Goal: Task Accomplishment & Management: Manage account settings

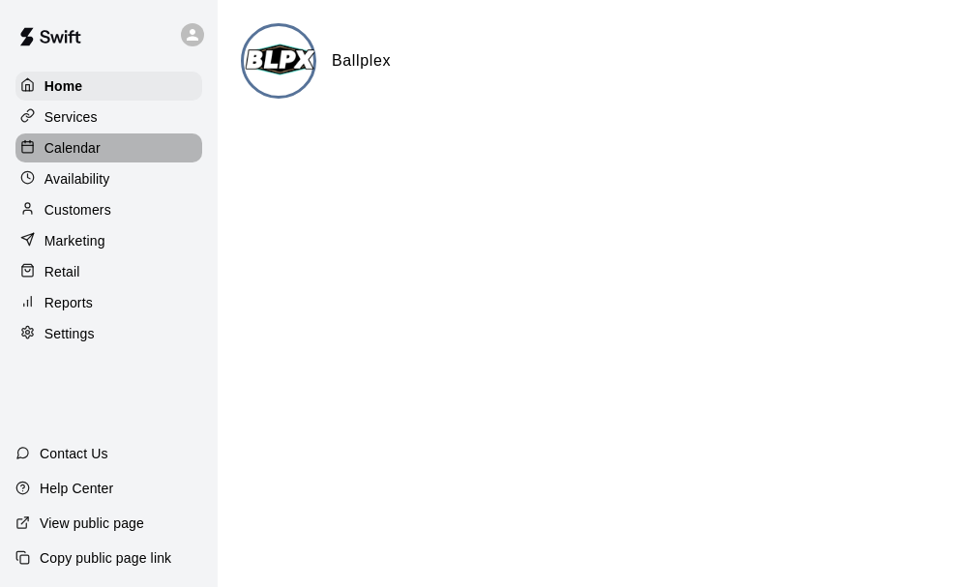
click at [127, 153] on div "Calendar" at bounding box center [108, 148] width 187 height 29
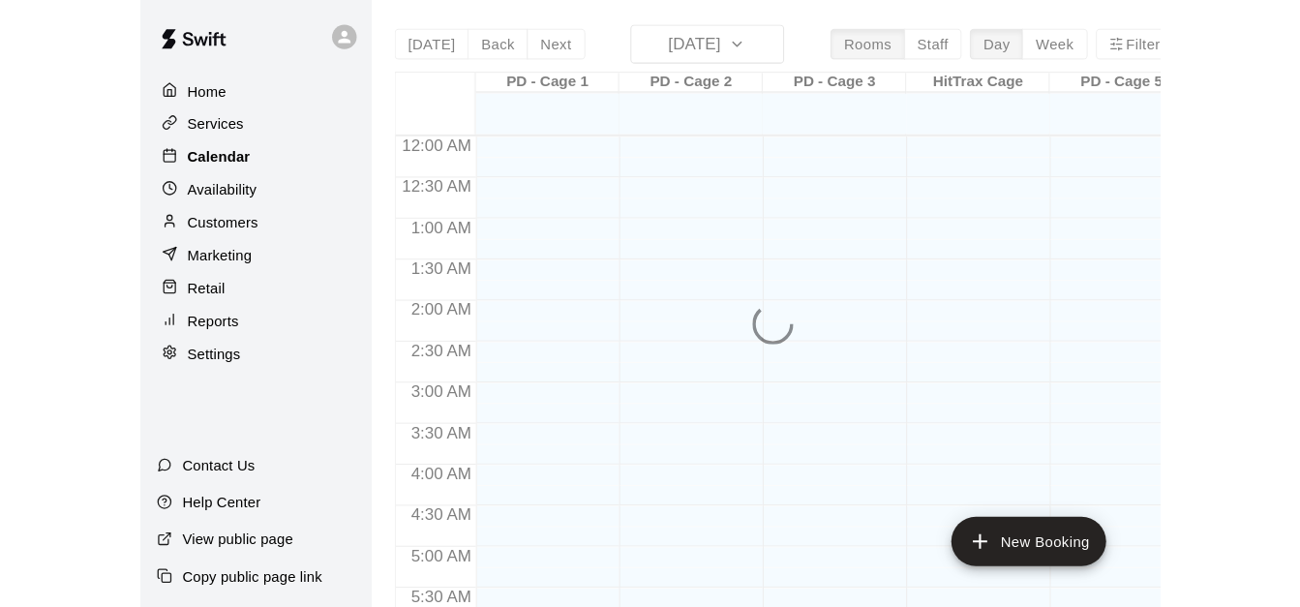
scroll to position [1056, 0]
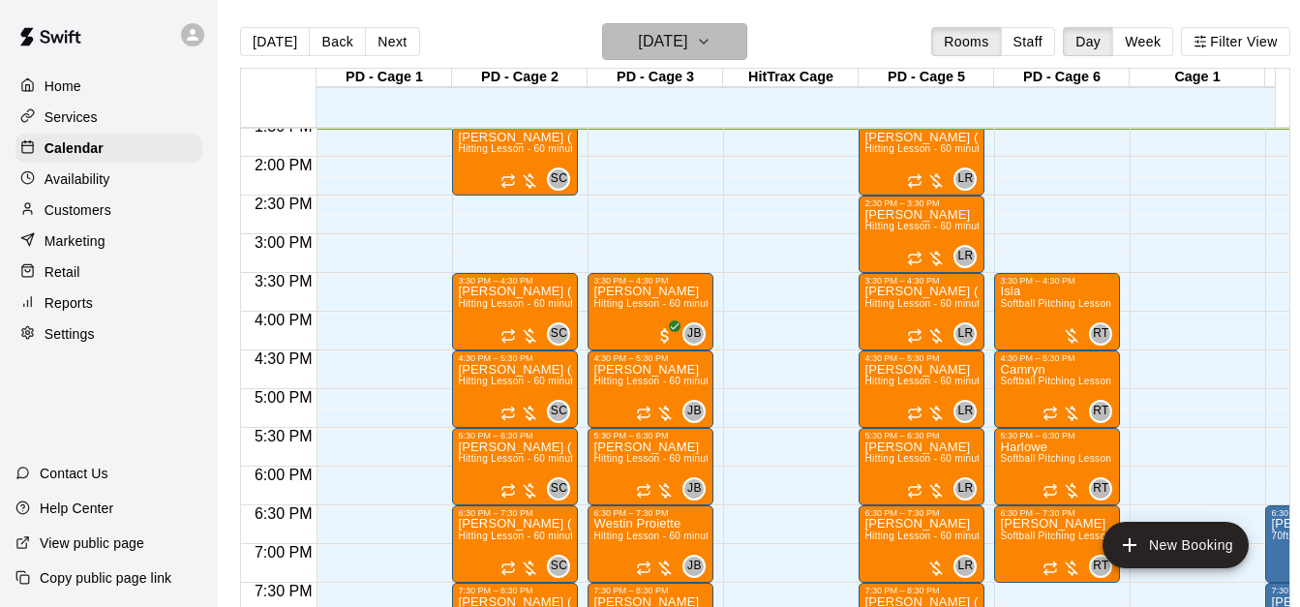
click at [747, 41] on button "[DATE]" at bounding box center [674, 41] width 145 height 37
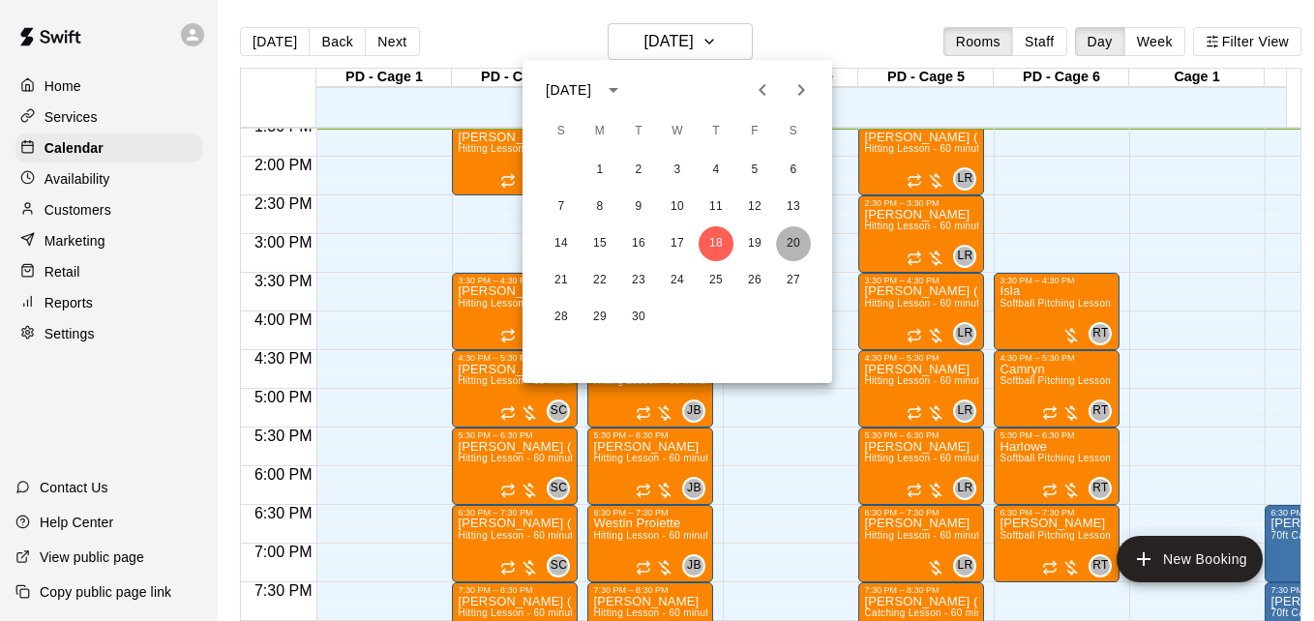
click at [796, 246] on button "20" at bounding box center [793, 243] width 35 height 35
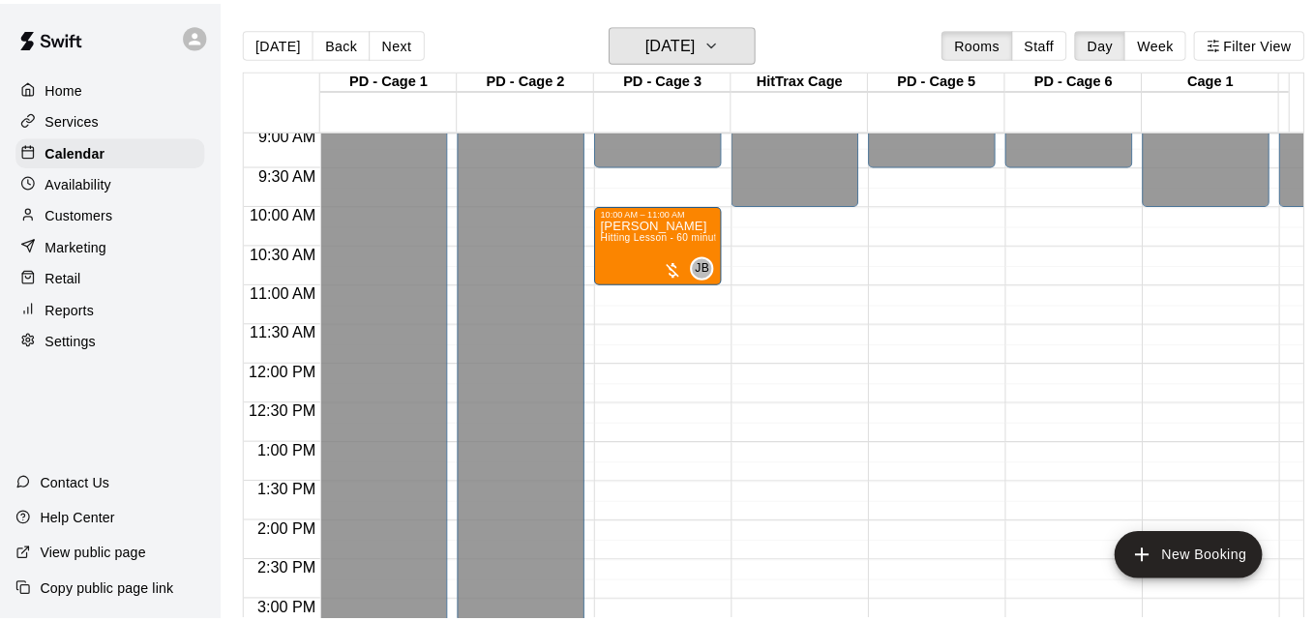
scroll to position [669, 0]
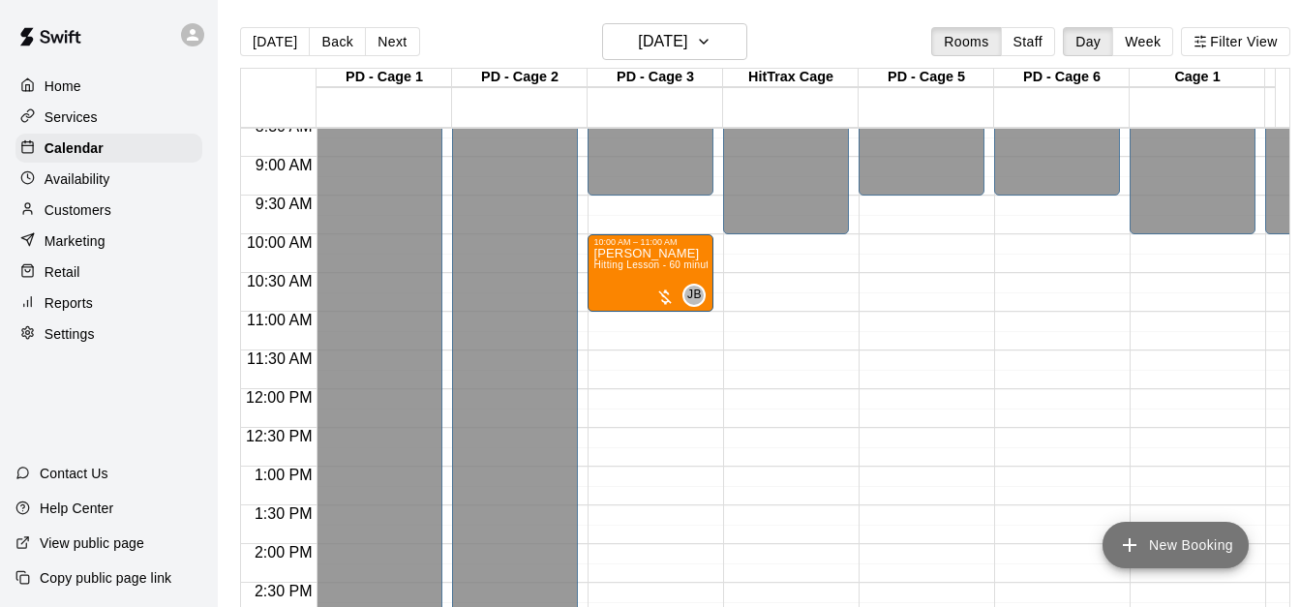
click at [976, 555] on button "New Booking" at bounding box center [1175, 545] width 146 height 46
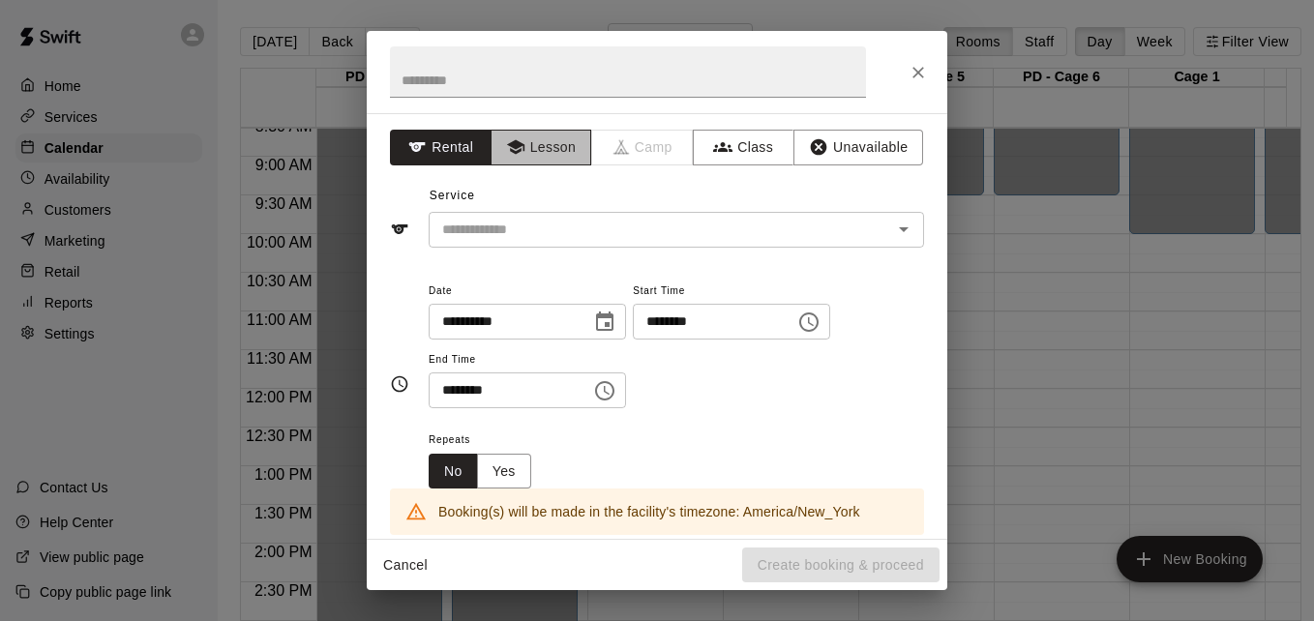
click at [549, 144] on button "Lesson" at bounding box center [542, 148] width 102 height 36
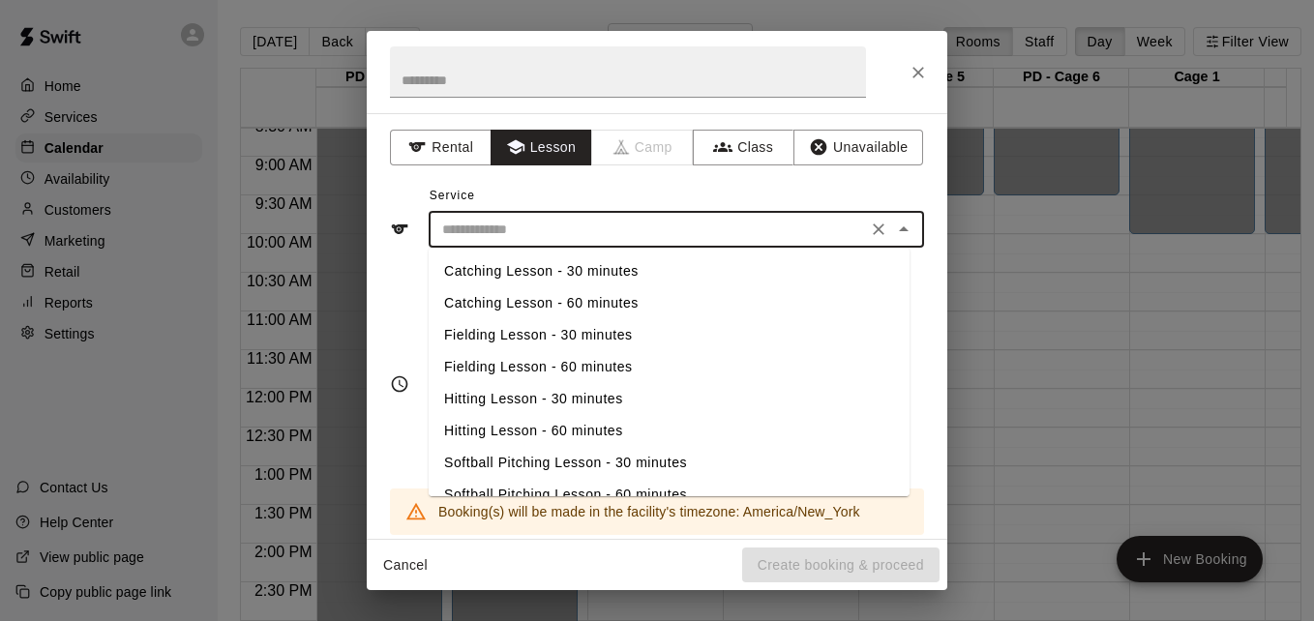
click at [626, 230] on input "text" at bounding box center [648, 230] width 427 height 24
click at [590, 428] on li "Hitting Lesson - 60 minutes" at bounding box center [669, 431] width 481 height 32
type input "**********"
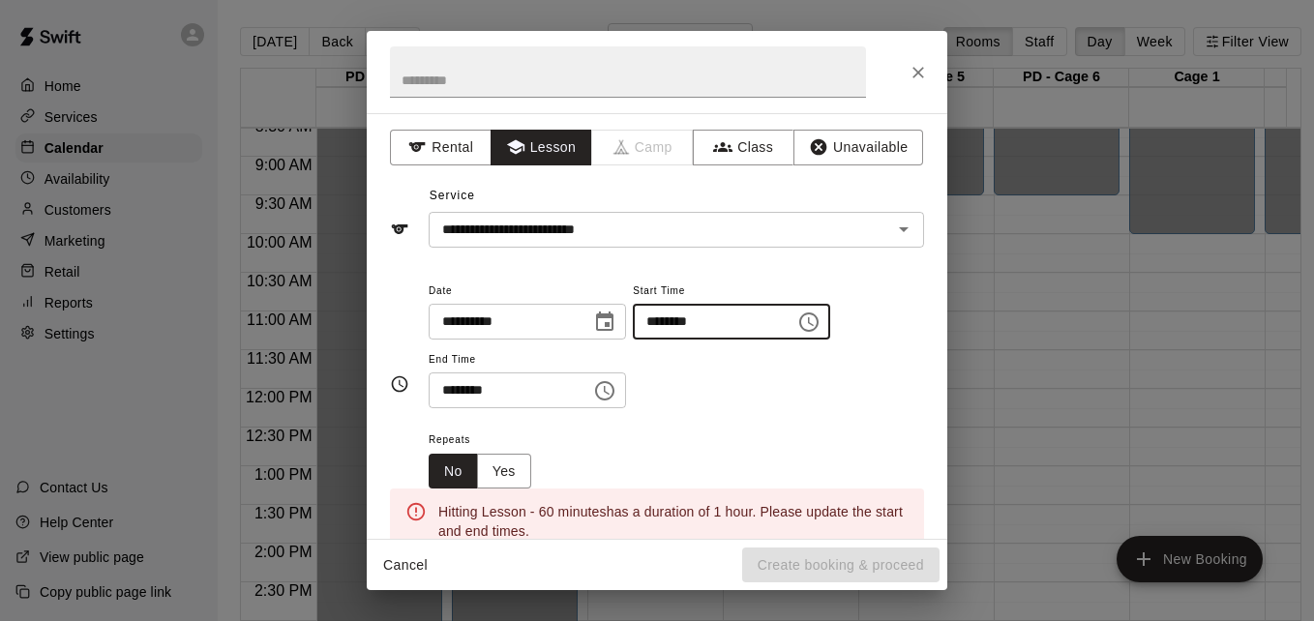
click at [684, 316] on input "********" at bounding box center [707, 322] width 149 height 36
type input "********"
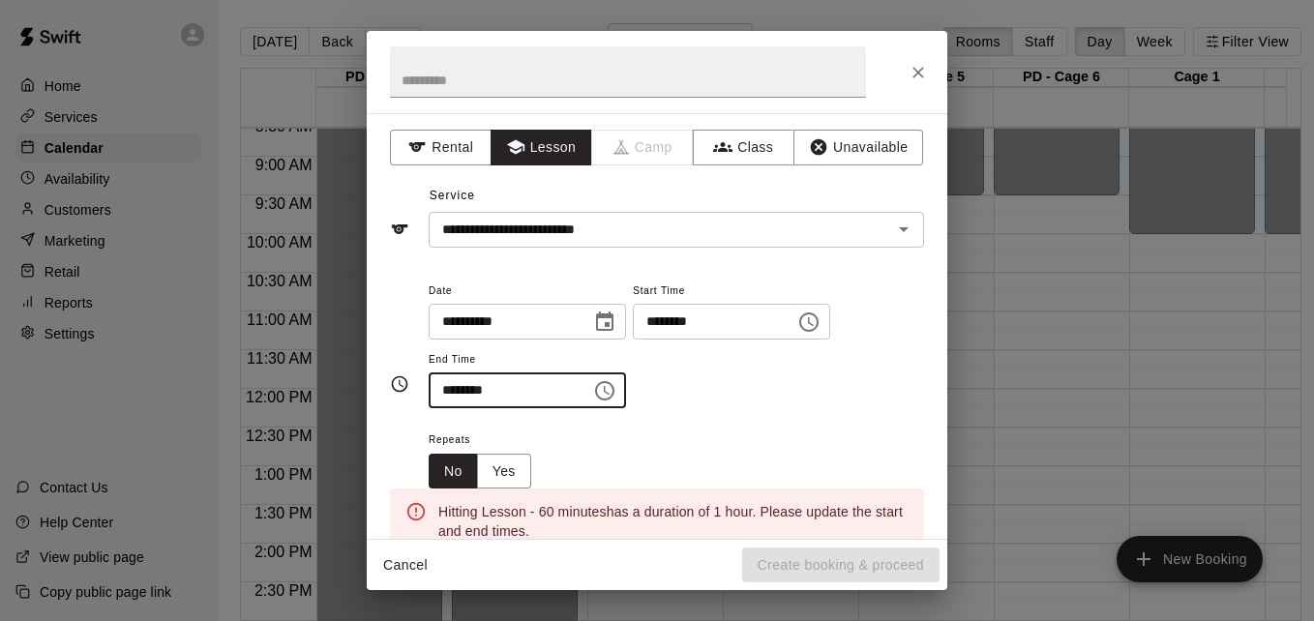
click at [448, 385] on input "********" at bounding box center [503, 391] width 149 height 36
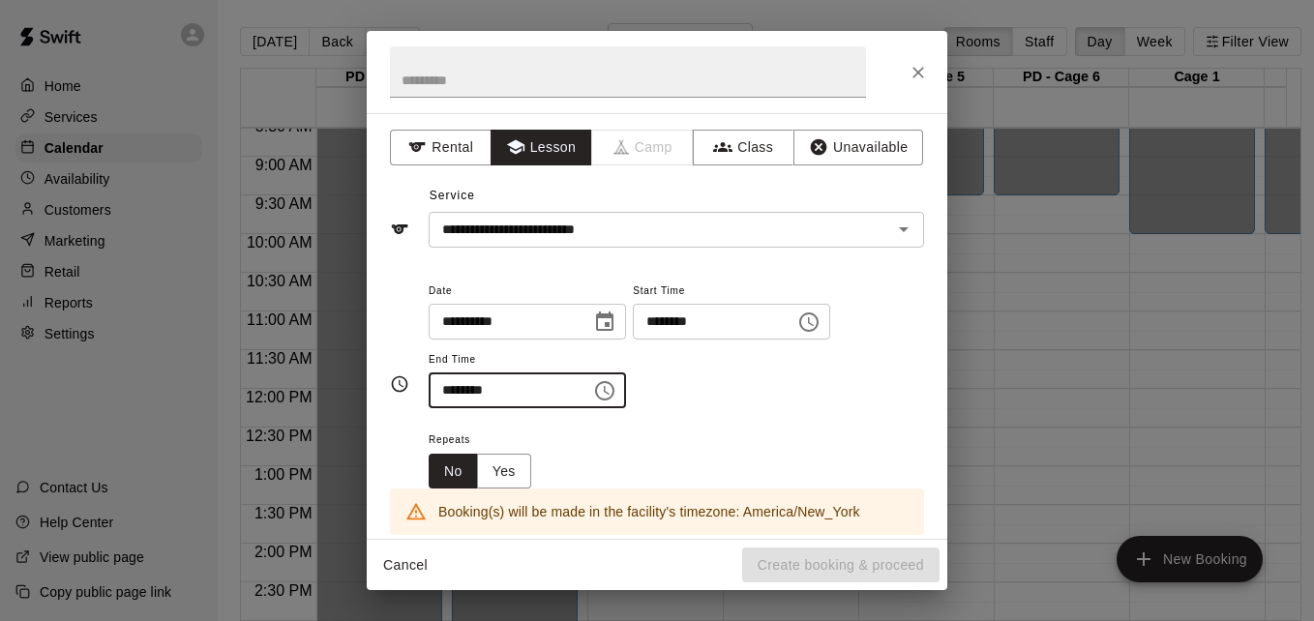
type input "********"
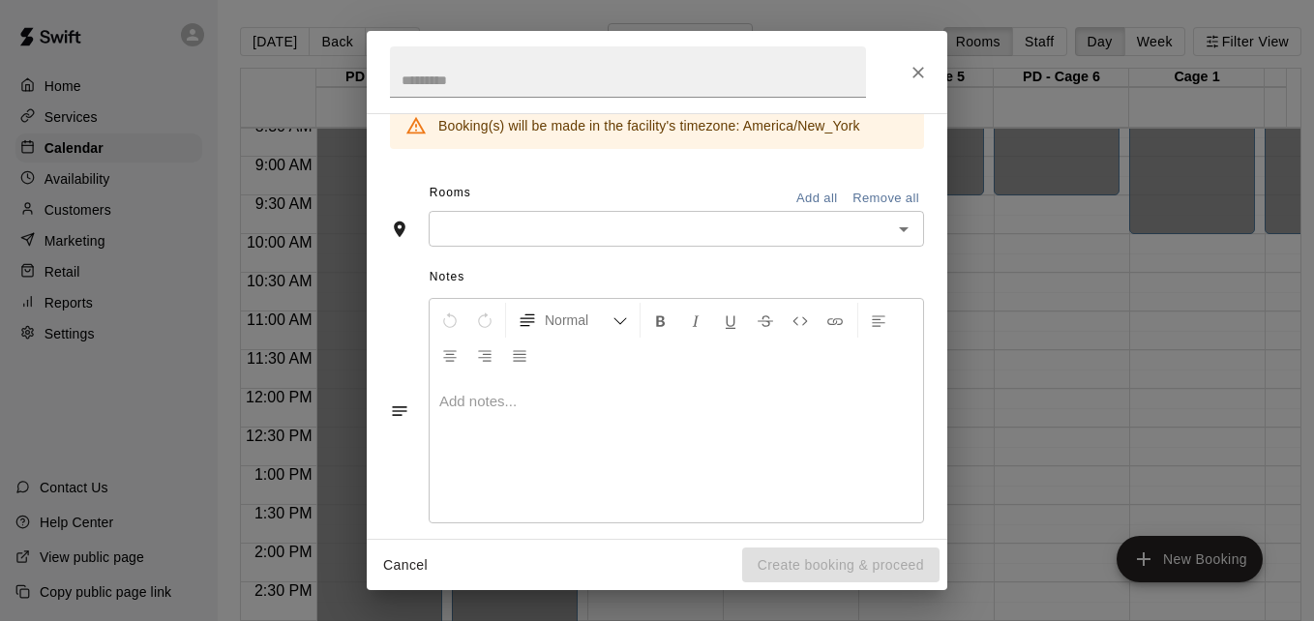
scroll to position [406, 0]
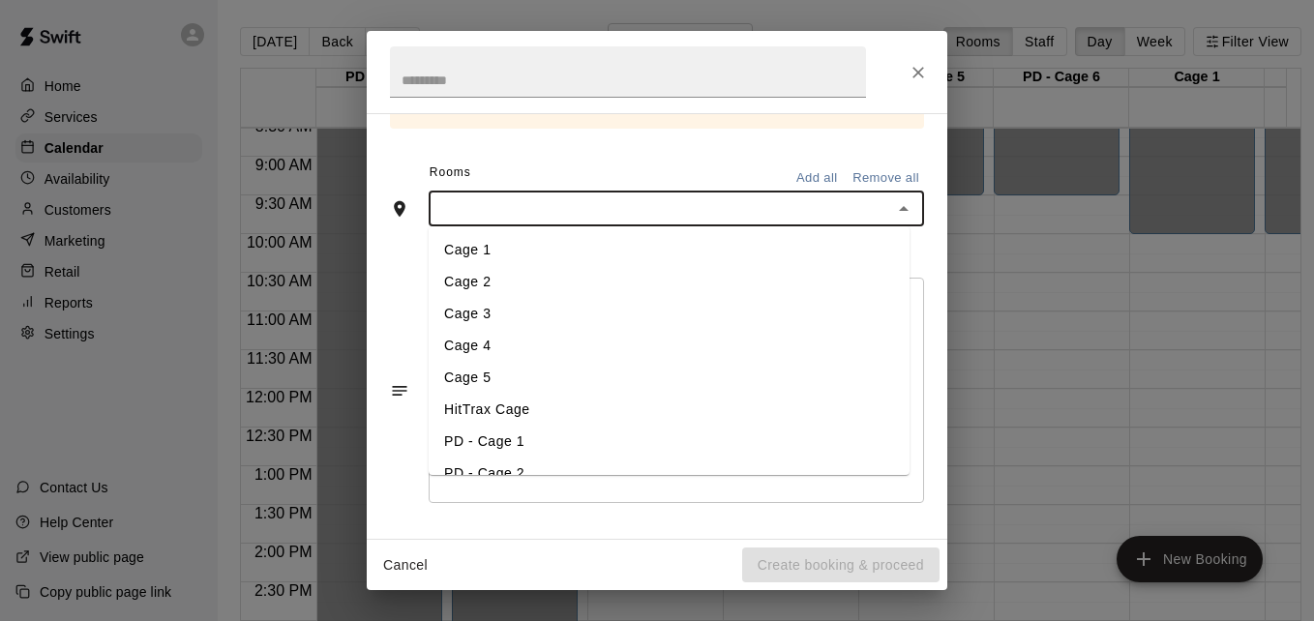
click at [643, 207] on input "text" at bounding box center [661, 208] width 452 height 24
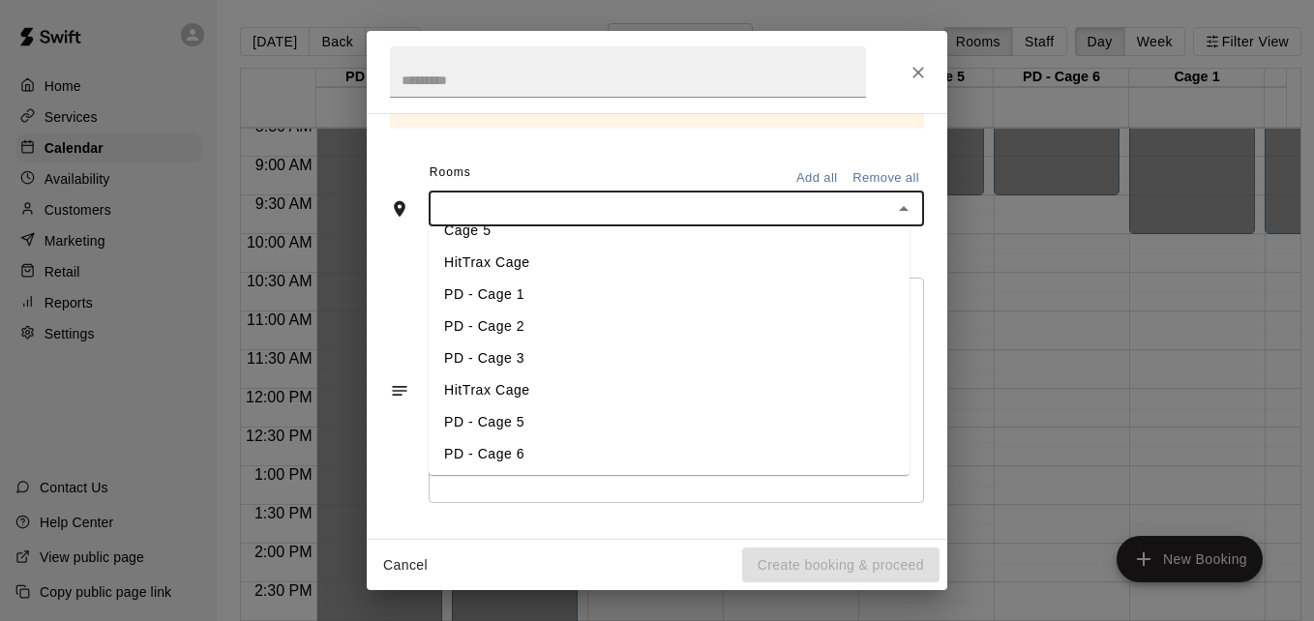
scroll to position [155, 0]
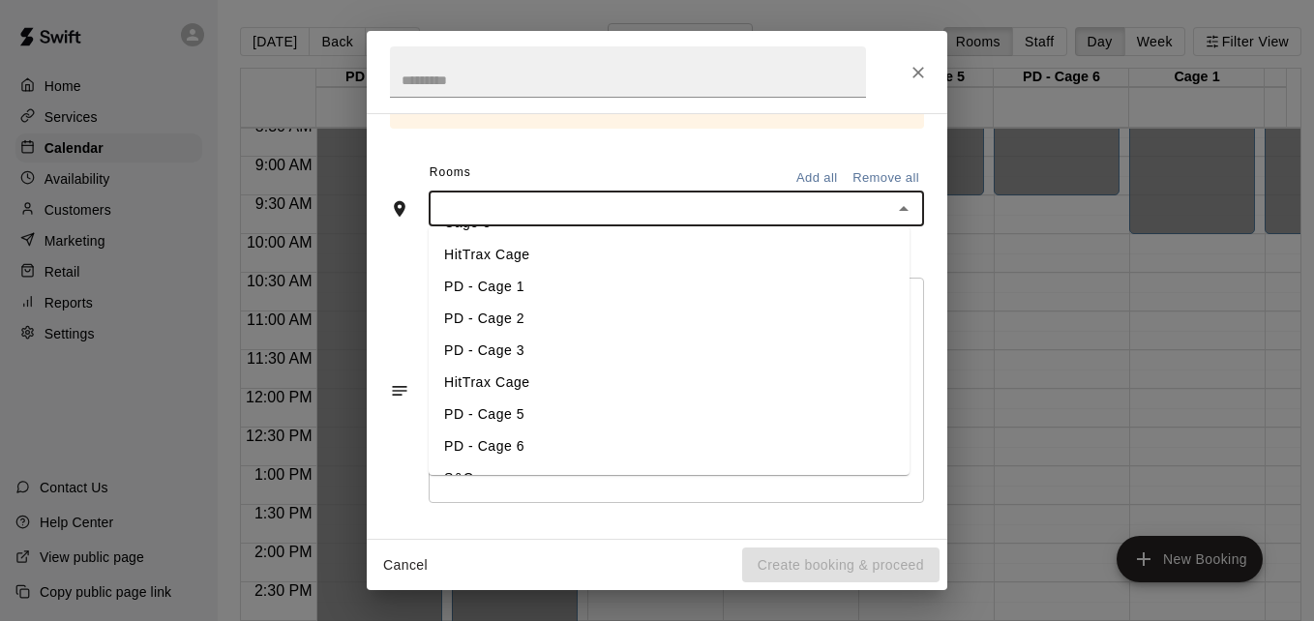
click at [624, 326] on li "PD - Cage 2" at bounding box center [669, 319] width 481 height 32
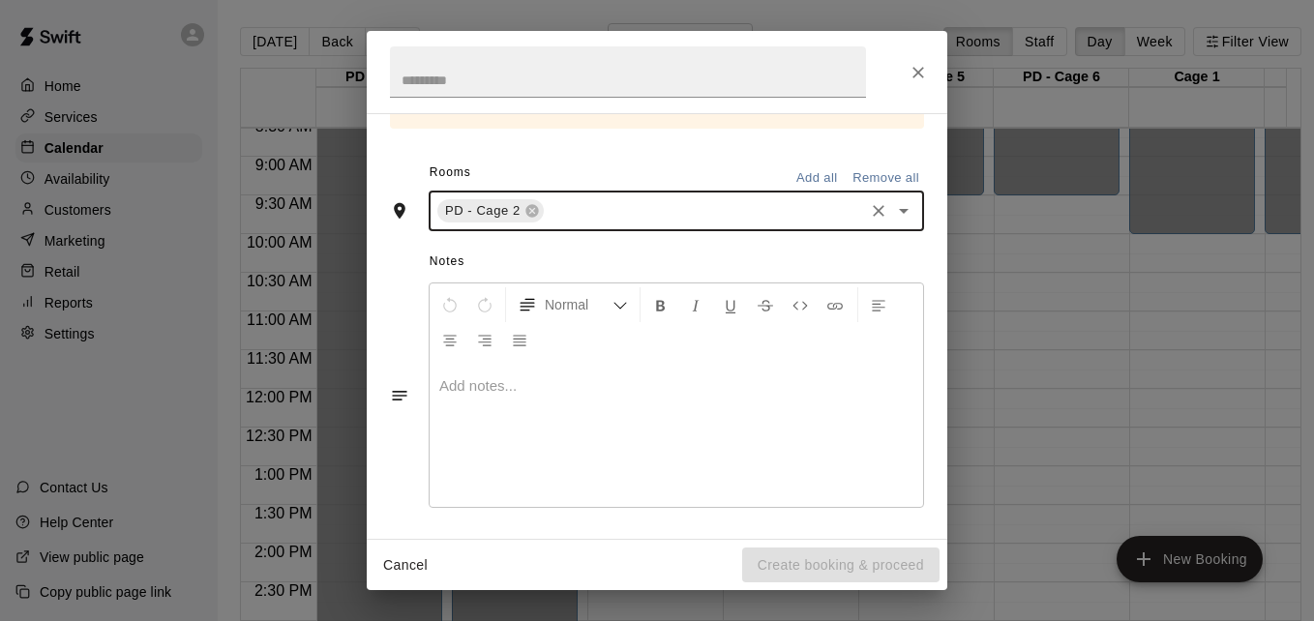
scroll to position [480, 0]
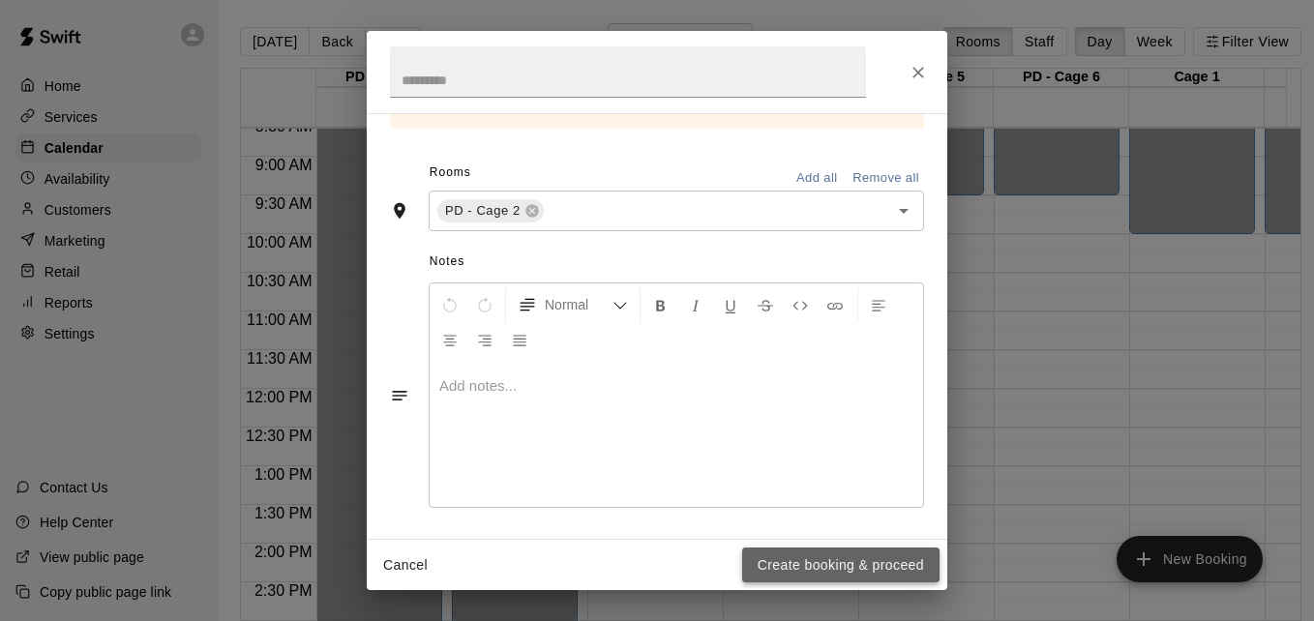
click at [837, 567] on button "Create booking & proceed" at bounding box center [840, 566] width 197 height 36
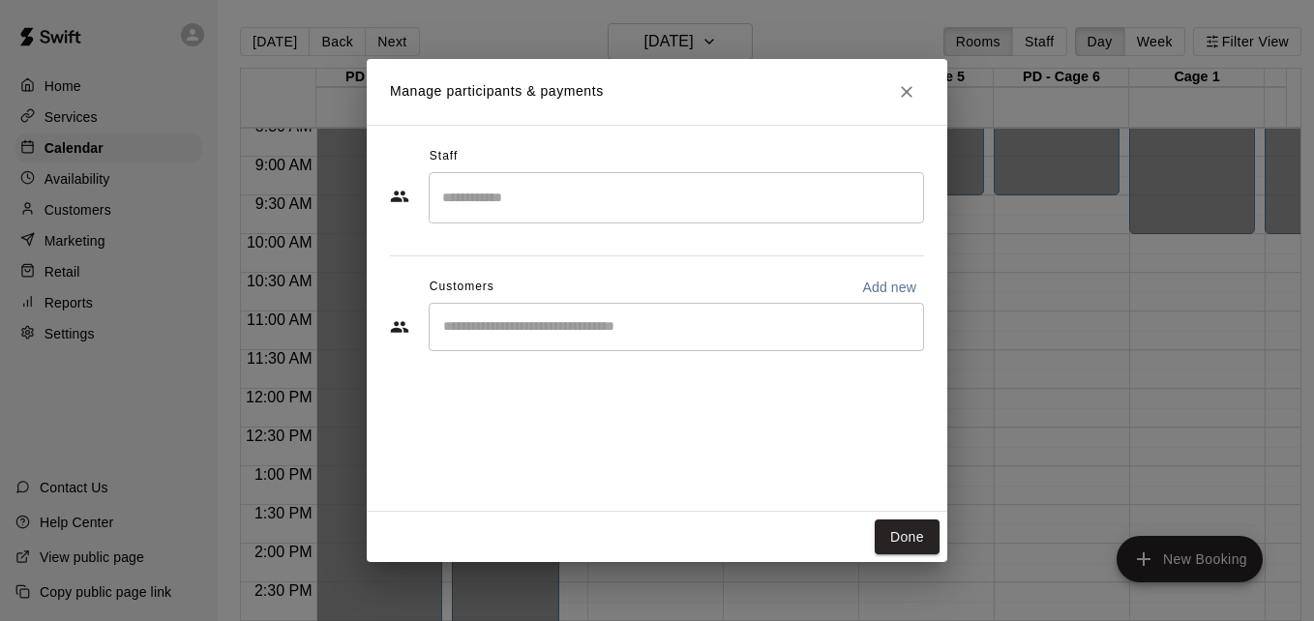
click at [589, 206] on input "Search staff" at bounding box center [676, 198] width 478 height 34
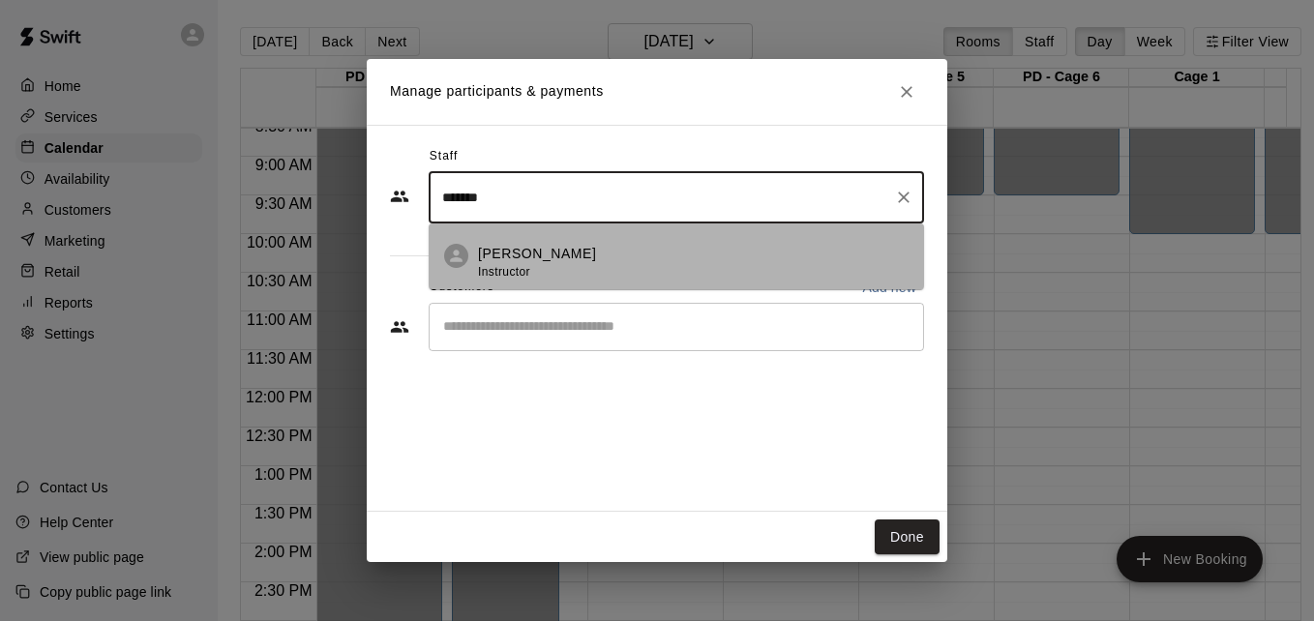
click at [615, 252] on div "Santiago Chirino Instructor" at bounding box center [693, 263] width 431 height 38
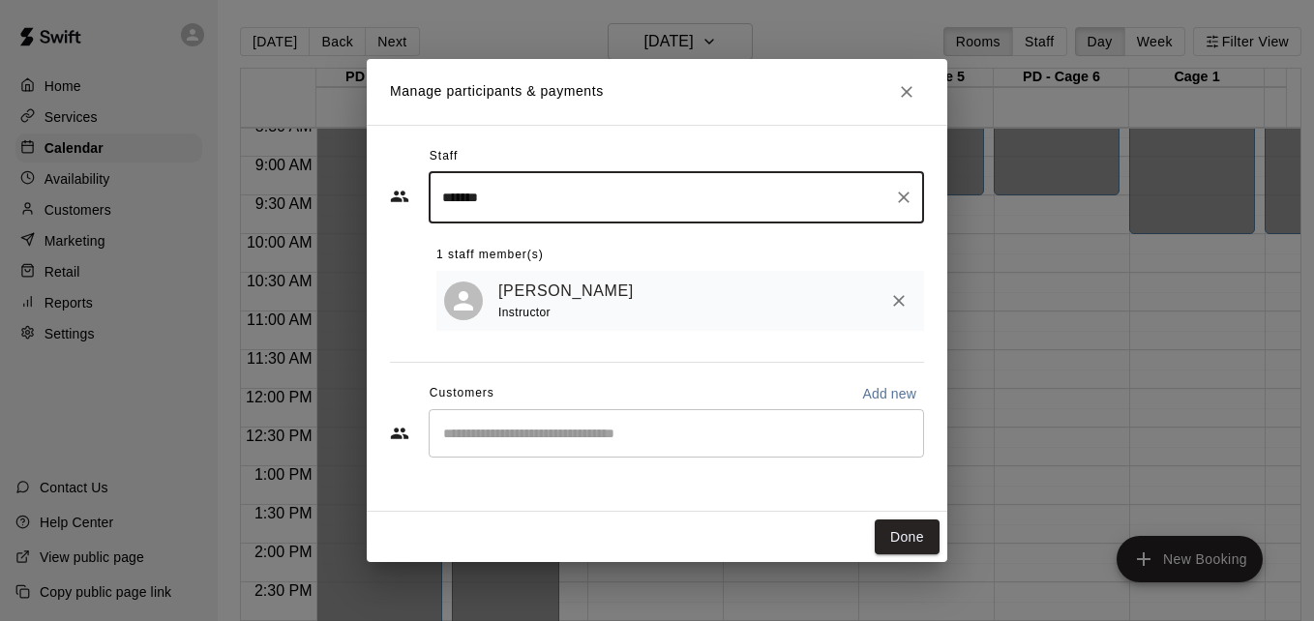
type input "*******"
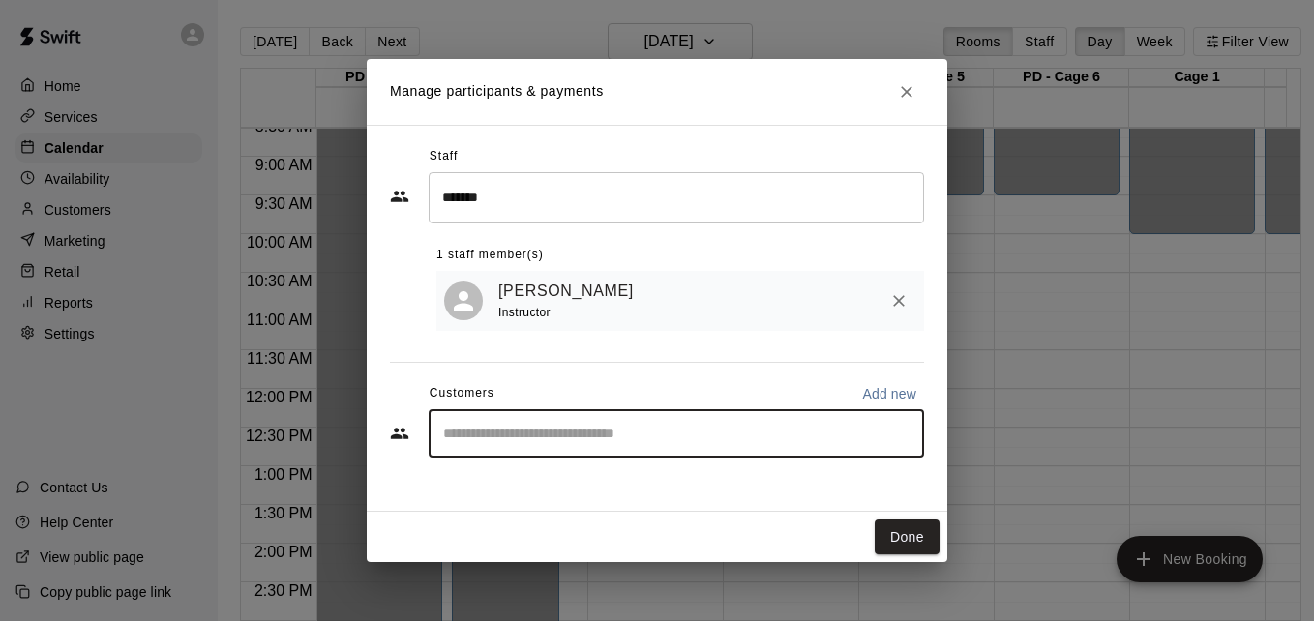
click at [615, 434] on input "Start typing to search customers..." at bounding box center [676, 433] width 478 height 19
type input "*******"
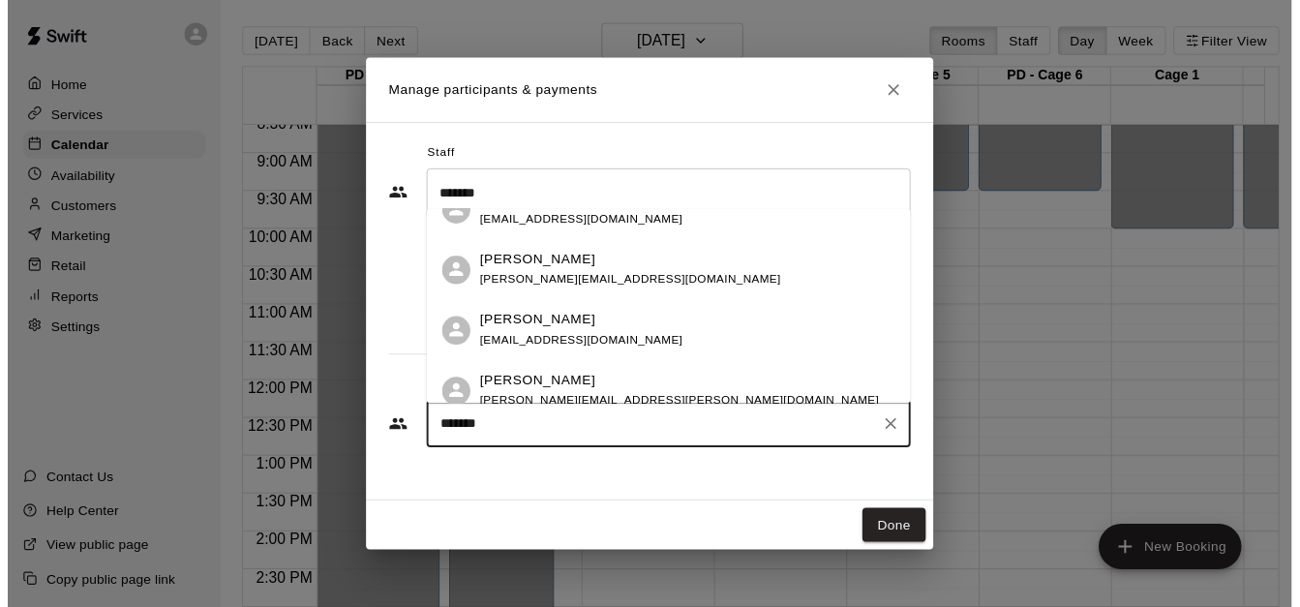
scroll to position [173, 0]
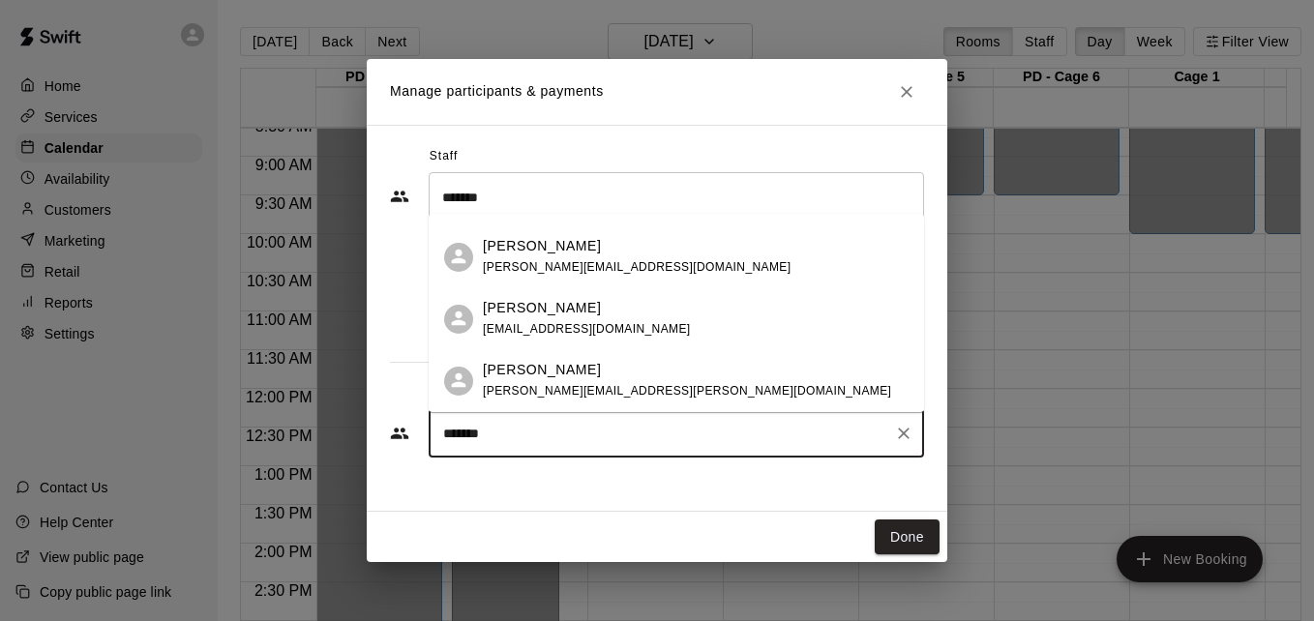
click at [732, 366] on div "Madison Buchel amanda.buchel@gmail.com" at bounding box center [696, 381] width 426 height 42
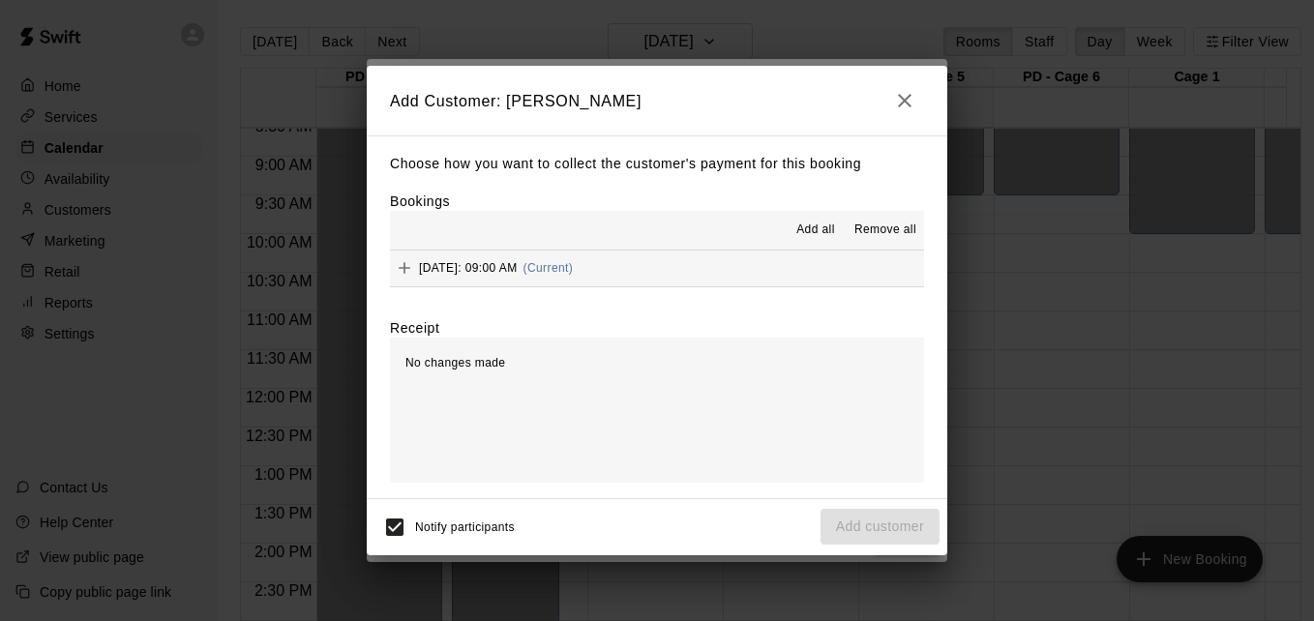
click at [720, 264] on button "Saturday, September 20: 09:00 AM (Current)" at bounding box center [657, 269] width 534 height 36
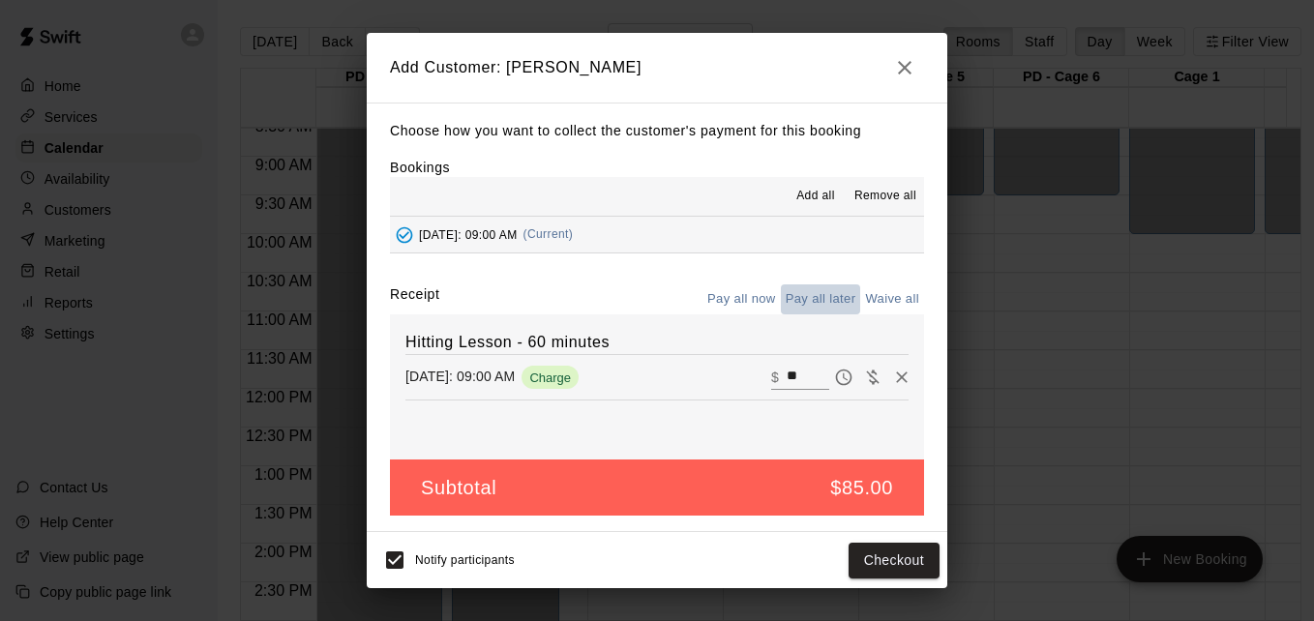
click at [834, 293] on button "Pay all later" at bounding box center [821, 300] width 80 height 30
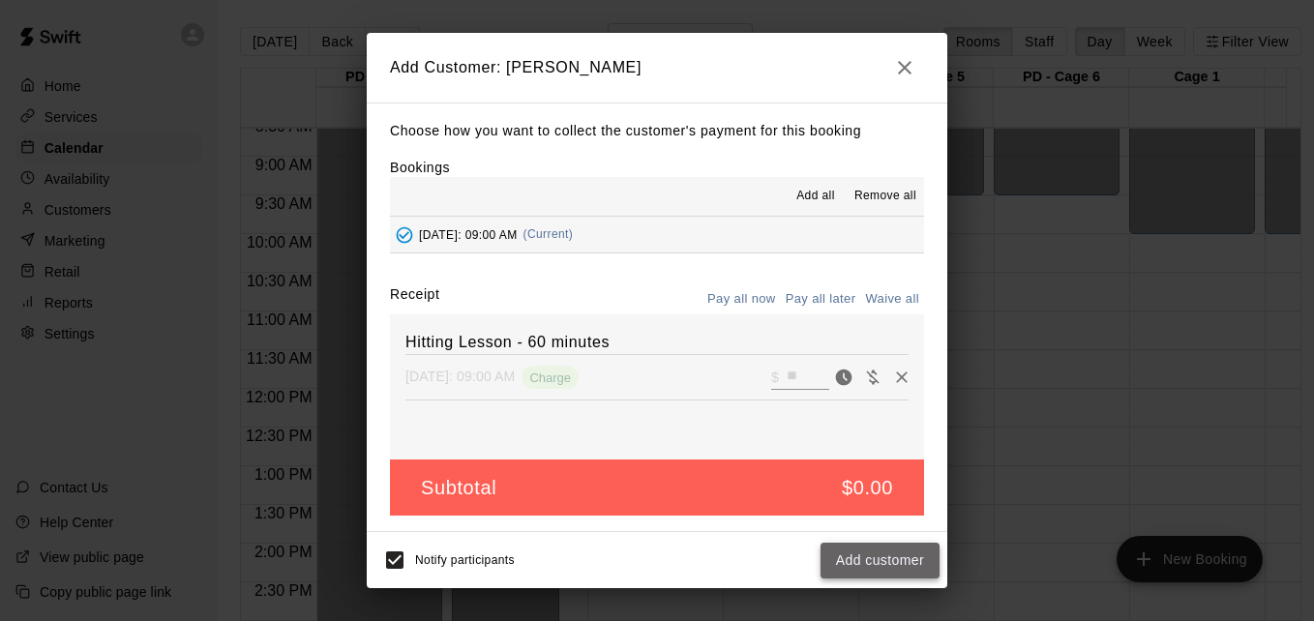
click at [894, 566] on button "Add customer" at bounding box center [880, 561] width 119 height 36
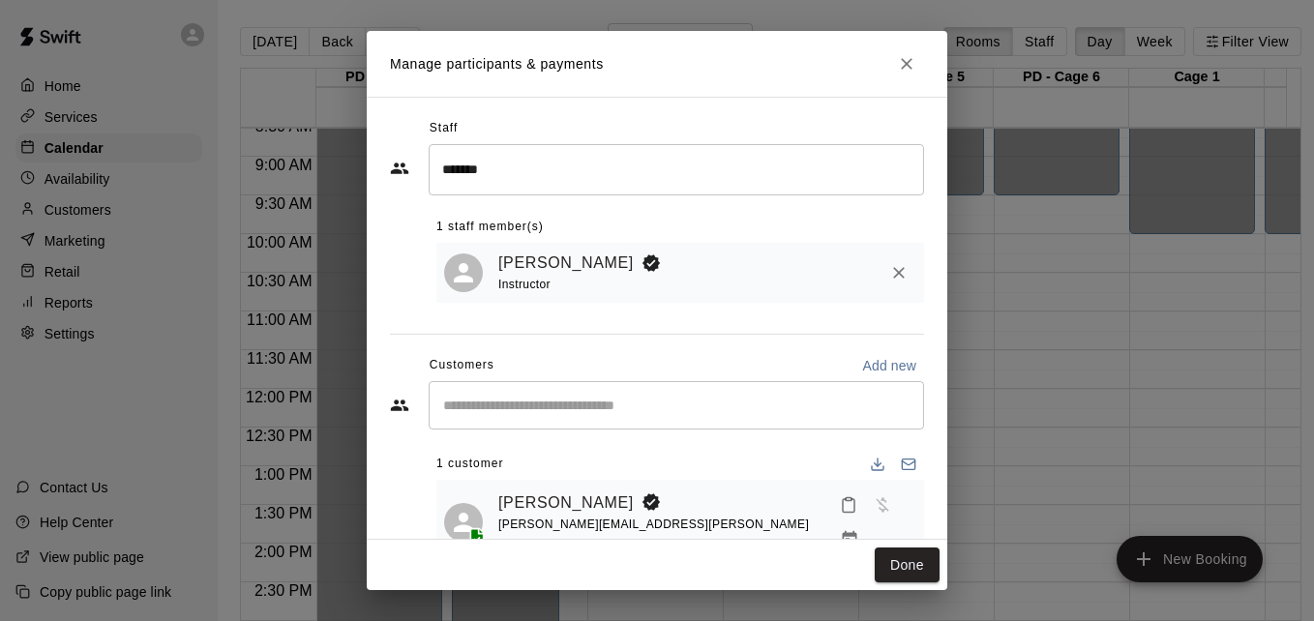
click at [894, 566] on button "Done" at bounding box center [907, 566] width 65 height 36
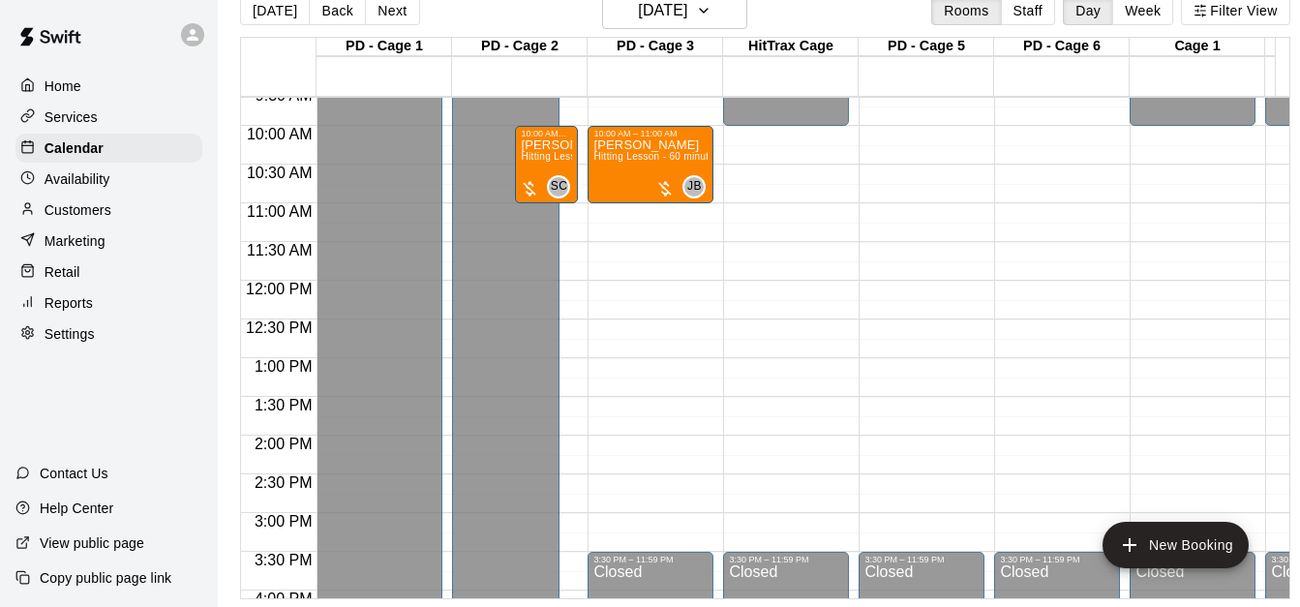
scroll to position [3, 0]
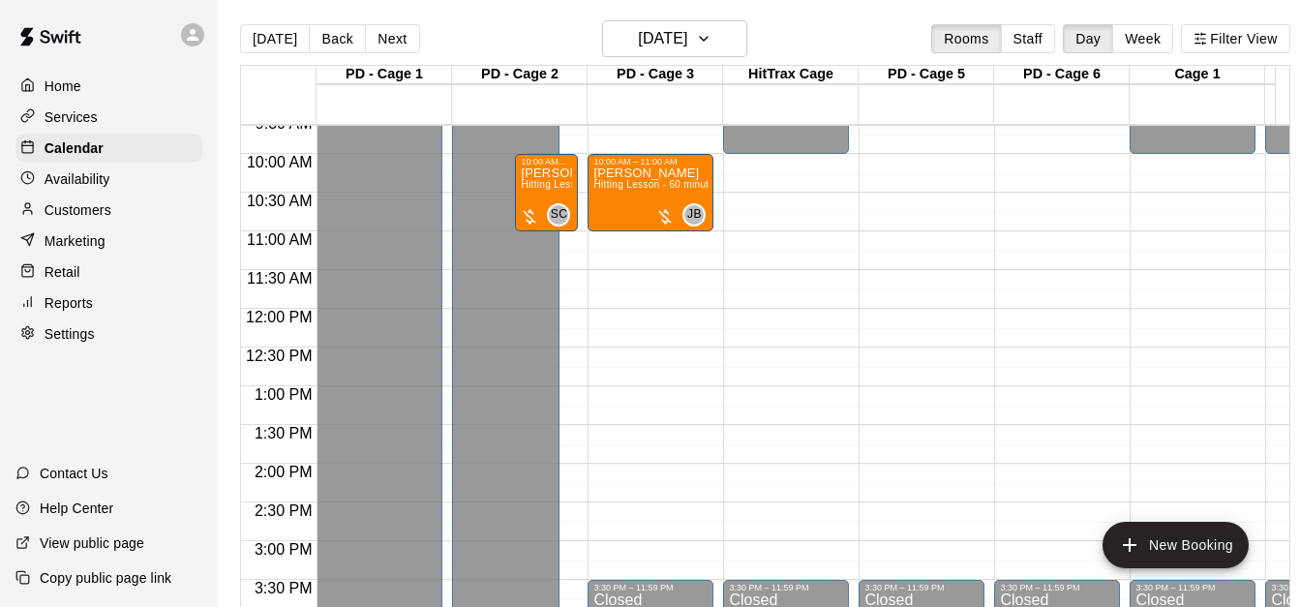
click at [472, 143] on div "Closed" at bounding box center [506, 317] width 96 height 1851
click at [103, 343] on div "Settings" at bounding box center [108, 333] width 187 height 29
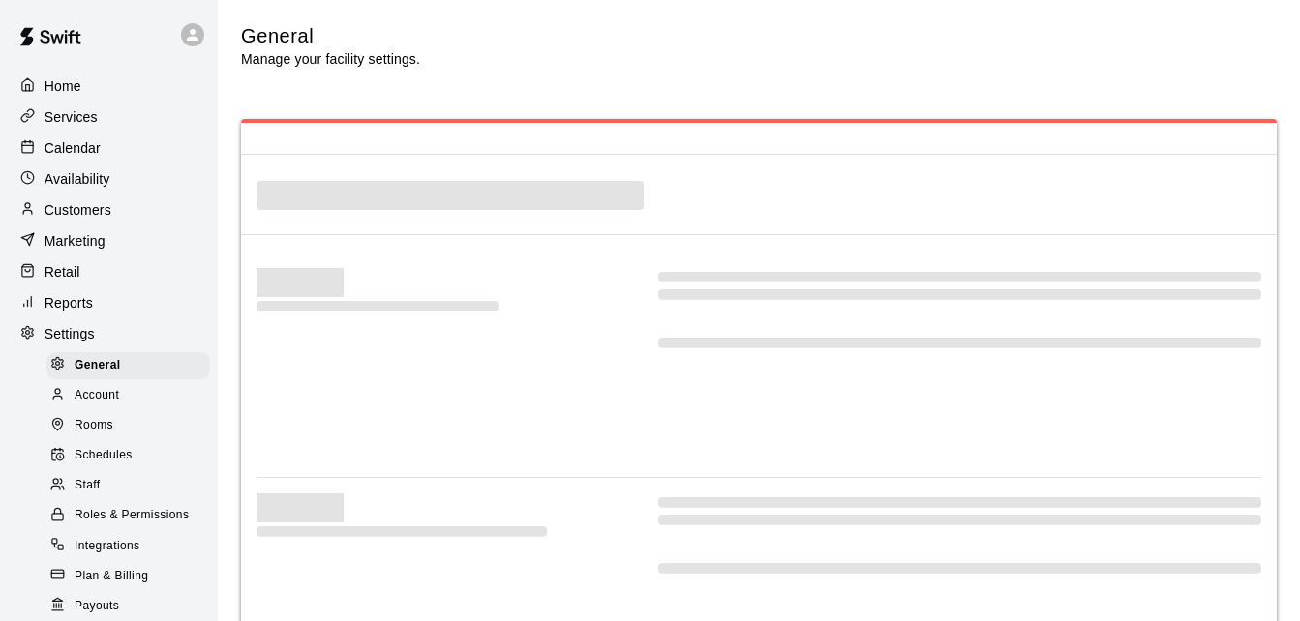
select select "**"
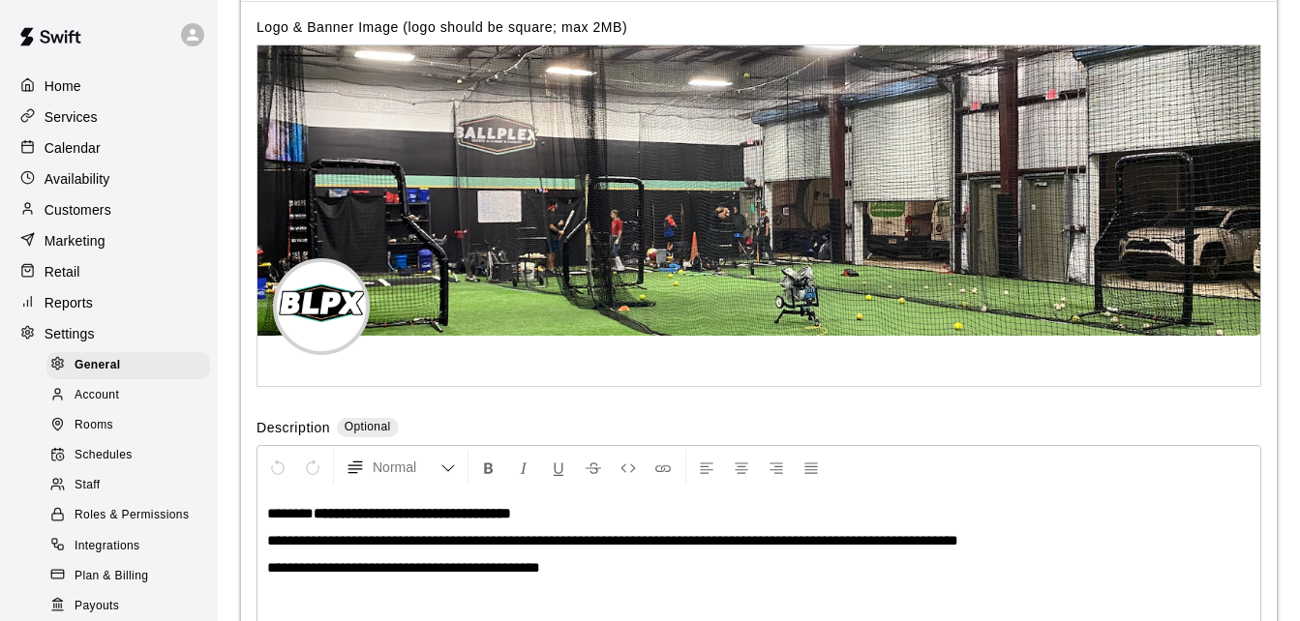
scroll to position [4175, 0]
click at [124, 341] on div "Settings" at bounding box center [108, 333] width 187 height 29
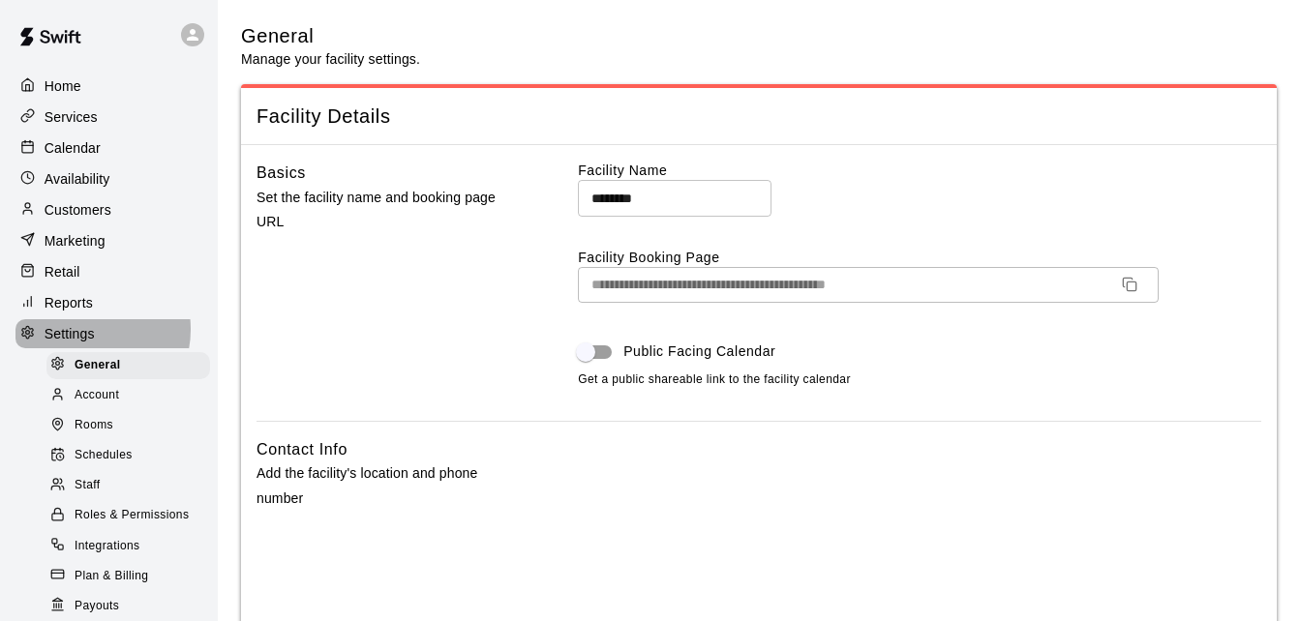
click at [88, 337] on p "Settings" at bounding box center [70, 333] width 50 height 19
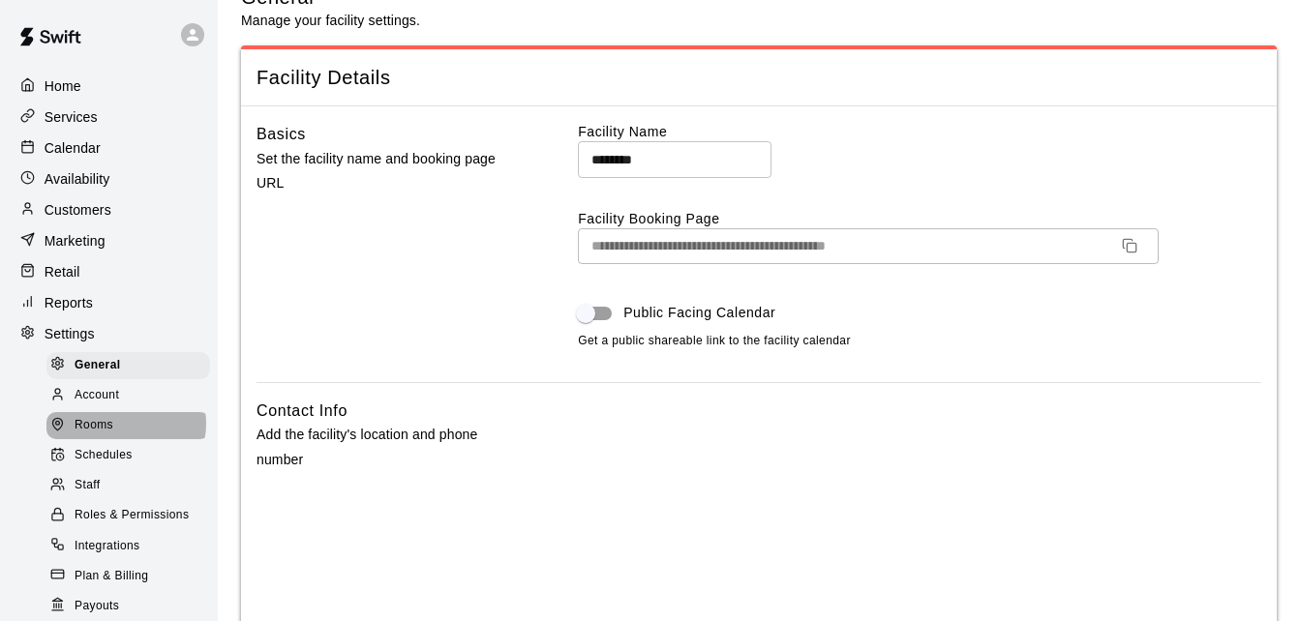
click at [125, 435] on div "Rooms" at bounding box center [128, 425] width 164 height 27
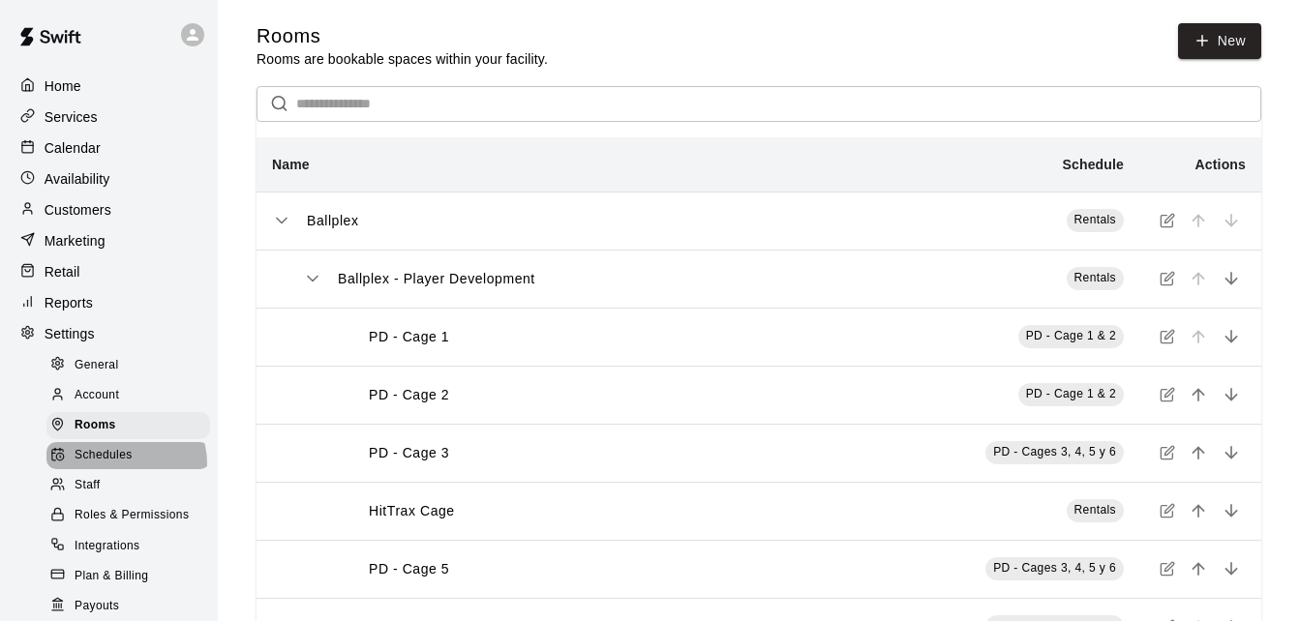
click at [125, 465] on span "Schedules" at bounding box center [104, 455] width 58 height 19
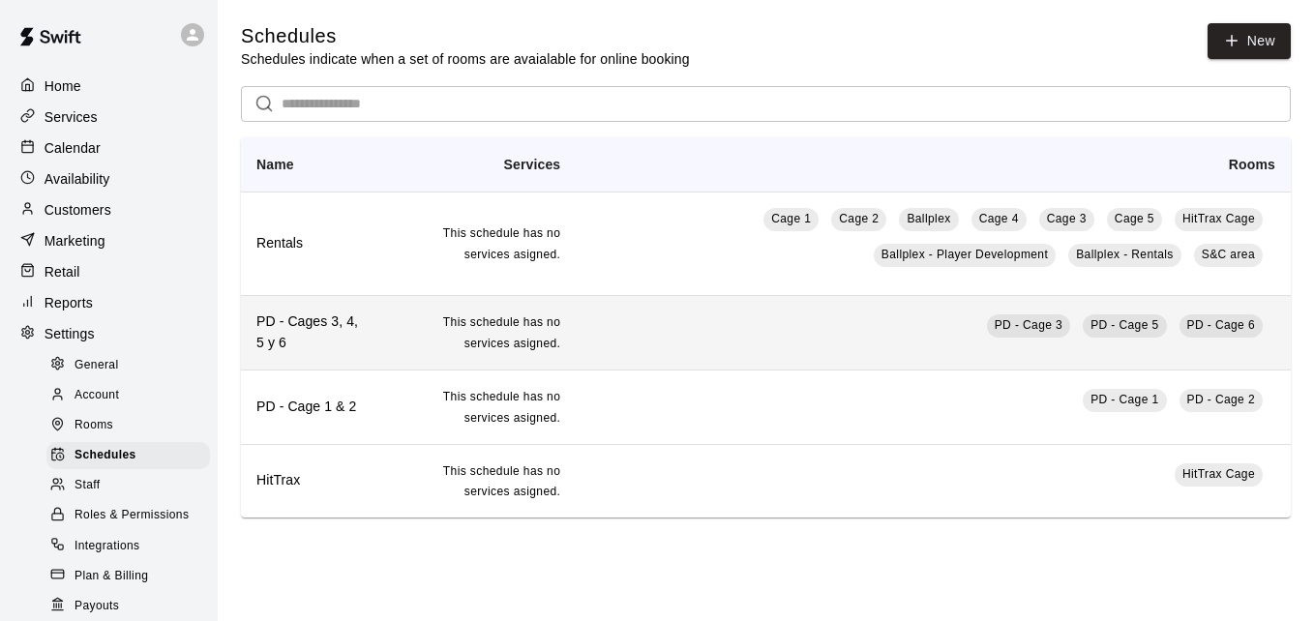
click at [806, 321] on td "PD - Cage 3 PD - Cage 5 PD - Cage 6" at bounding box center [933, 332] width 715 height 75
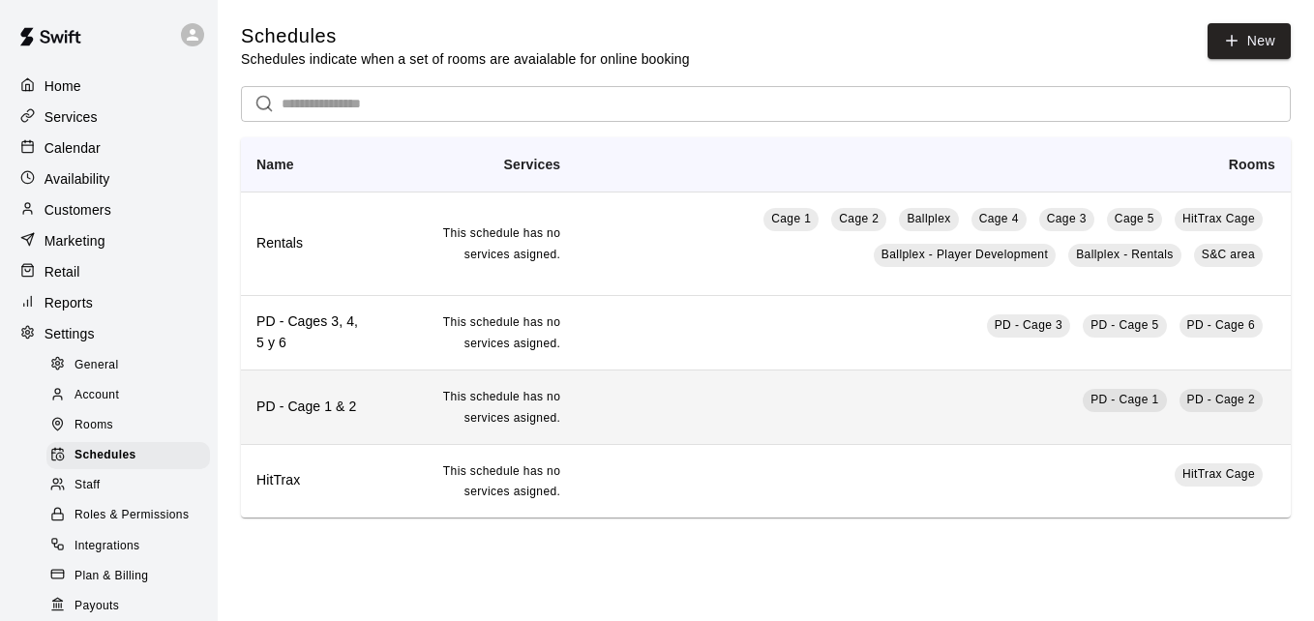
click at [706, 414] on td "PD - Cage 1 PD - Cage 2" at bounding box center [933, 407] width 715 height 75
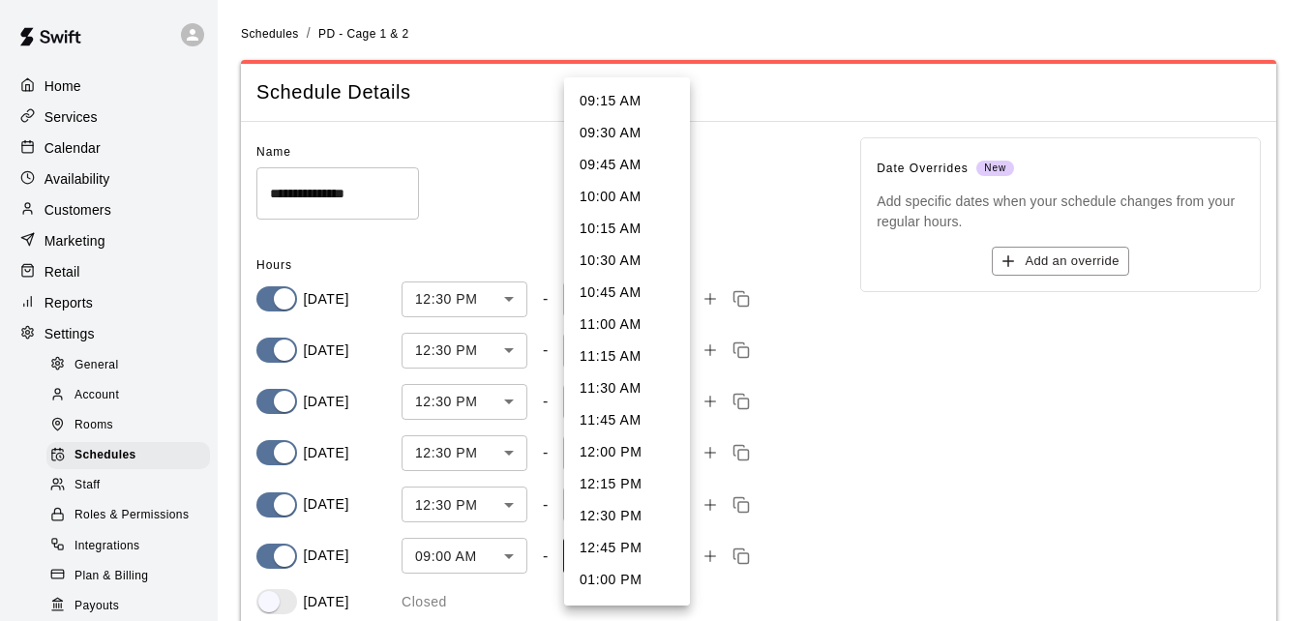
click at [671, 557] on body "**********" at bounding box center [657, 371] width 1314 height 743
click at [615, 130] on li "09:30 AM" at bounding box center [627, 133] width 126 height 32
click at [670, 555] on body "**********" at bounding box center [657, 371] width 1314 height 743
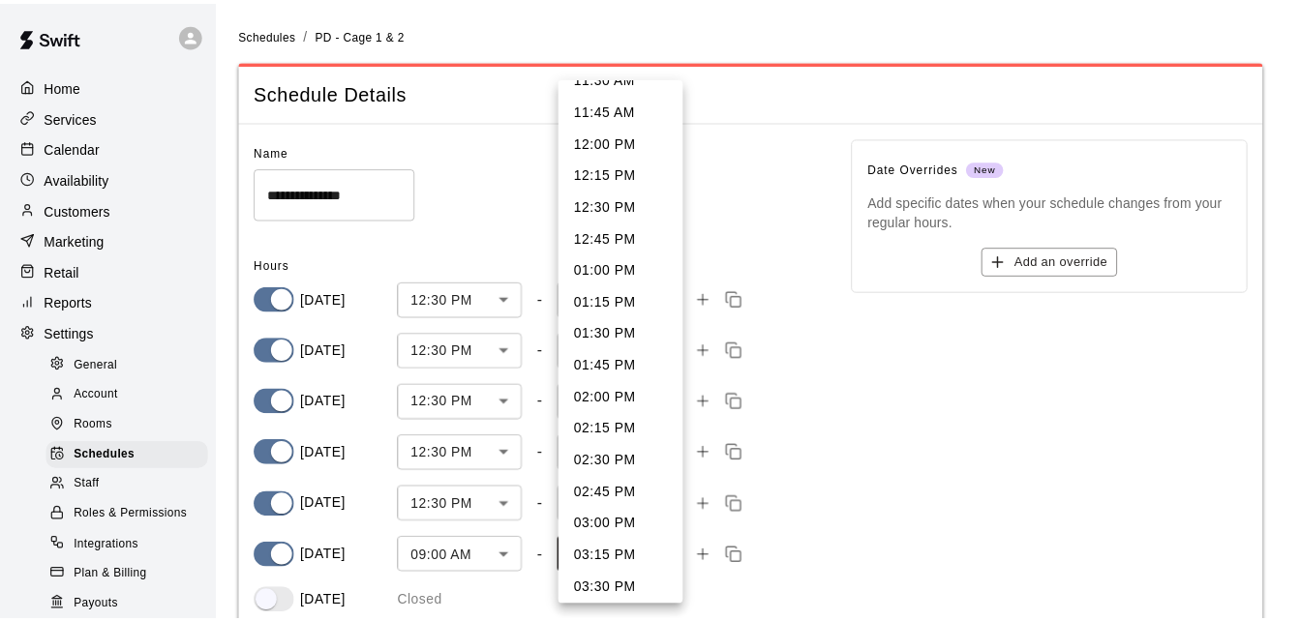
scroll to position [348, 0]
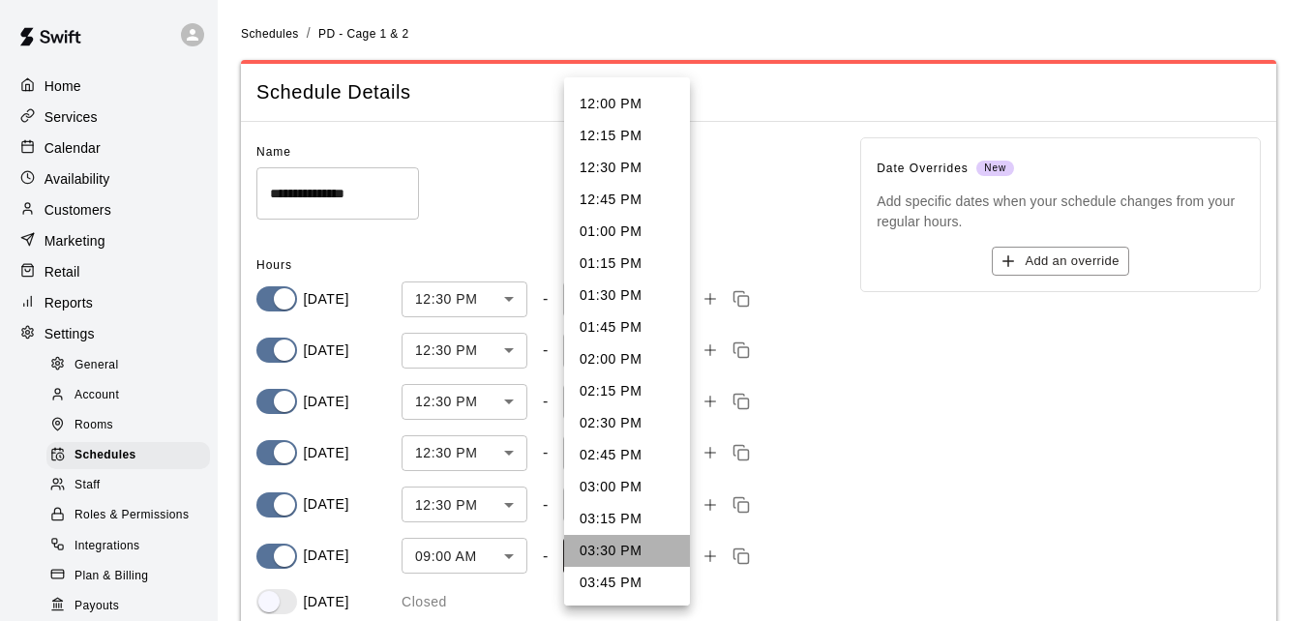
click at [643, 546] on li "03:30 PM" at bounding box center [627, 551] width 126 height 32
type input "***"
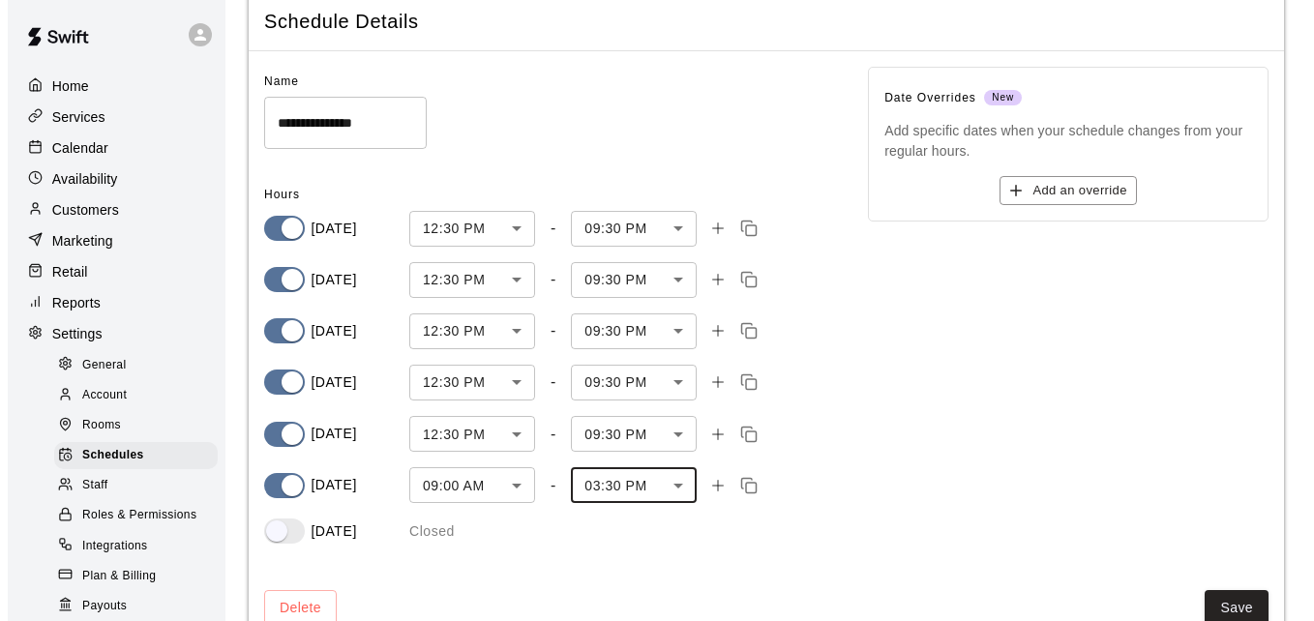
scroll to position [116, 0]
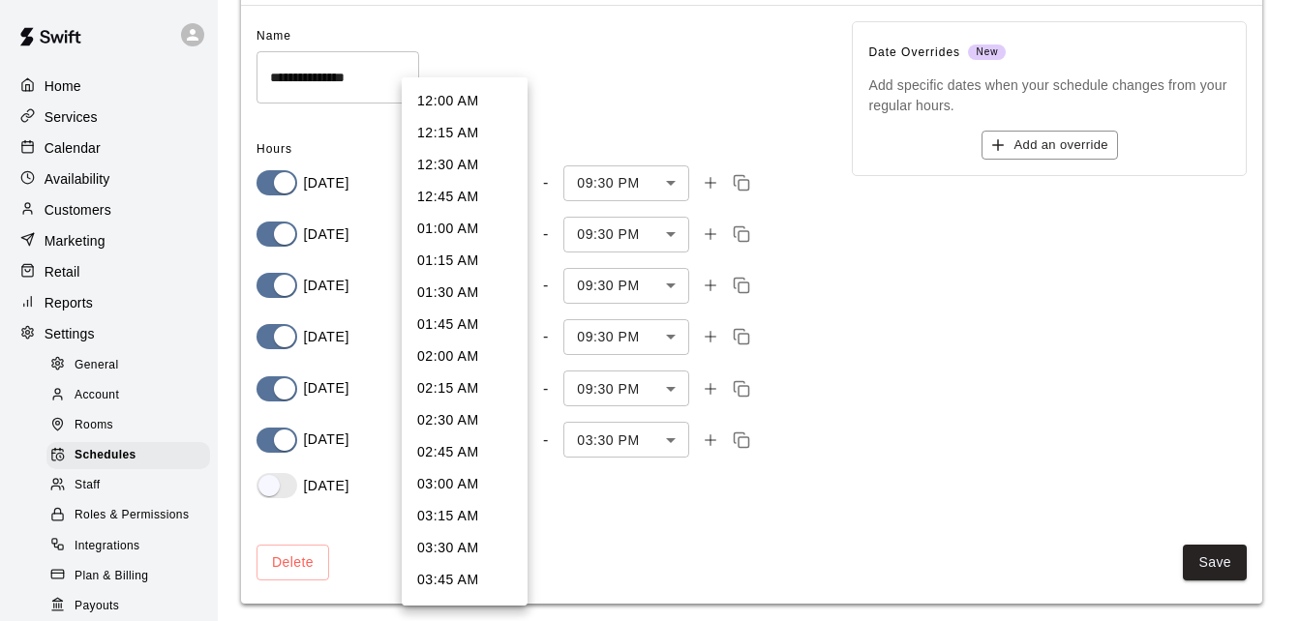
click at [506, 442] on body "**********" at bounding box center [650, 255] width 1300 height 743
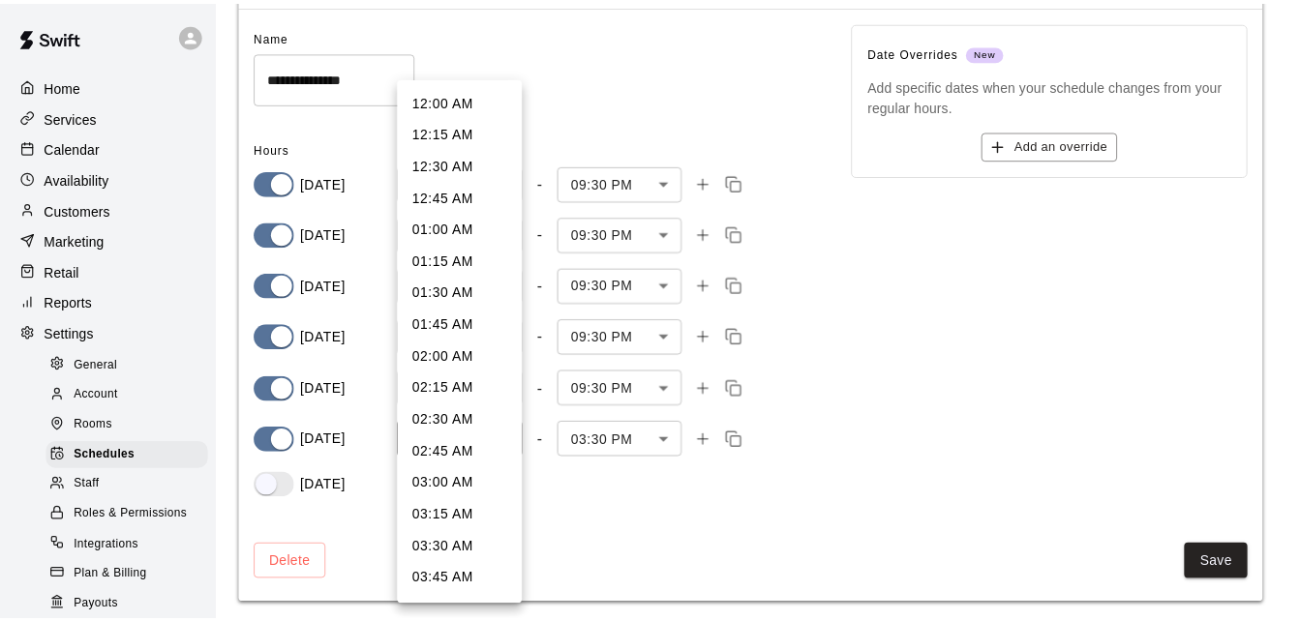
scroll to position [910, 0]
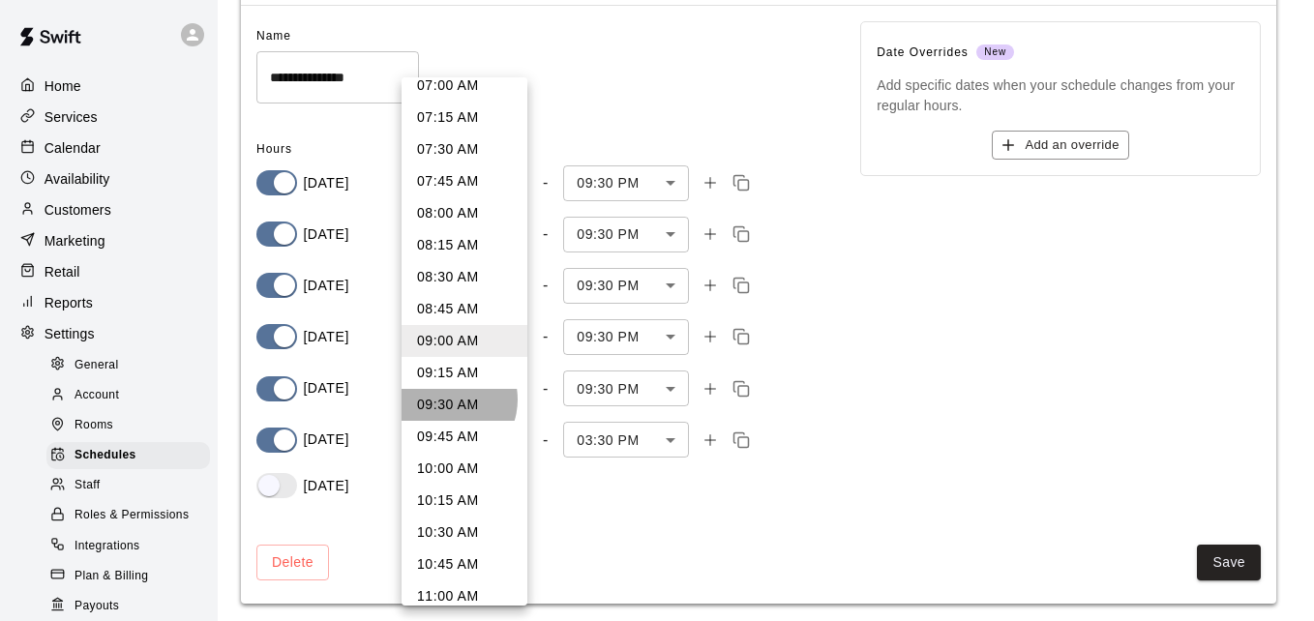
click at [446, 400] on li "09:30 AM" at bounding box center [465, 405] width 126 height 32
type input "***"
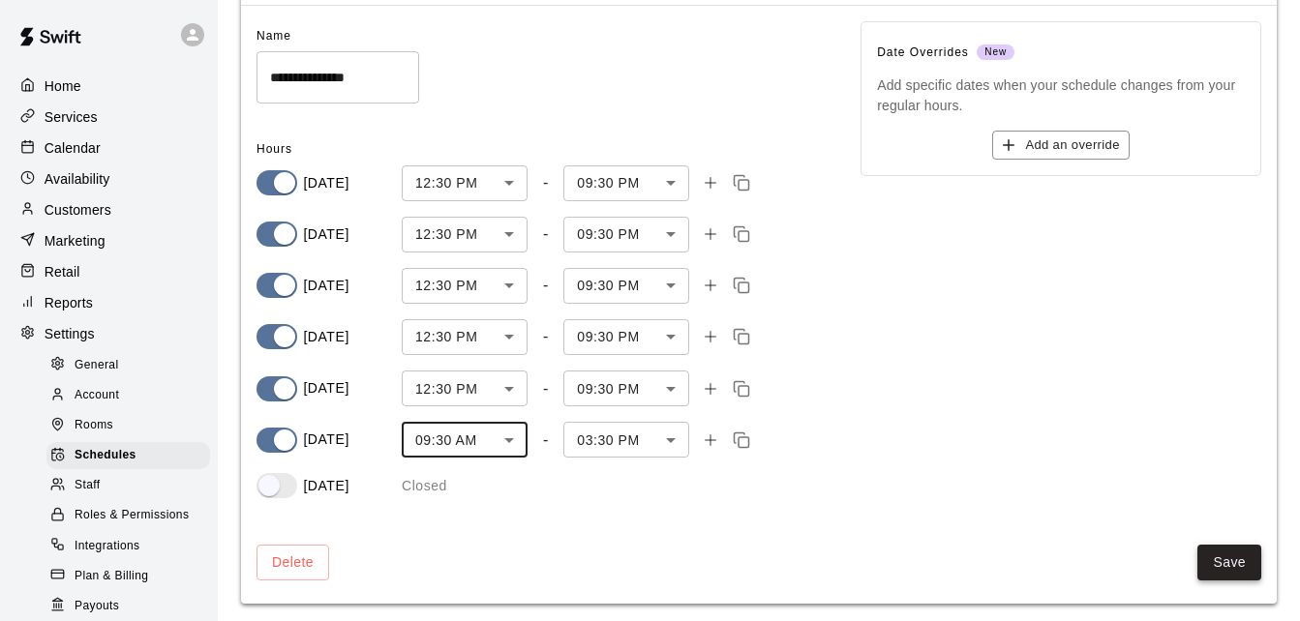
click at [976, 560] on button "Save" at bounding box center [1229, 563] width 64 height 36
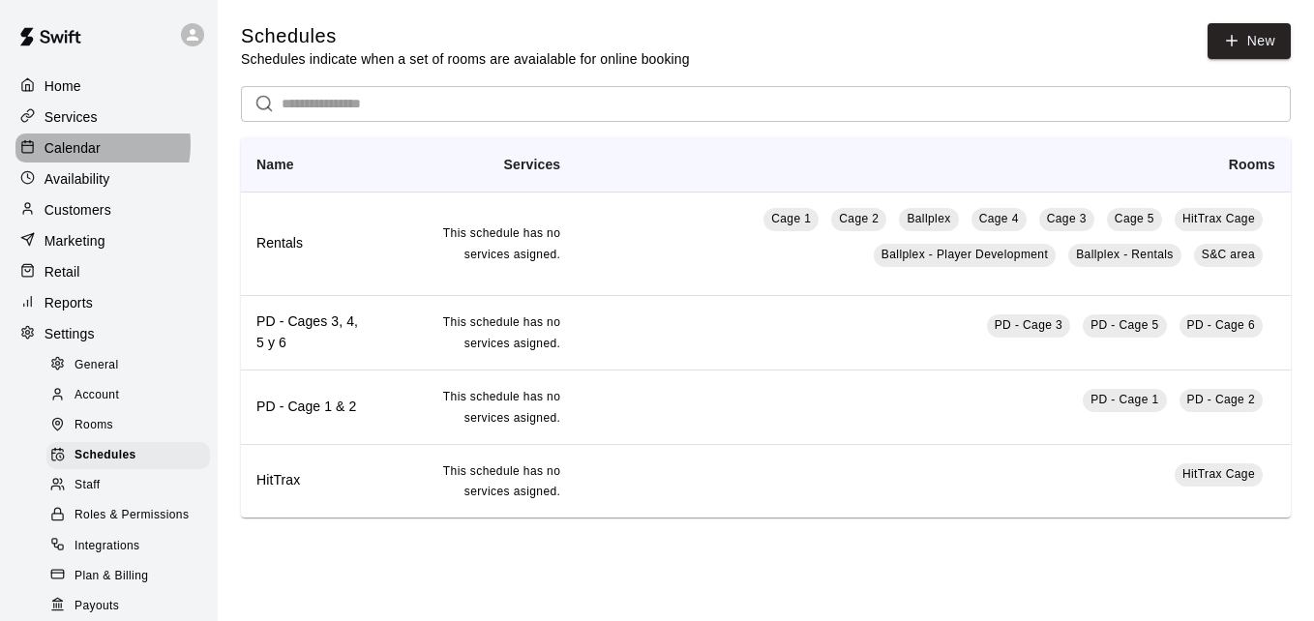
click at [97, 146] on p "Calendar" at bounding box center [73, 147] width 56 height 19
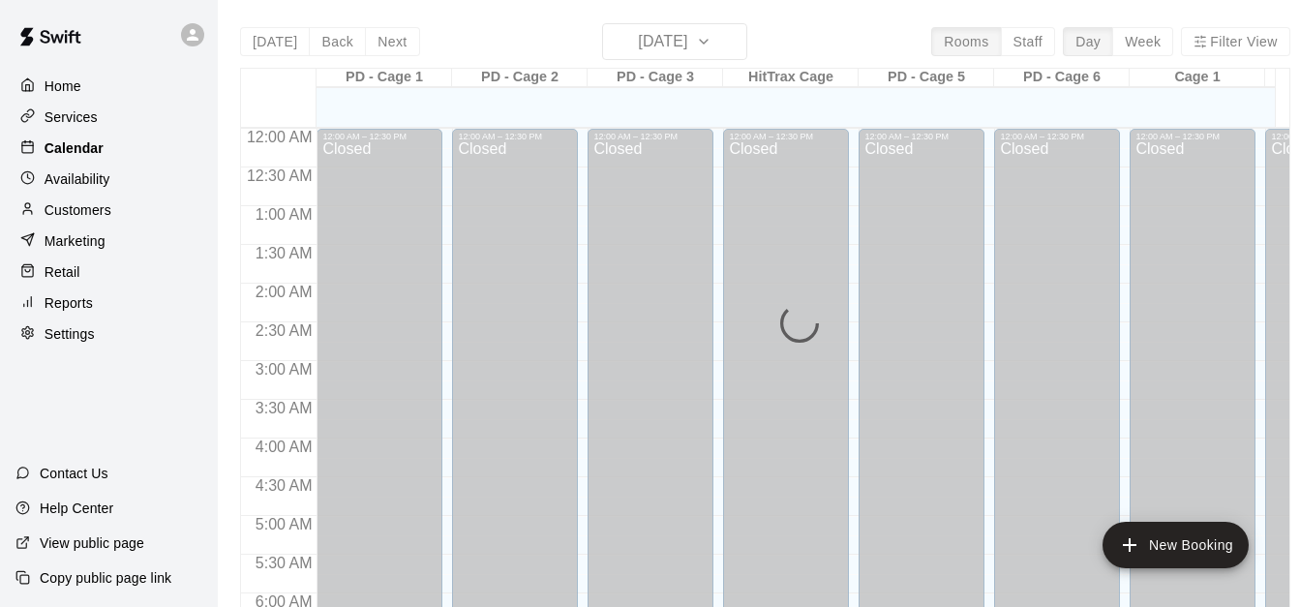
scroll to position [1062, 0]
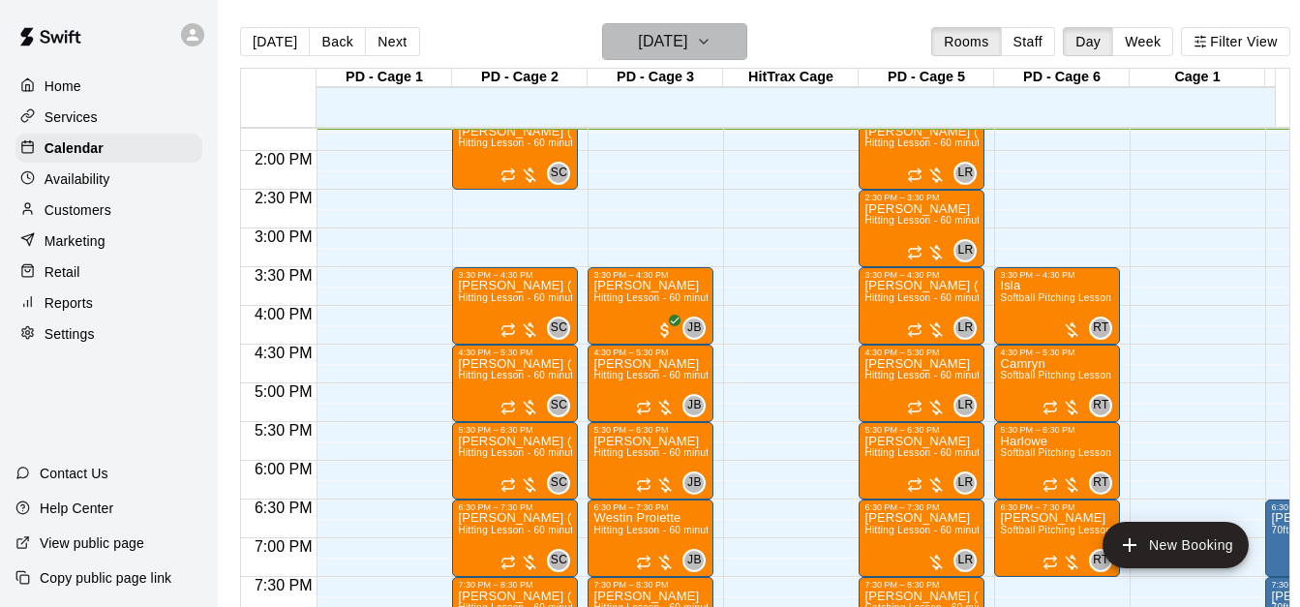
click at [711, 45] on icon "button" at bounding box center [703, 41] width 15 height 23
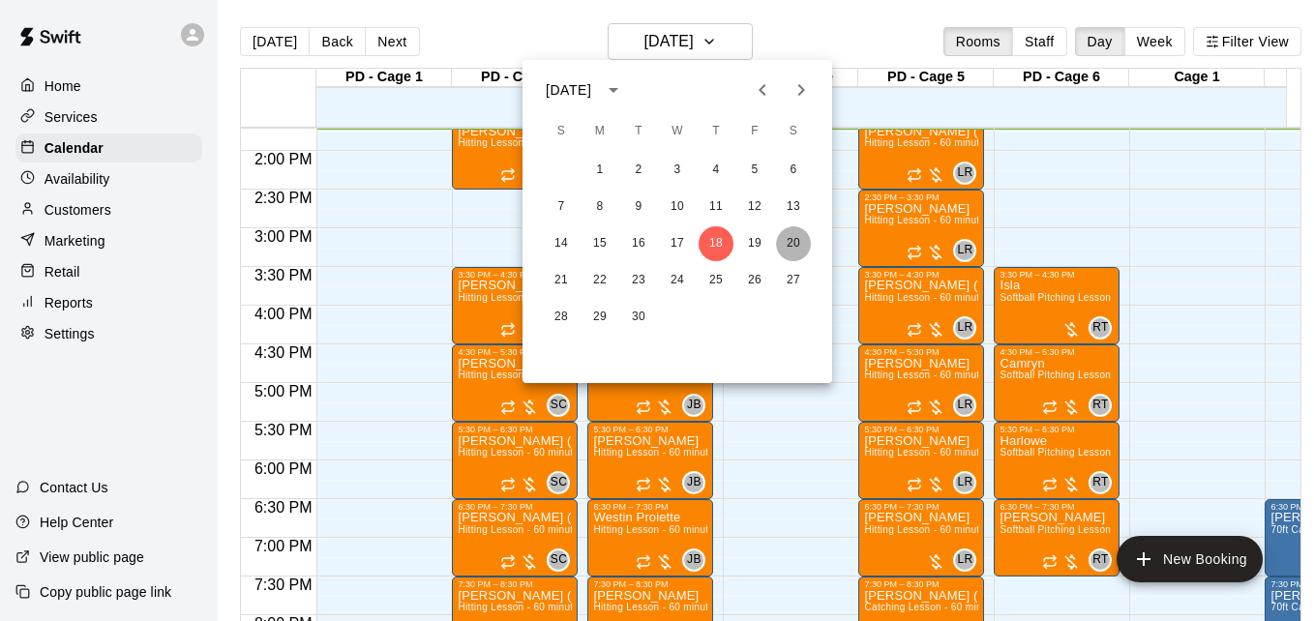
click at [801, 242] on button "20" at bounding box center [793, 243] width 35 height 35
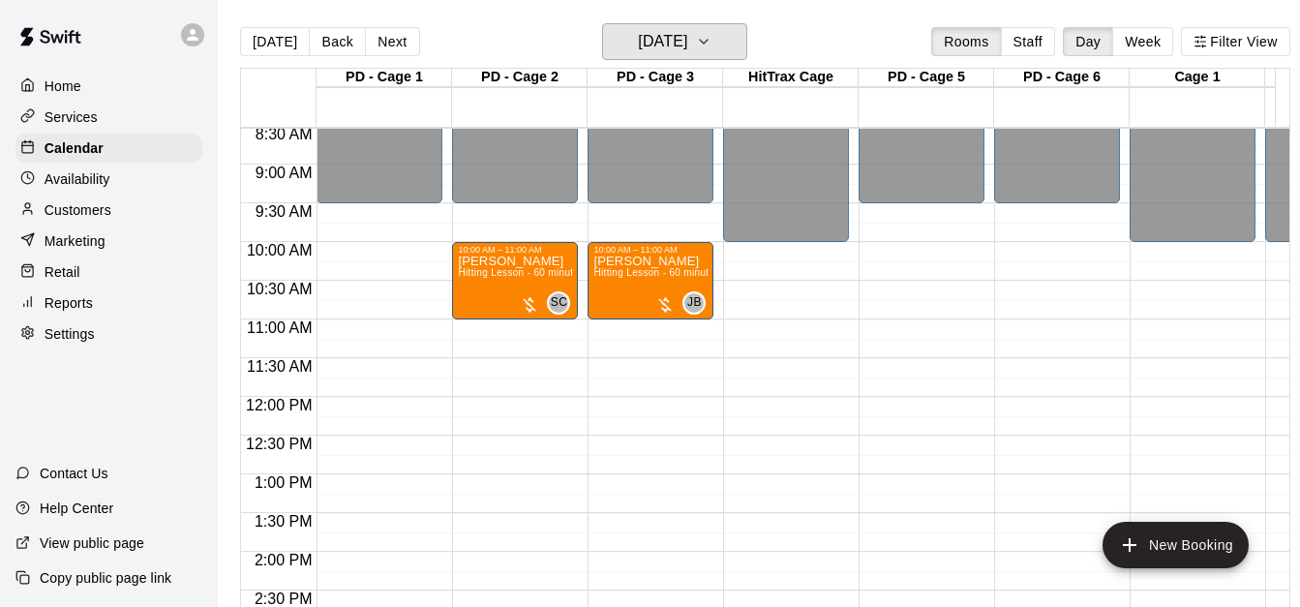
scroll to position [636, 0]
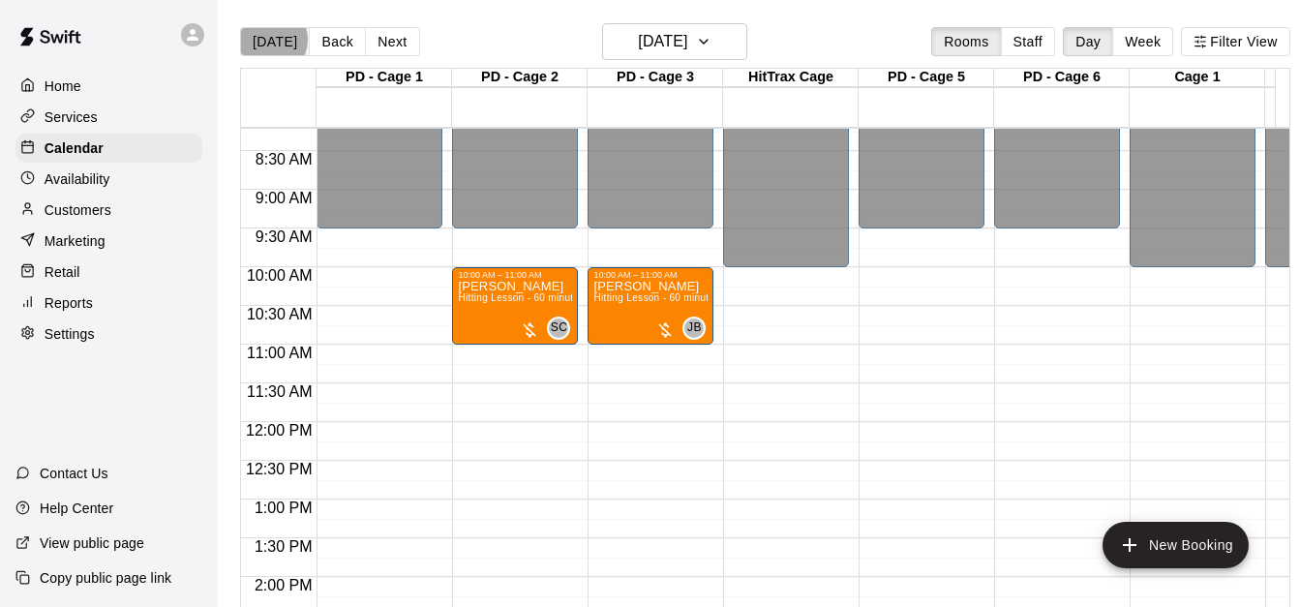
click at [267, 39] on button "[DATE]" at bounding box center [275, 41] width 70 height 29
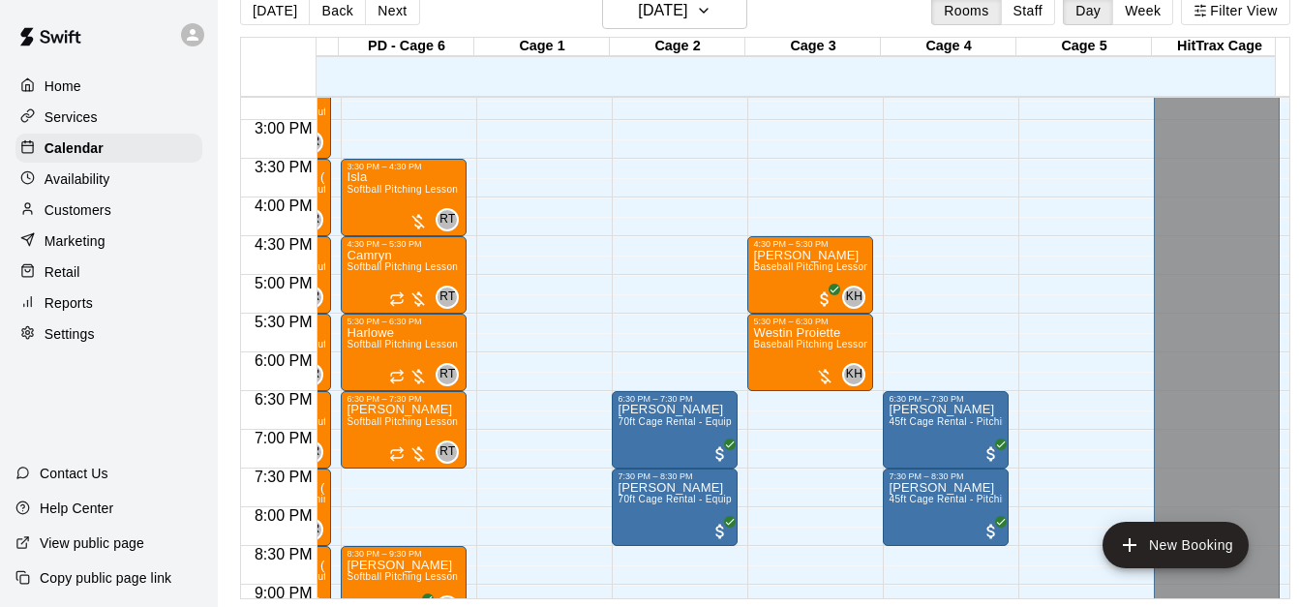
scroll to position [0, 0]
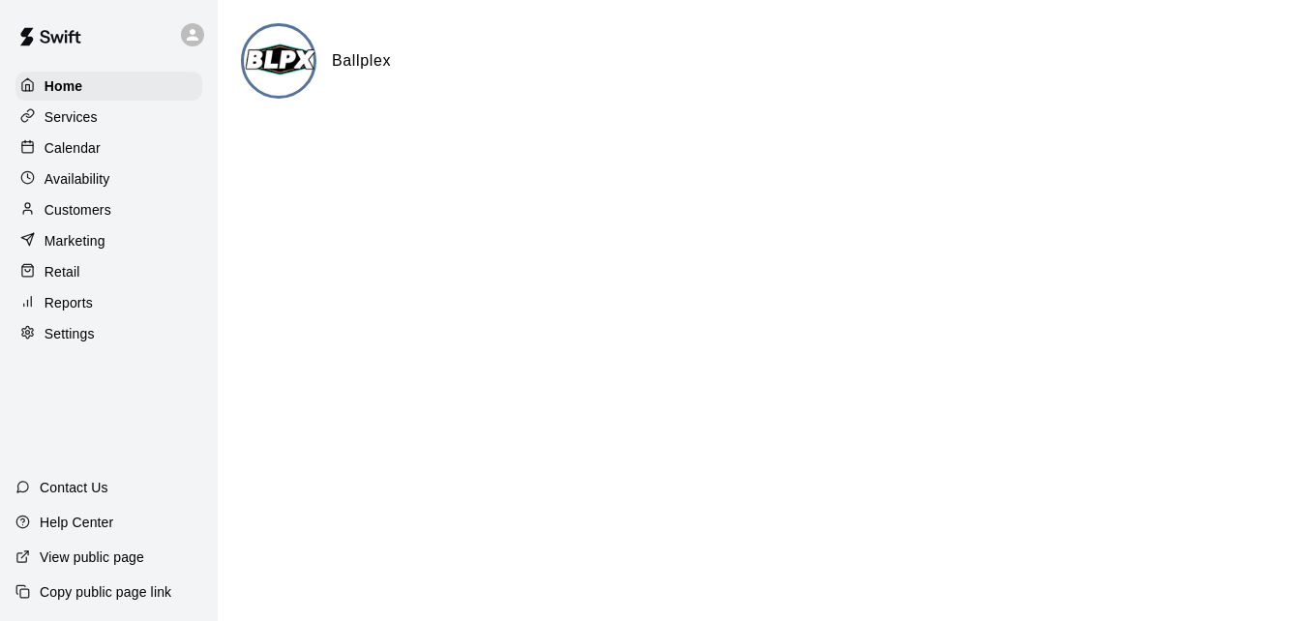
click at [151, 150] on div "Calendar" at bounding box center [108, 148] width 187 height 29
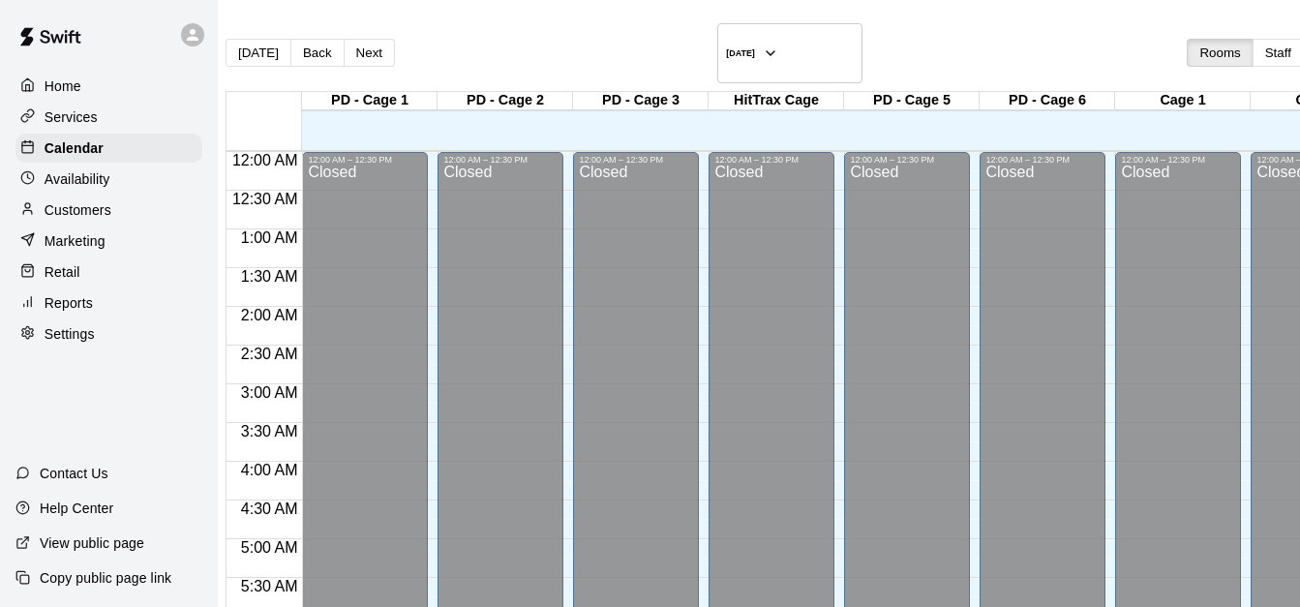
scroll to position [1070, 0]
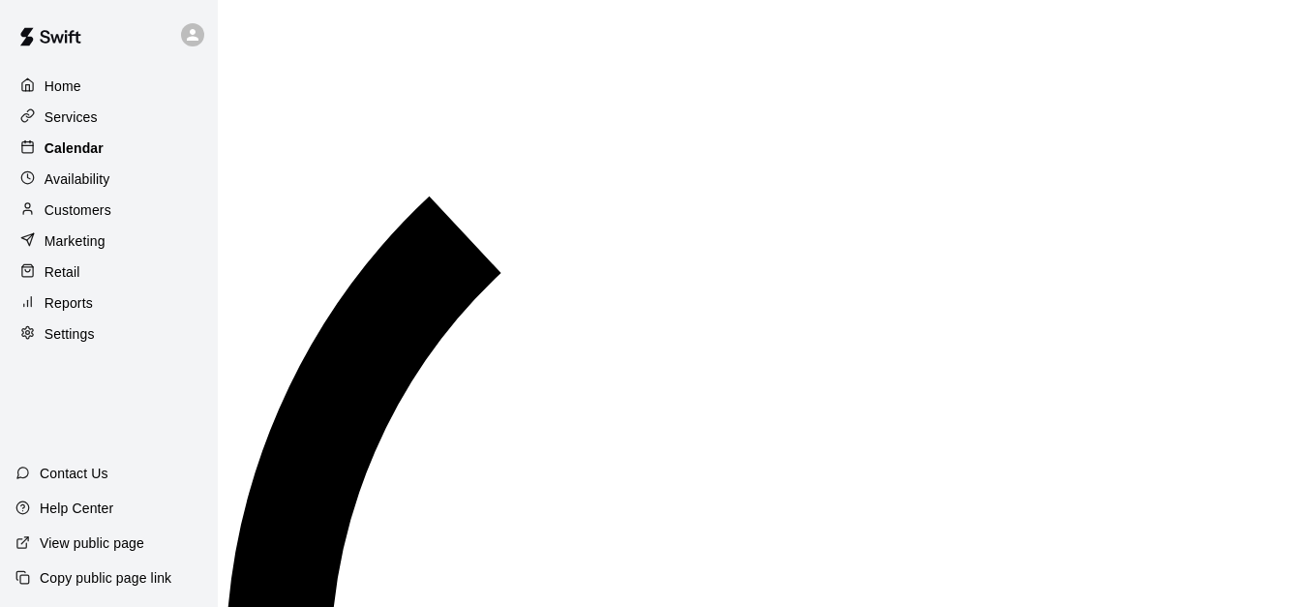
click at [148, 156] on div "Calendar" at bounding box center [108, 148] width 187 height 29
click at [150, 150] on div "Calendar" at bounding box center [108, 148] width 187 height 29
click at [159, 144] on div "Calendar" at bounding box center [108, 148] width 187 height 29
click at [146, 147] on div "Calendar" at bounding box center [108, 148] width 187 height 29
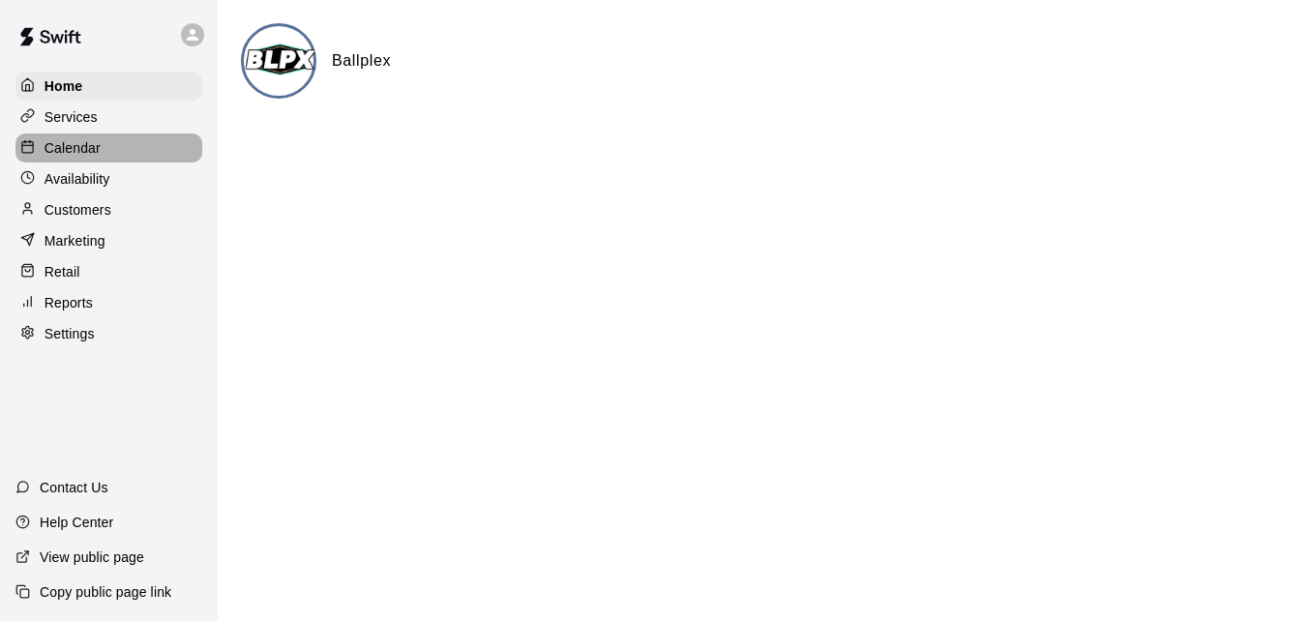
click at [118, 148] on div "Calendar" at bounding box center [108, 148] width 187 height 29
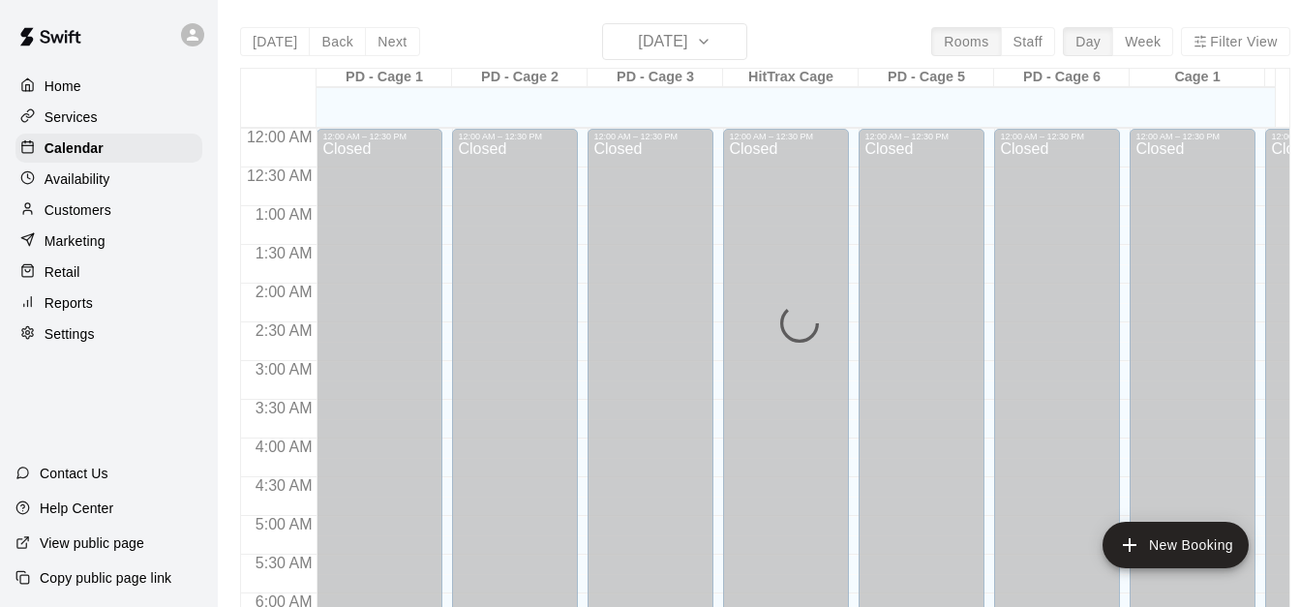
scroll to position [1098, 0]
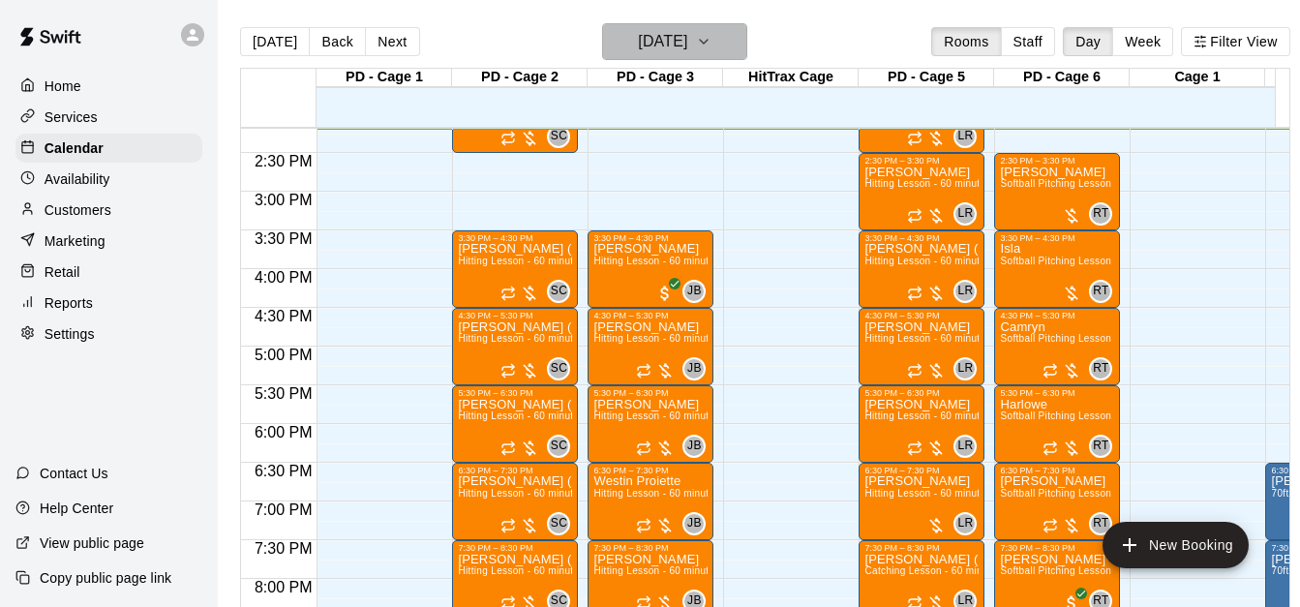
click at [655, 31] on h6 "[DATE]" at bounding box center [662, 41] width 49 height 27
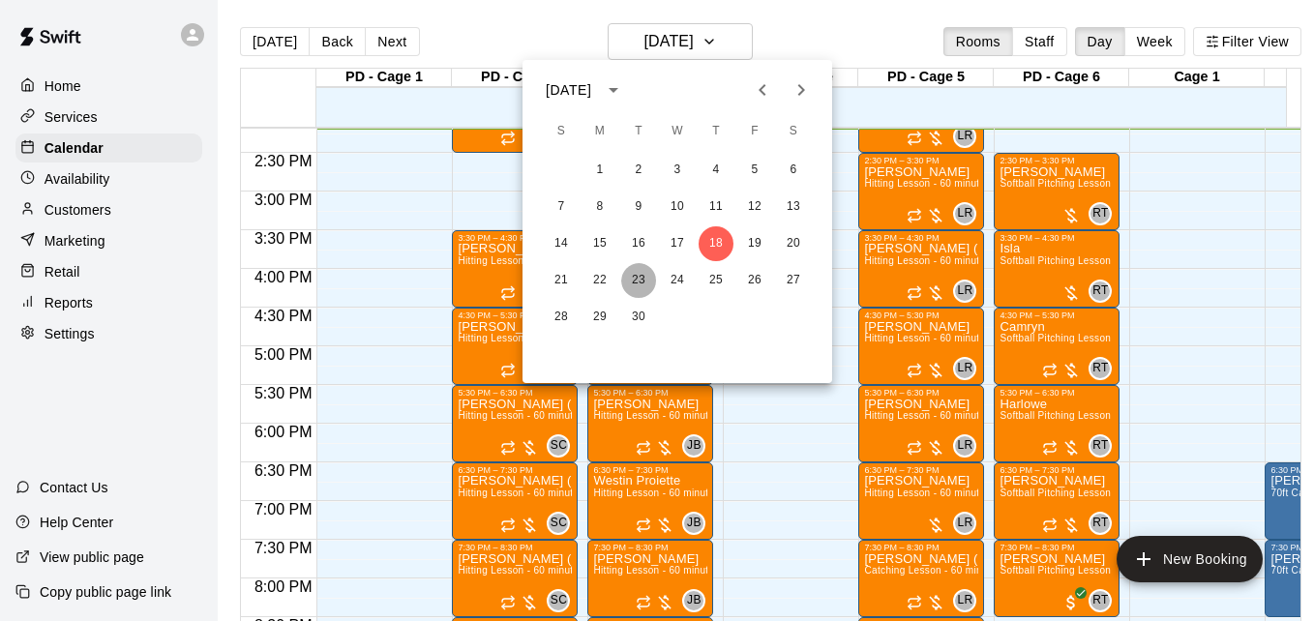
click at [638, 283] on button "23" at bounding box center [638, 280] width 35 height 35
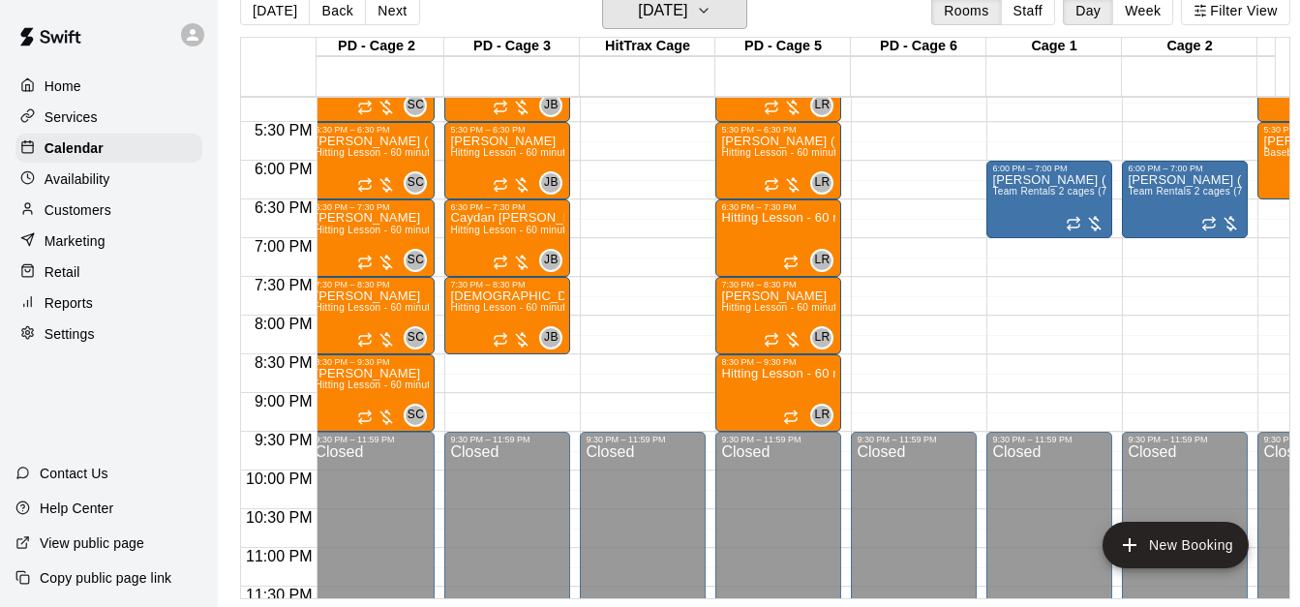
scroll to position [0, 0]
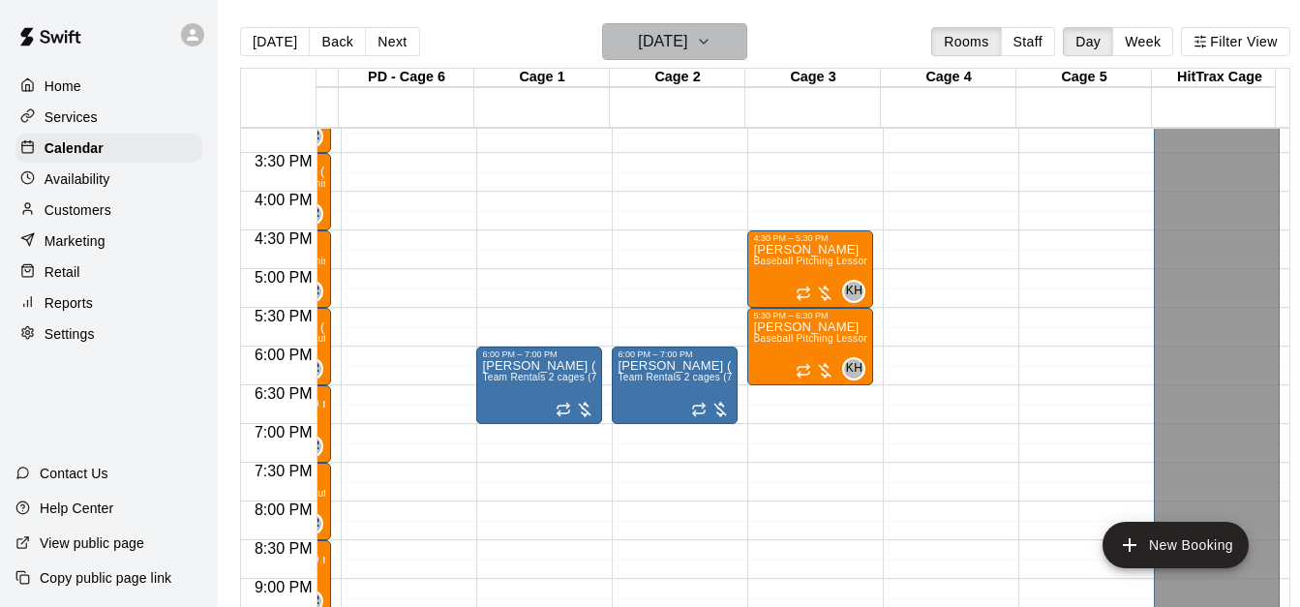
click at [672, 41] on h6 "[DATE]" at bounding box center [662, 41] width 49 height 27
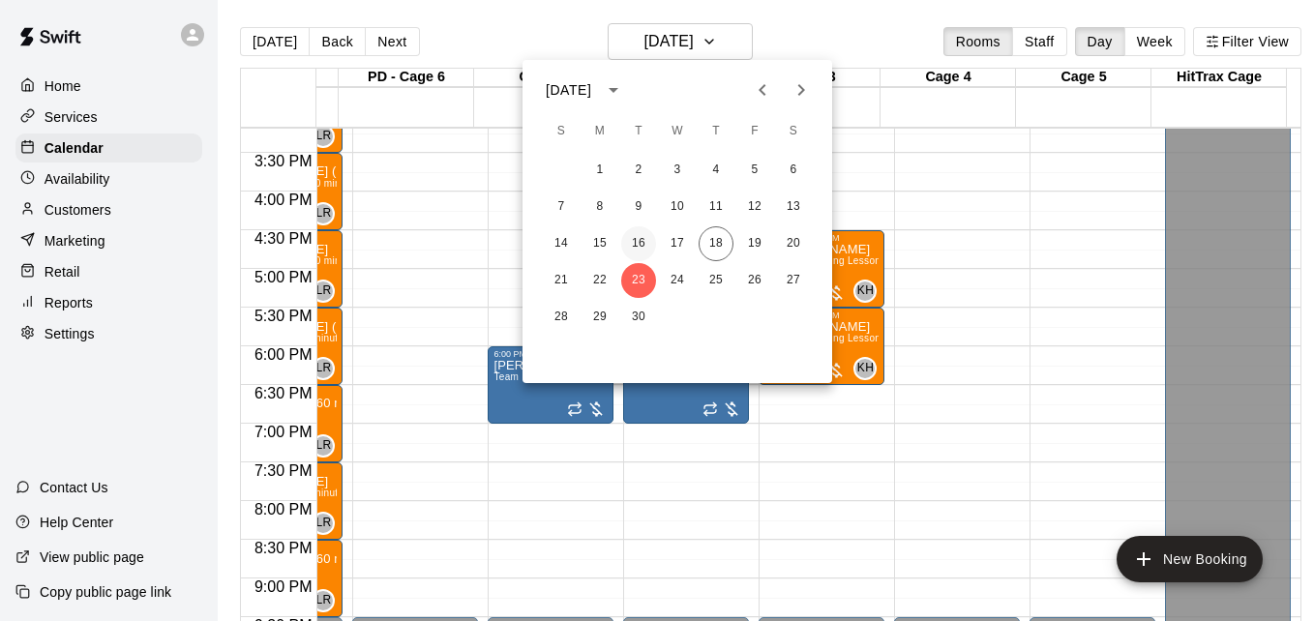
click at [635, 247] on button "16" at bounding box center [638, 243] width 35 height 35
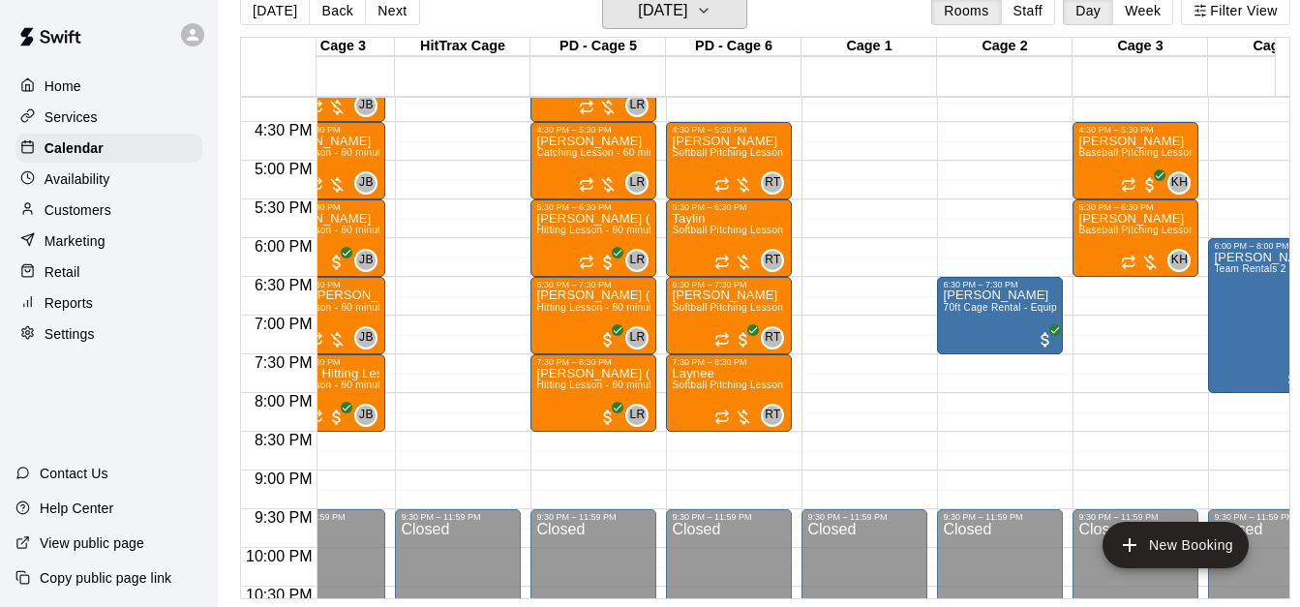
scroll to position [0, 307]
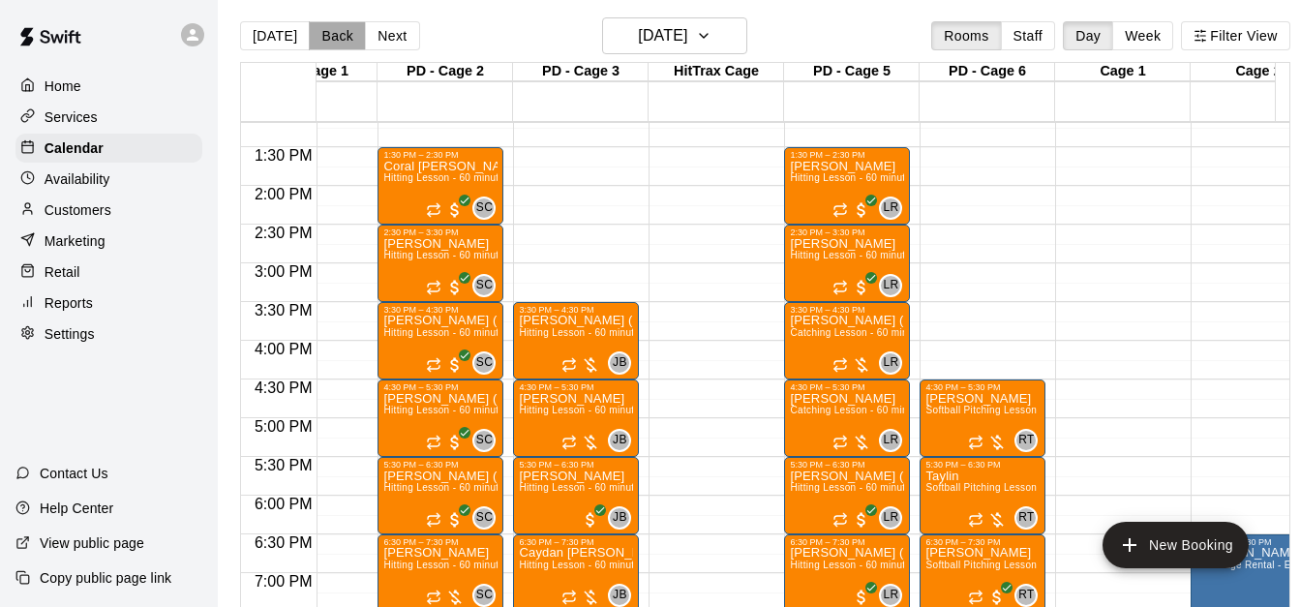
click at [330, 37] on button "Back" at bounding box center [337, 35] width 57 height 29
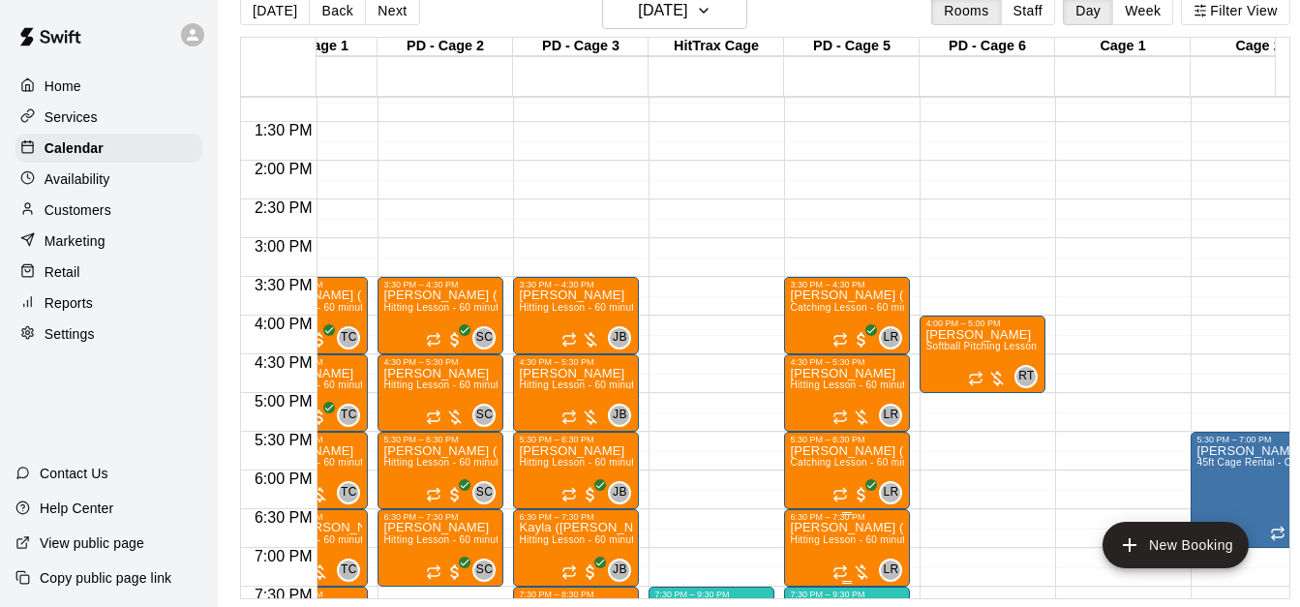
click at [840, 527] on p "[PERSON_NAME] ([PERSON_NAME]) [PERSON_NAME]" at bounding box center [847, 527] width 114 height 0
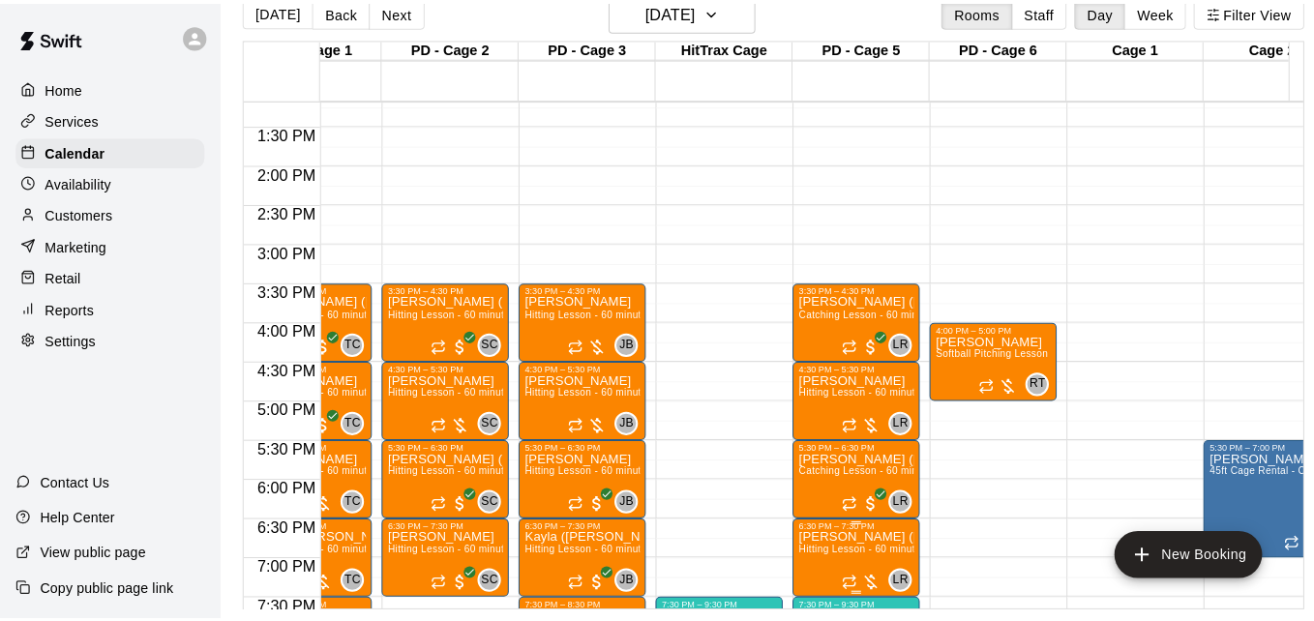
scroll to position [31, 0]
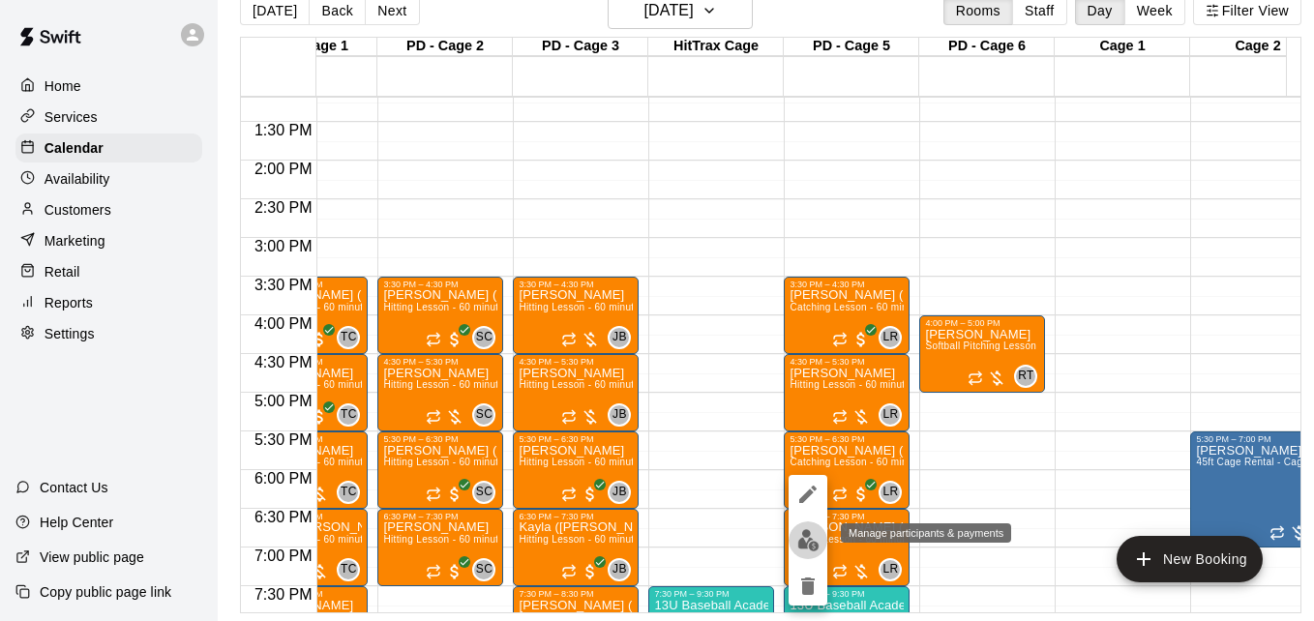
click at [808, 545] on img "edit" at bounding box center [808, 540] width 22 height 22
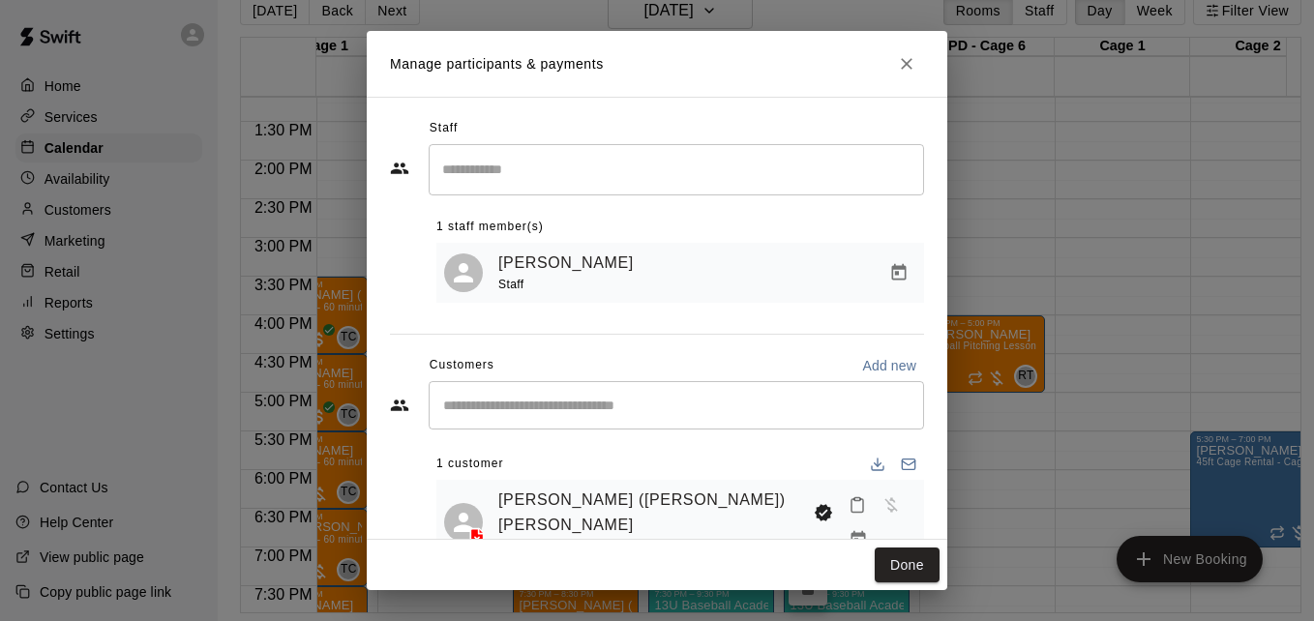
scroll to position [39, 0]
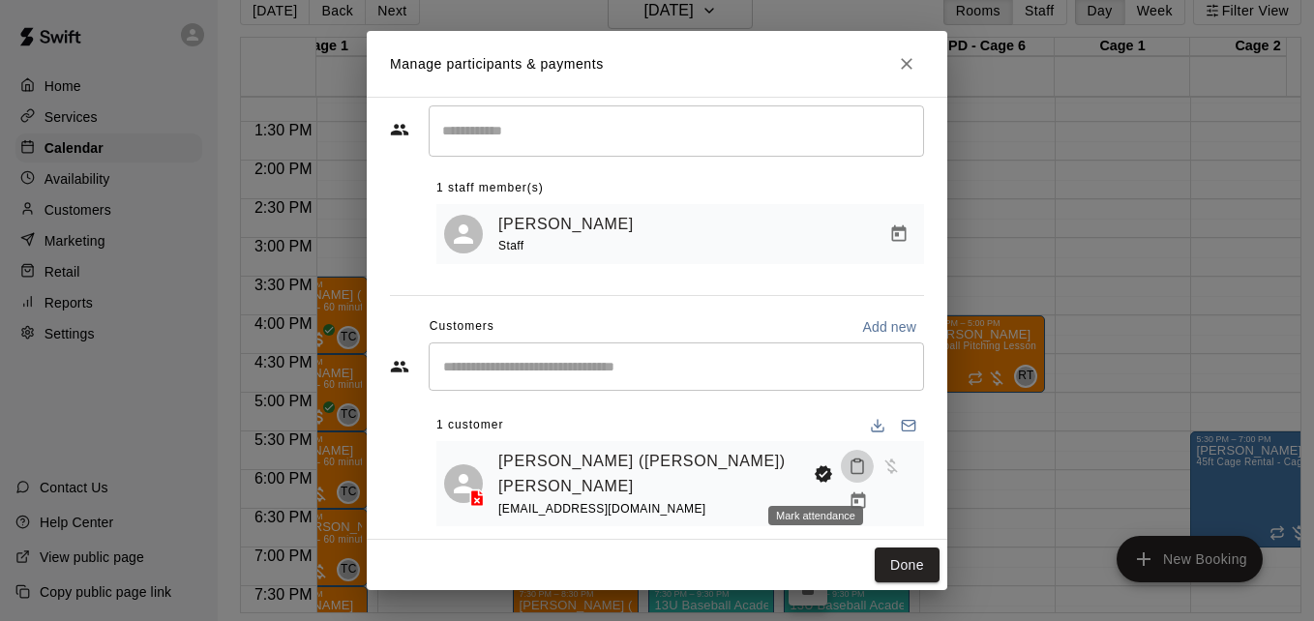
click at [852, 474] on icon "Mark attendance" at bounding box center [858, 468] width 12 height 14
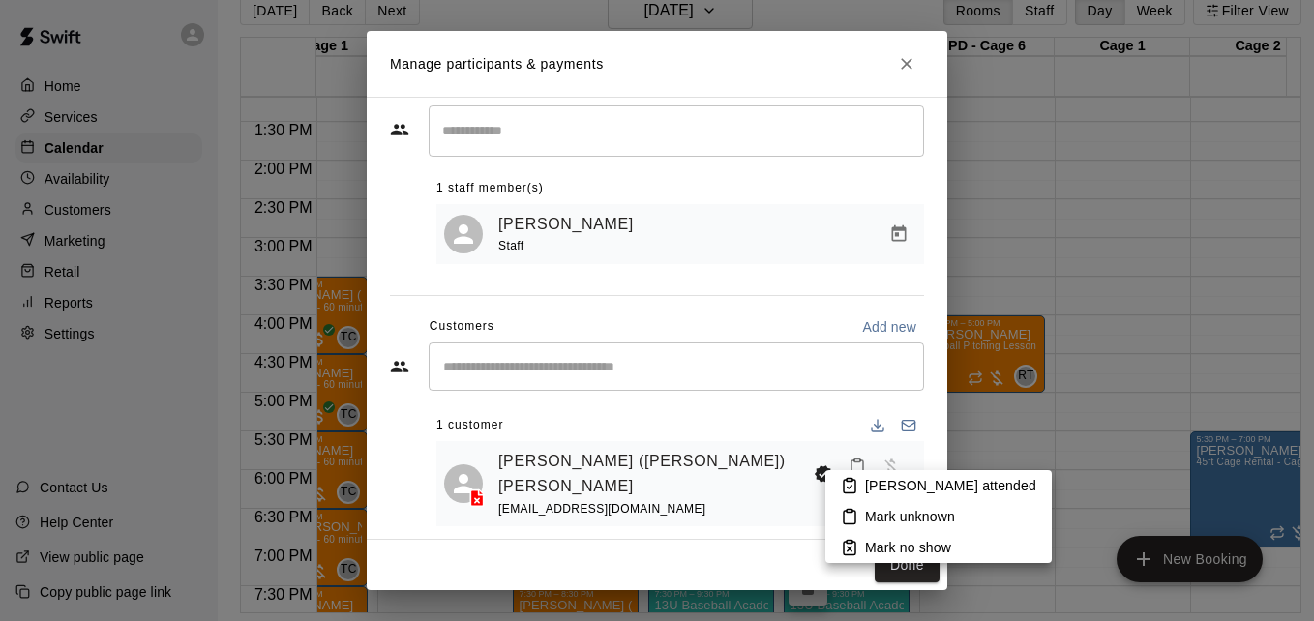
click at [877, 488] on p "[PERSON_NAME] attended" at bounding box center [950, 485] width 171 height 19
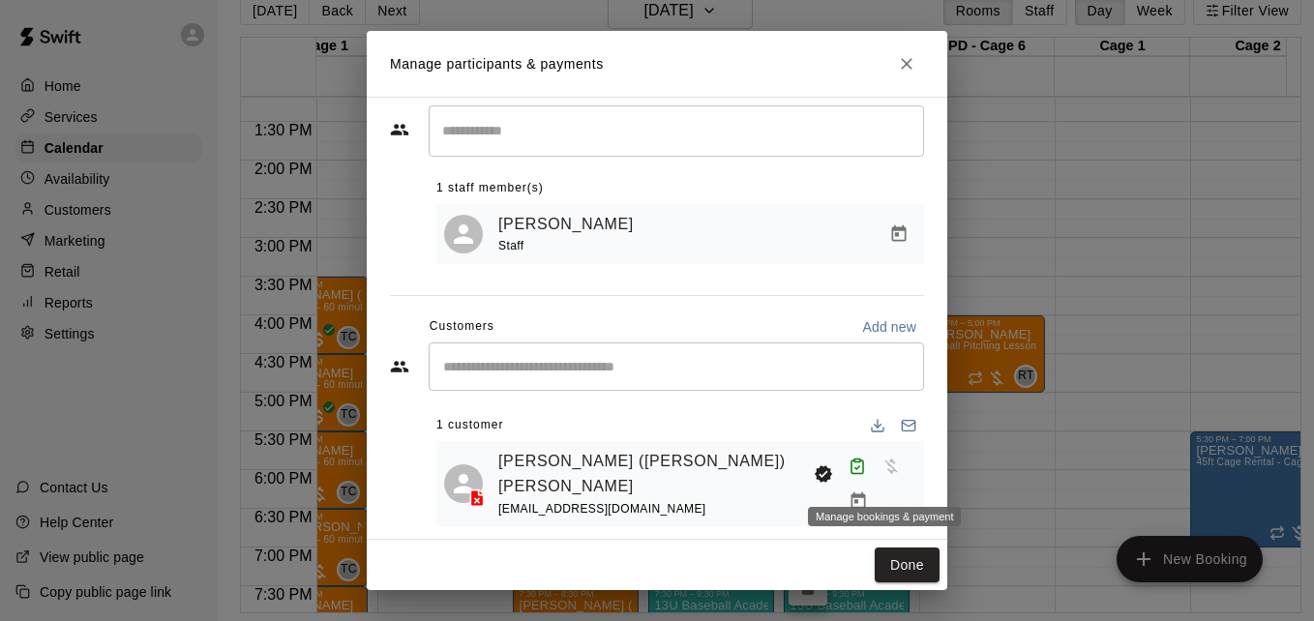
click at [865, 493] on icon "Manage bookings & payment" at bounding box center [858, 501] width 15 height 16
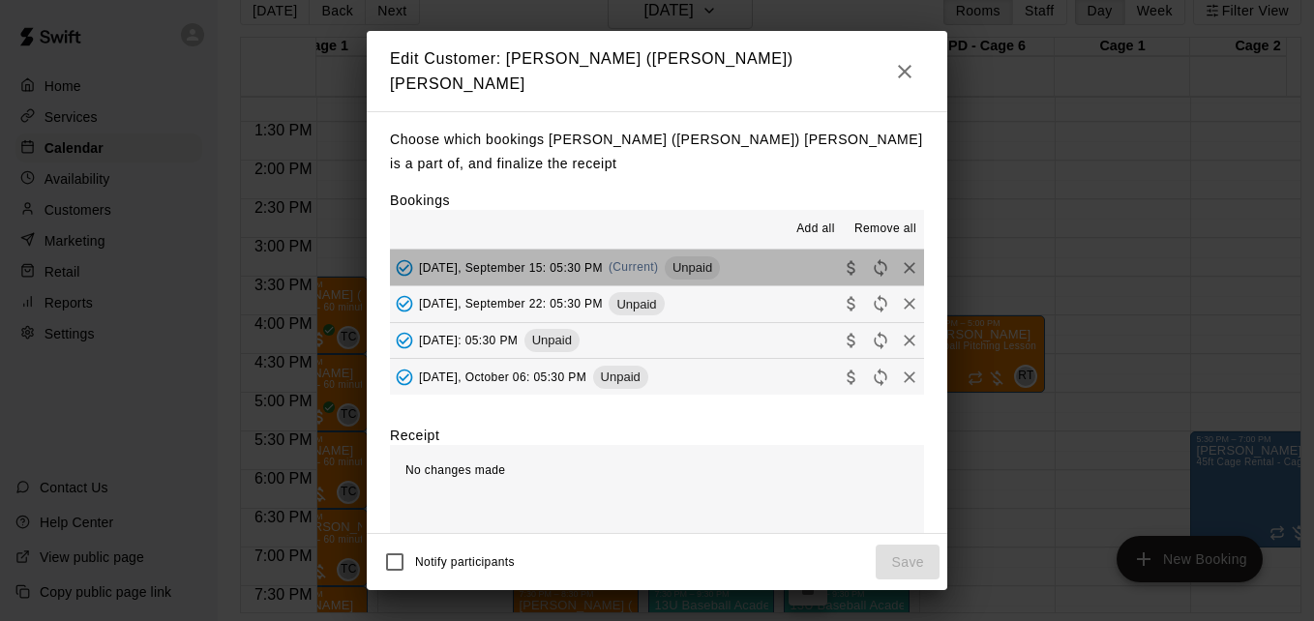
click at [775, 258] on button "[DATE], September 15: 05:30 PM (Current) Unpaid" at bounding box center [657, 268] width 534 height 36
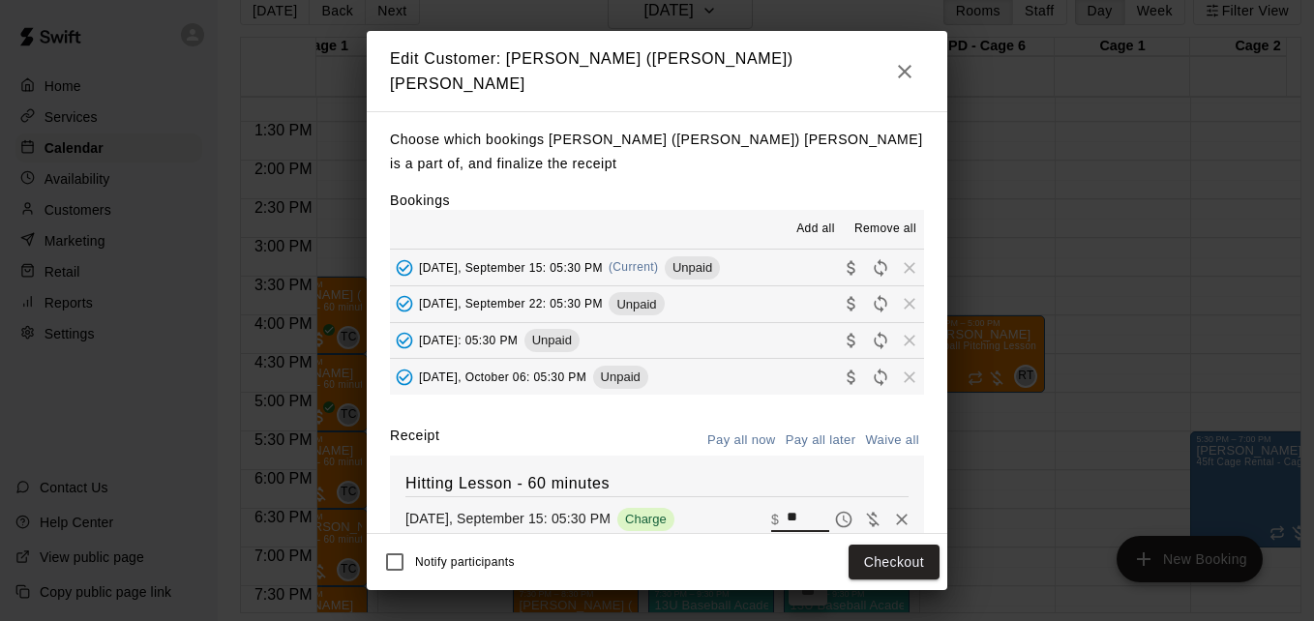
click at [787, 510] on input "**" at bounding box center [808, 519] width 43 height 25
type input "**"
click at [912, 565] on button "Checkout" at bounding box center [894, 563] width 91 height 36
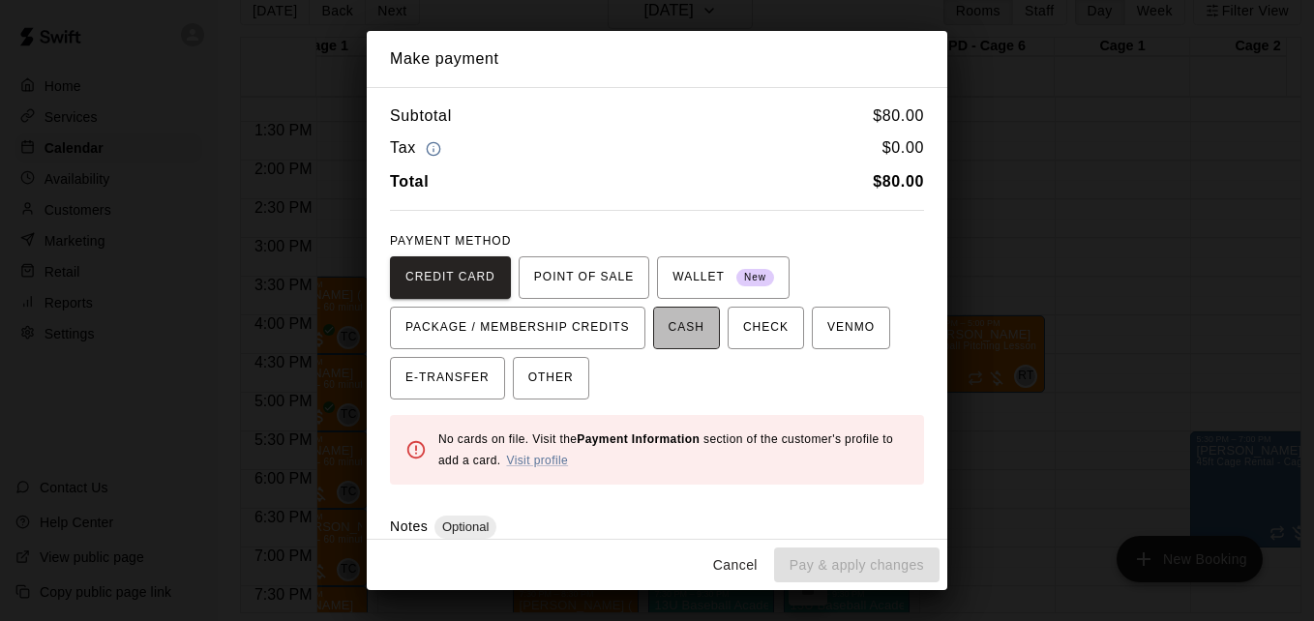
click at [680, 338] on span "CASH" at bounding box center [687, 328] width 36 height 31
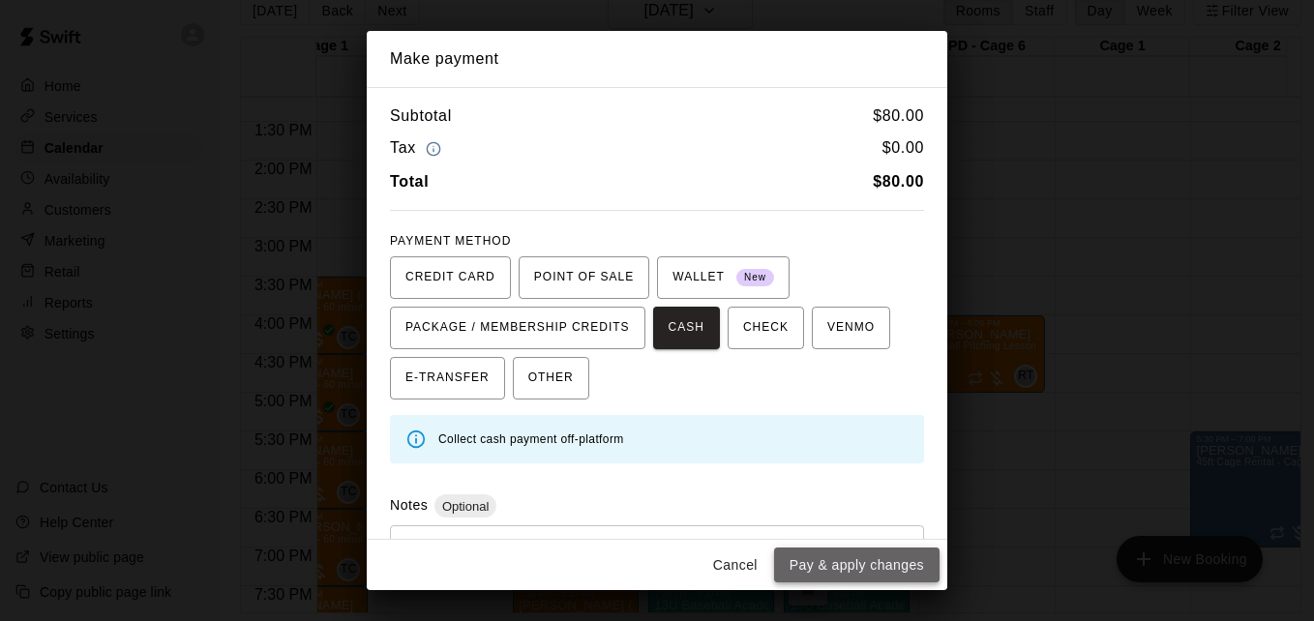
click at [866, 557] on button "Pay & apply changes" at bounding box center [856, 566] width 165 height 36
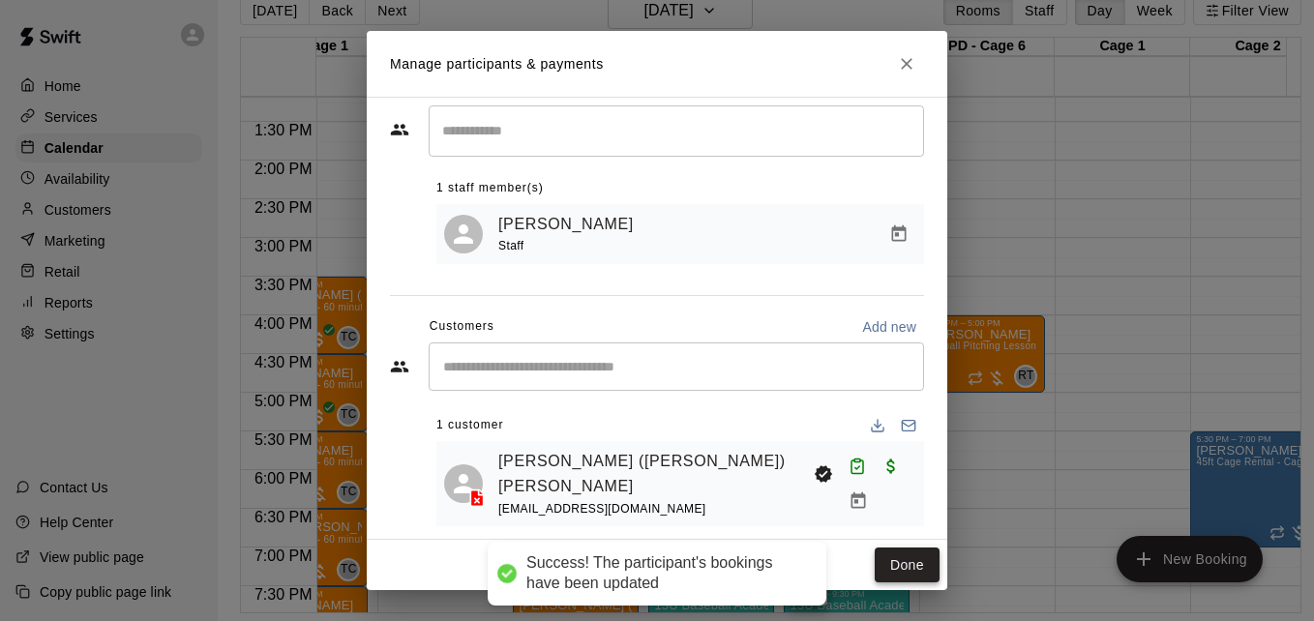
click at [887, 562] on button "Done" at bounding box center [907, 566] width 65 height 36
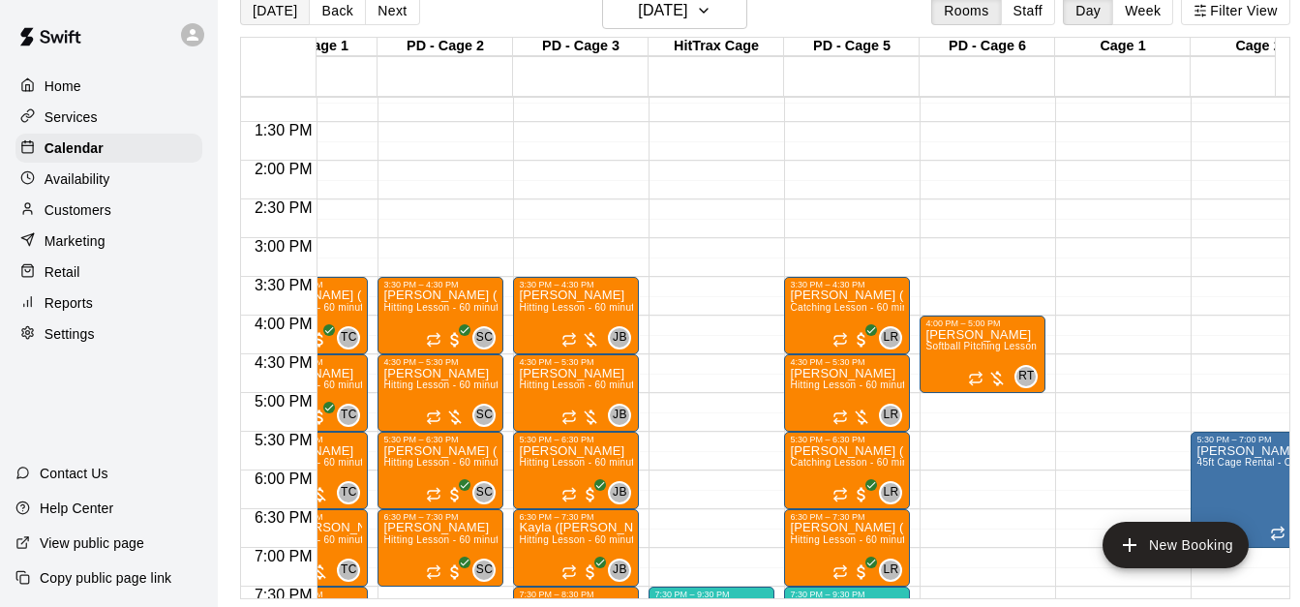
click at [273, 16] on button "[DATE]" at bounding box center [275, 10] width 70 height 29
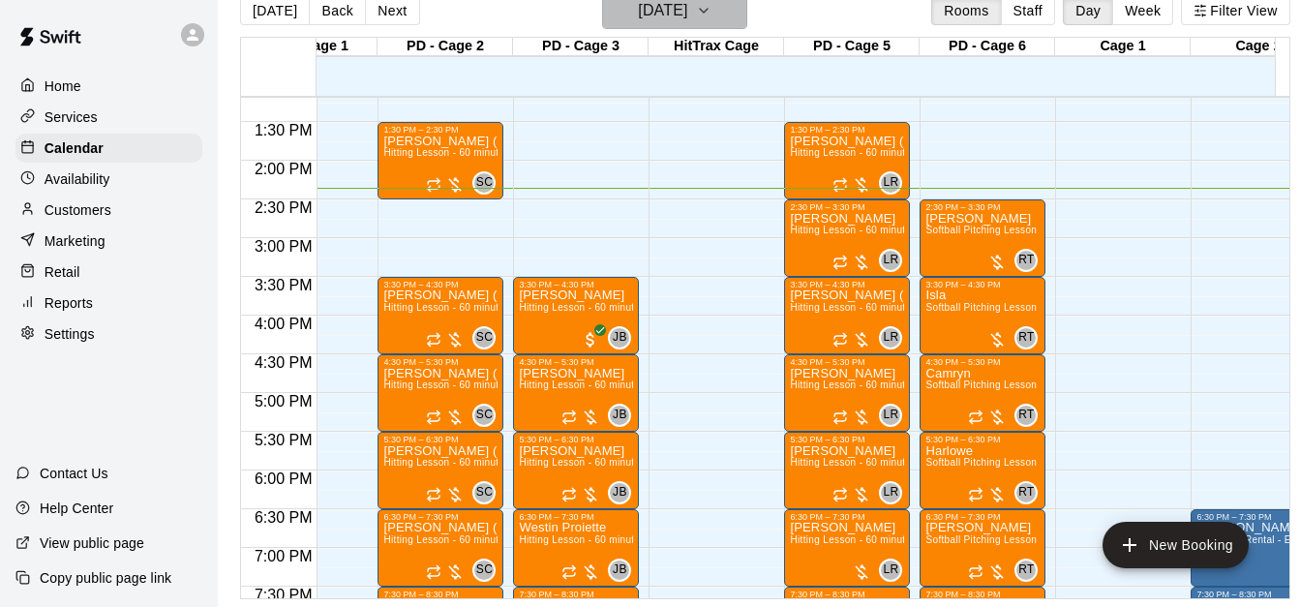
click at [711, 20] on icon "button" at bounding box center [703, 10] width 15 height 23
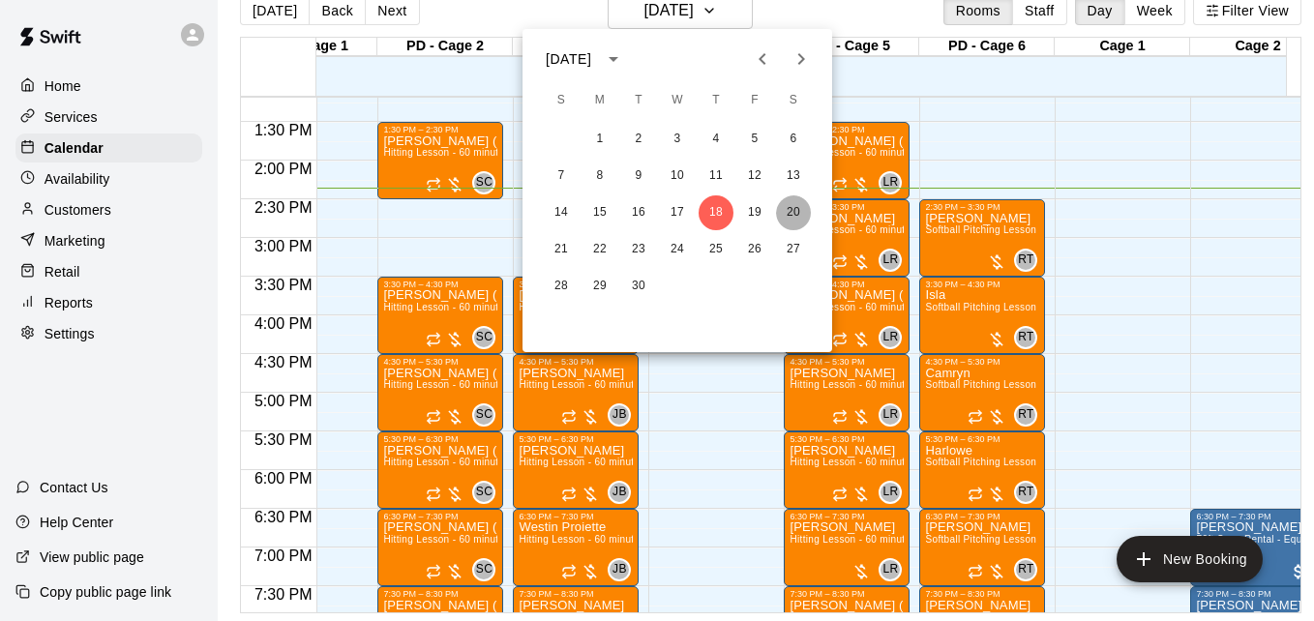
click at [797, 213] on button "20" at bounding box center [793, 212] width 35 height 35
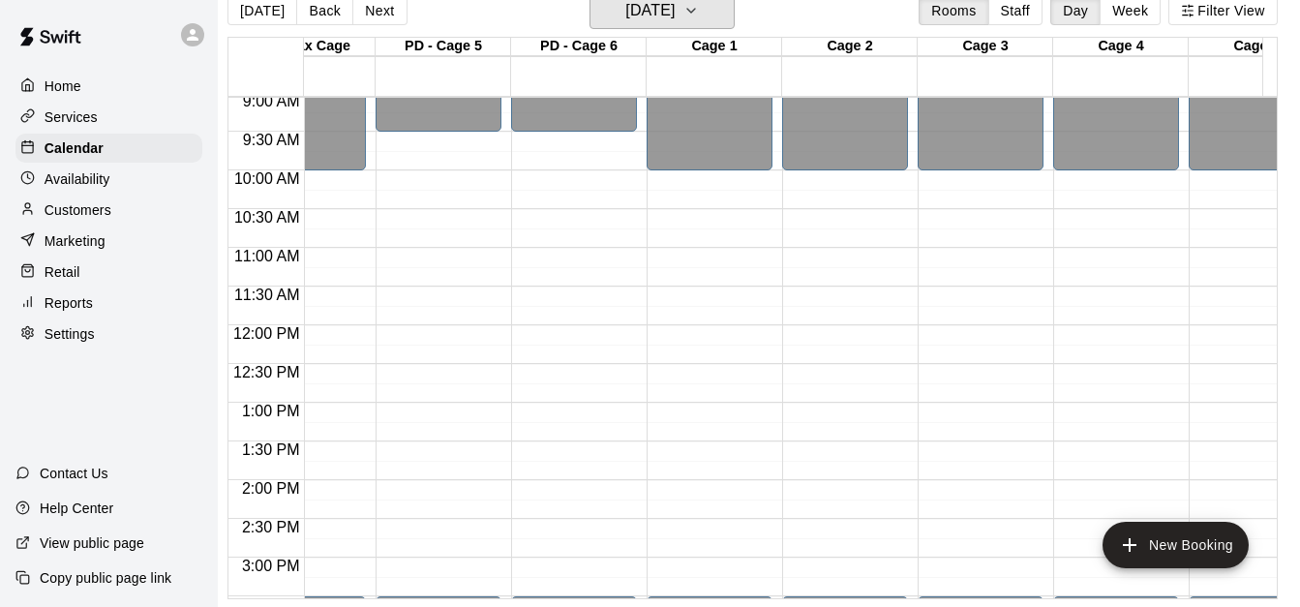
scroll to position [702, 531]
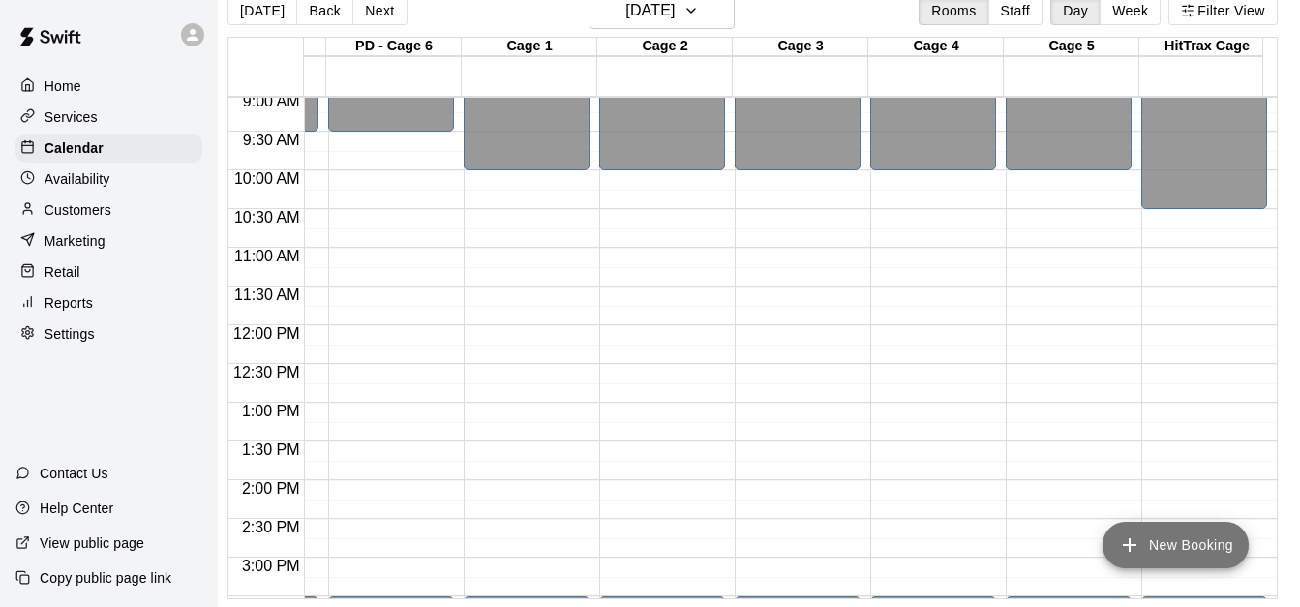
click at [1184, 543] on button "New Booking" at bounding box center [1175, 545] width 146 height 46
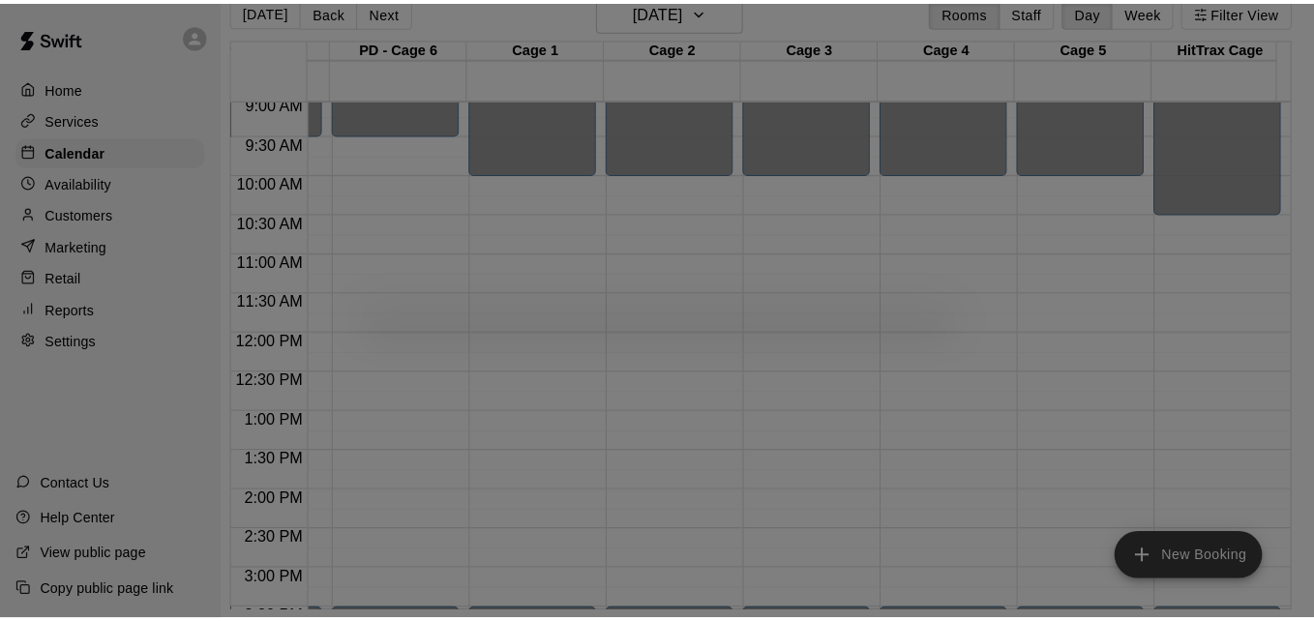
scroll to position [31, 10]
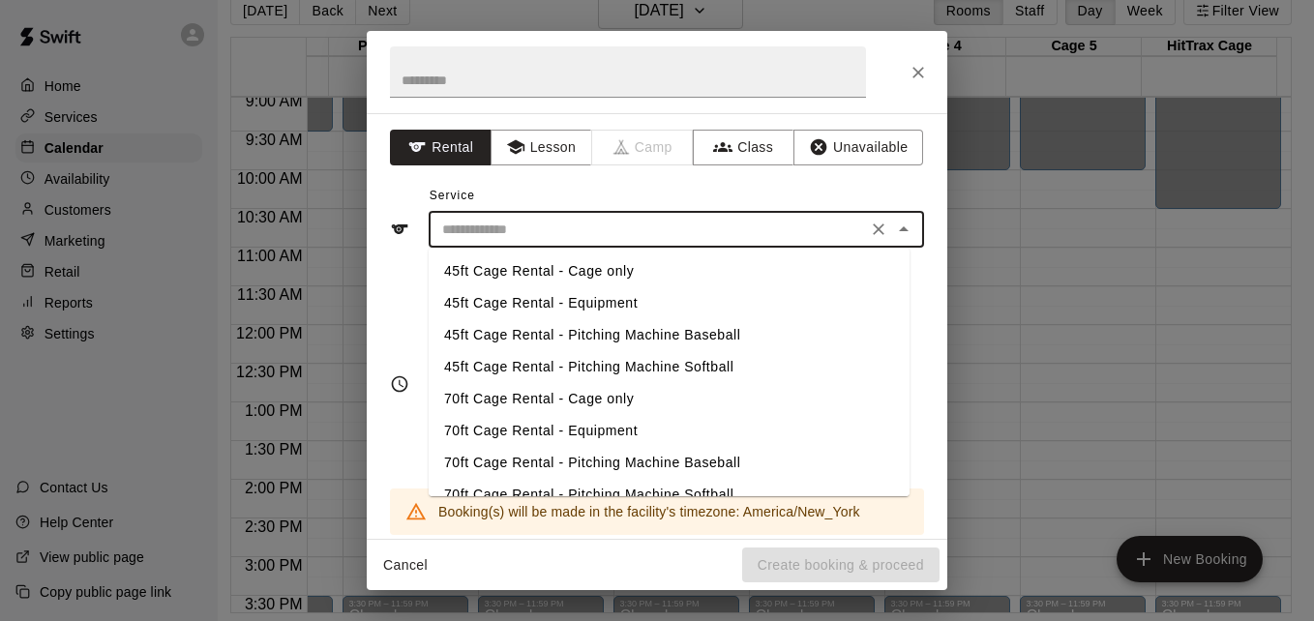
click at [617, 235] on input "text" at bounding box center [648, 230] width 427 height 24
click at [710, 333] on li "45ft Cage Rental - Pitching Machine Baseball" at bounding box center [669, 335] width 481 height 32
type input "**********"
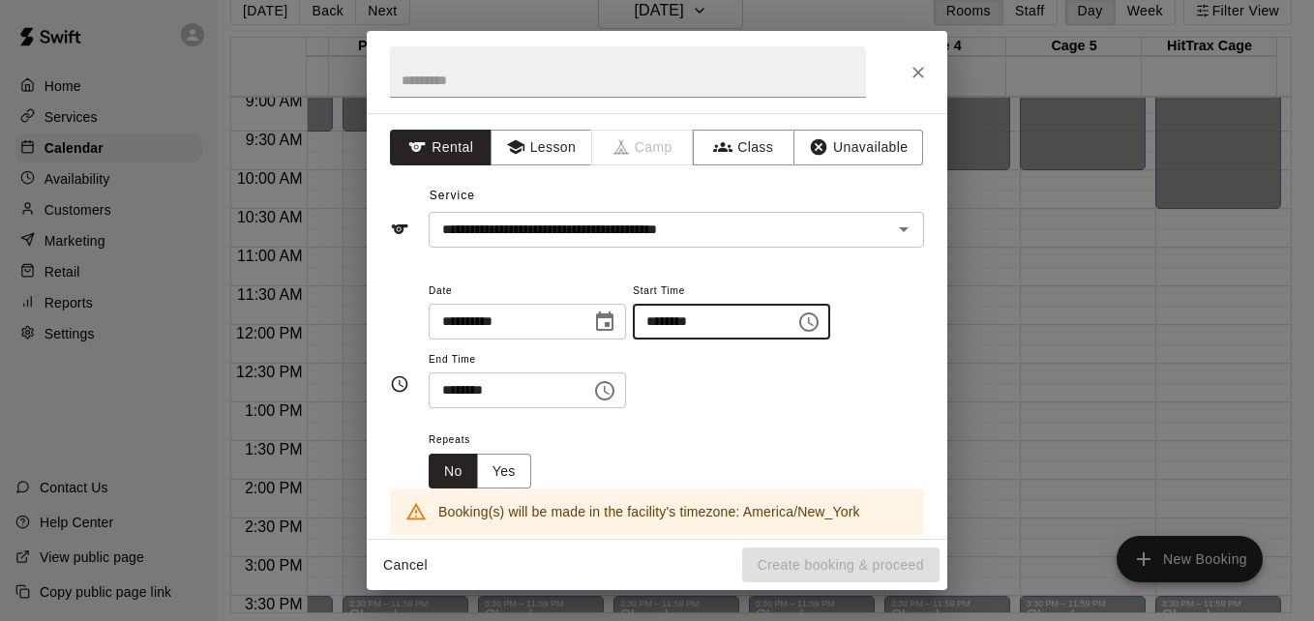
click at [675, 326] on input "********" at bounding box center [707, 322] width 149 height 36
type input "********"
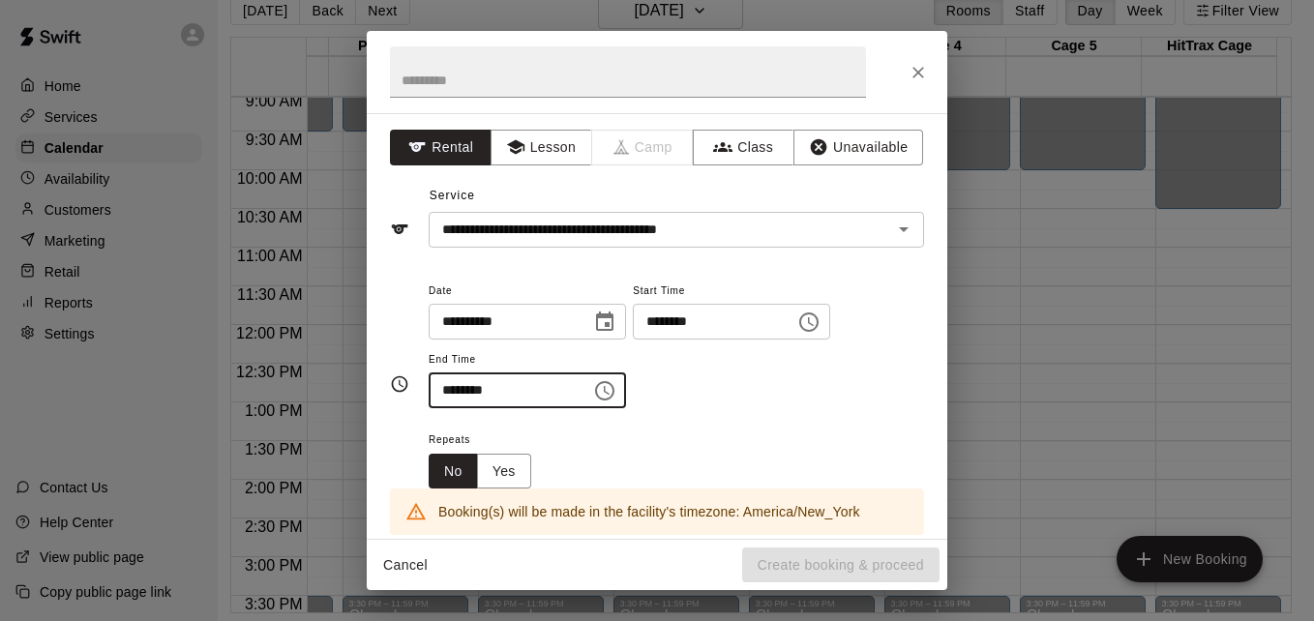
click at [452, 392] on input "********" at bounding box center [503, 391] width 149 height 36
type input "********"
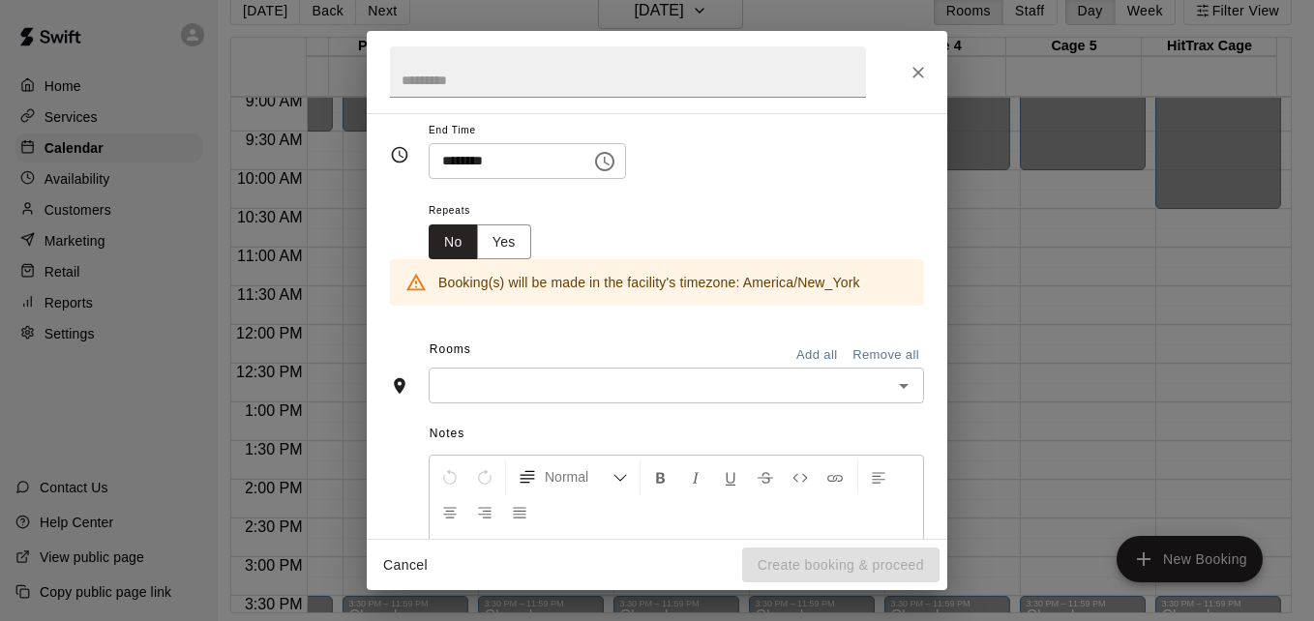
scroll to position [232, 0]
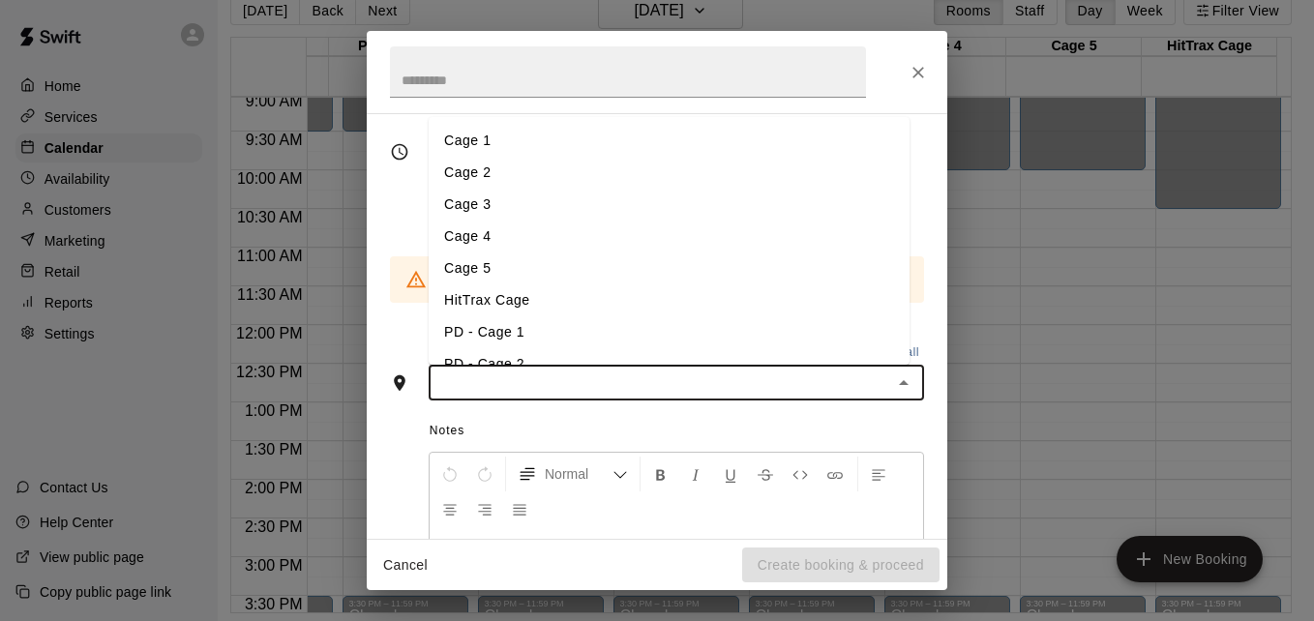
click at [674, 386] on input "text" at bounding box center [661, 383] width 452 height 24
click at [604, 241] on li "Cage 4" at bounding box center [669, 237] width 481 height 32
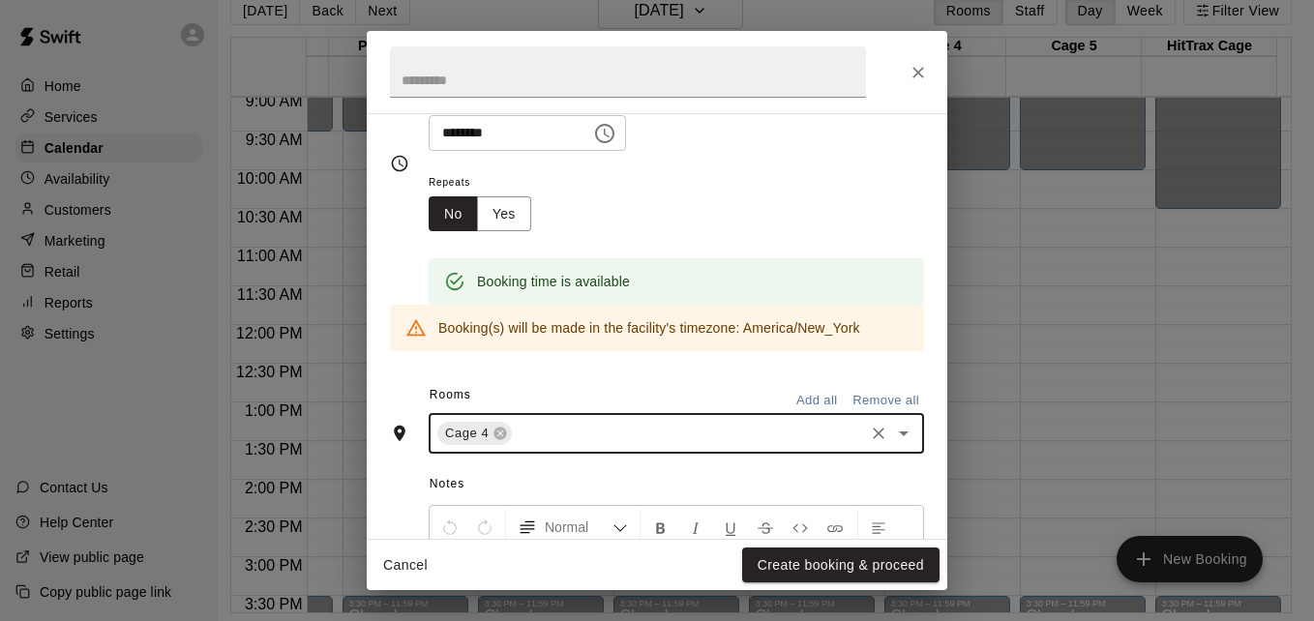
scroll to position [269, 0]
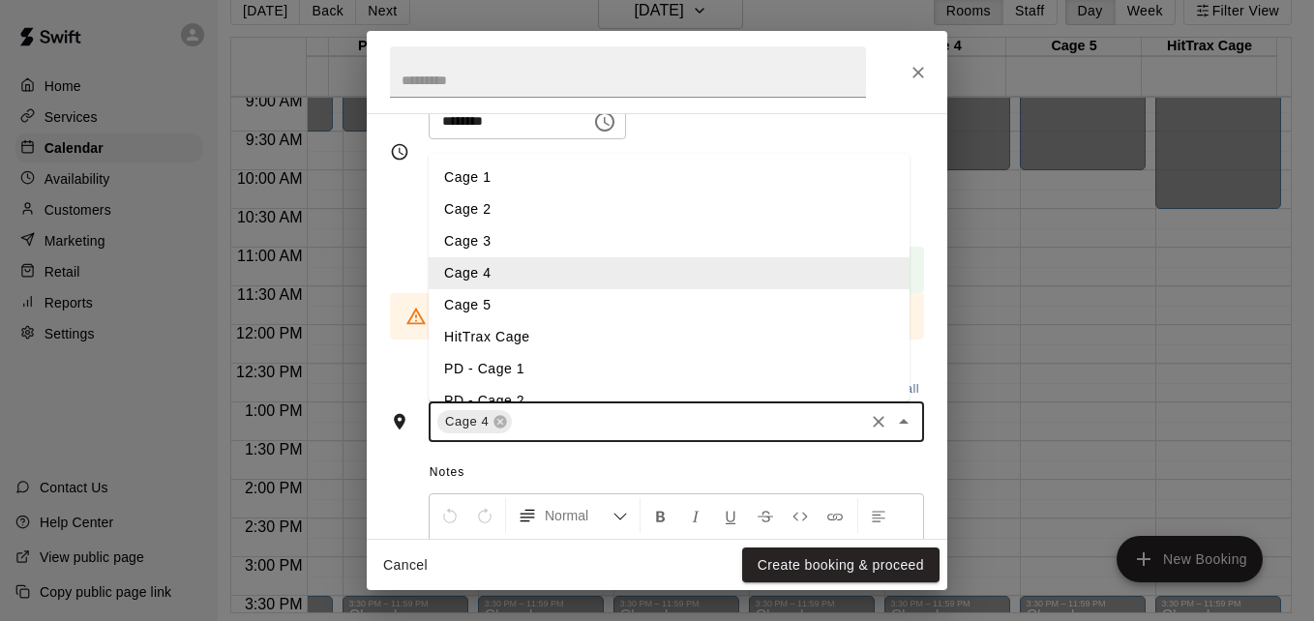
click at [607, 428] on input "text" at bounding box center [688, 422] width 346 height 24
click at [567, 304] on li "Cage 5" at bounding box center [669, 305] width 481 height 32
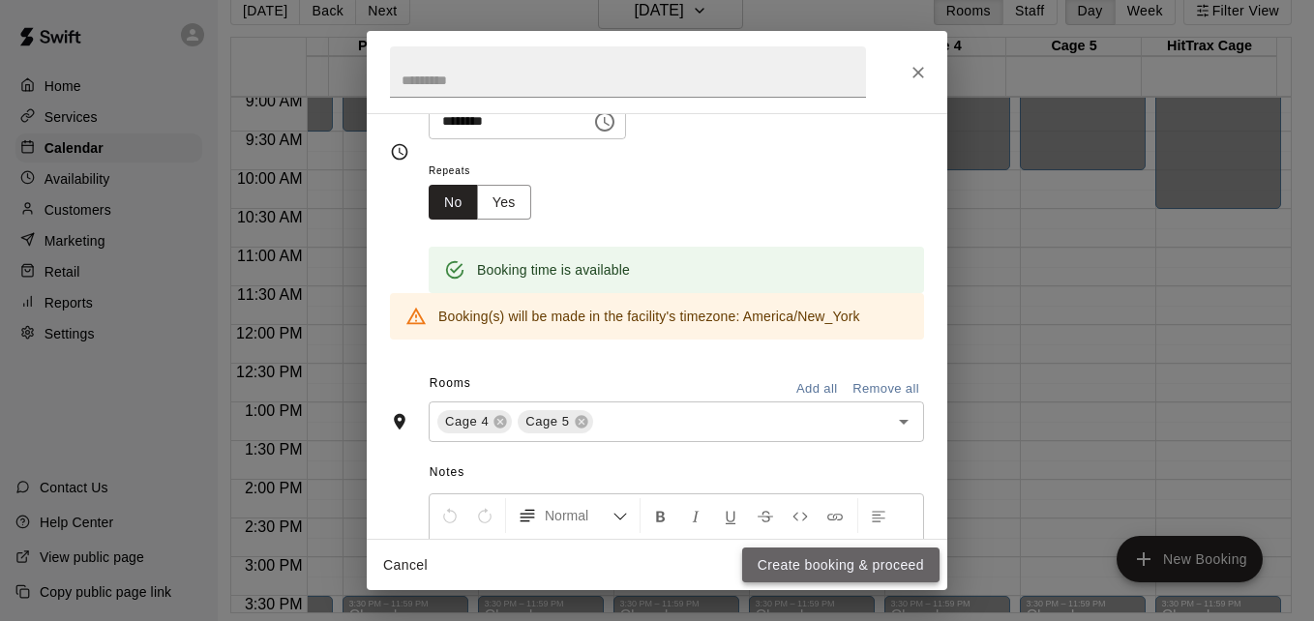
click at [851, 569] on button "Create booking & proceed" at bounding box center [840, 566] width 197 height 36
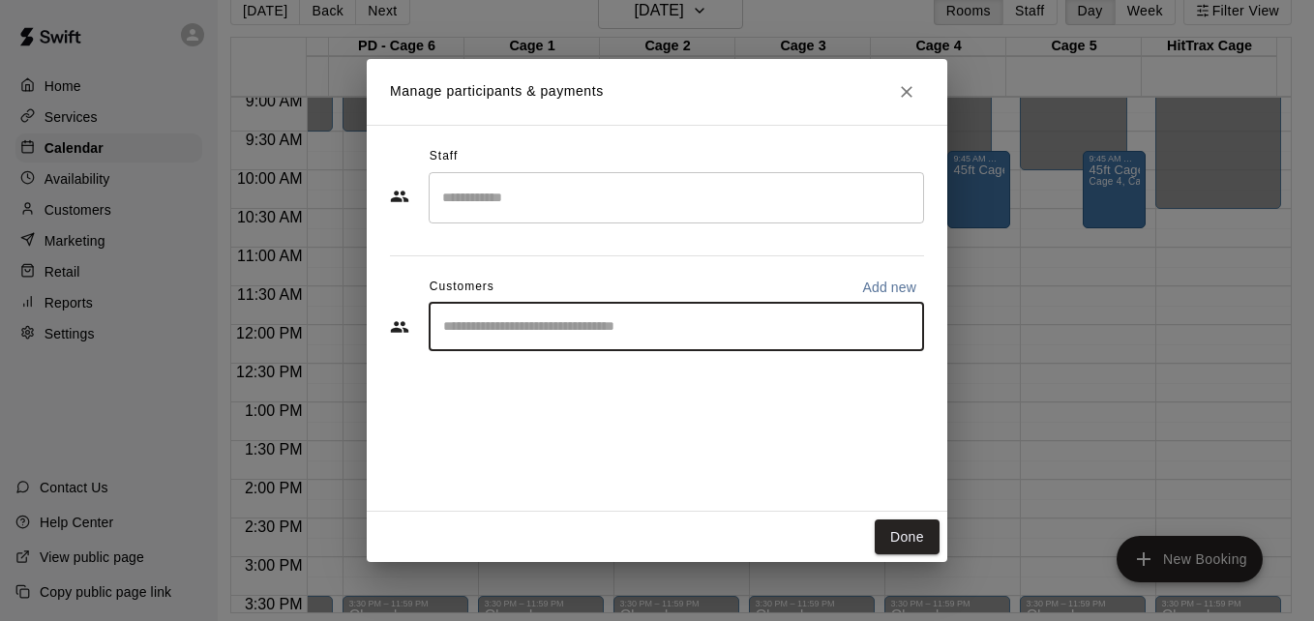
click at [607, 326] on input "Start typing to search customers..." at bounding box center [676, 326] width 478 height 19
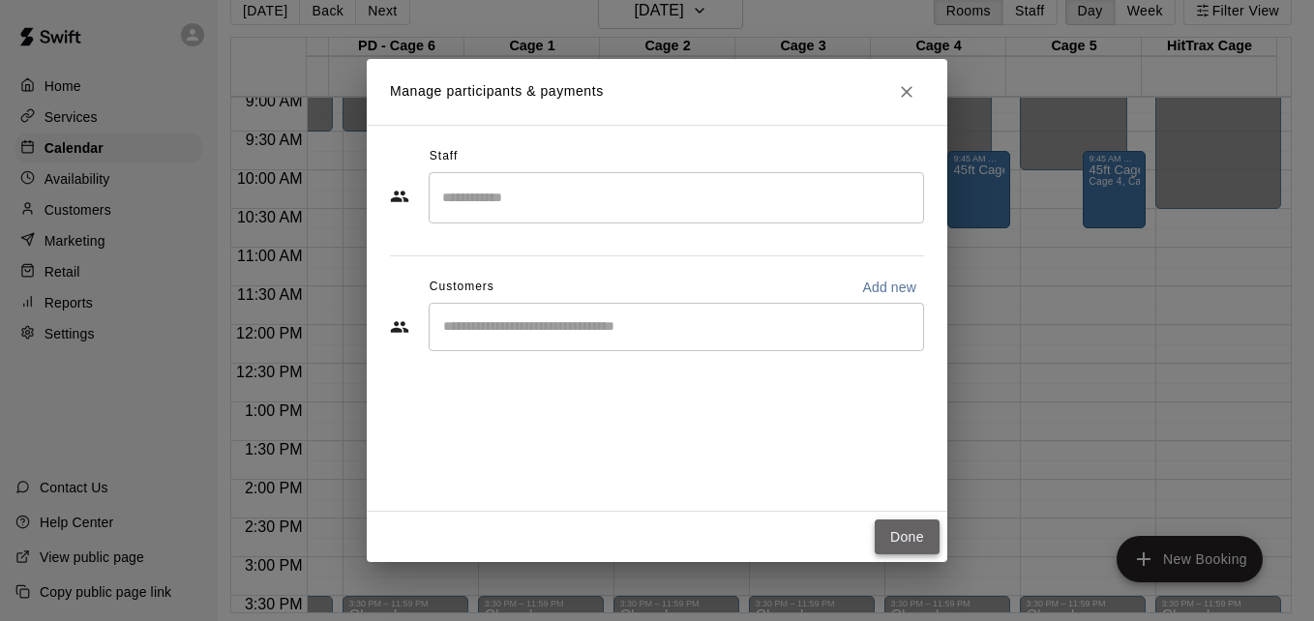
click at [917, 525] on button "Done" at bounding box center [907, 538] width 65 height 36
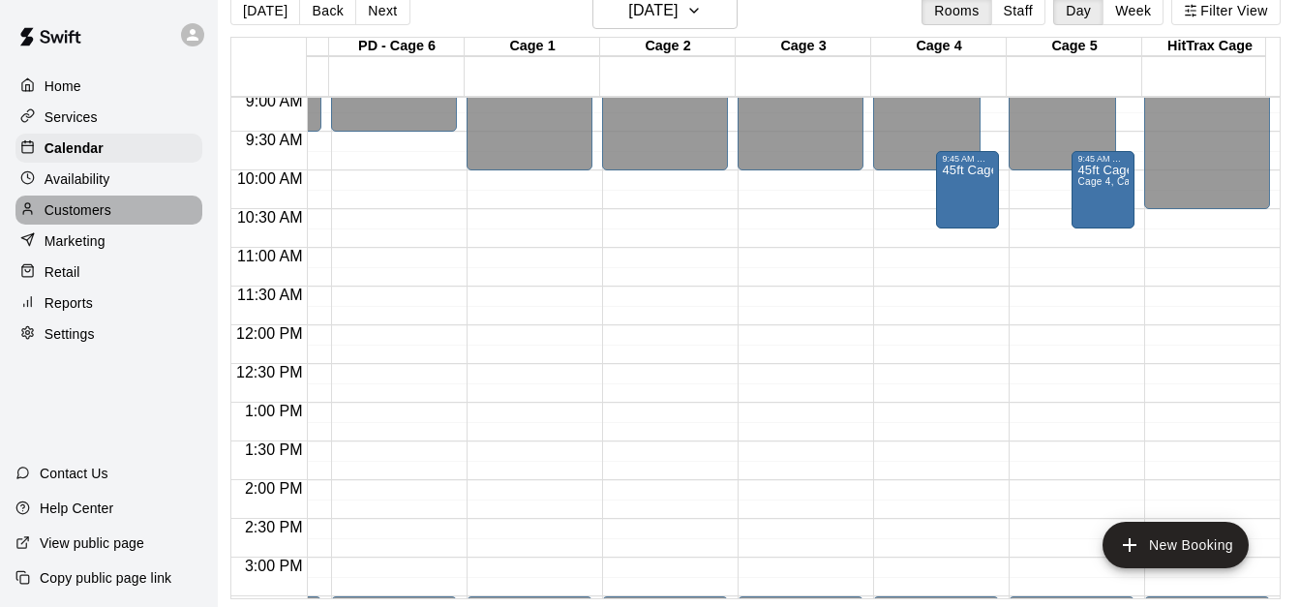
click at [122, 219] on div "Customers" at bounding box center [108, 209] width 187 height 29
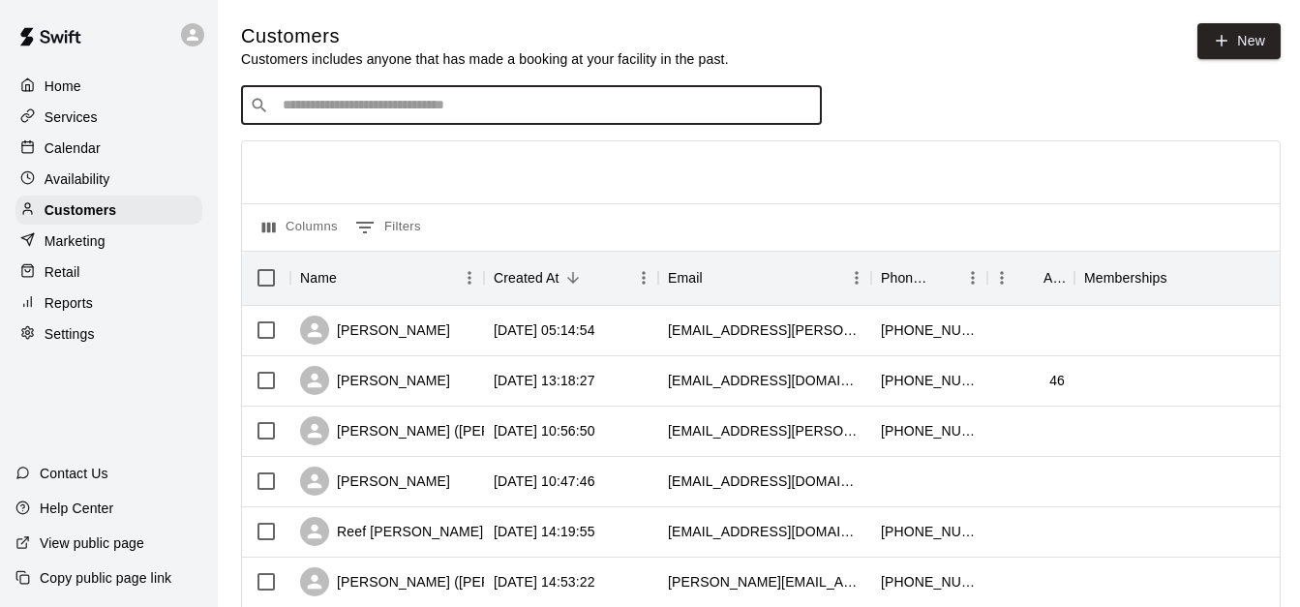
click at [475, 111] on input "Search customers by name or email" at bounding box center [545, 105] width 536 height 19
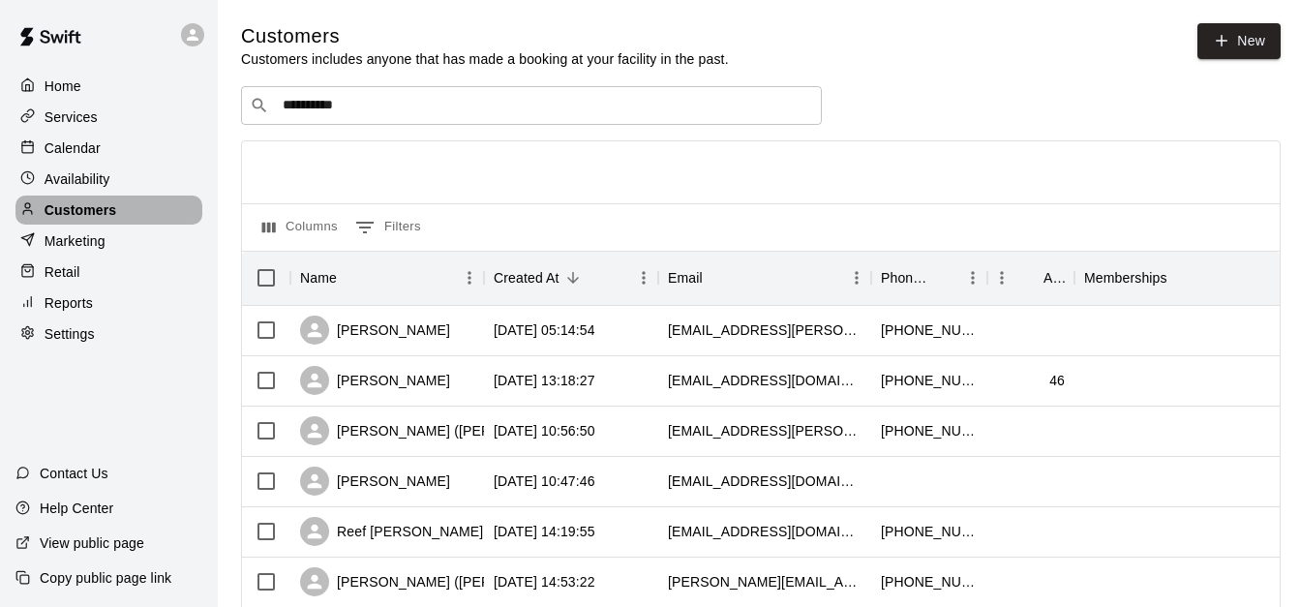
click at [140, 218] on div "Customers" at bounding box center [108, 209] width 187 height 29
click at [404, 119] on div "**********" at bounding box center [531, 105] width 581 height 39
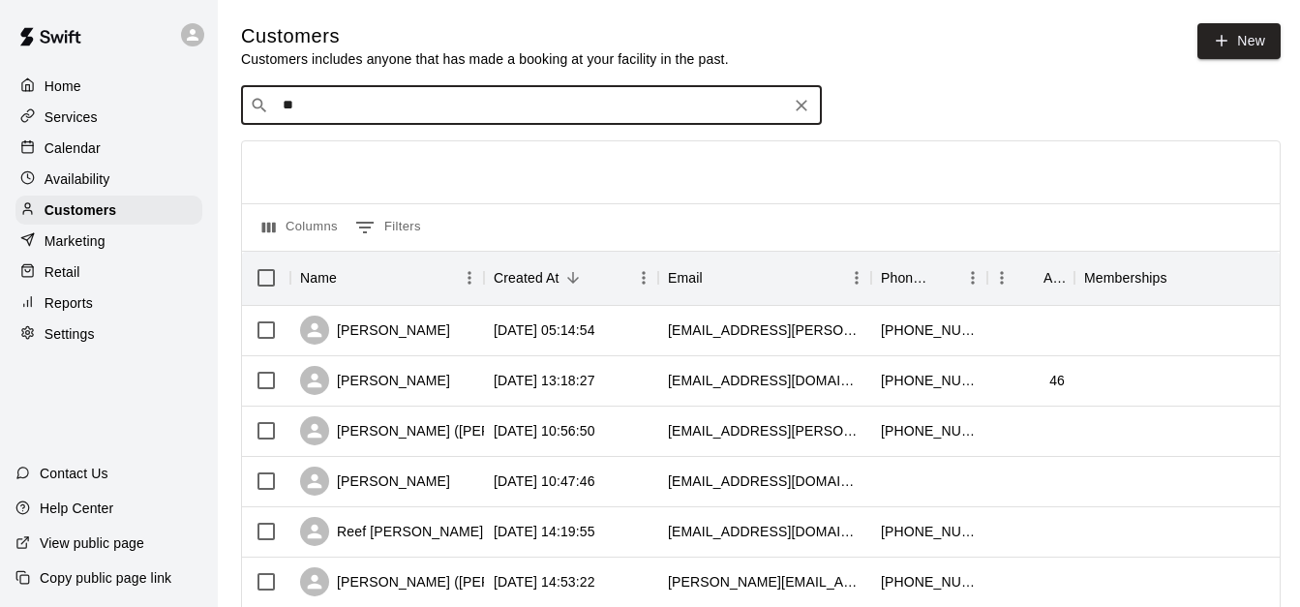
type input "*"
type input "*****"
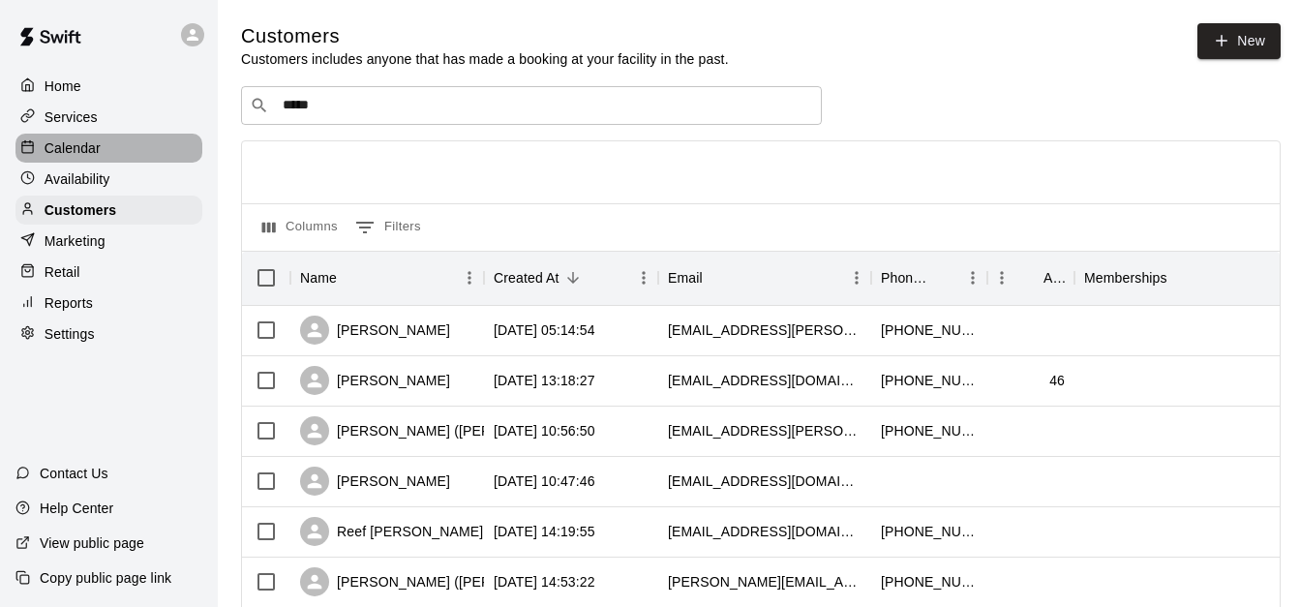
click at [135, 156] on div "Calendar" at bounding box center [108, 148] width 187 height 29
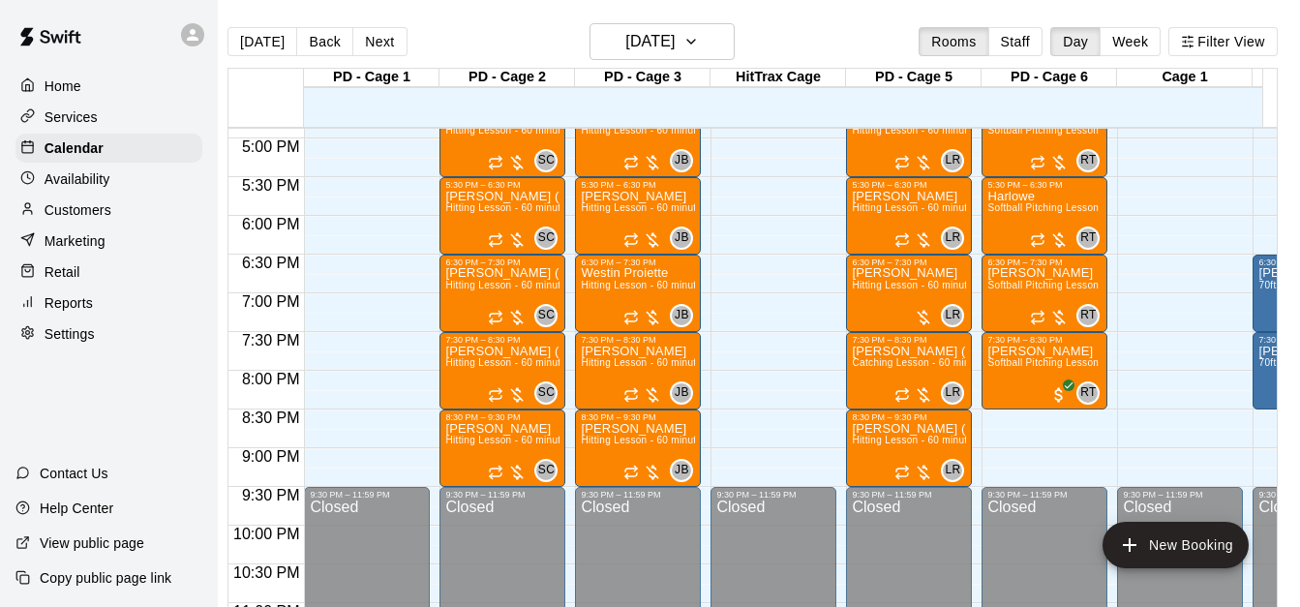
scroll to position [0, 24]
click at [632, 36] on h6 "[DATE]" at bounding box center [649, 41] width 49 height 27
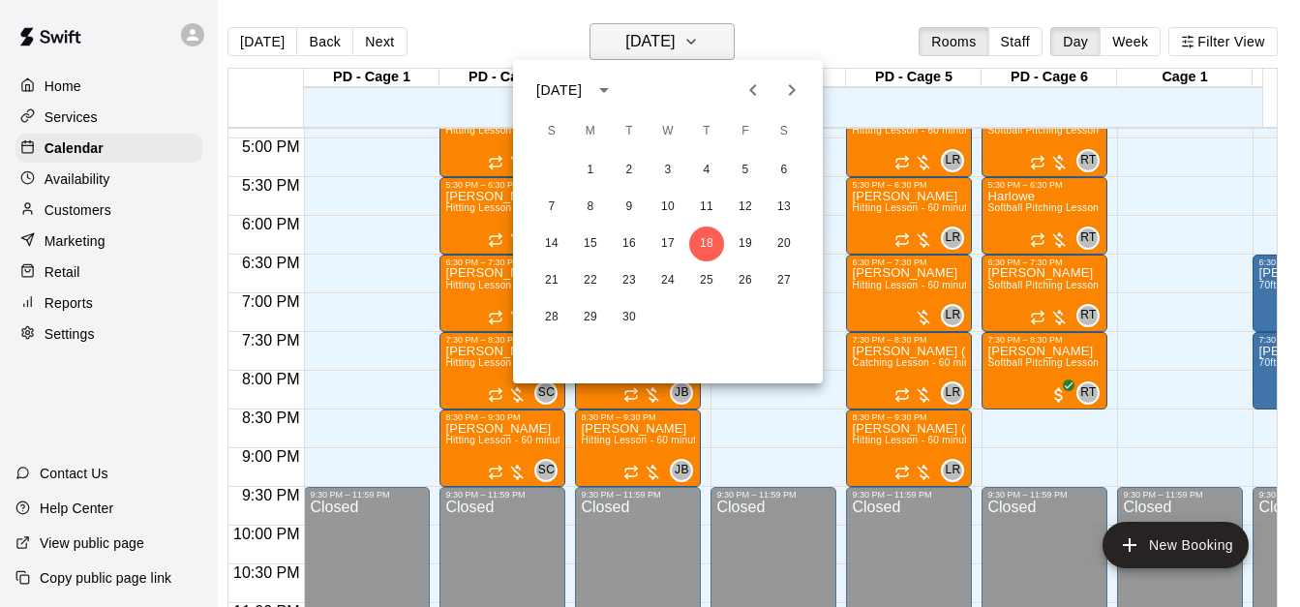
scroll to position [0, 10]
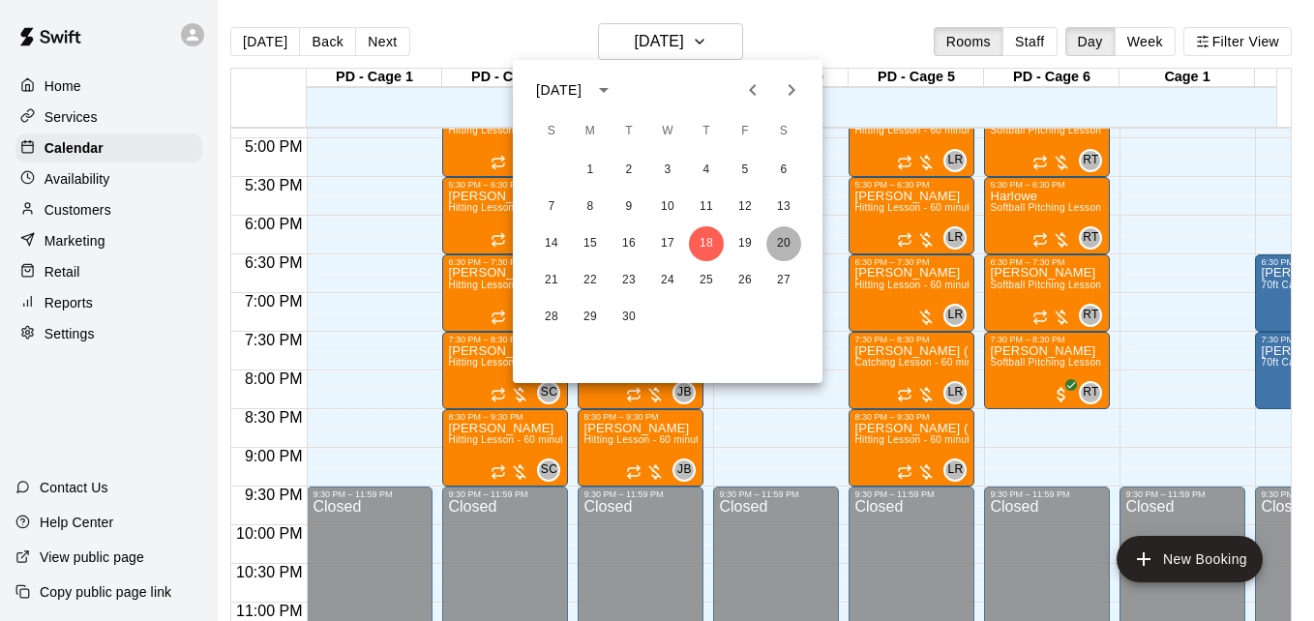
click at [775, 245] on button "20" at bounding box center [783, 243] width 35 height 35
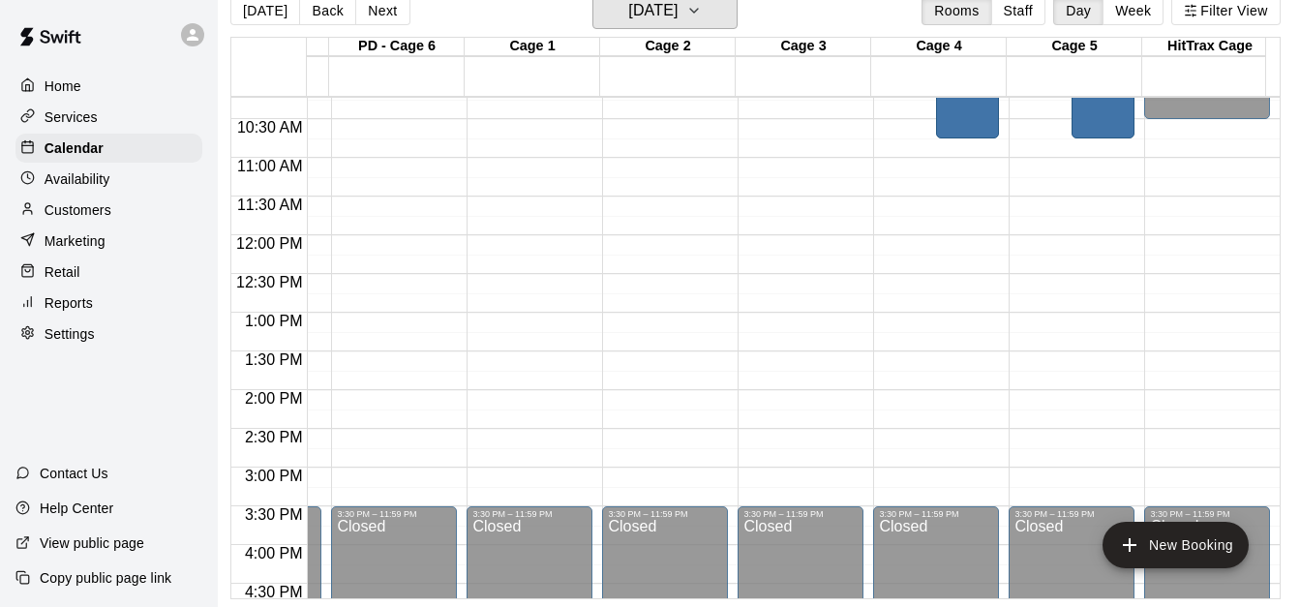
scroll to position [624, 655]
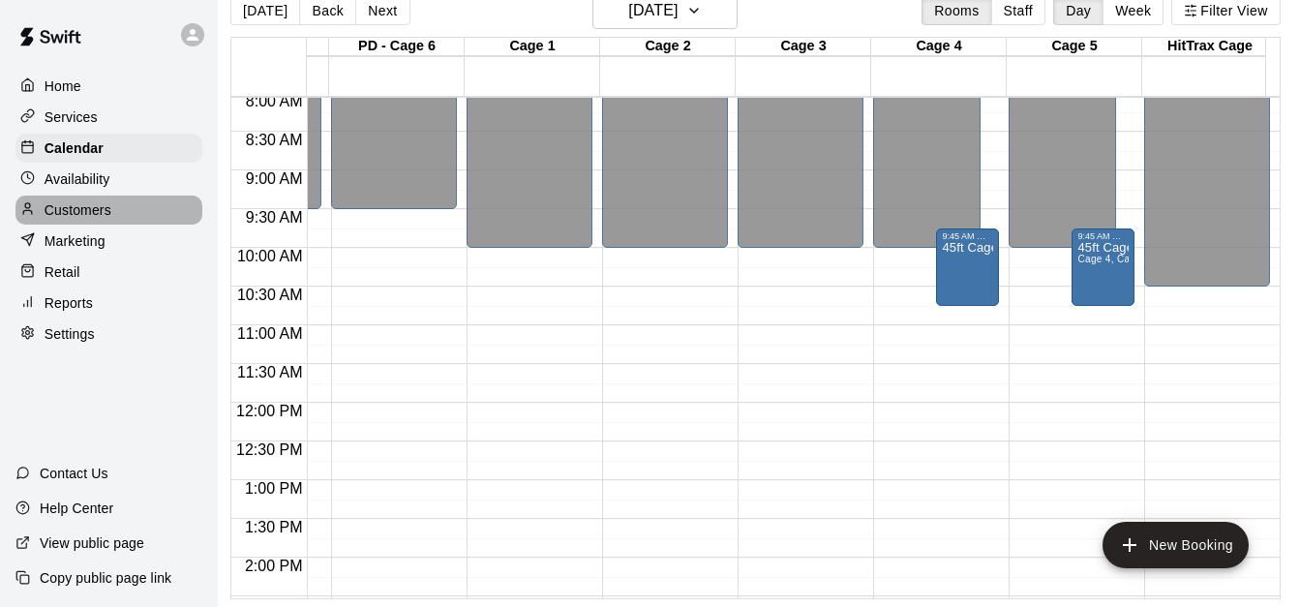
click at [114, 210] on div "Customers" at bounding box center [108, 209] width 187 height 29
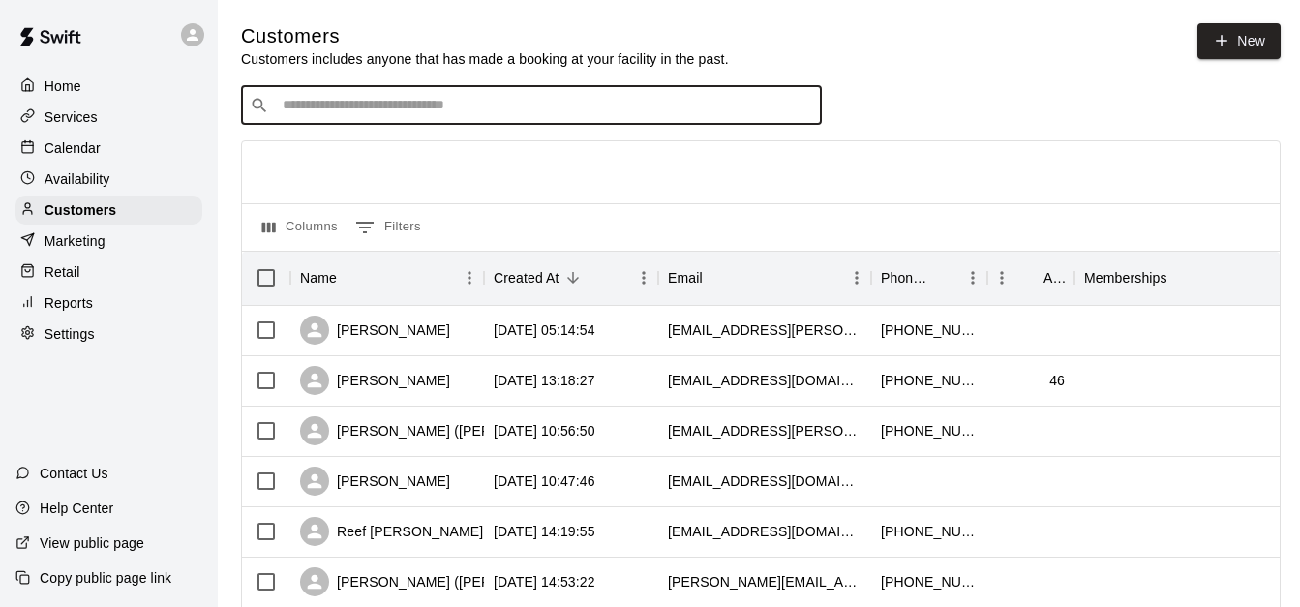
click at [387, 112] on input "Search customers by name or email" at bounding box center [545, 105] width 536 height 19
type input "*"
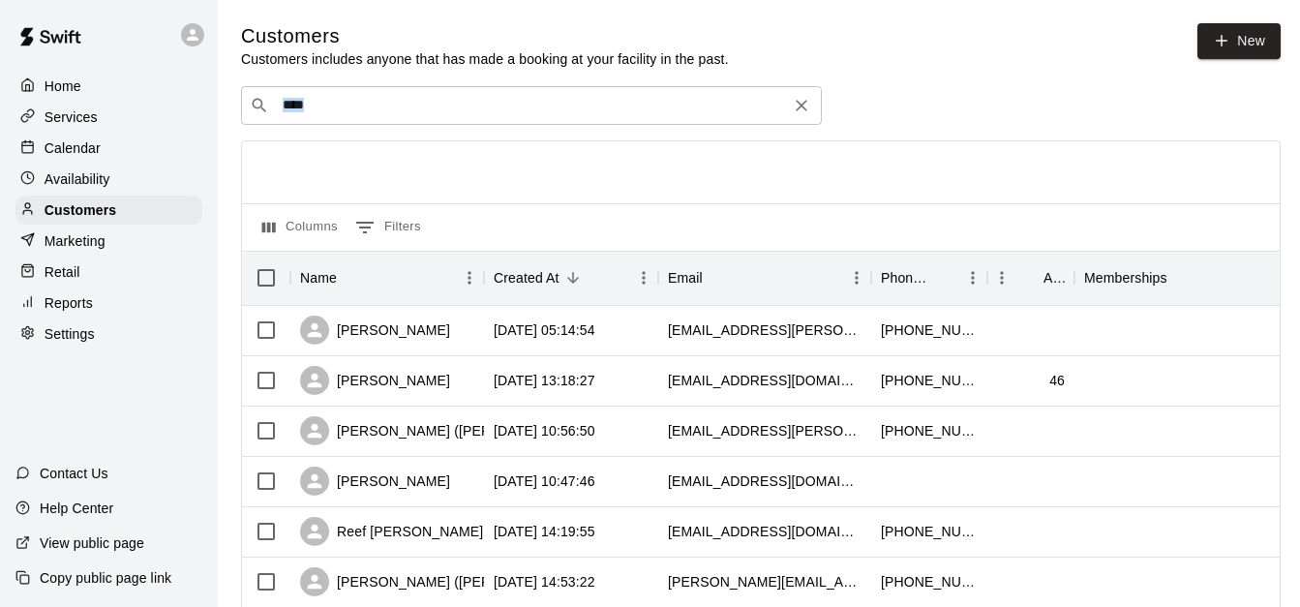
drag, startPoint x: 880, startPoint y: 98, endPoint x: 680, endPoint y: 119, distance: 200.5
click at [680, 119] on div "​ **** ​" at bounding box center [760, 105] width 1039 height 39
click at [680, 119] on div "​ **** ​" at bounding box center [531, 105] width 581 height 39
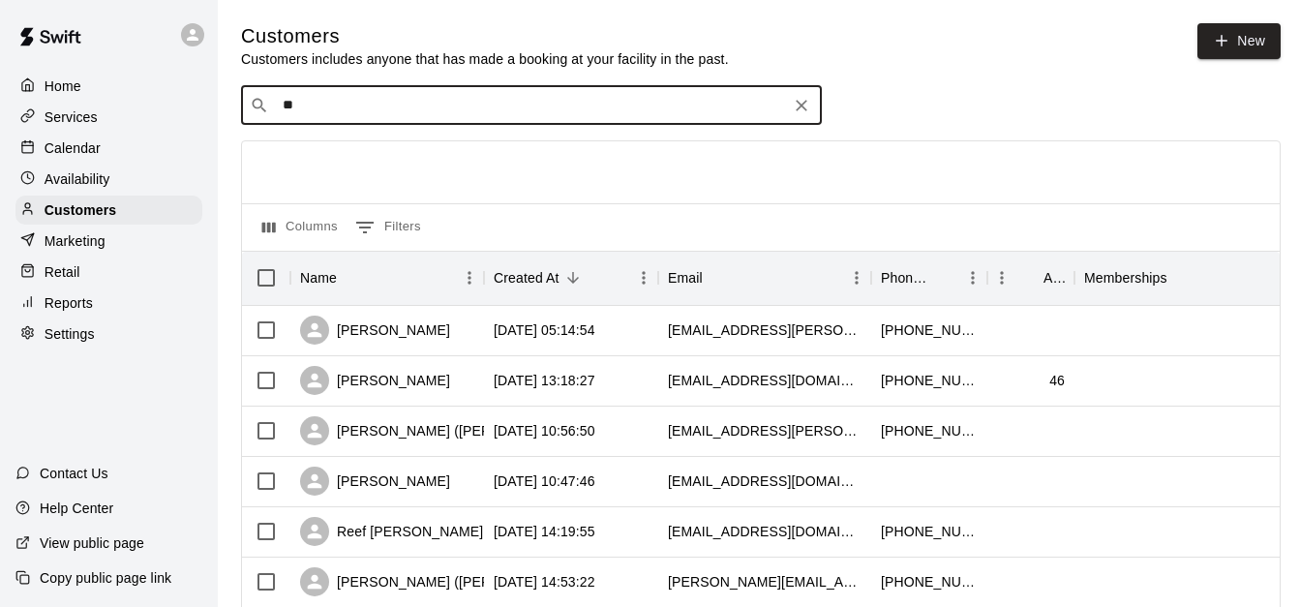
type input "*"
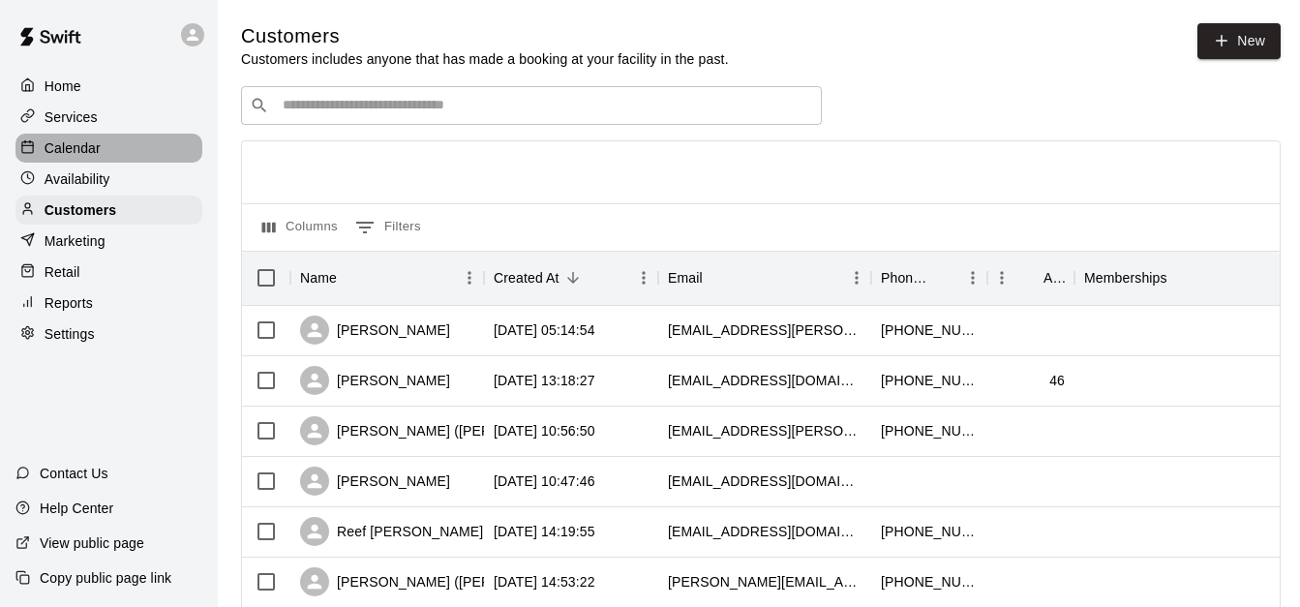
click at [122, 155] on div "Calendar" at bounding box center [108, 148] width 187 height 29
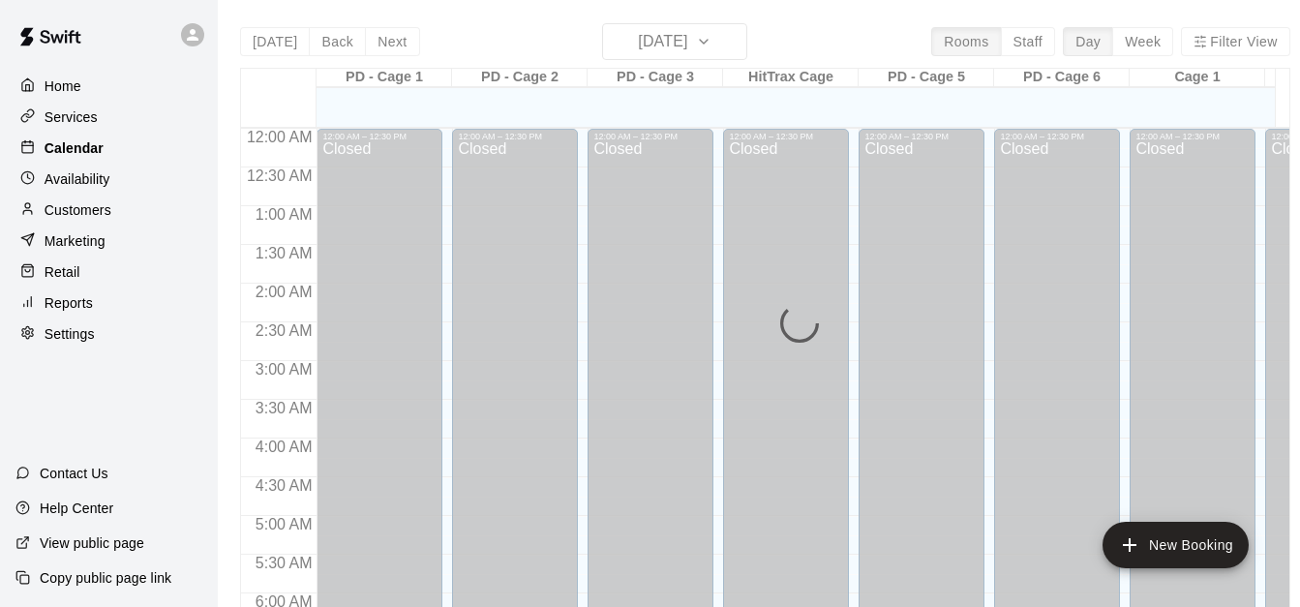
scroll to position [1125, 0]
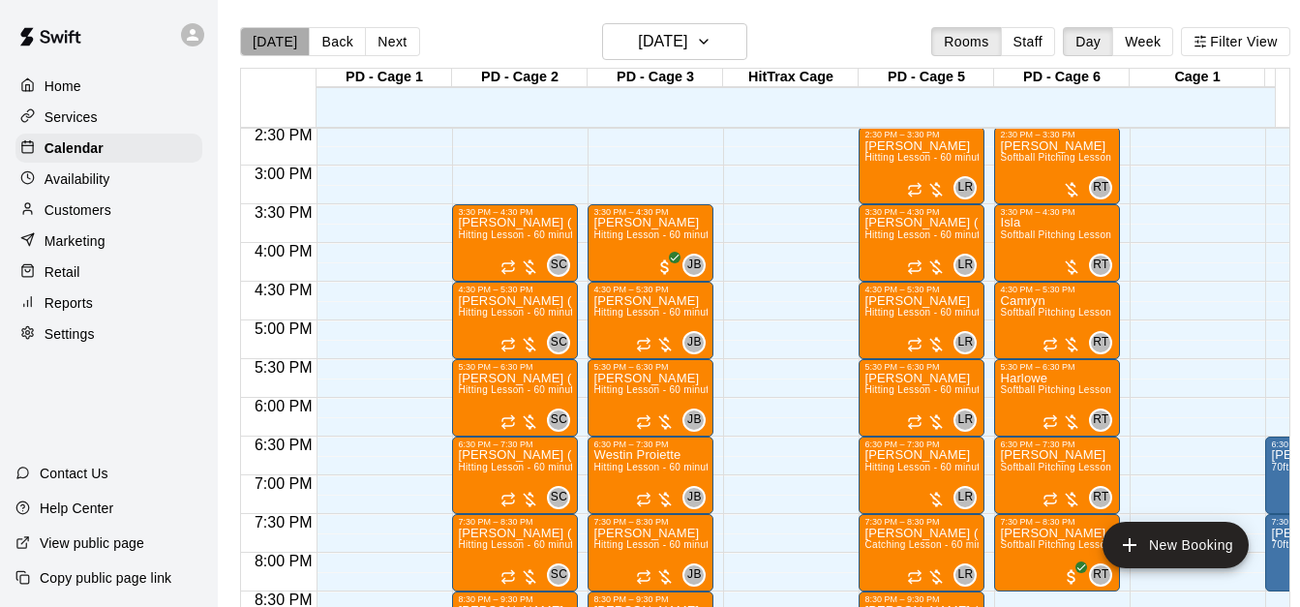
click at [285, 40] on button "[DATE]" at bounding box center [275, 41] width 70 height 29
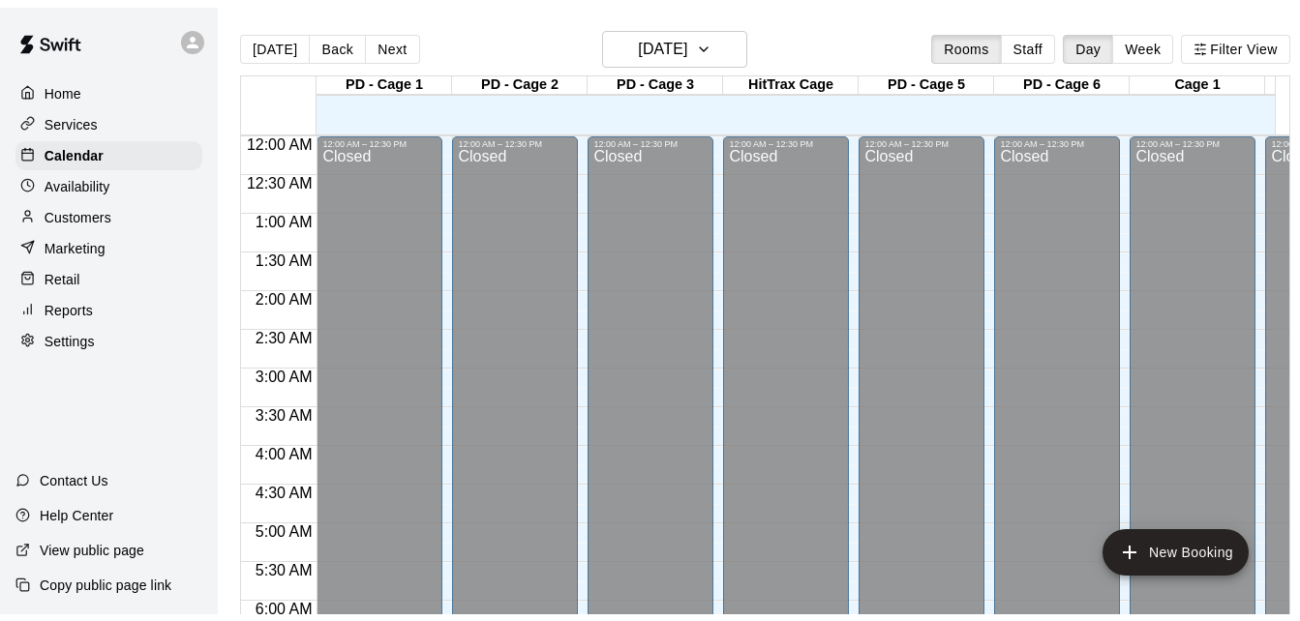
scroll to position [1150, 0]
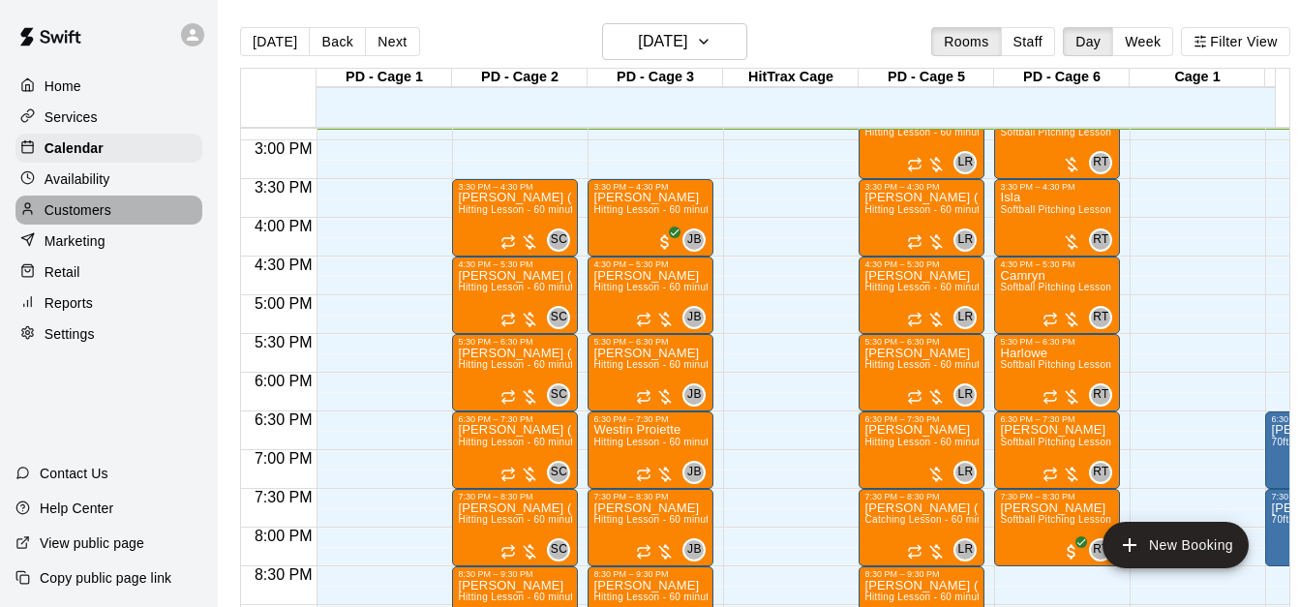
click at [122, 218] on div "Customers" at bounding box center [108, 209] width 187 height 29
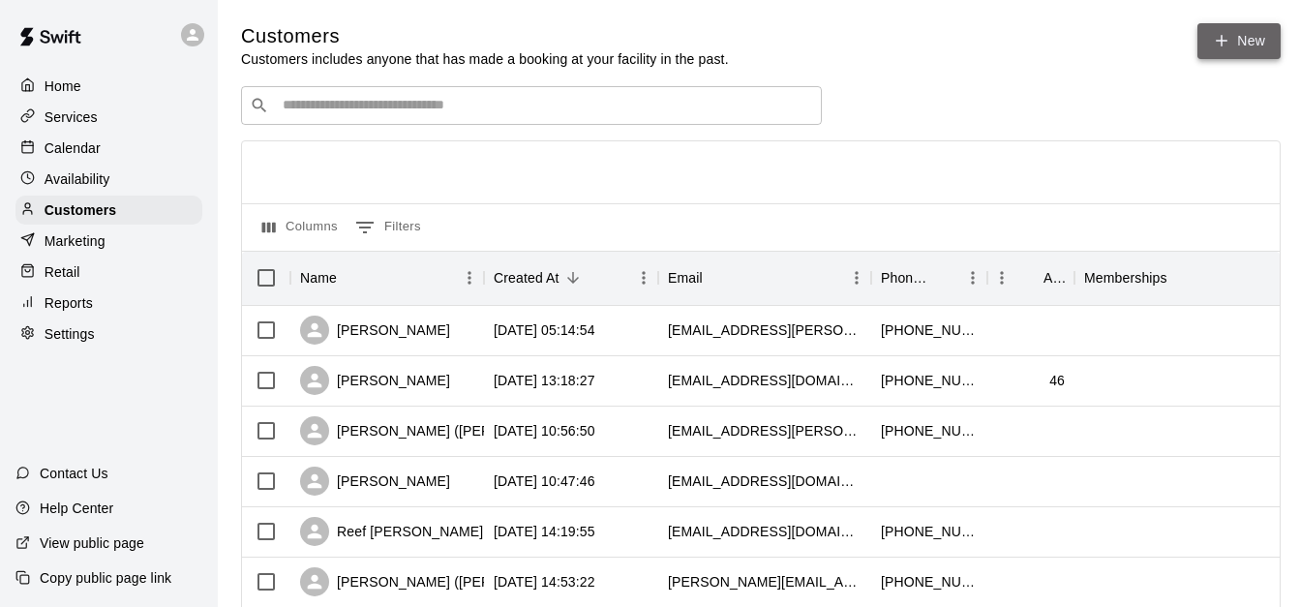
click at [1245, 36] on link "New" at bounding box center [1238, 41] width 83 height 36
select select "**"
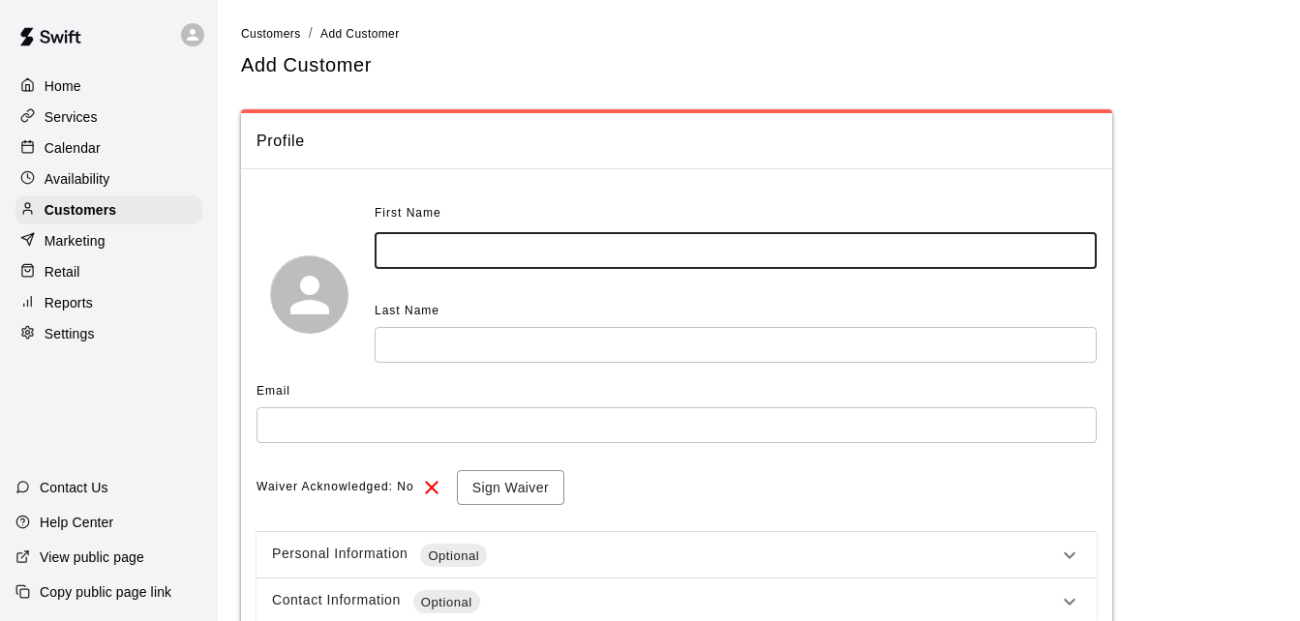
click at [527, 263] on input "text" at bounding box center [736, 251] width 722 height 36
type input "*****"
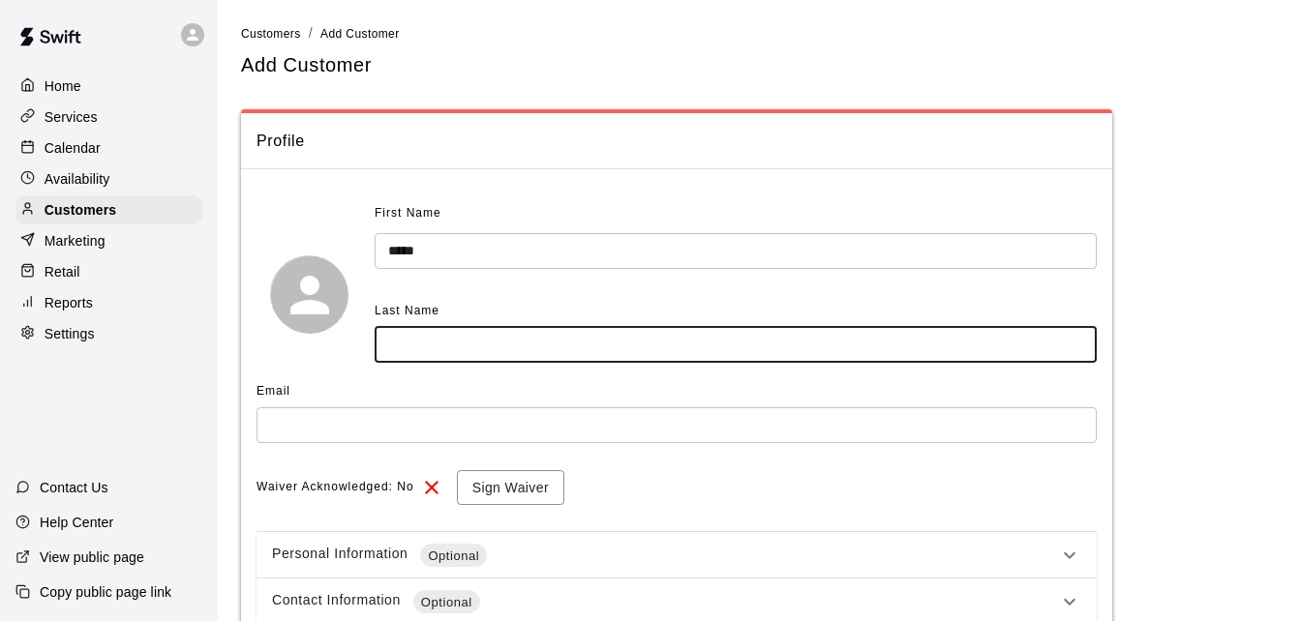
click at [514, 332] on input "text" at bounding box center [736, 345] width 722 height 36
type input "****"
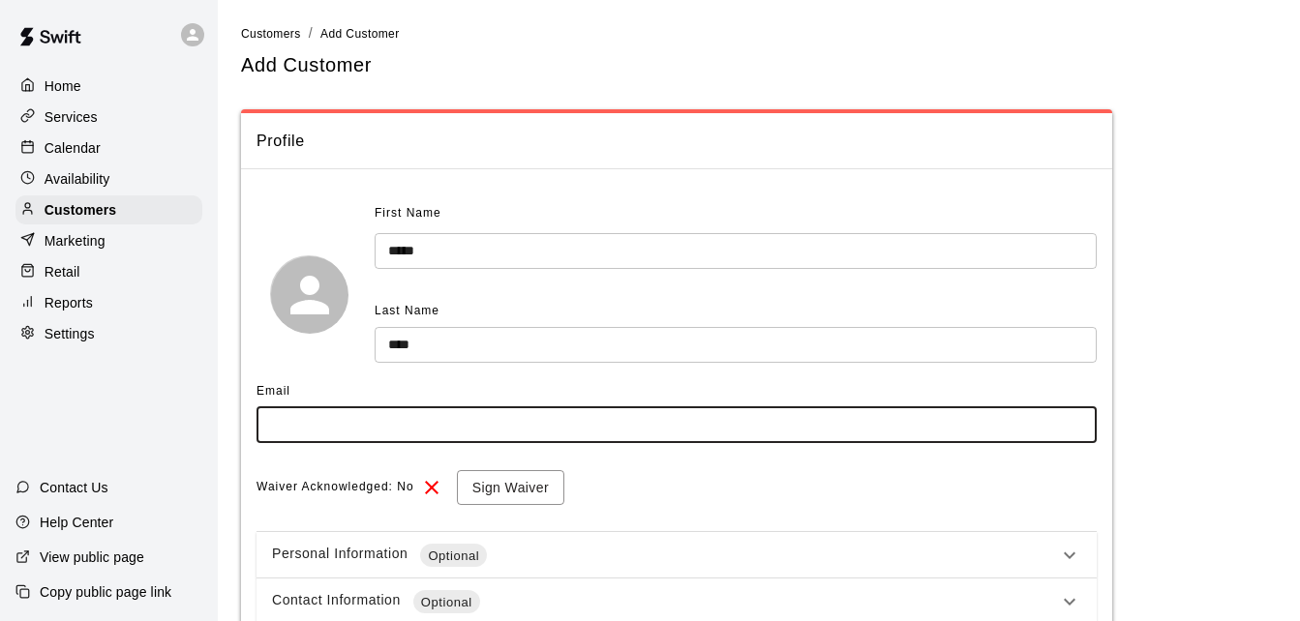
click at [322, 427] on input "text" at bounding box center [676, 425] width 840 height 36
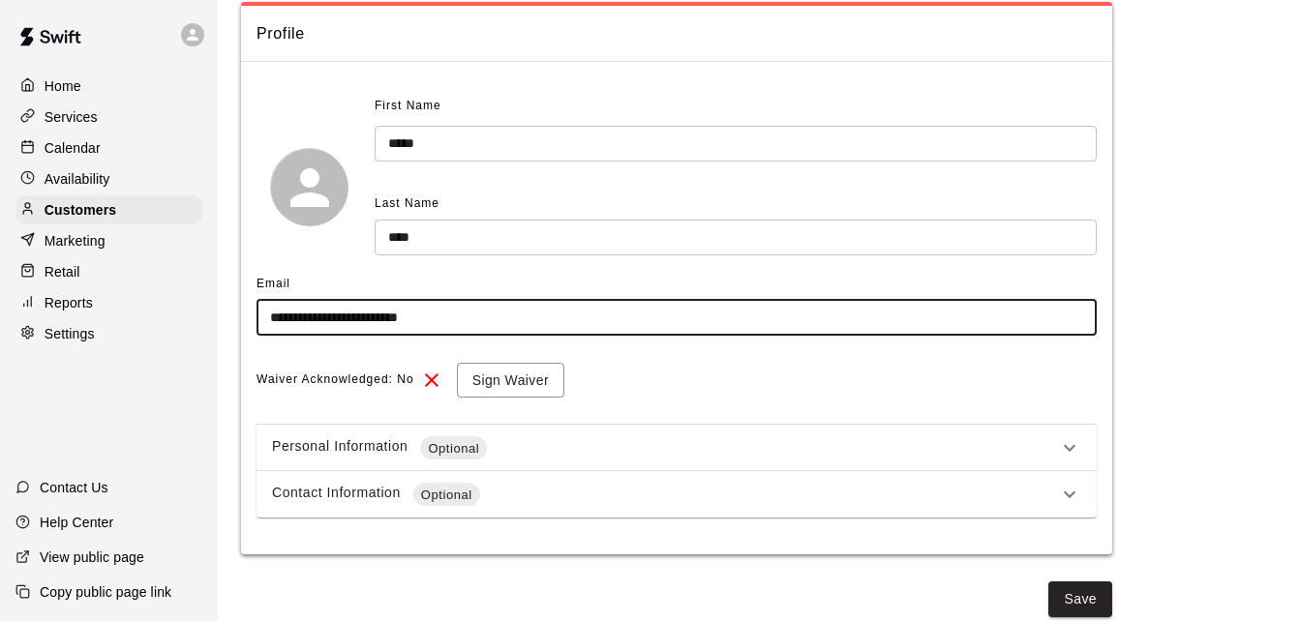
scroll to position [119, 0]
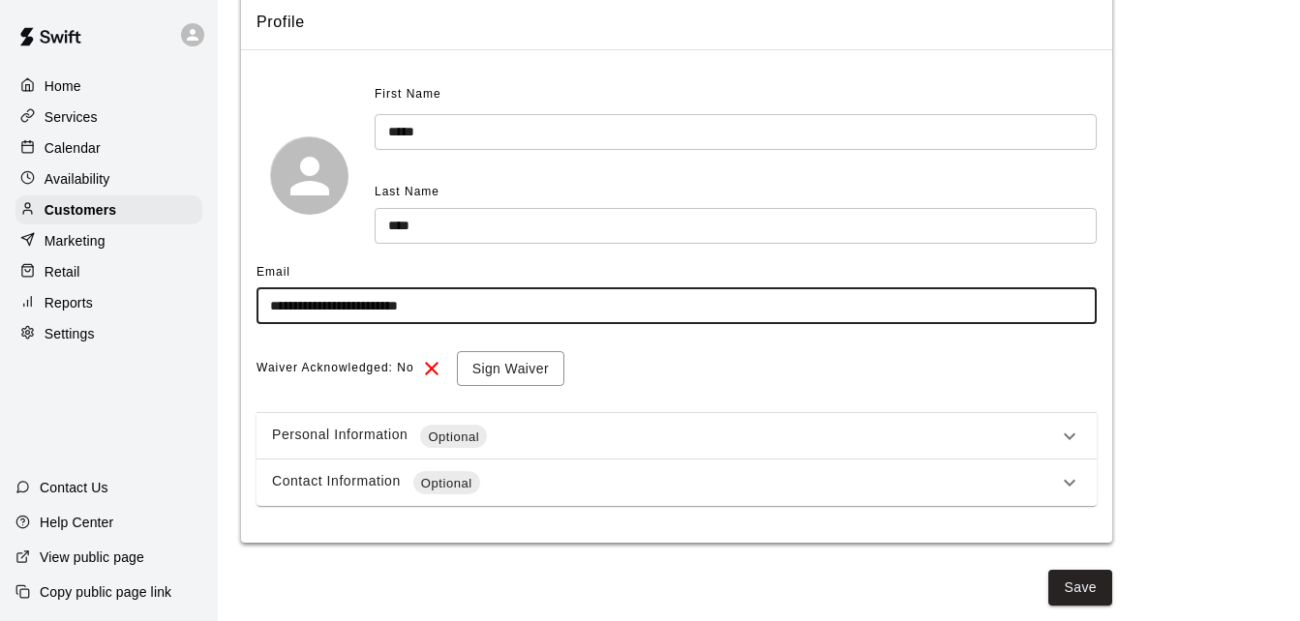
type input "**********"
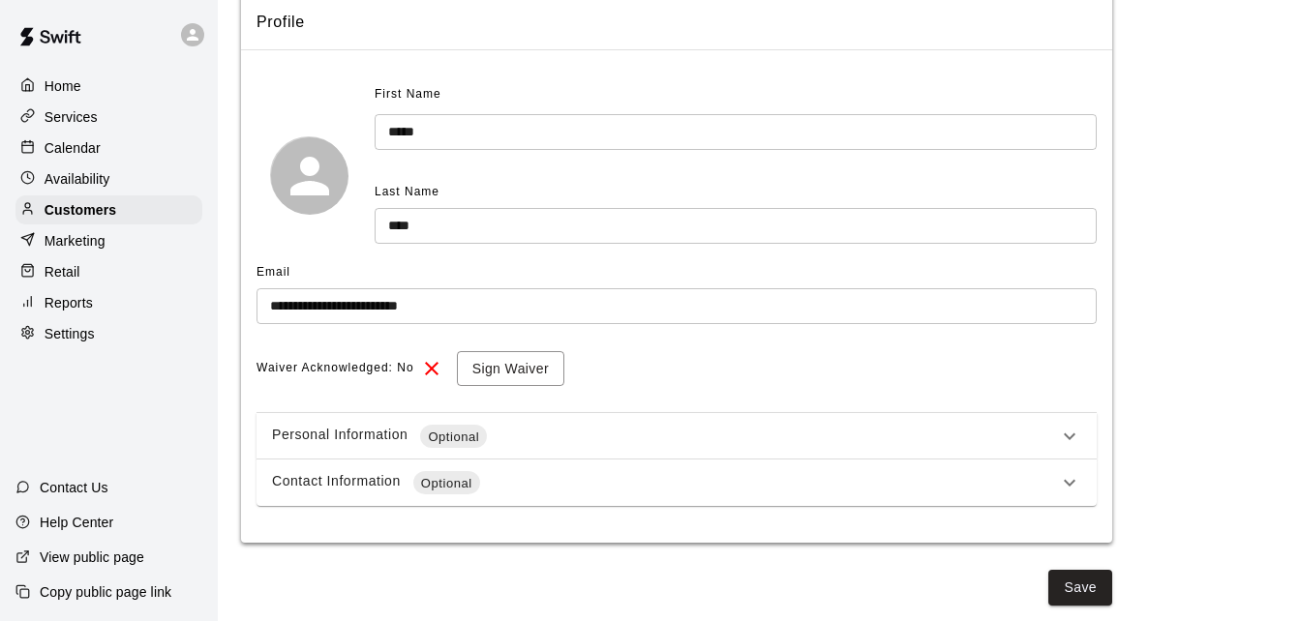
click at [799, 497] on div "Contact Information Optional" at bounding box center [676, 483] width 840 height 46
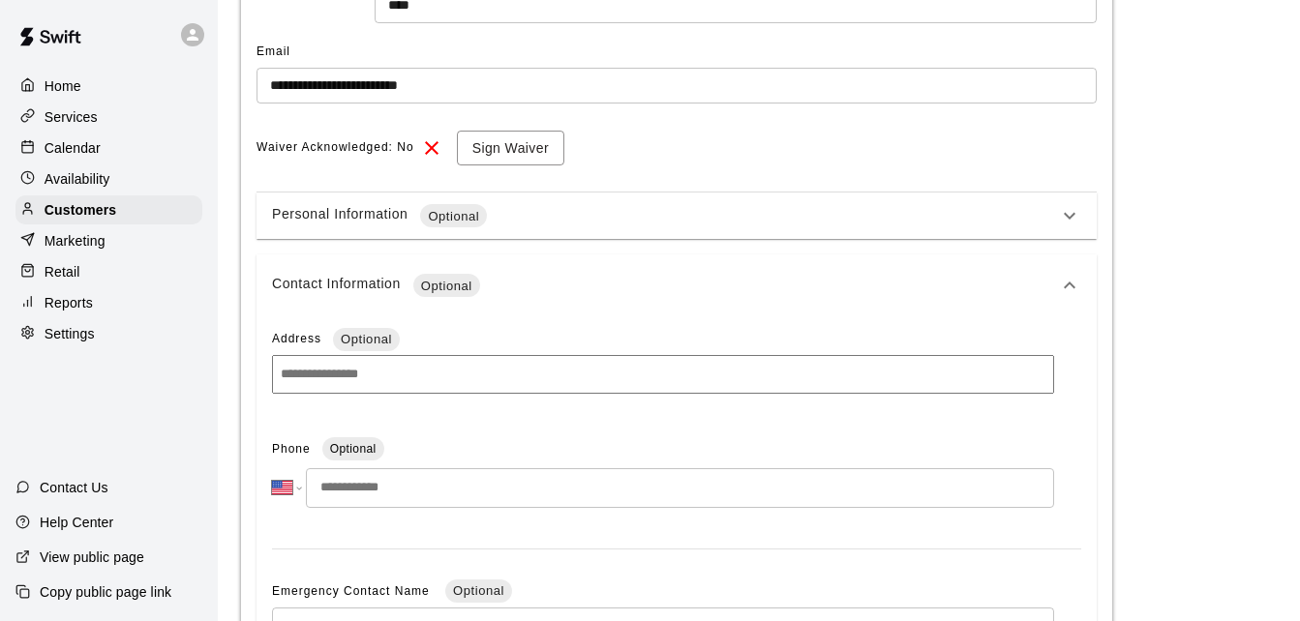
scroll to position [351, 0]
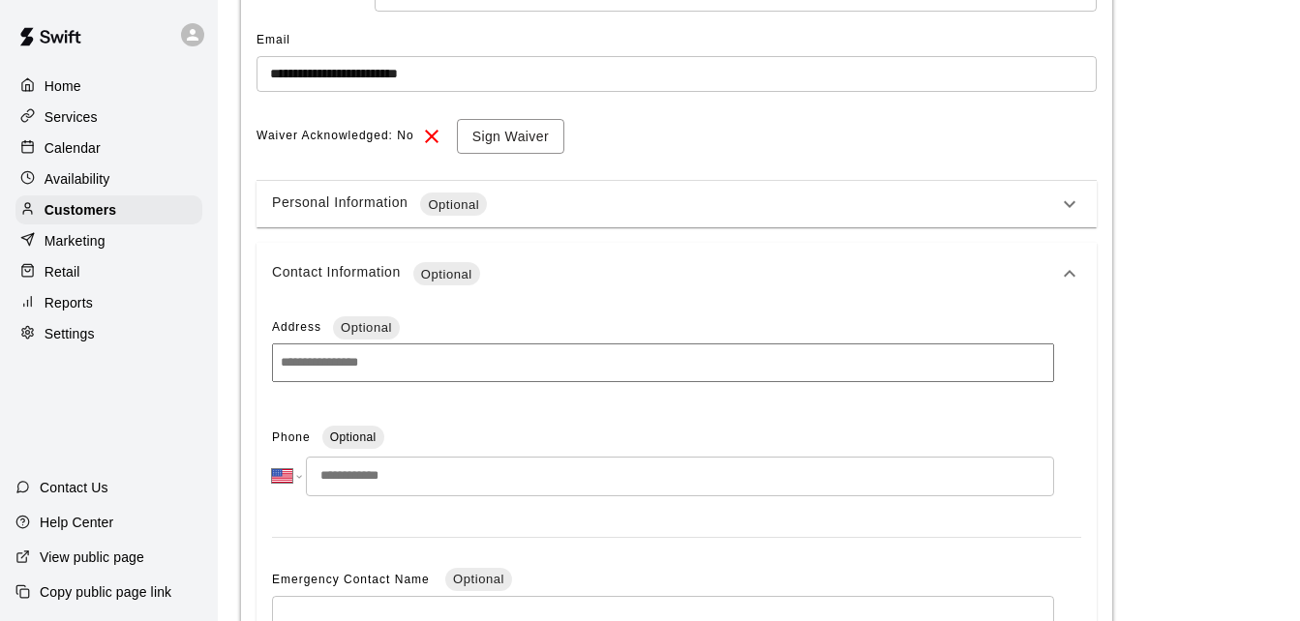
click at [695, 477] on input "tel" at bounding box center [680, 477] width 748 height 40
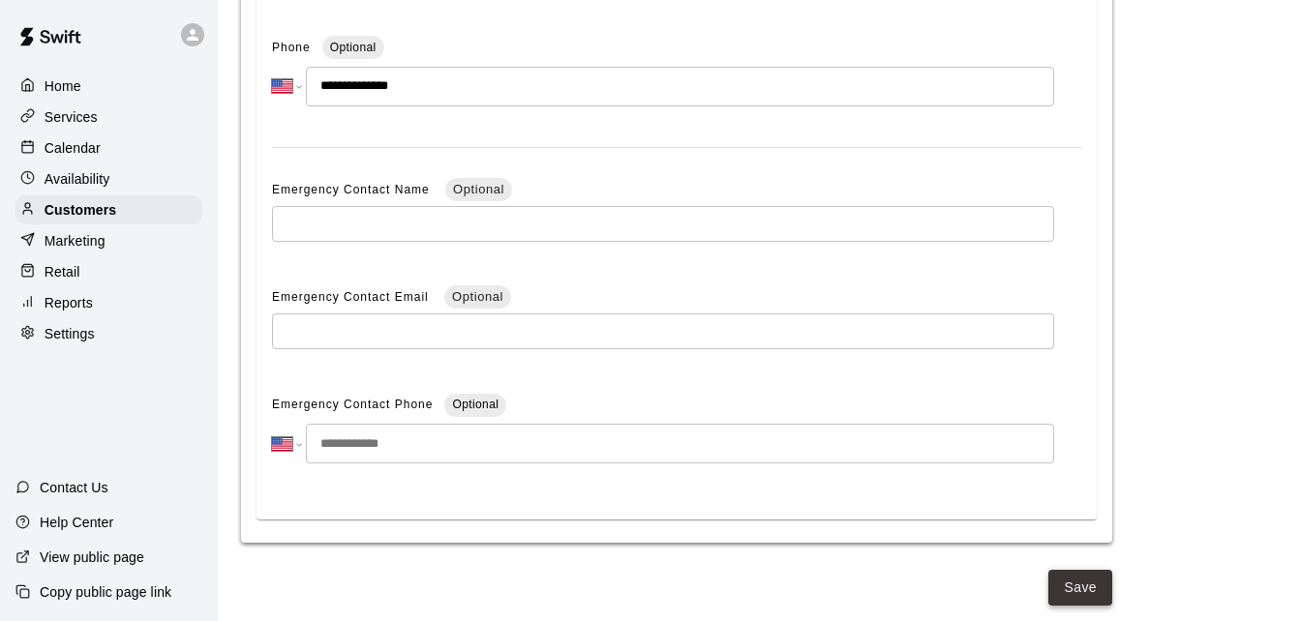
type input "**********"
click at [1062, 589] on button "Save" at bounding box center [1080, 588] width 64 height 36
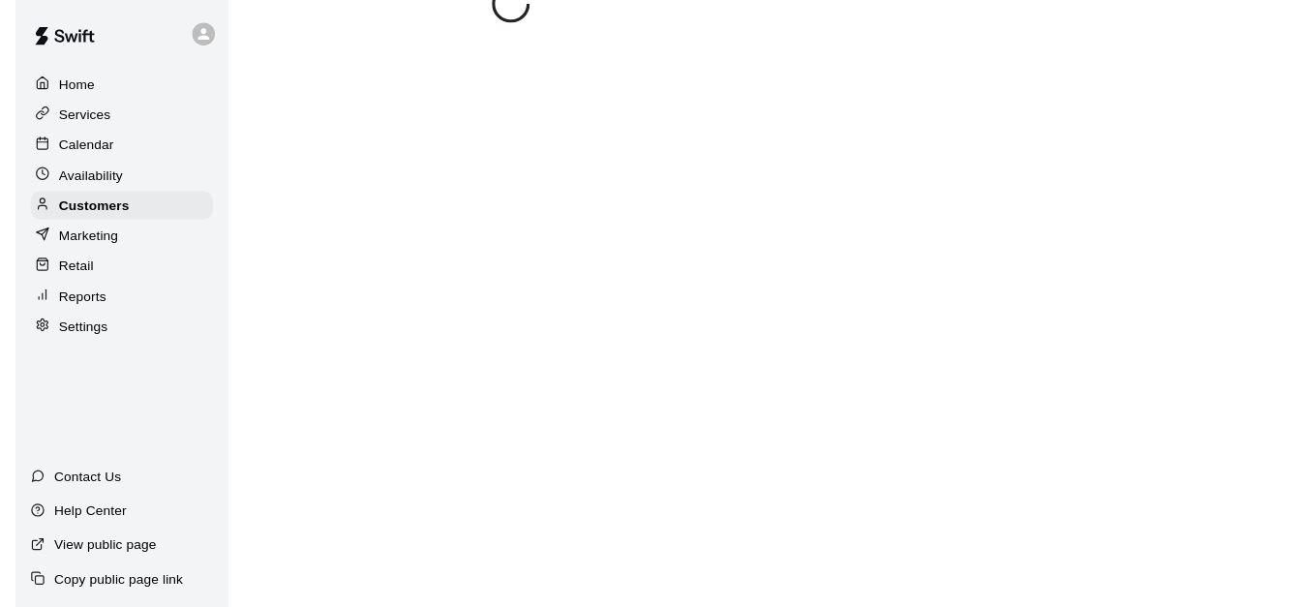
scroll to position [0, 0]
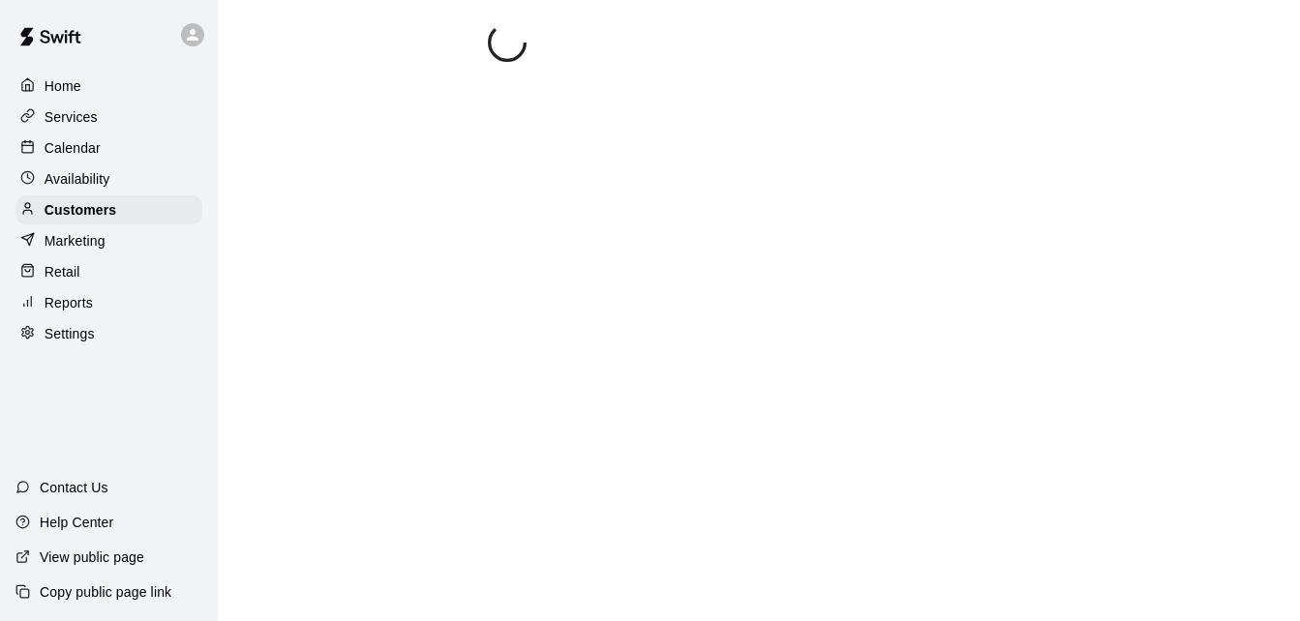
select select "**"
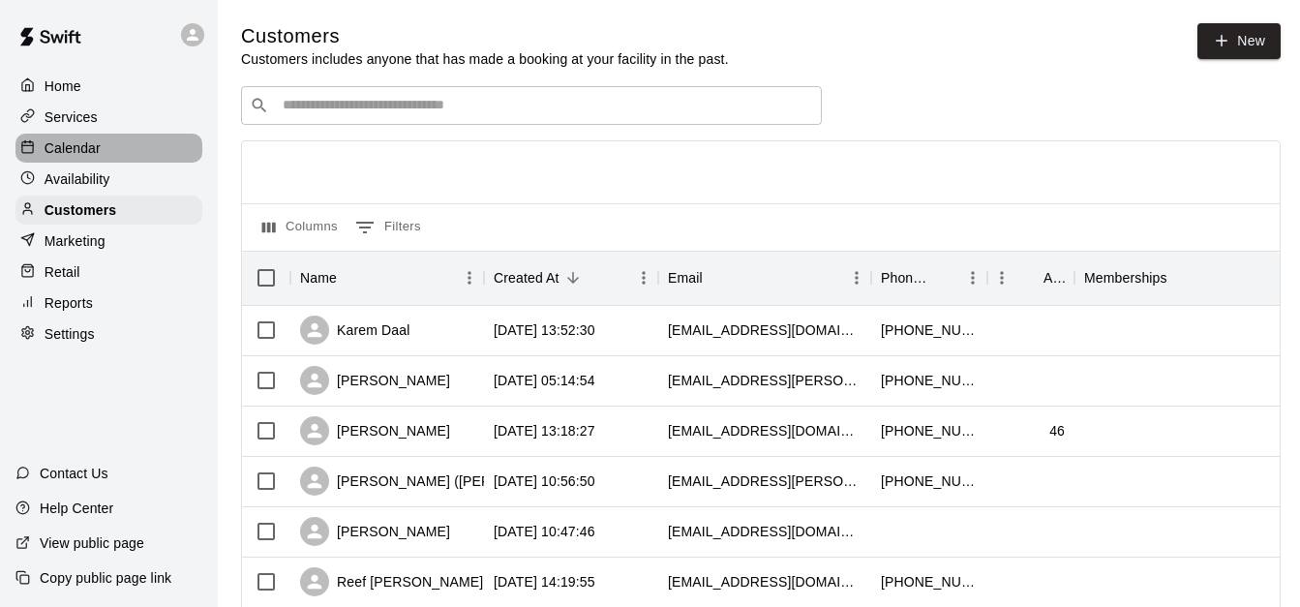
click at [137, 141] on div "Calendar" at bounding box center [108, 148] width 187 height 29
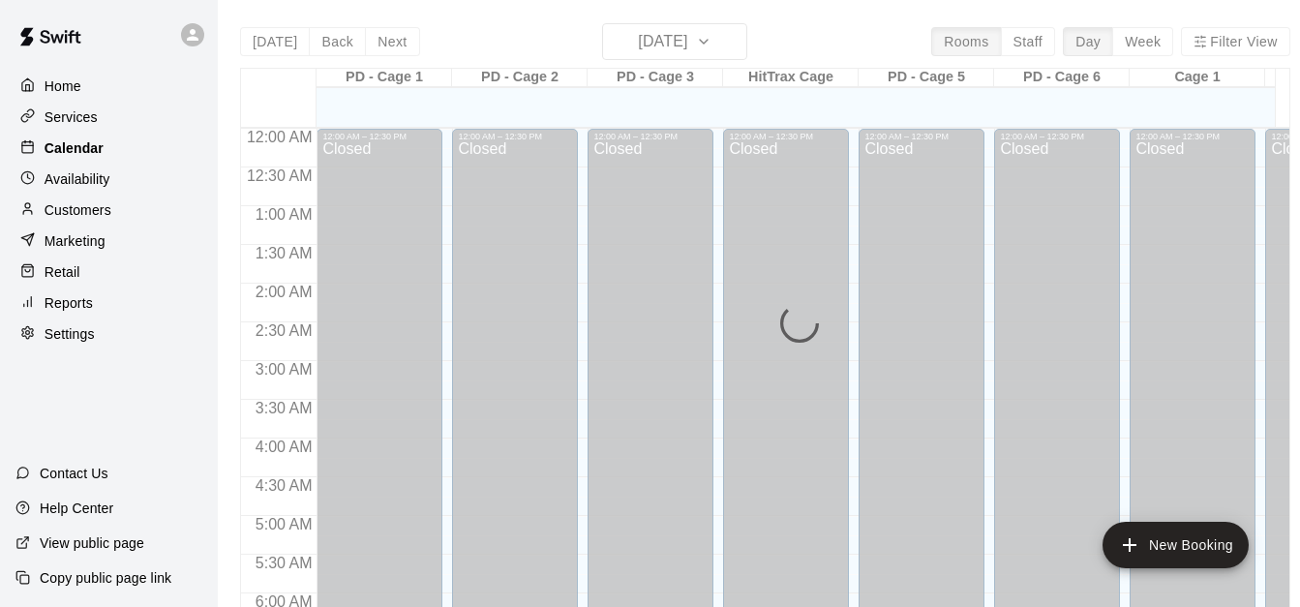
scroll to position [1152, 0]
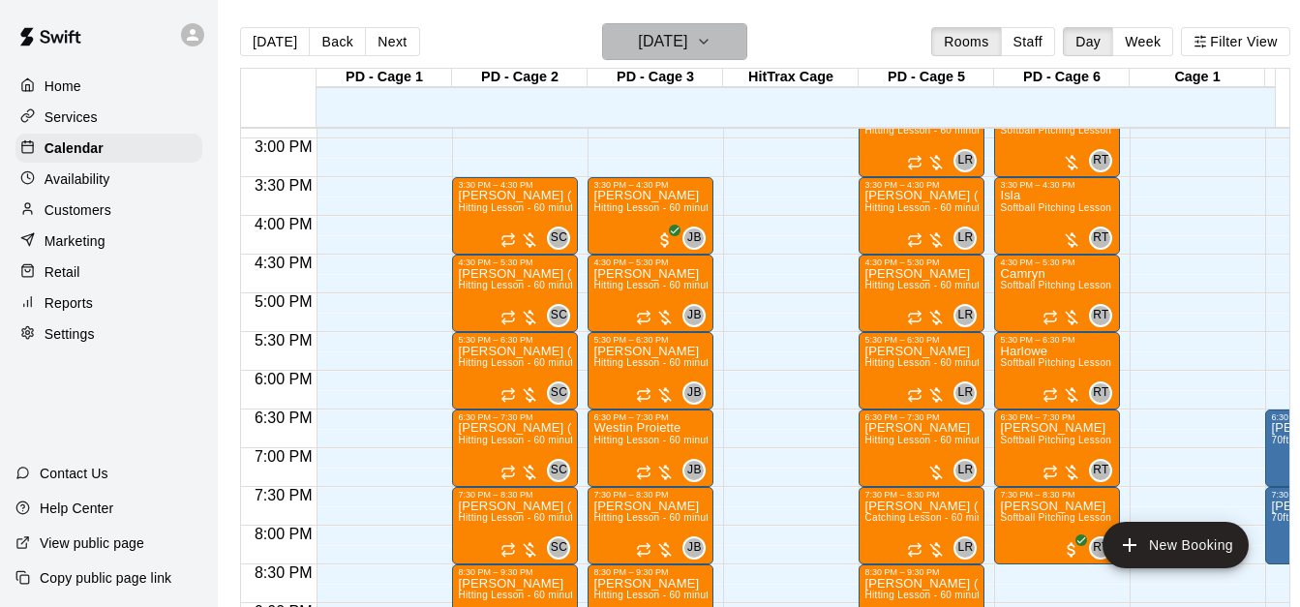
click at [711, 40] on icon "button" at bounding box center [703, 41] width 15 height 23
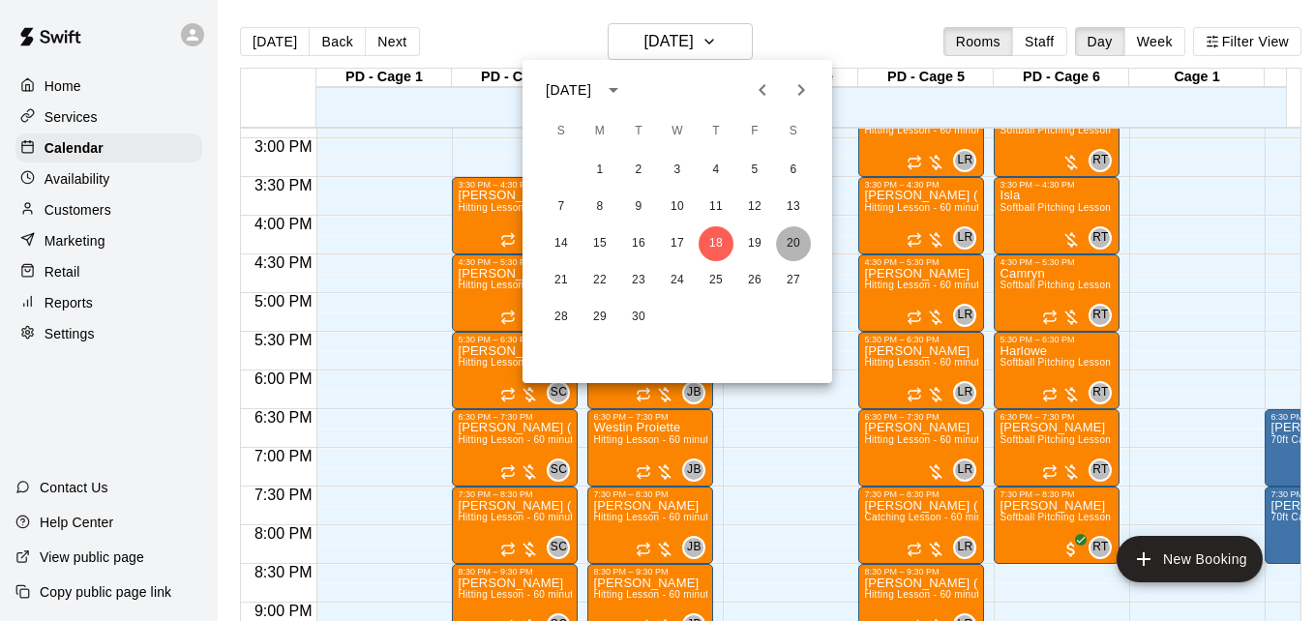
click at [790, 250] on button "20" at bounding box center [793, 243] width 35 height 35
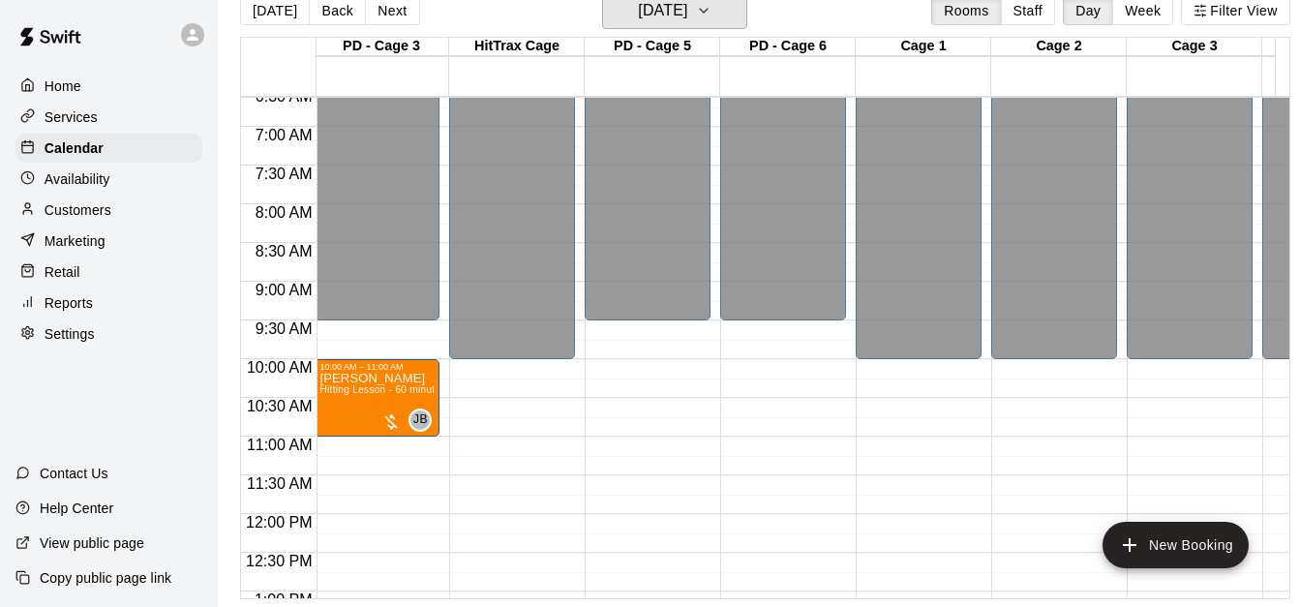
scroll to position [0, 0]
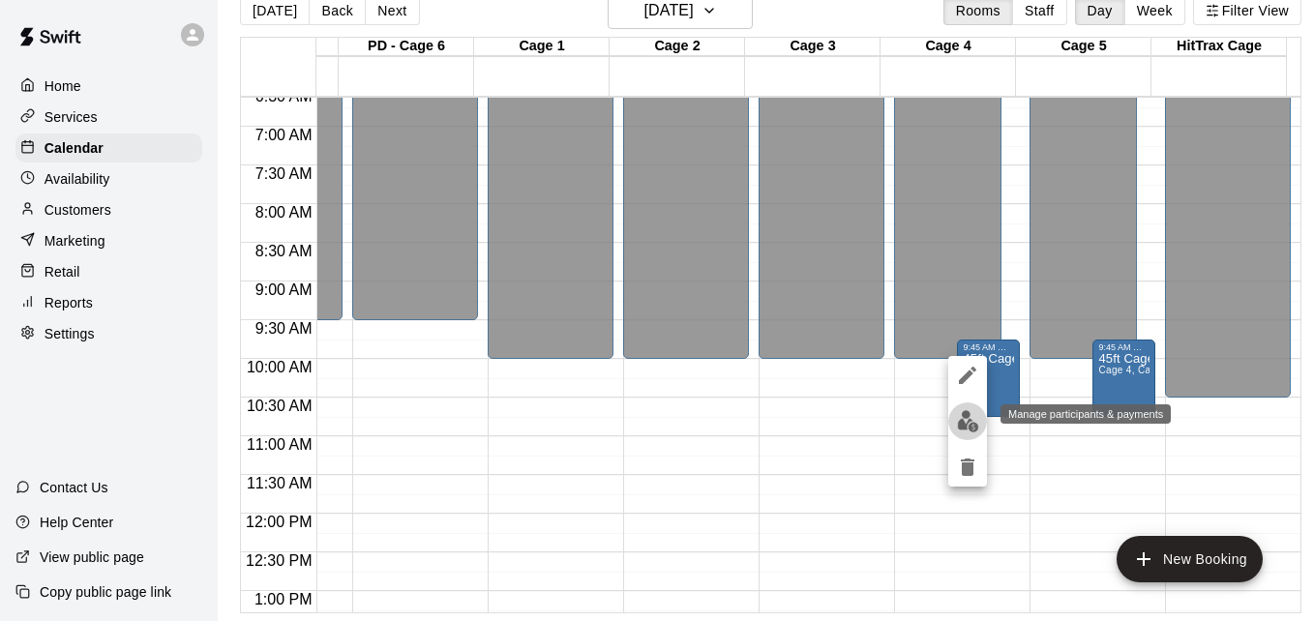
click at [965, 420] on img "edit" at bounding box center [968, 421] width 22 height 22
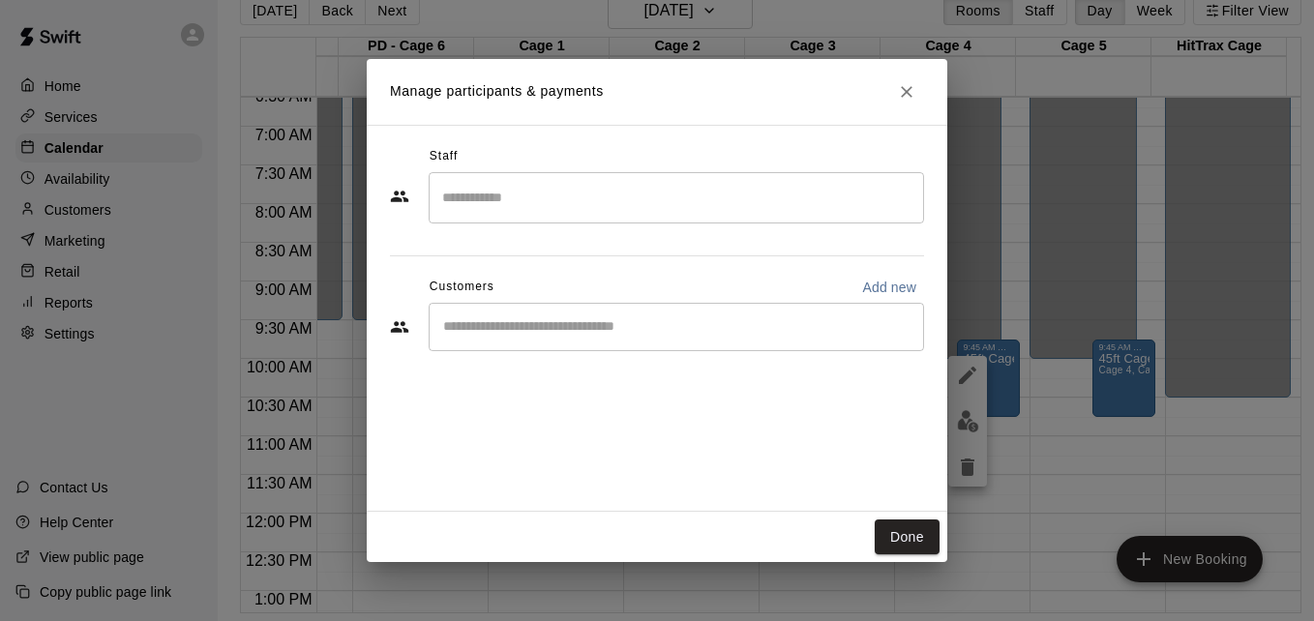
click at [563, 315] on div "​" at bounding box center [676, 327] width 495 height 48
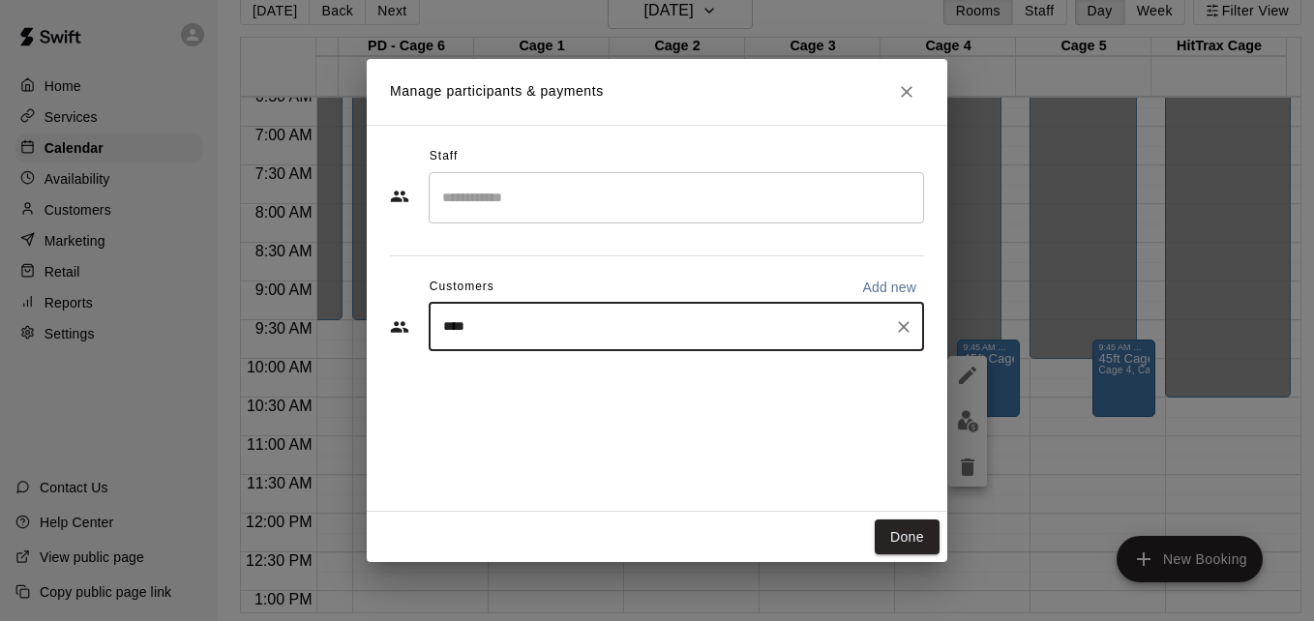
type input "*****"
click at [626, 389] on span "karemdaalrealtor@gmail.com" at bounding box center [587, 393] width 208 height 14
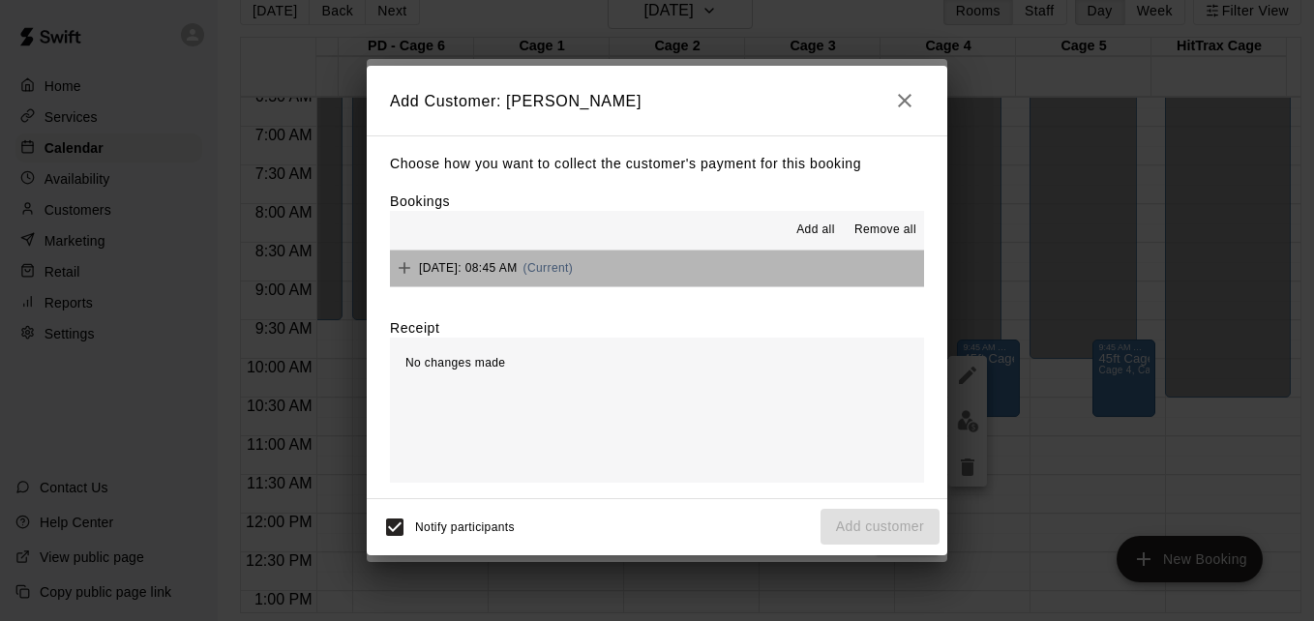
click at [692, 277] on button "Saturday, September 20: 08:45 AM (Current)" at bounding box center [657, 269] width 534 height 36
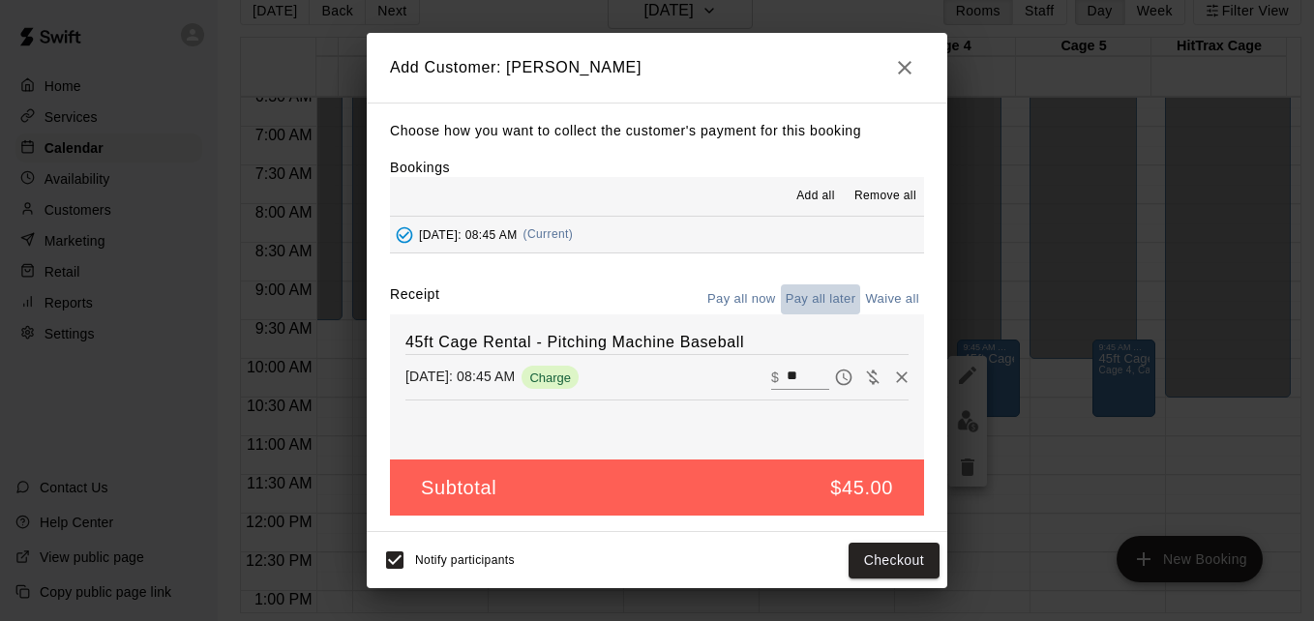
click at [818, 297] on button "Pay all later" at bounding box center [821, 300] width 80 height 30
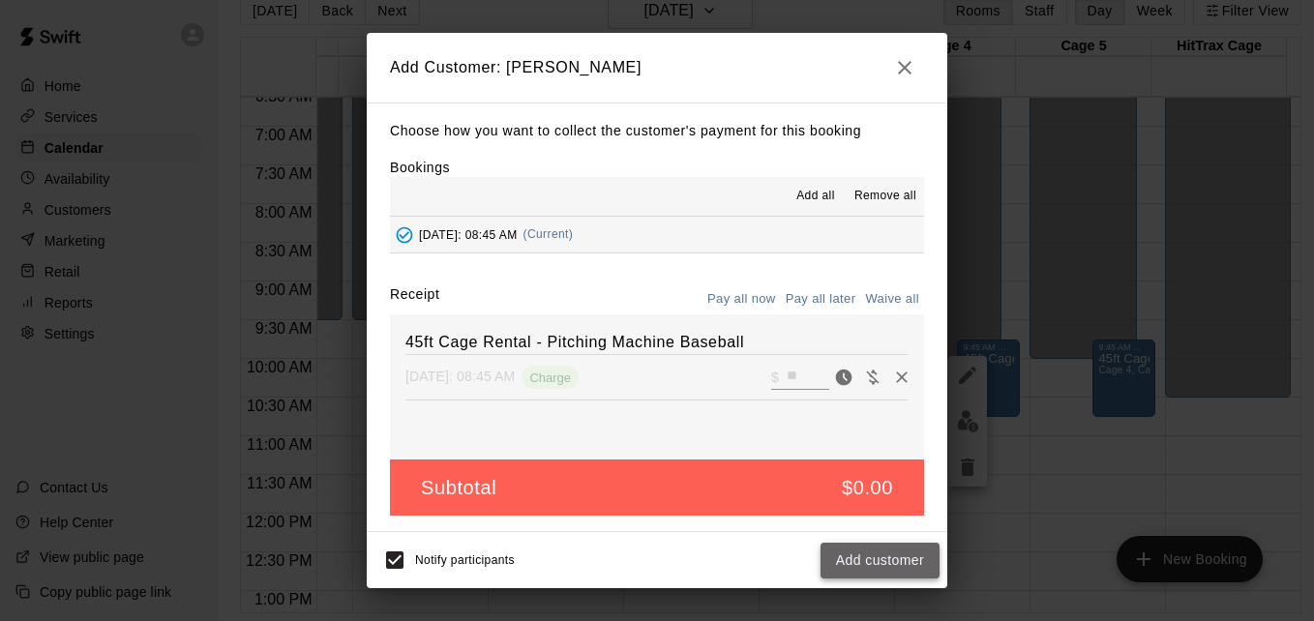
click at [900, 551] on button "Add customer" at bounding box center [880, 561] width 119 height 36
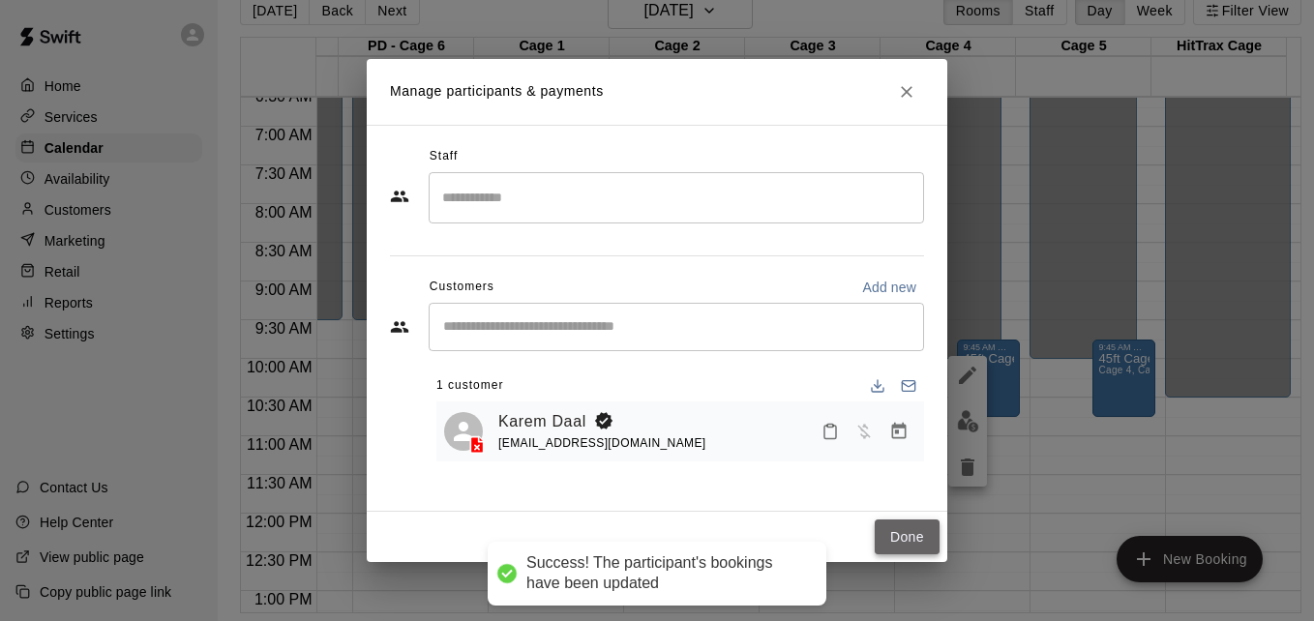
click at [892, 540] on button "Done" at bounding box center [907, 538] width 65 height 36
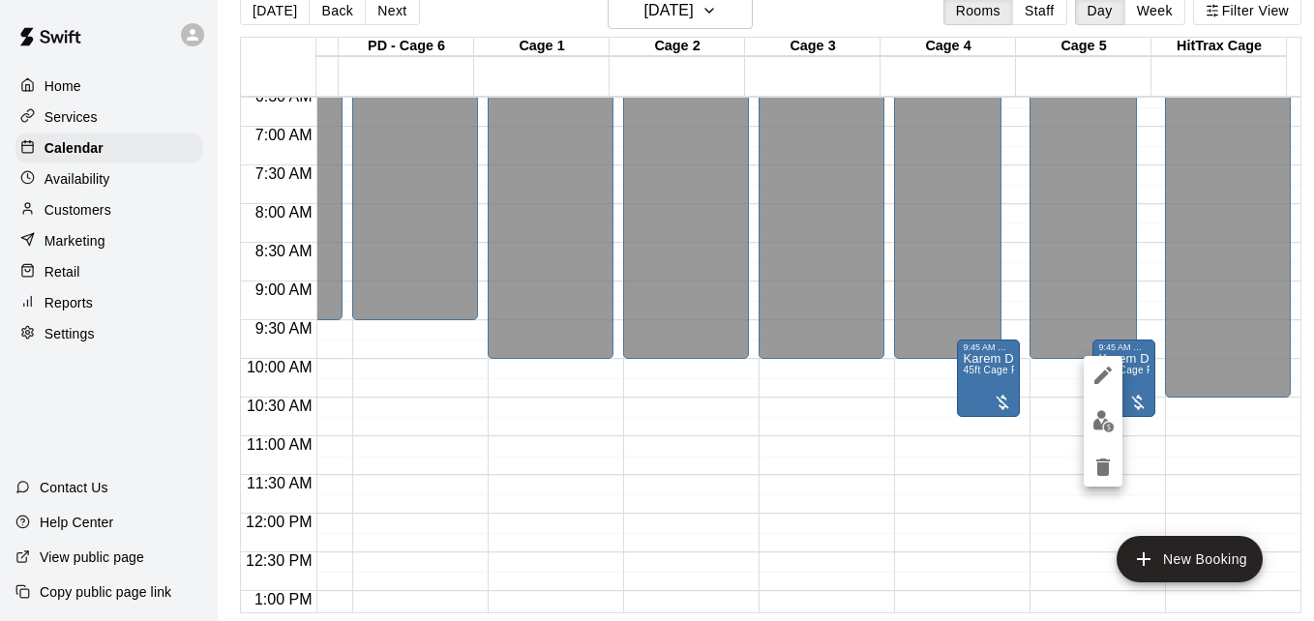
click at [1044, 493] on div at bounding box center [657, 310] width 1314 height 621
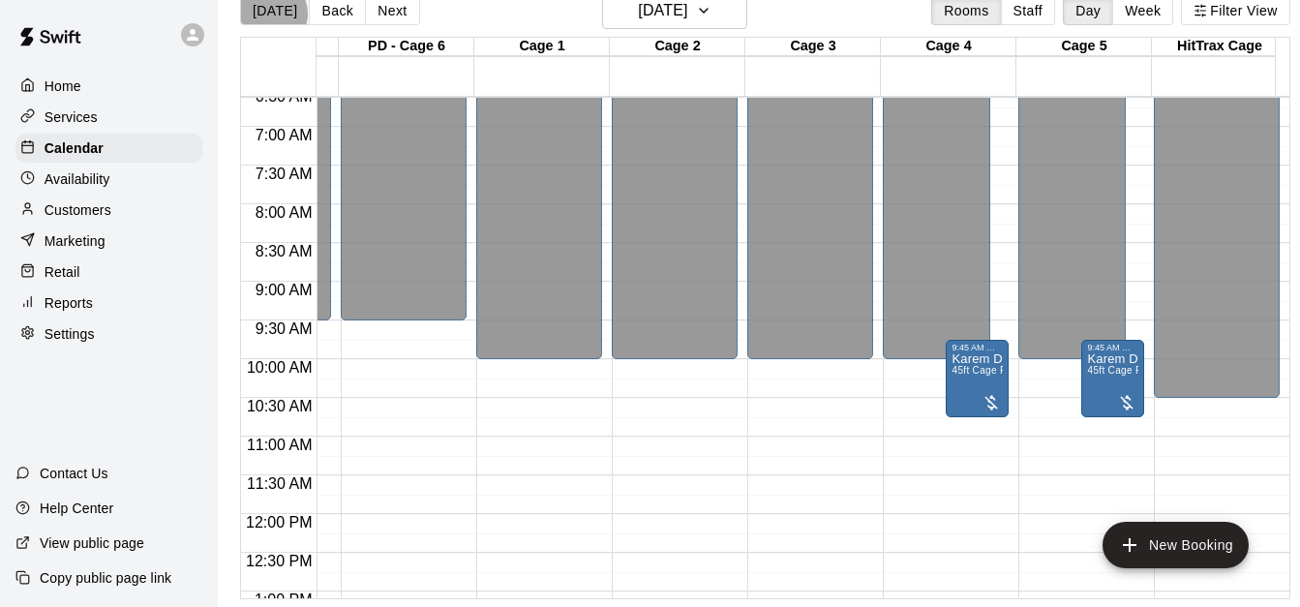
click at [269, 13] on button "[DATE]" at bounding box center [275, 10] width 70 height 29
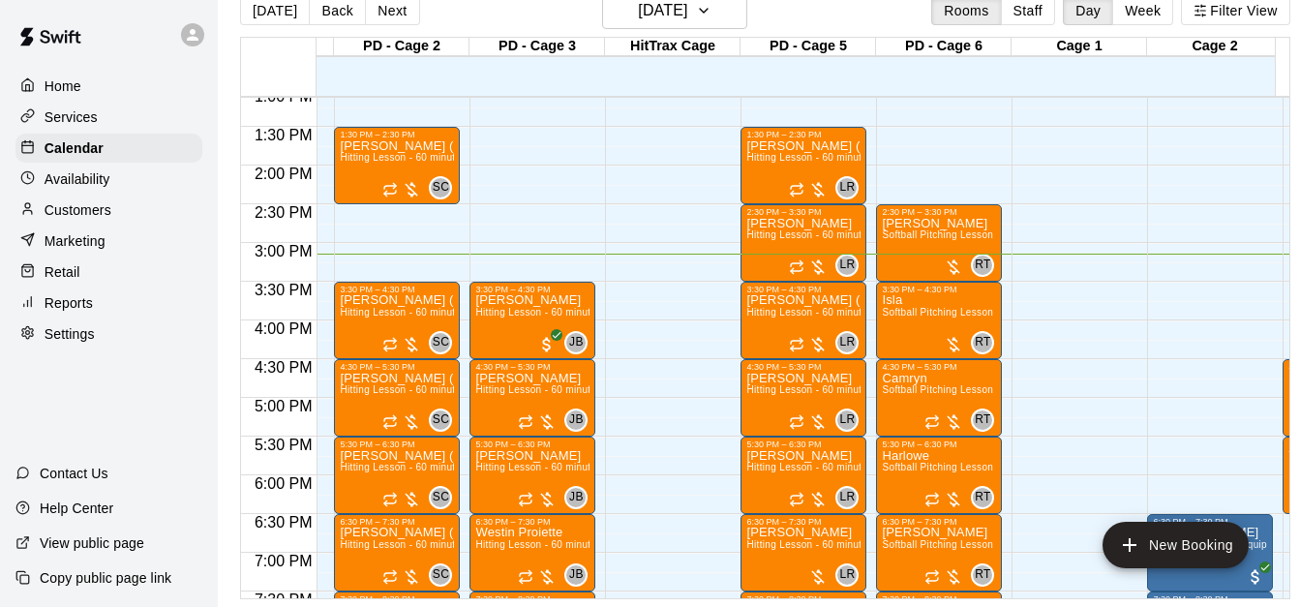
scroll to position [0, 105]
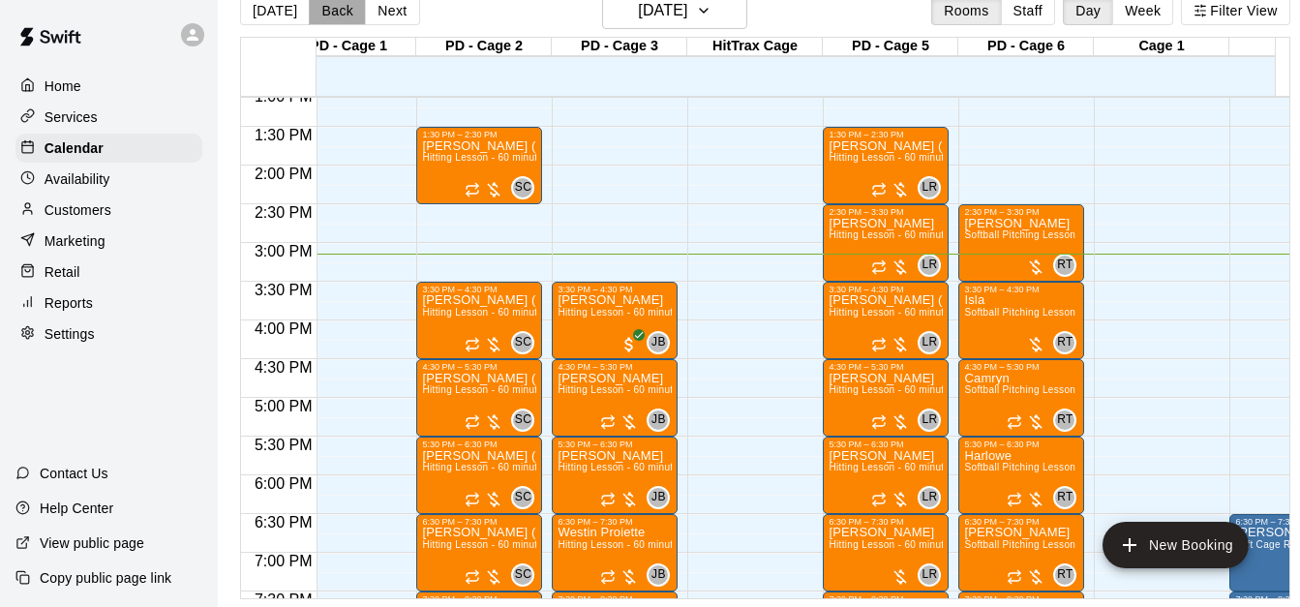
click at [335, 13] on button "Back" at bounding box center [337, 10] width 57 height 29
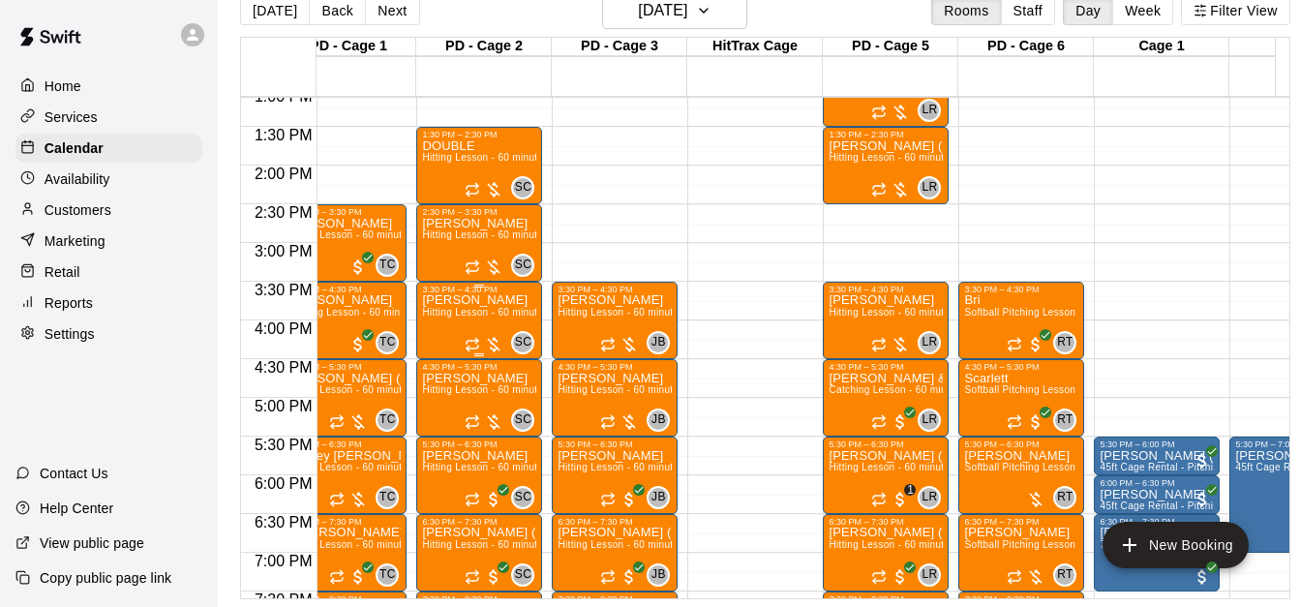
click at [476, 309] on div "Clark Sullivan Hitting Lesson - 60 minutes" at bounding box center [479, 597] width 114 height 607
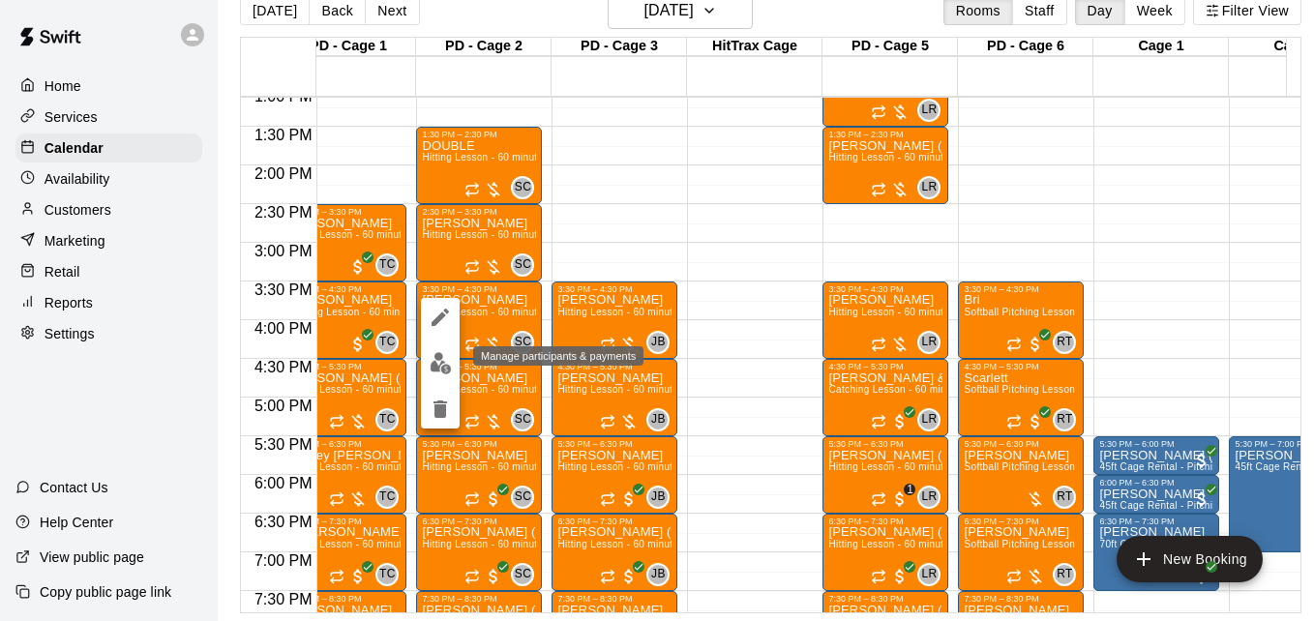
click at [437, 363] on img "edit" at bounding box center [441, 363] width 22 height 22
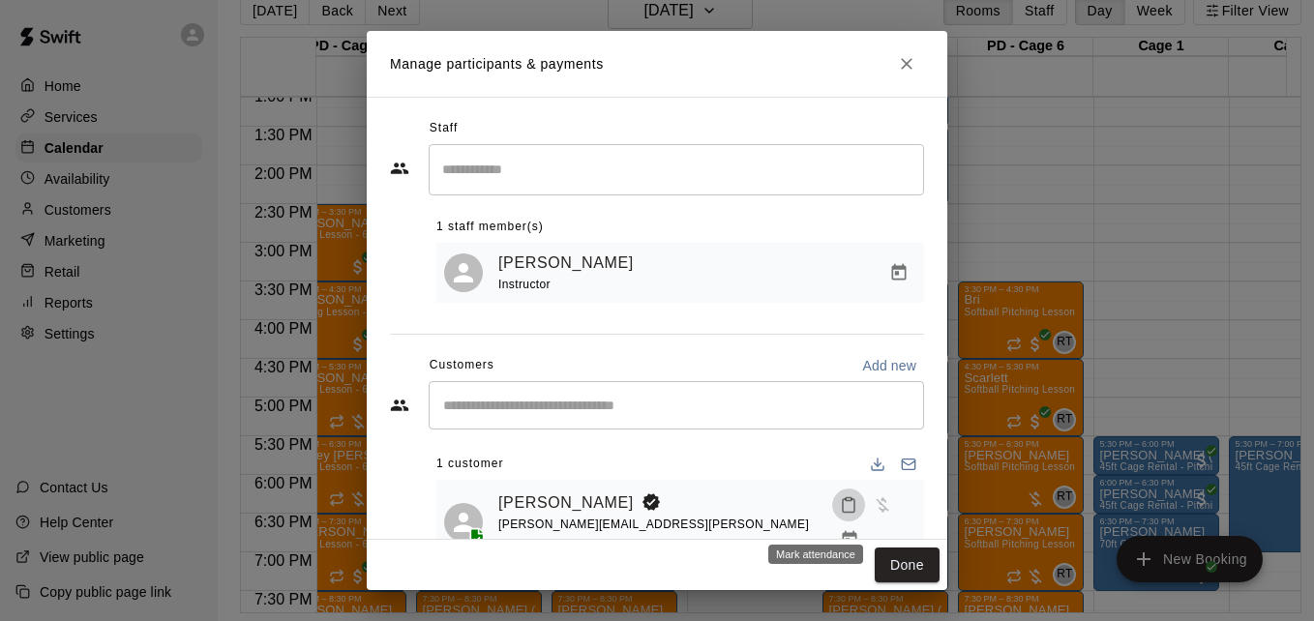
click at [843, 513] on icon "Mark attendance" at bounding box center [849, 506] width 12 height 14
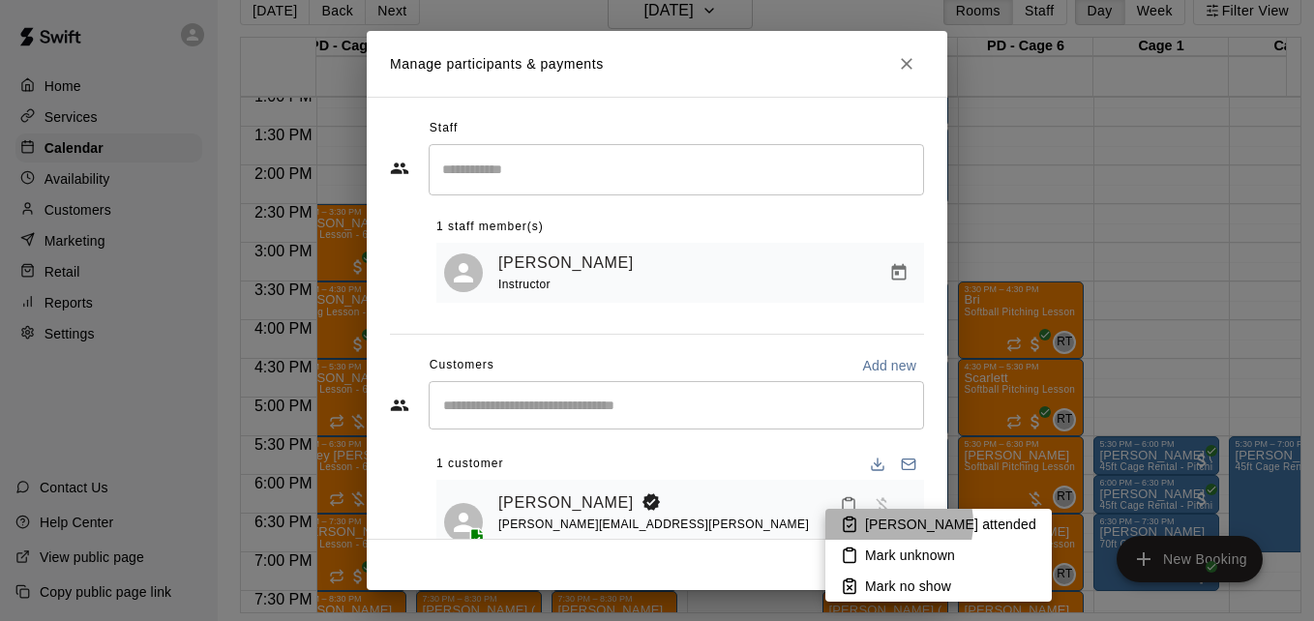
click at [892, 524] on p "[PERSON_NAME] attended" at bounding box center [950, 524] width 171 height 19
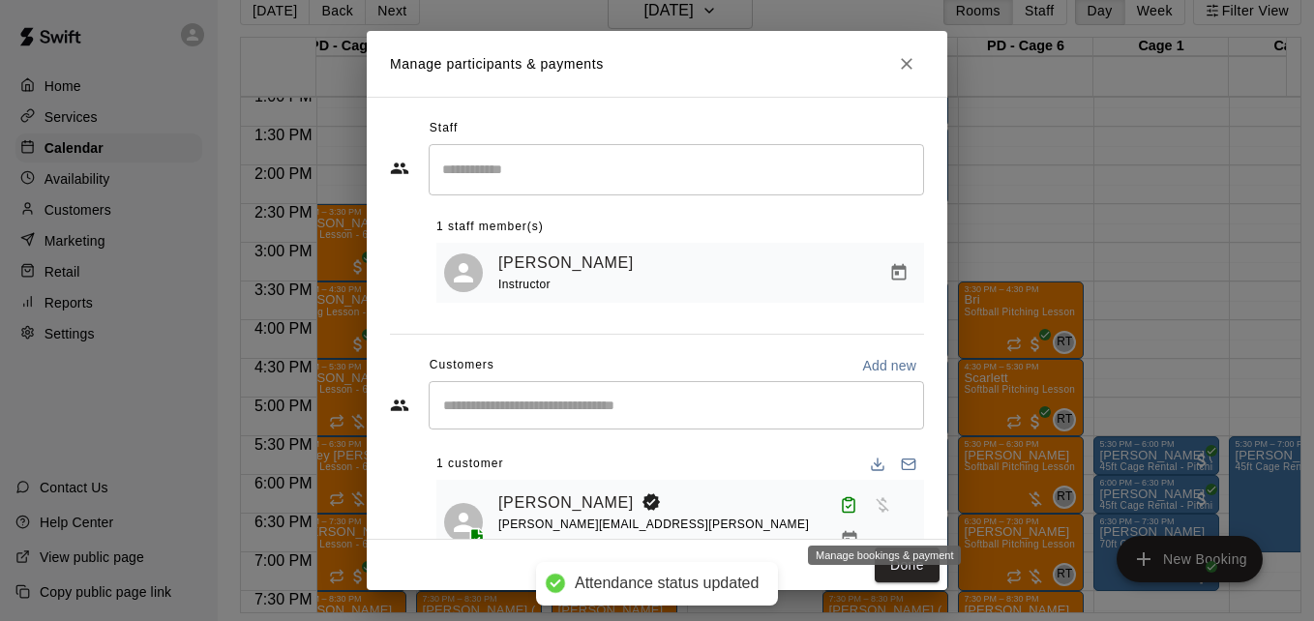
click at [859, 530] on icon "Manage bookings & payment" at bounding box center [849, 539] width 19 height 19
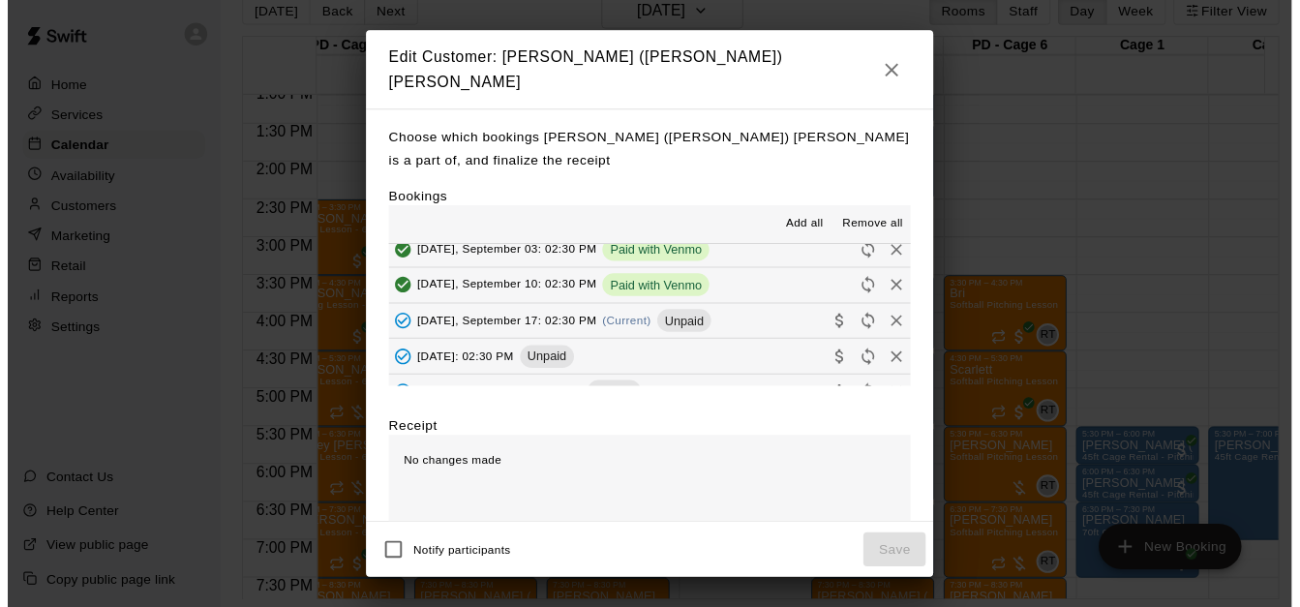
scroll to position [426, 0]
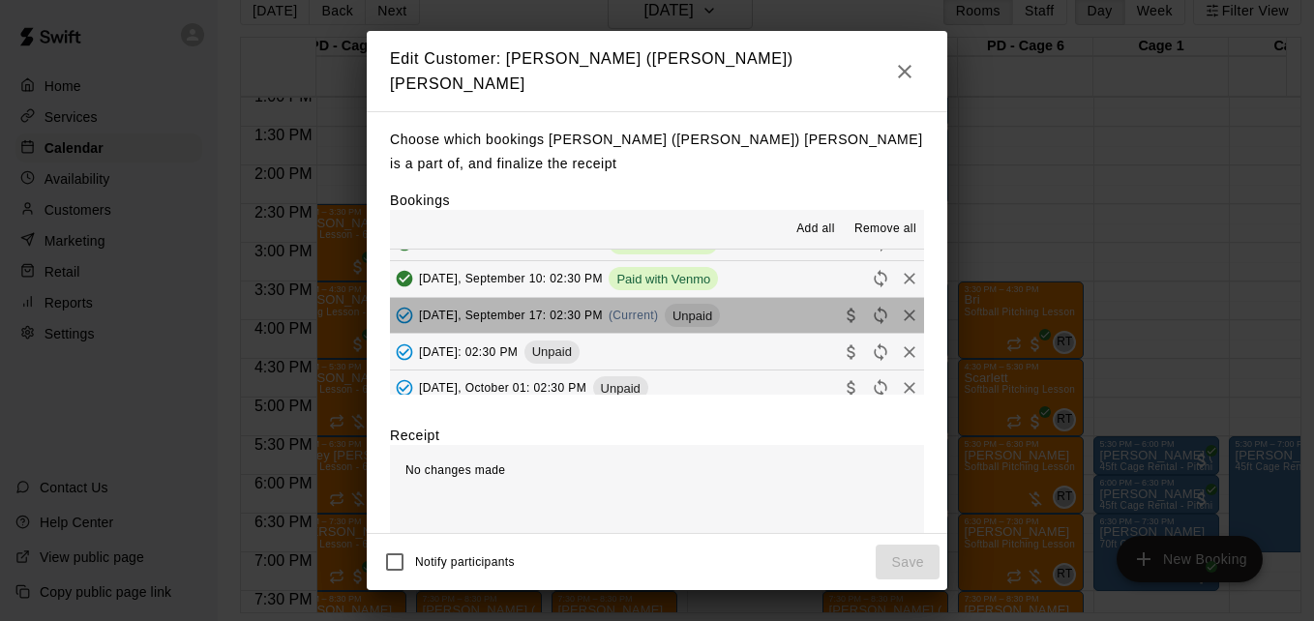
click at [770, 319] on button "Wednesday, September 17: 02:30 PM (Current) Unpaid" at bounding box center [657, 316] width 534 height 36
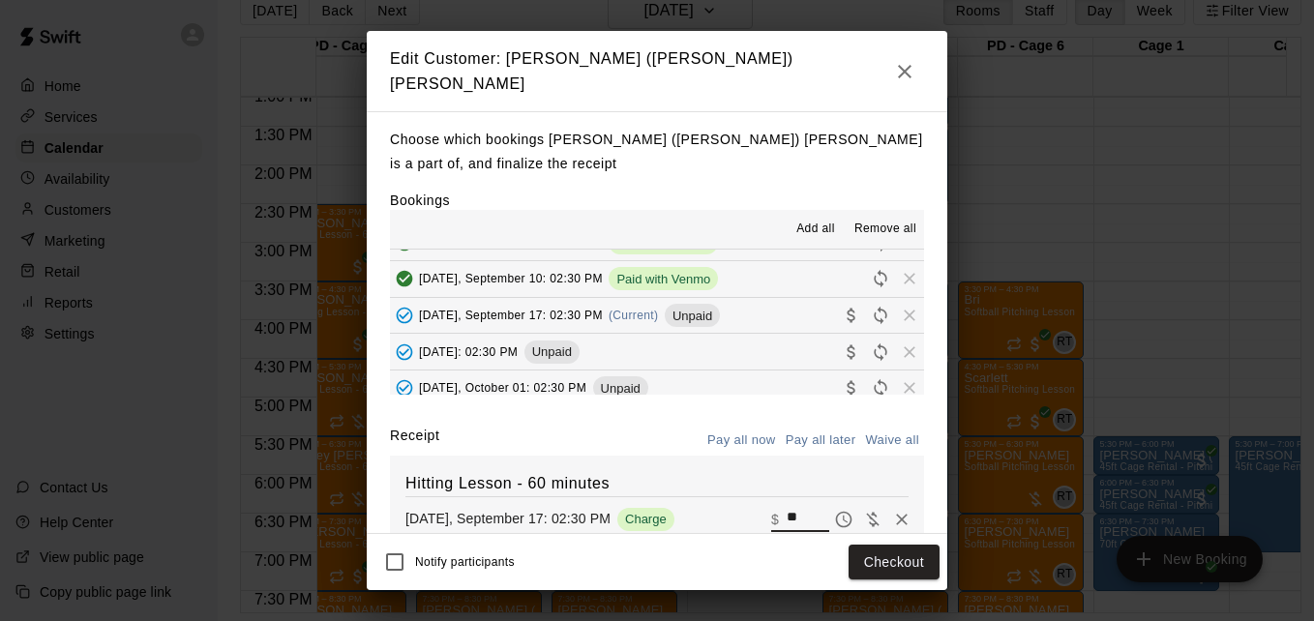
click at [791, 507] on input "**" at bounding box center [808, 519] width 43 height 25
type input "*"
type input "***"
click at [877, 556] on button "Checkout" at bounding box center [894, 563] width 91 height 36
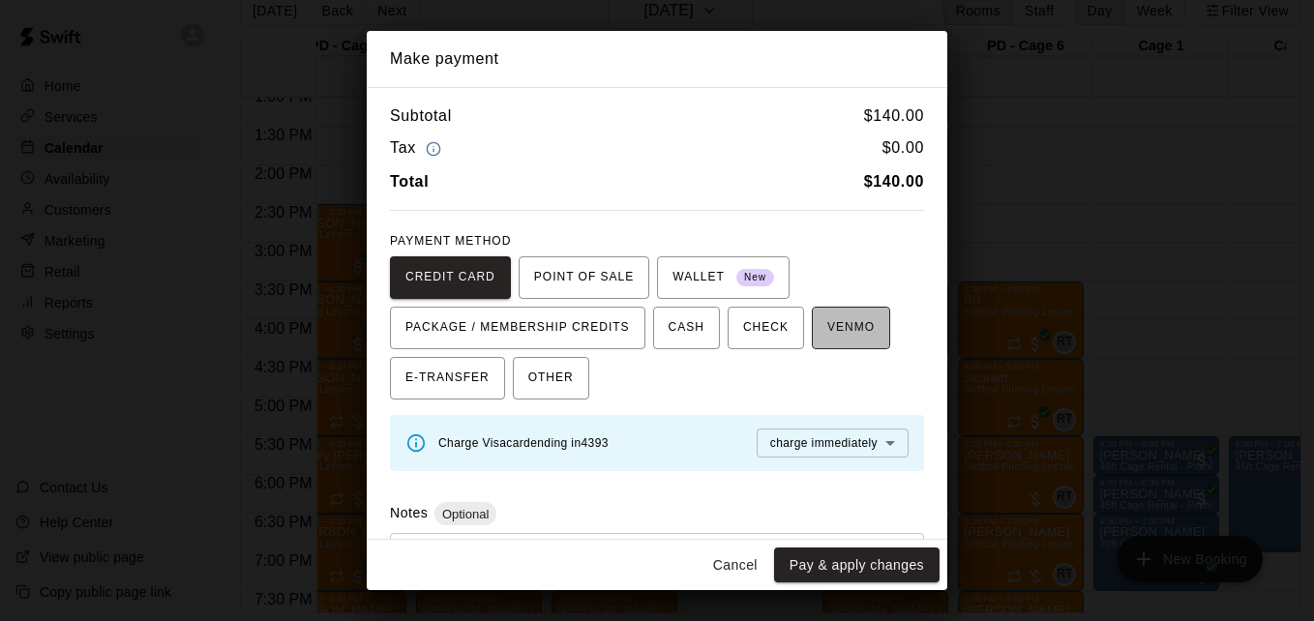
click at [838, 333] on span "VENMO" at bounding box center [850, 328] width 47 height 31
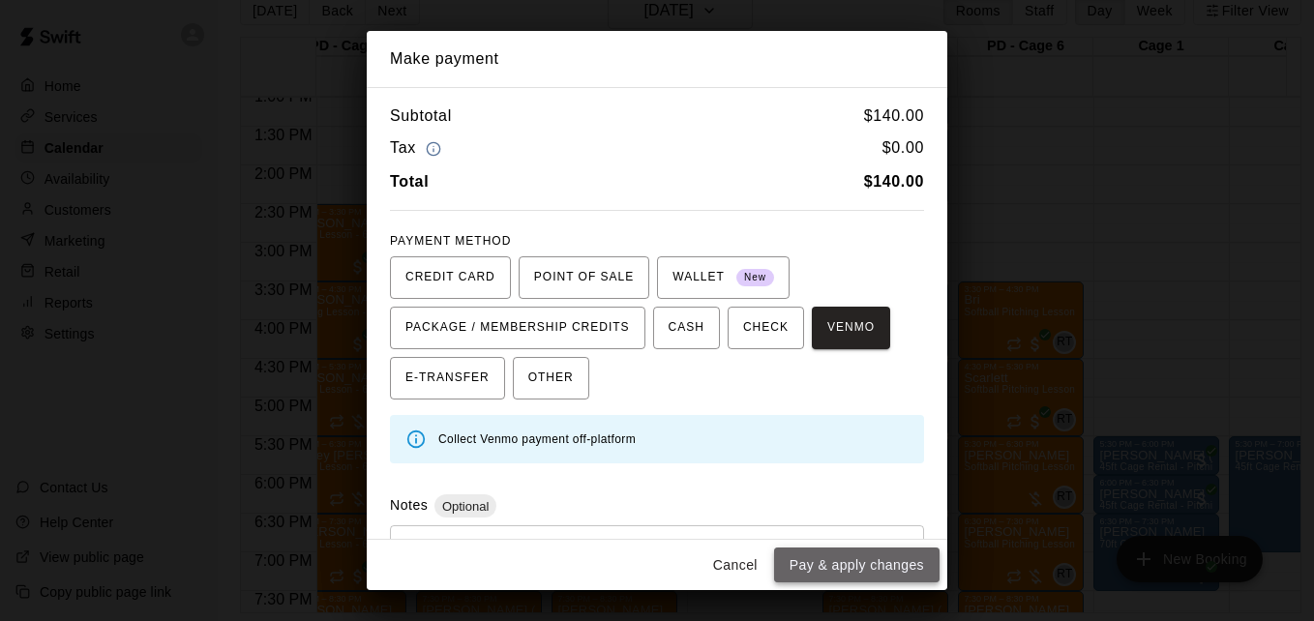
click at [880, 559] on button "Pay & apply changes" at bounding box center [856, 566] width 165 height 36
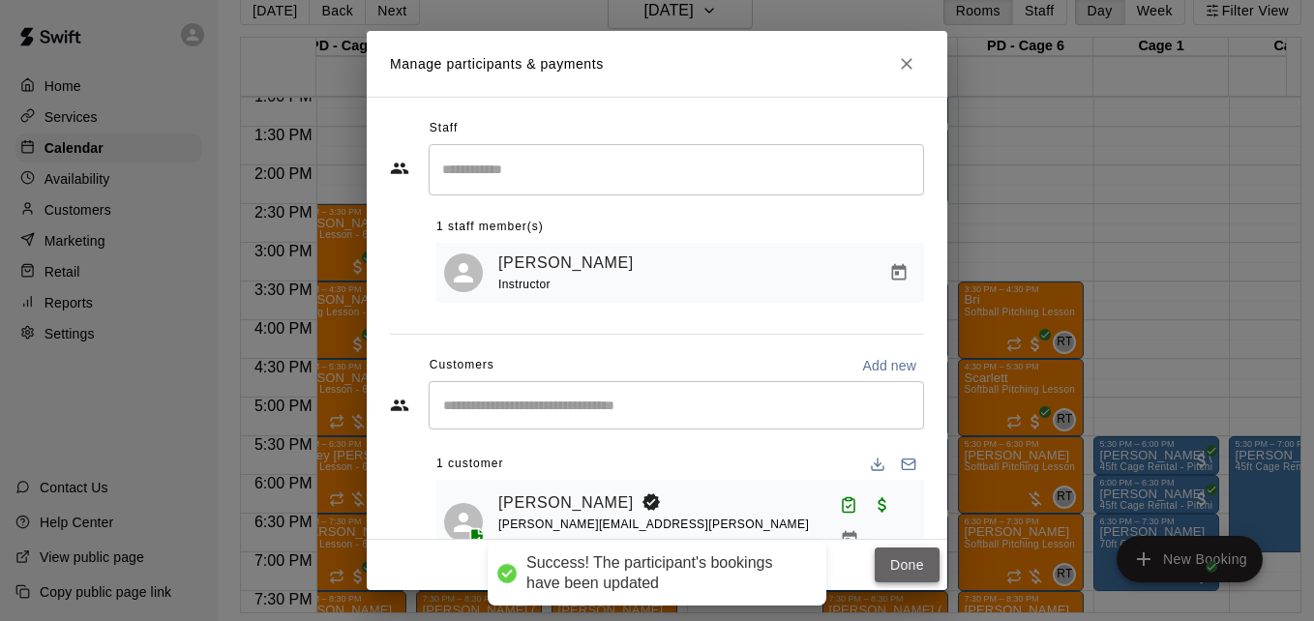
click at [894, 565] on button "Done" at bounding box center [907, 566] width 65 height 36
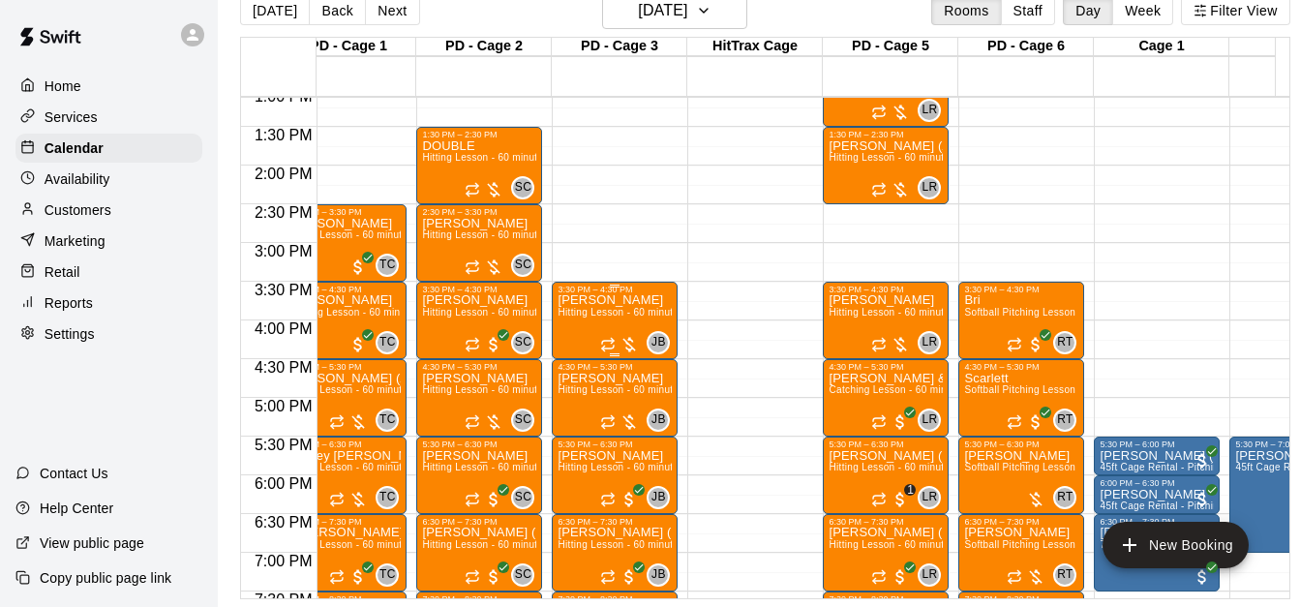
click at [589, 317] on span "Hitting Lesson - 60 minutes" at bounding box center [620, 312] width 126 height 11
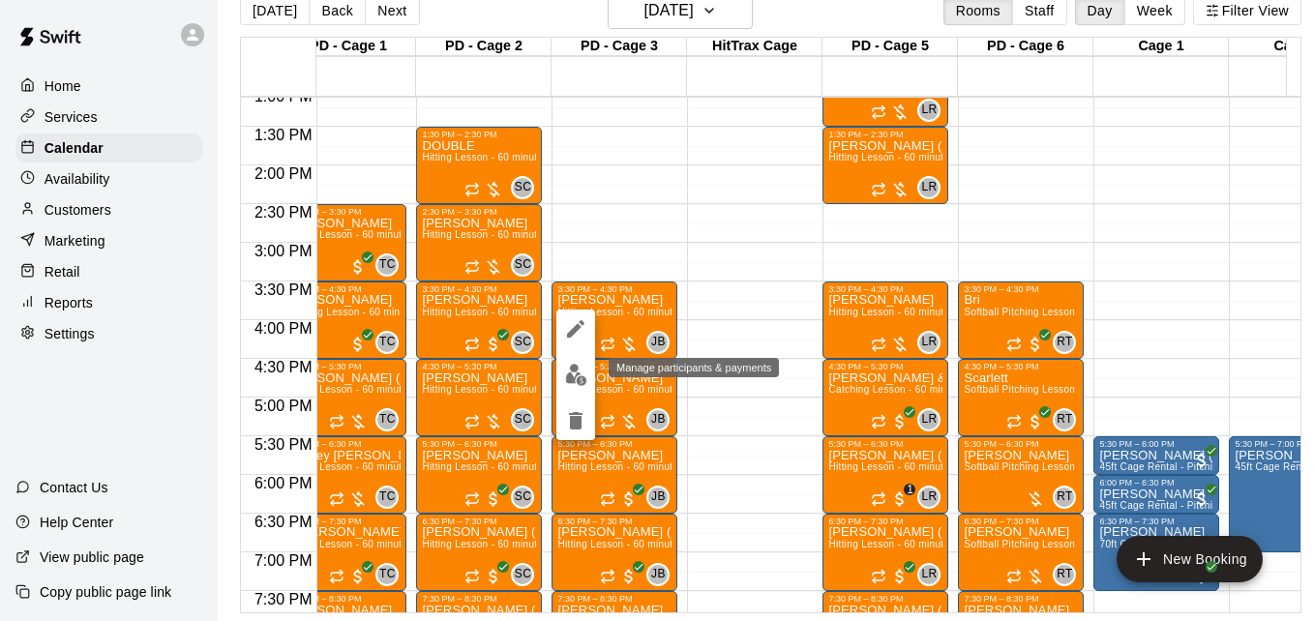
click at [574, 373] on img "edit" at bounding box center [576, 375] width 22 height 22
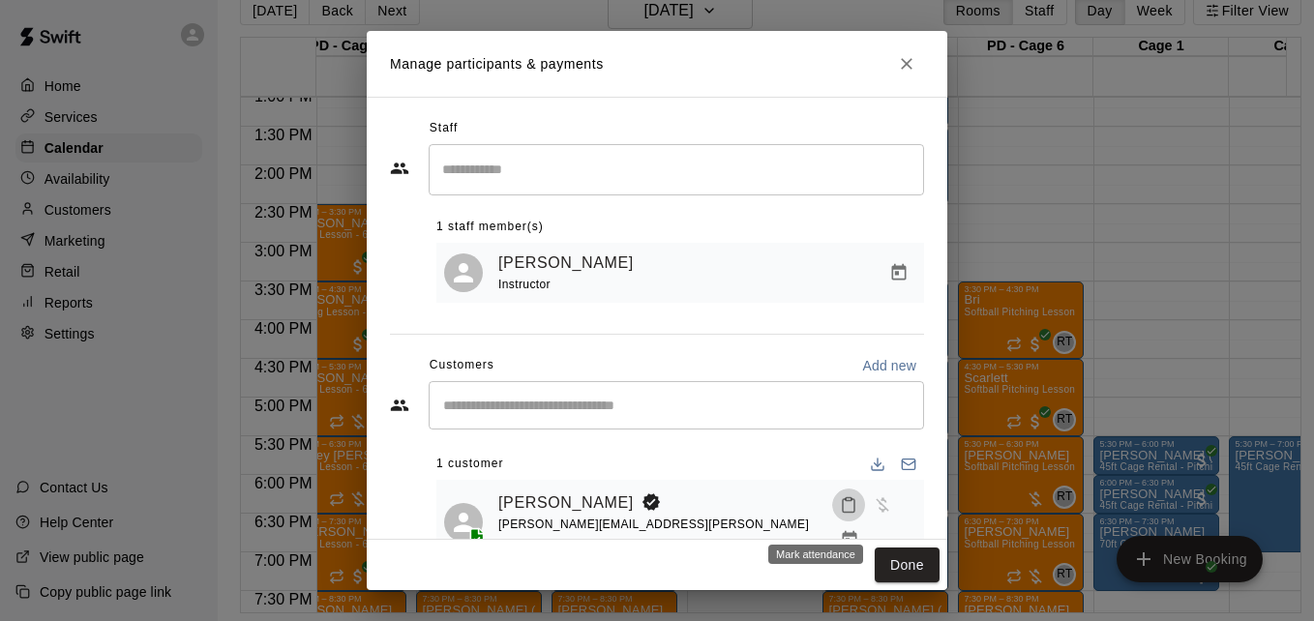
click at [840, 514] on icon "Mark attendance" at bounding box center [848, 504] width 17 height 17
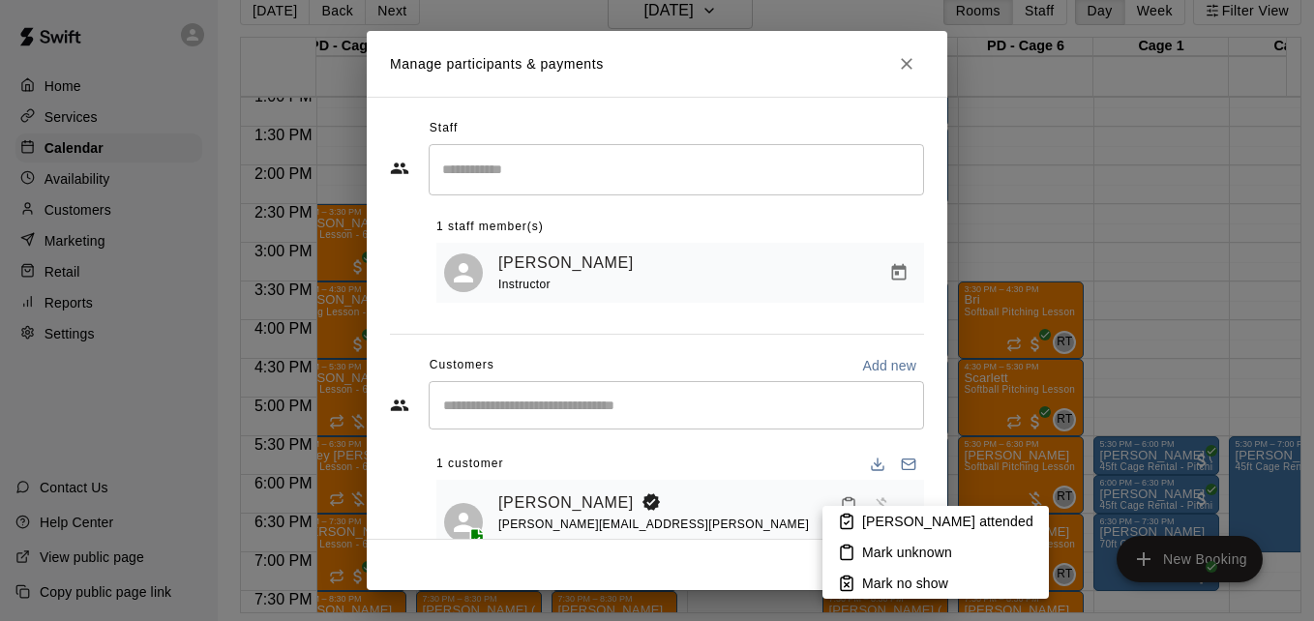
click at [820, 518] on div at bounding box center [657, 310] width 1314 height 621
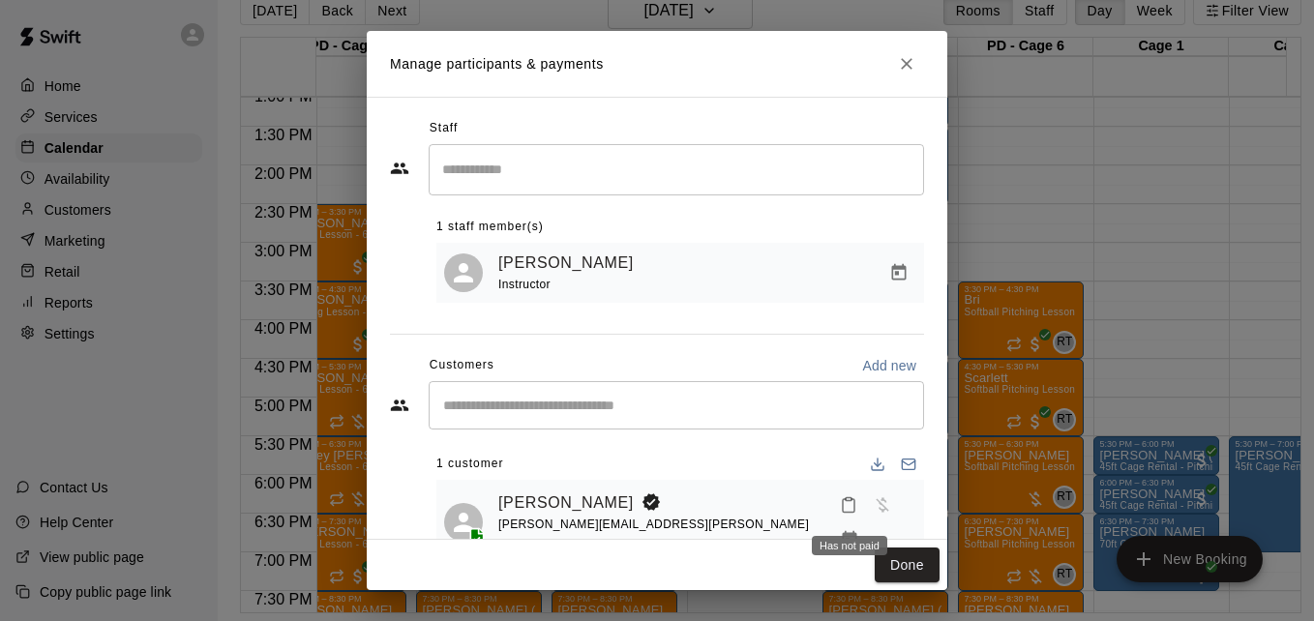
click at [818, 524] on div "Has not paid" at bounding box center [849, 540] width 79 height 35
click at [840, 514] on icon "Mark attendance" at bounding box center [848, 504] width 17 height 17
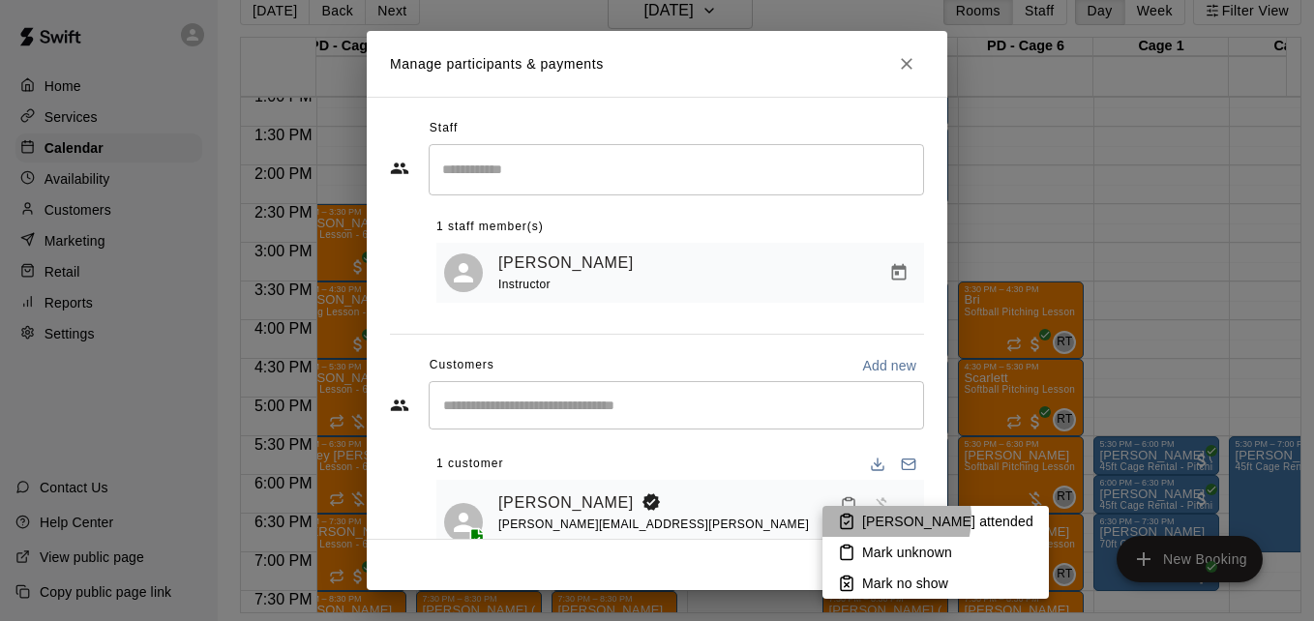
click at [888, 518] on p "[PERSON_NAME] attended" at bounding box center [947, 521] width 171 height 19
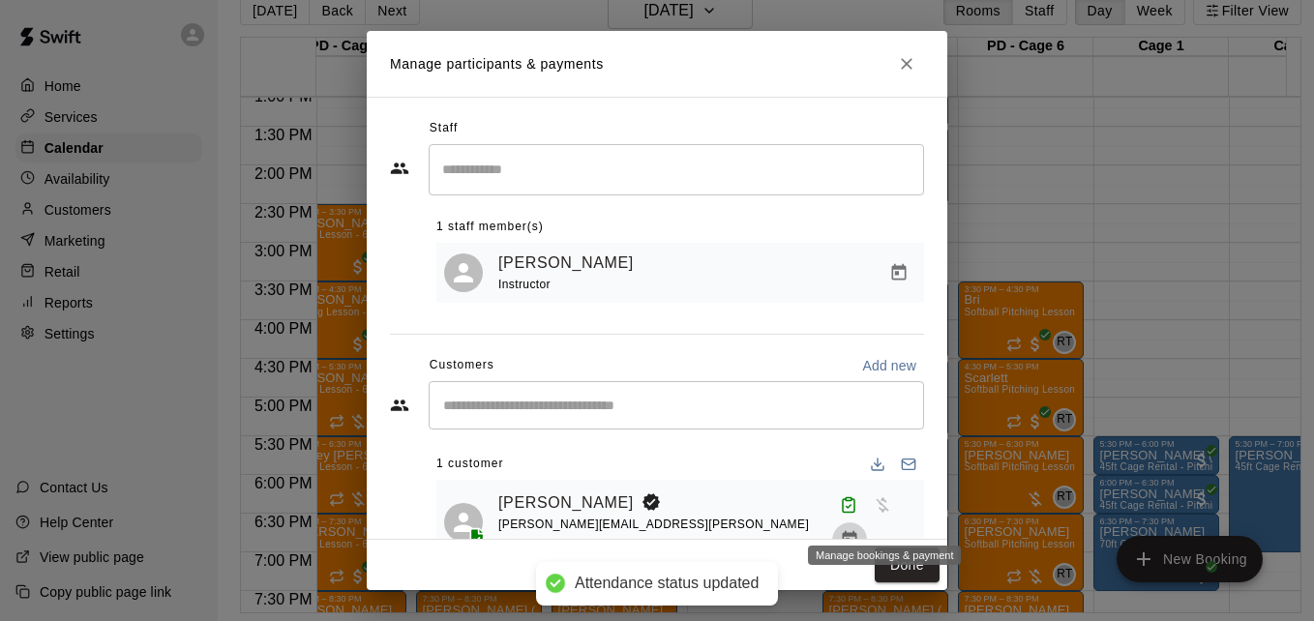
click at [859, 530] on icon "Manage bookings & payment" at bounding box center [849, 539] width 19 height 19
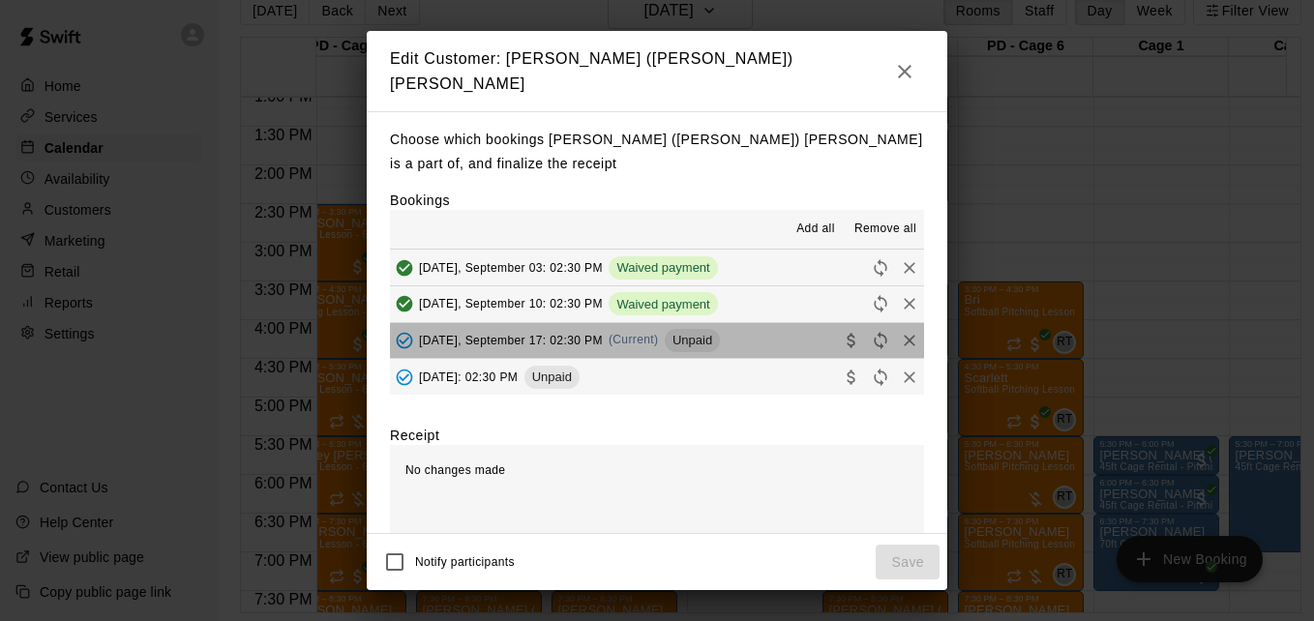
click at [757, 340] on button "Wednesday, September 17: 02:30 PM (Current) Unpaid" at bounding box center [657, 341] width 534 height 36
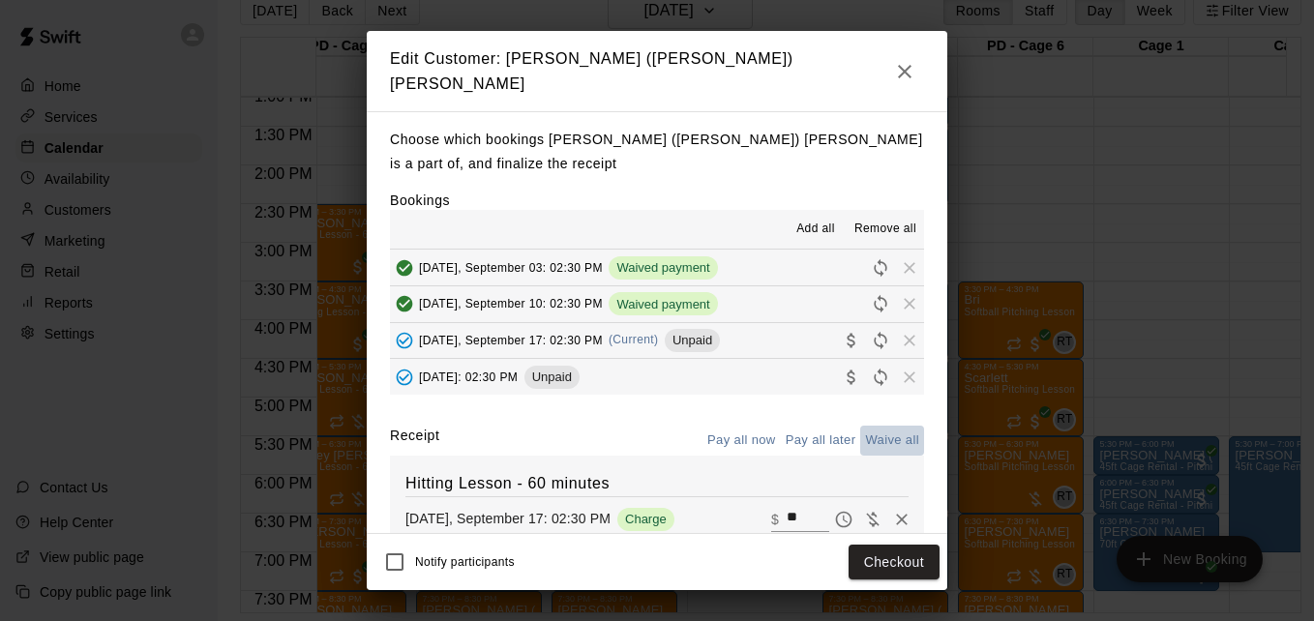
click at [866, 431] on button "Waive all" at bounding box center [892, 441] width 64 height 30
type input "*"
click at [923, 557] on button "Save" at bounding box center [908, 563] width 64 height 36
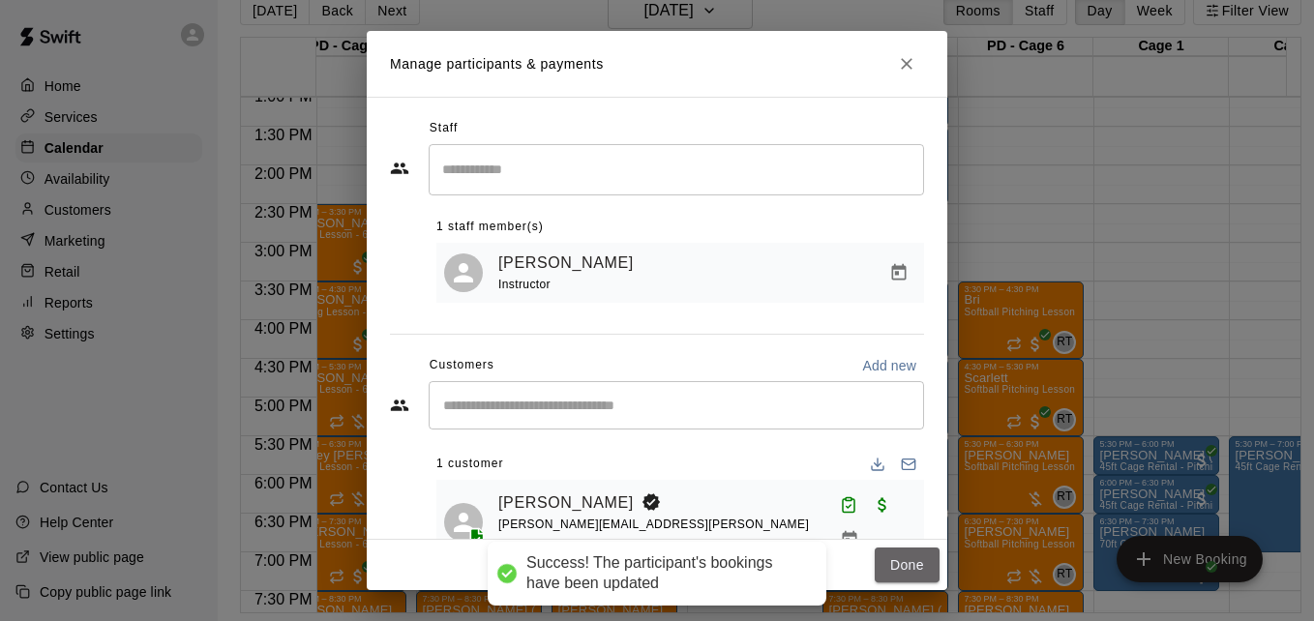
click at [923, 557] on button "Done" at bounding box center [907, 566] width 65 height 36
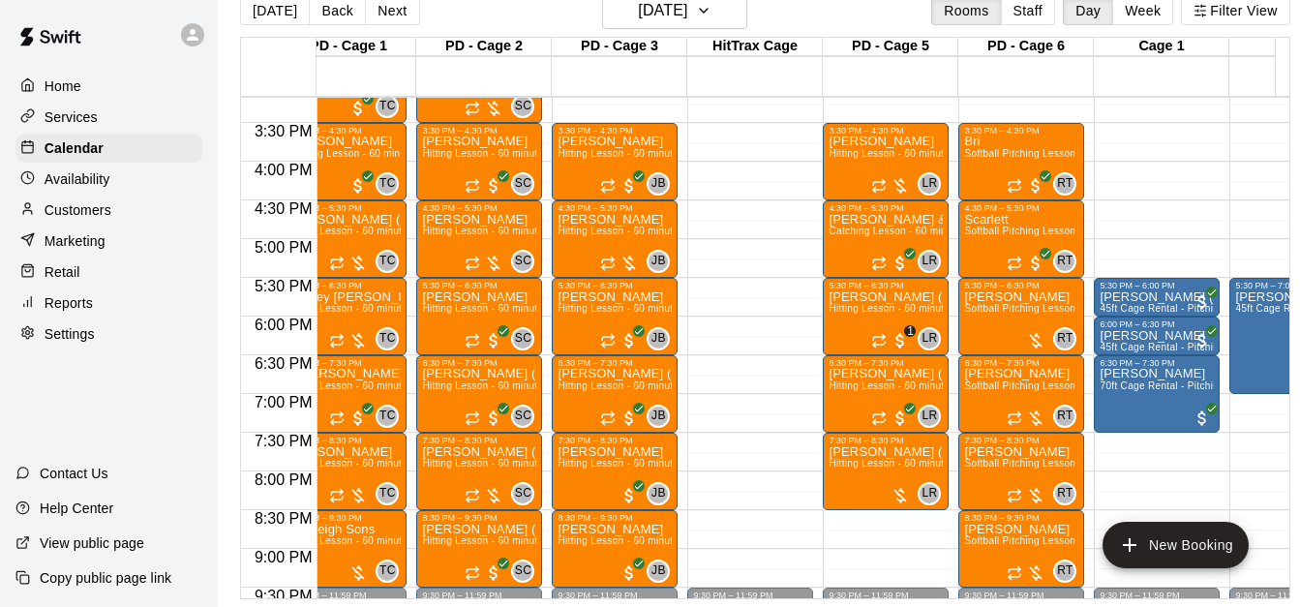
scroll to position [1210, 36]
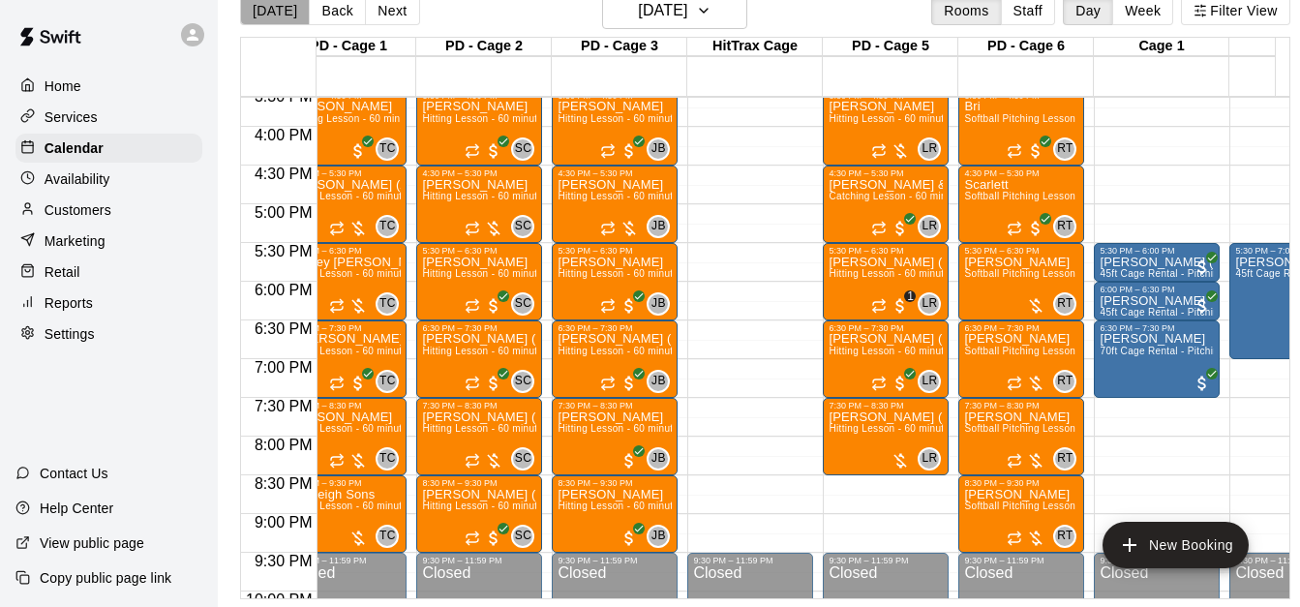
click at [279, 13] on button "[DATE]" at bounding box center [275, 10] width 70 height 29
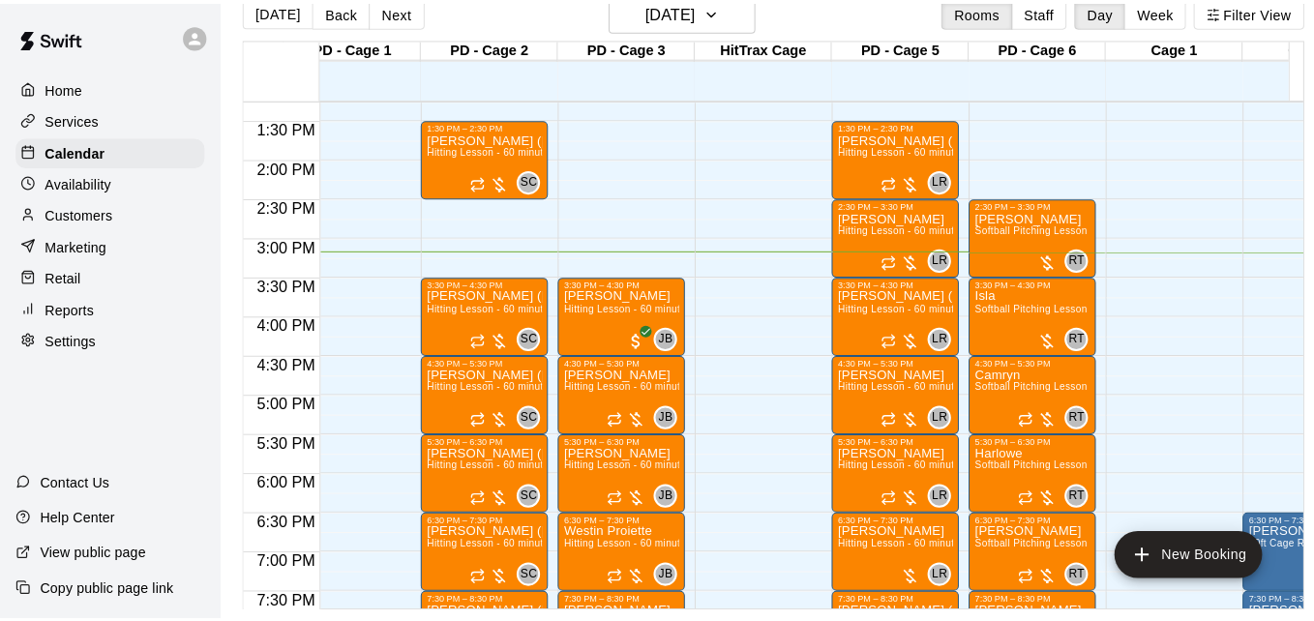
scroll to position [1016, 36]
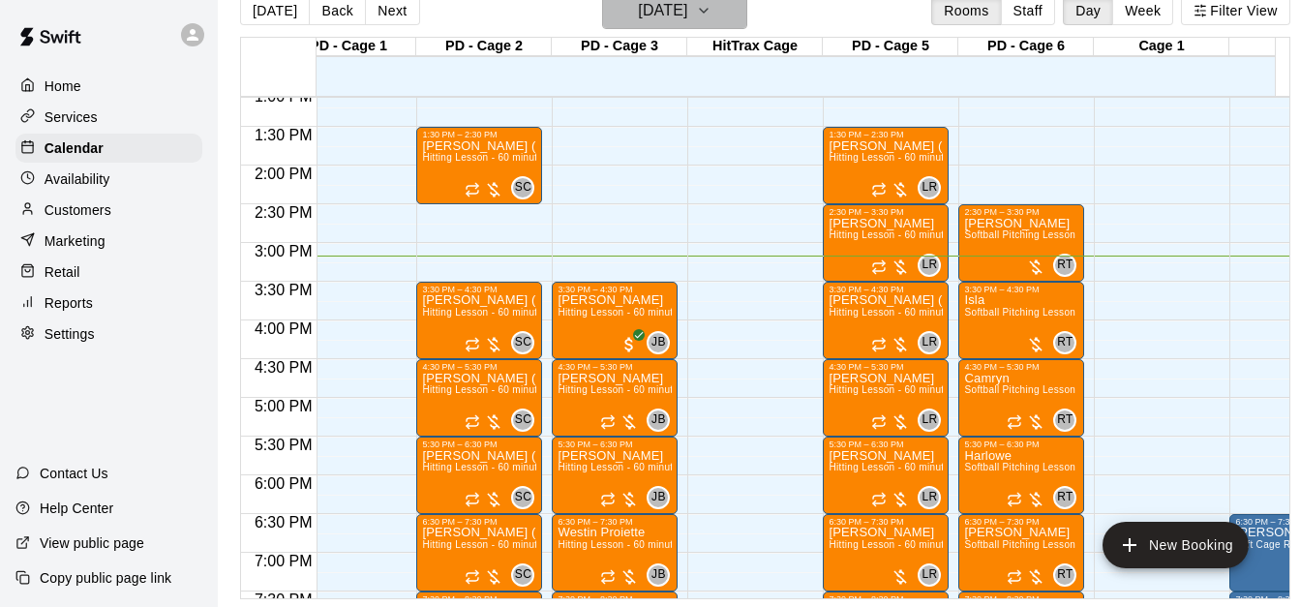
drag, startPoint x: 689, startPoint y: 25, endPoint x: 709, endPoint y: 17, distance: 21.7
click at [709, 17] on button "[DATE]" at bounding box center [674, 10] width 145 height 37
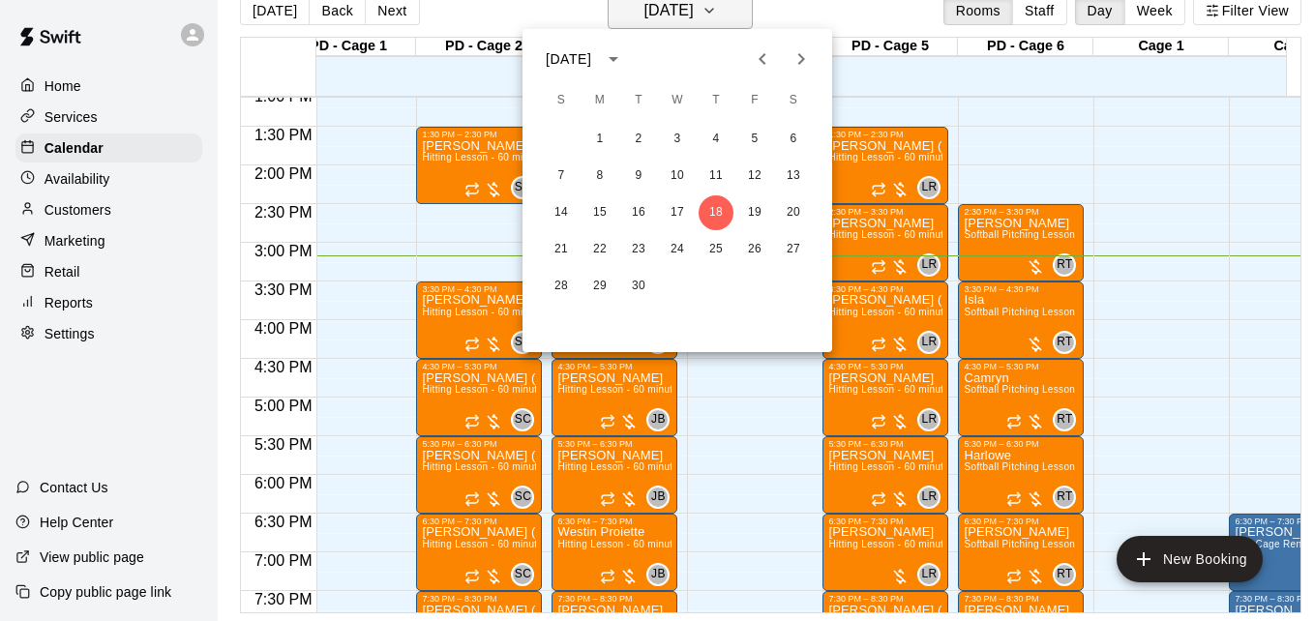
click at [709, 17] on div at bounding box center [657, 310] width 1314 height 621
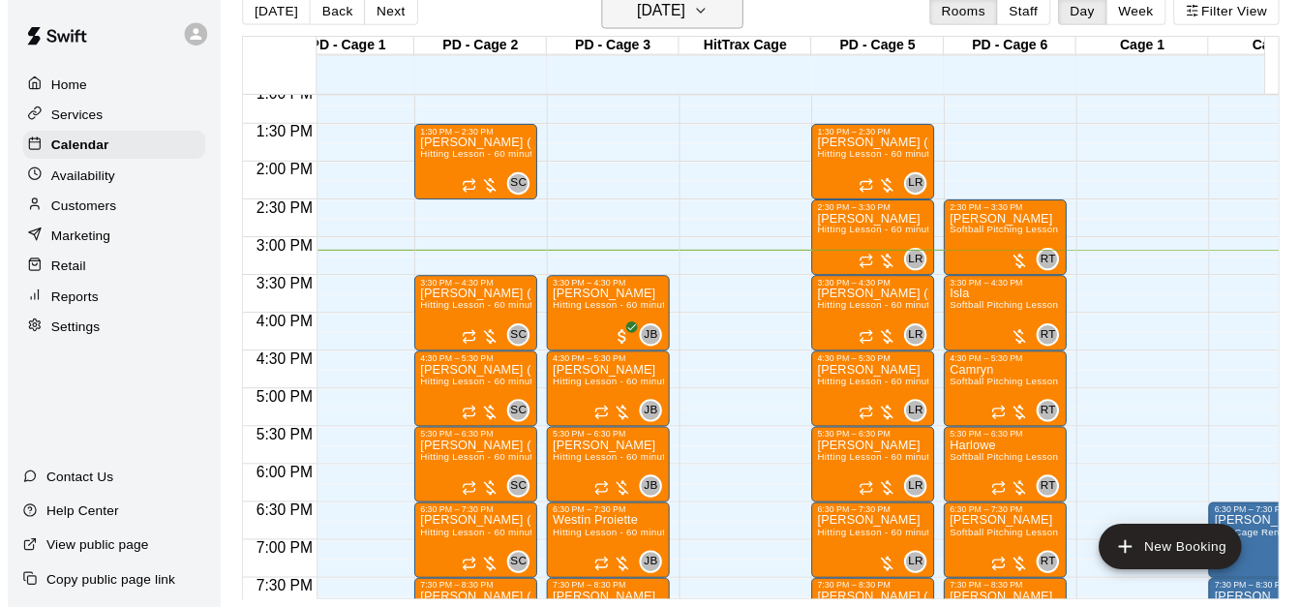
scroll to position [23, 0]
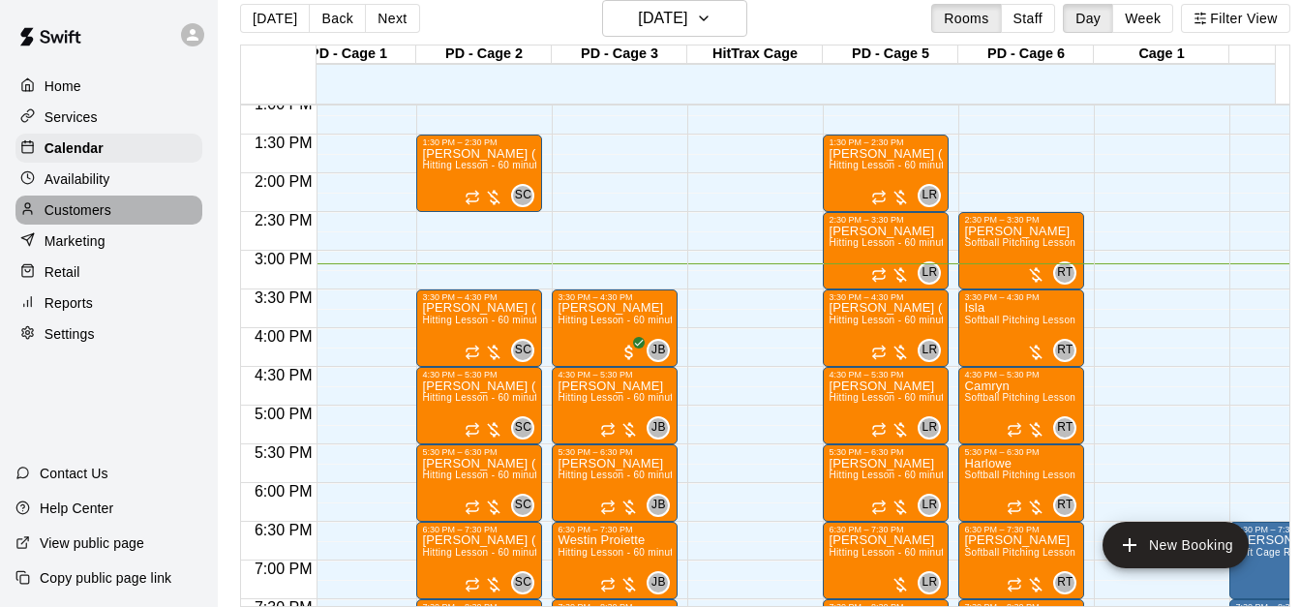
click at [129, 202] on div "Customers" at bounding box center [108, 209] width 187 height 29
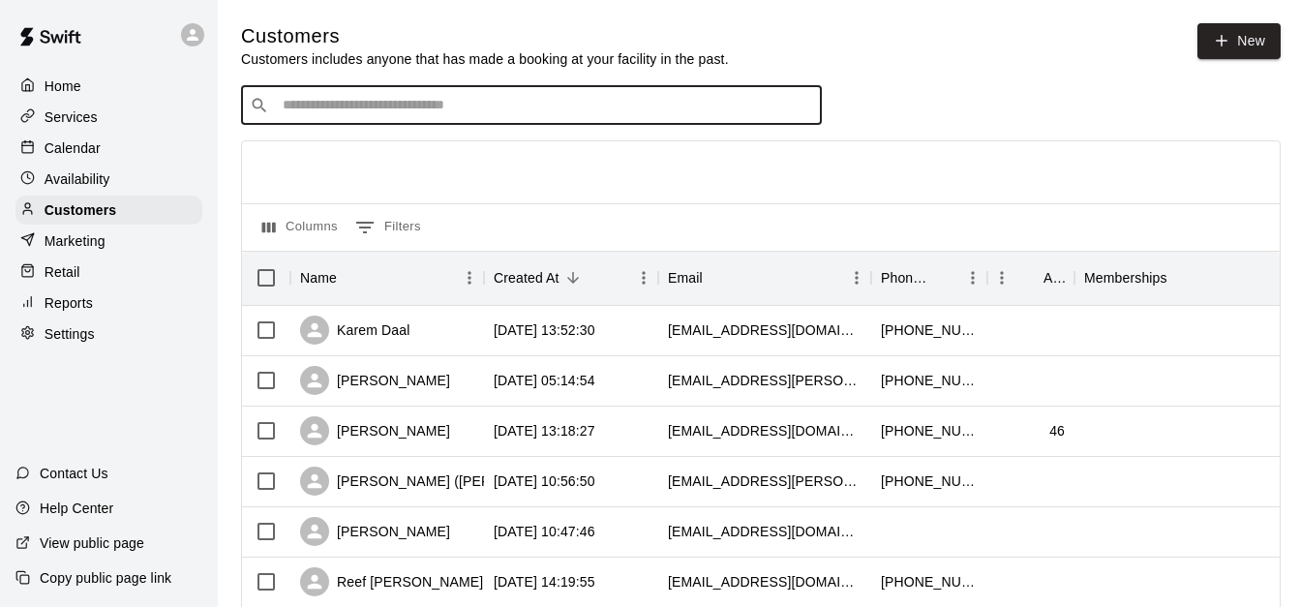
click at [411, 101] on input "Search customers by name or email" at bounding box center [545, 105] width 536 height 19
click at [255, 105] on icon "Search customers by name or email" at bounding box center [259, 105] width 19 height 19
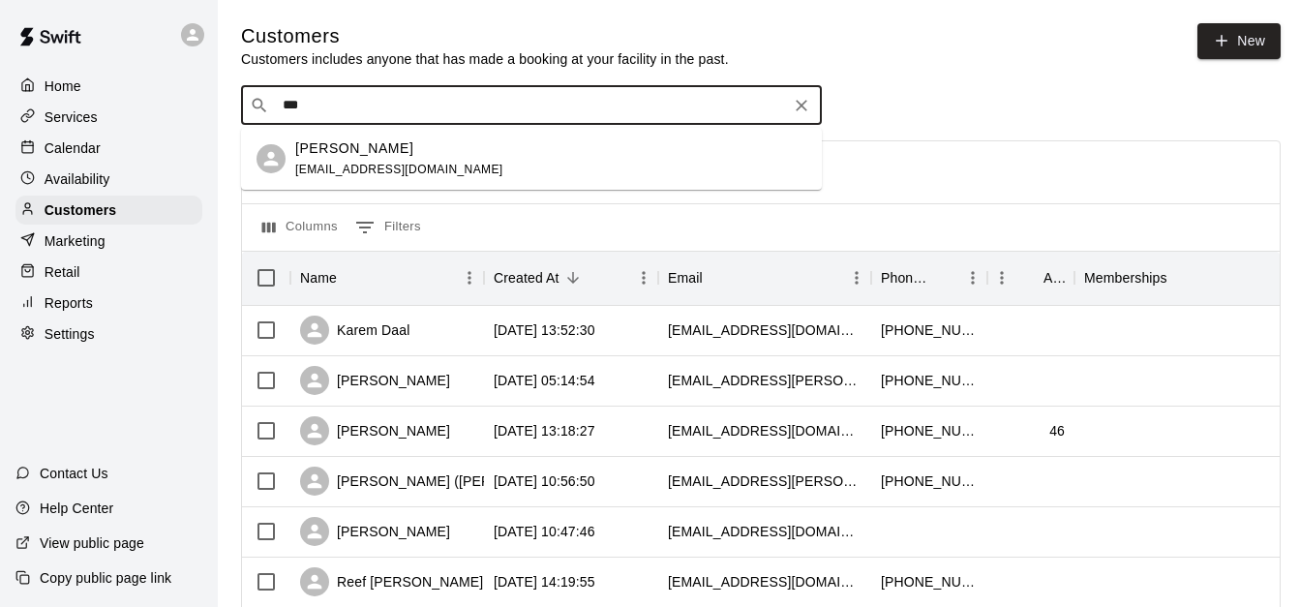
type input "**"
click at [504, 152] on div "Alexandria Yoder steveryoder@aol.com" at bounding box center [550, 159] width 511 height 42
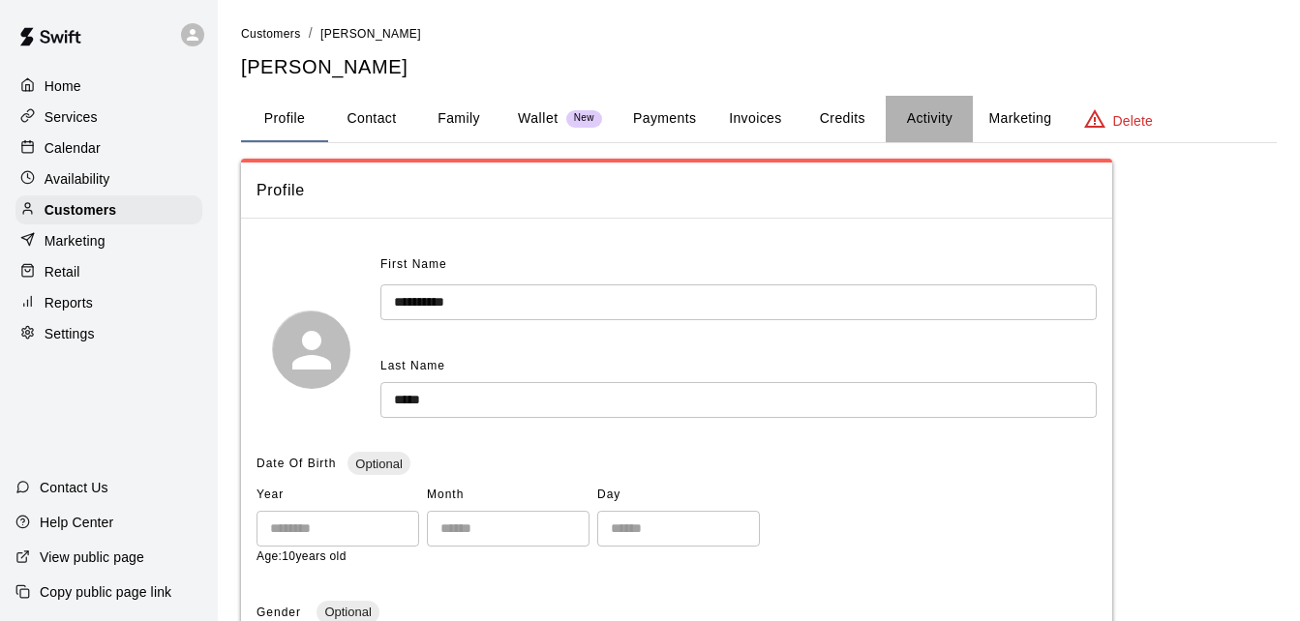
click at [910, 117] on button "Activity" at bounding box center [928, 119] width 87 height 46
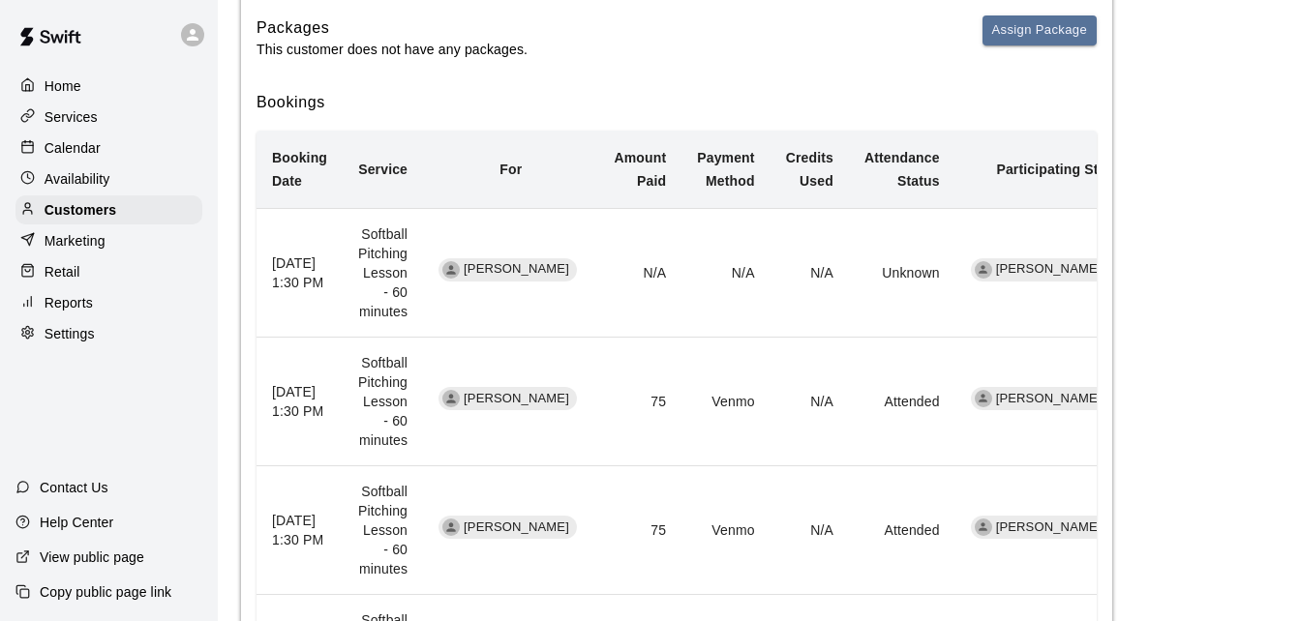
scroll to position [387, 0]
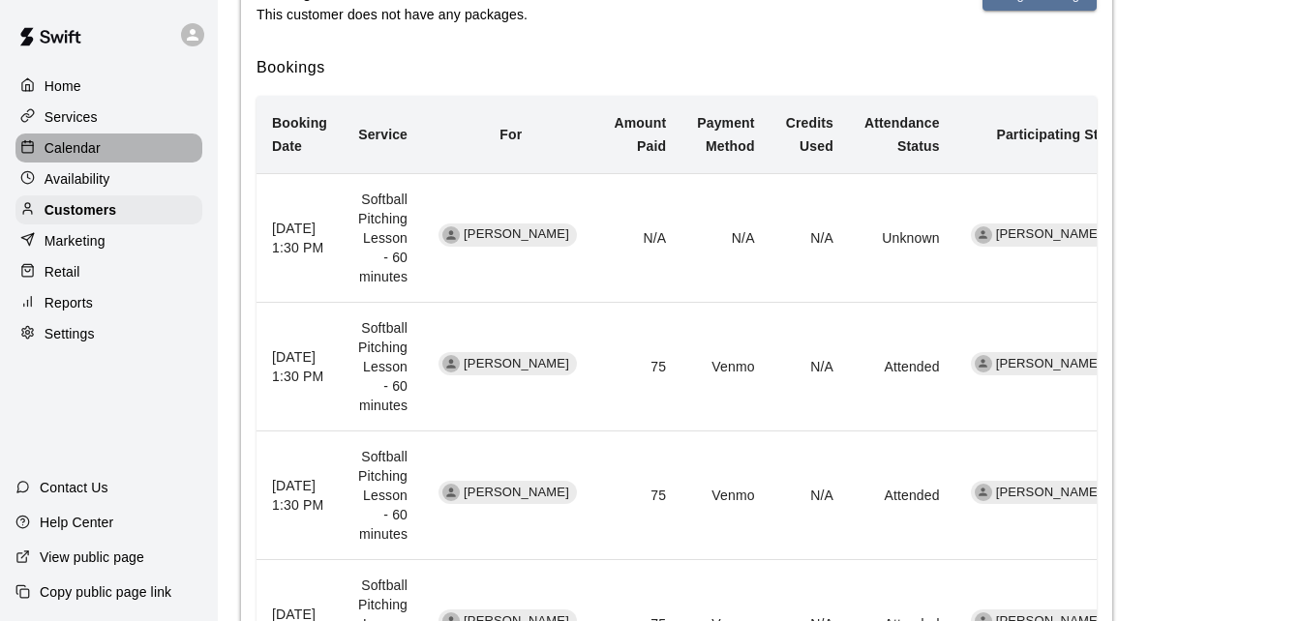
click at [146, 154] on div "Calendar" at bounding box center [108, 148] width 187 height 29
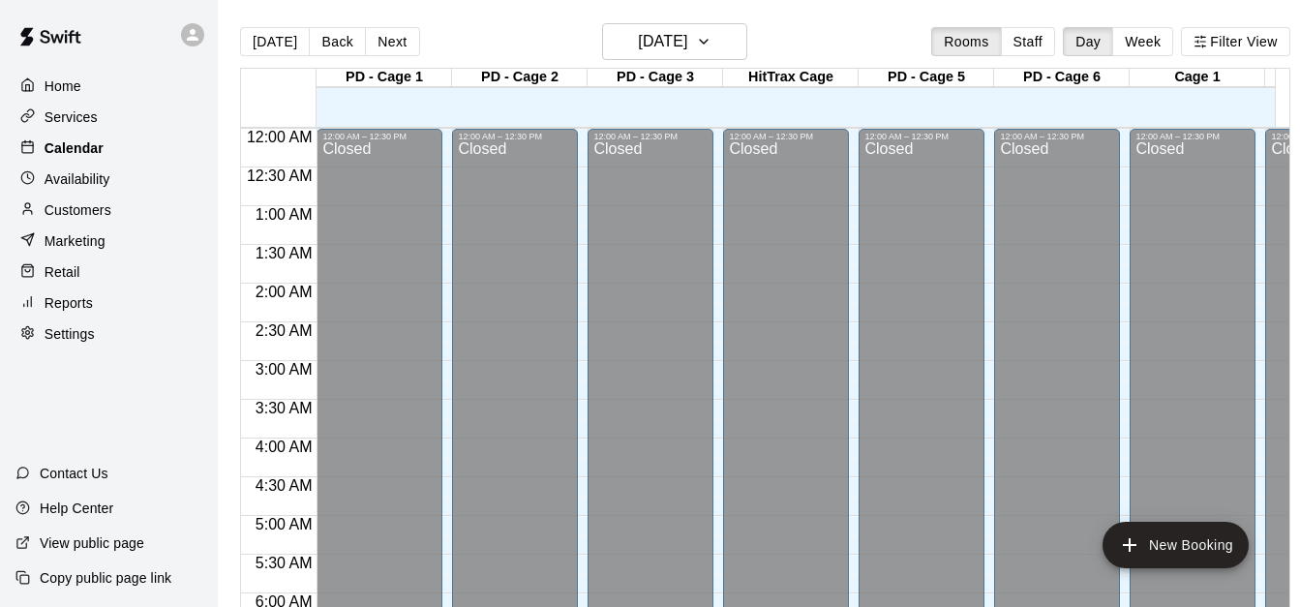
scroll to position [1176, 0]
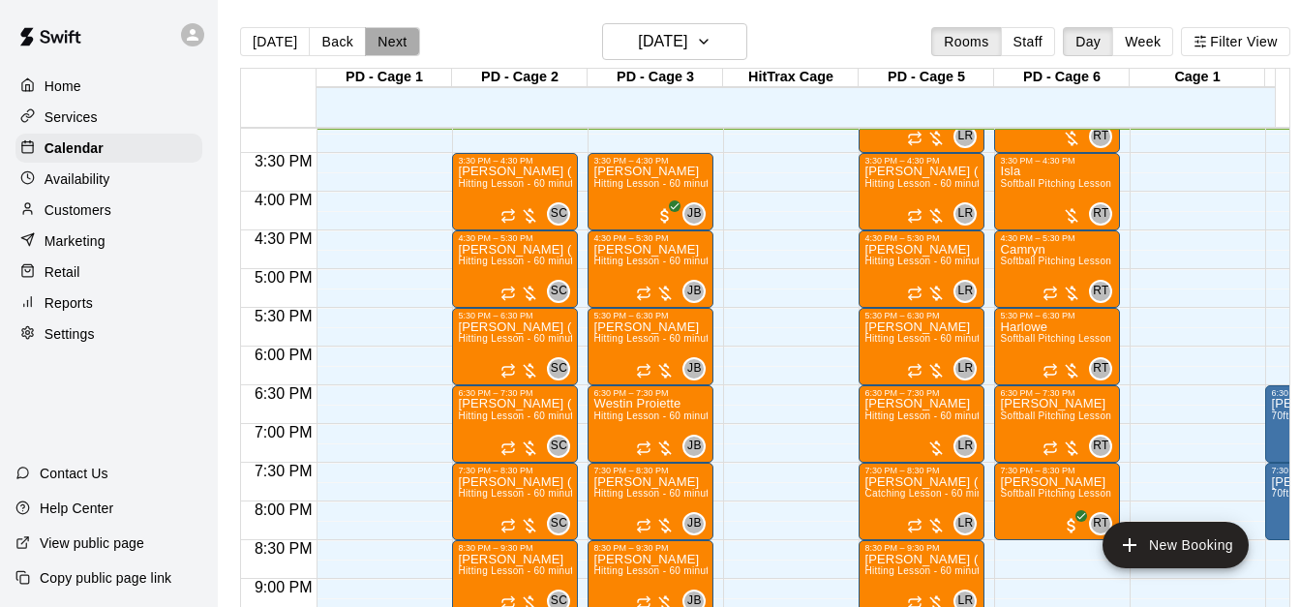
click at [400, 45] on button "Next" at bounding box center [392, 41] width 54 height 29
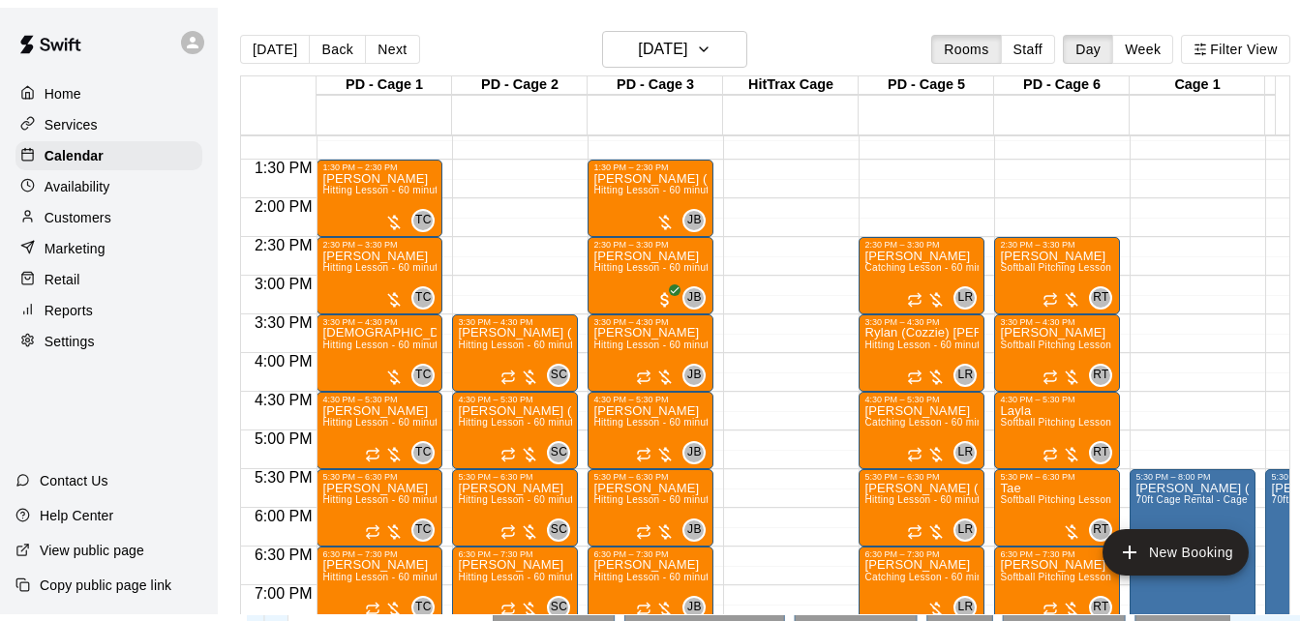
scroll to position [1021, 0]
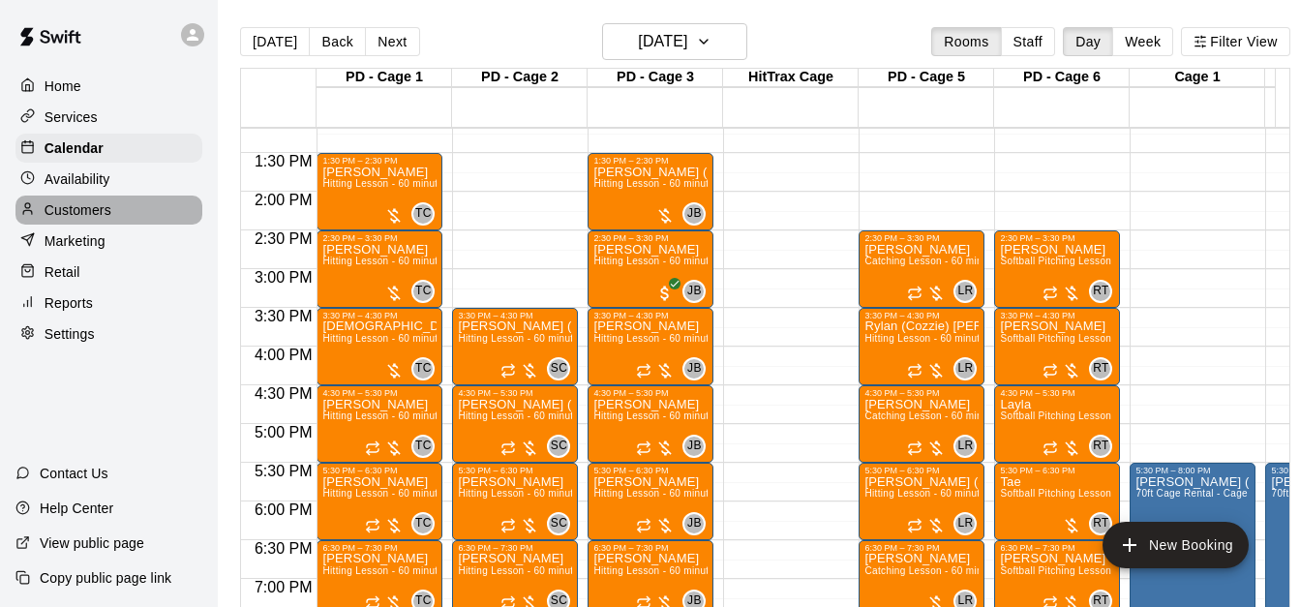
click at [135, 210] on div "Customers" at bounding box center [108, 209] width 187 height 29
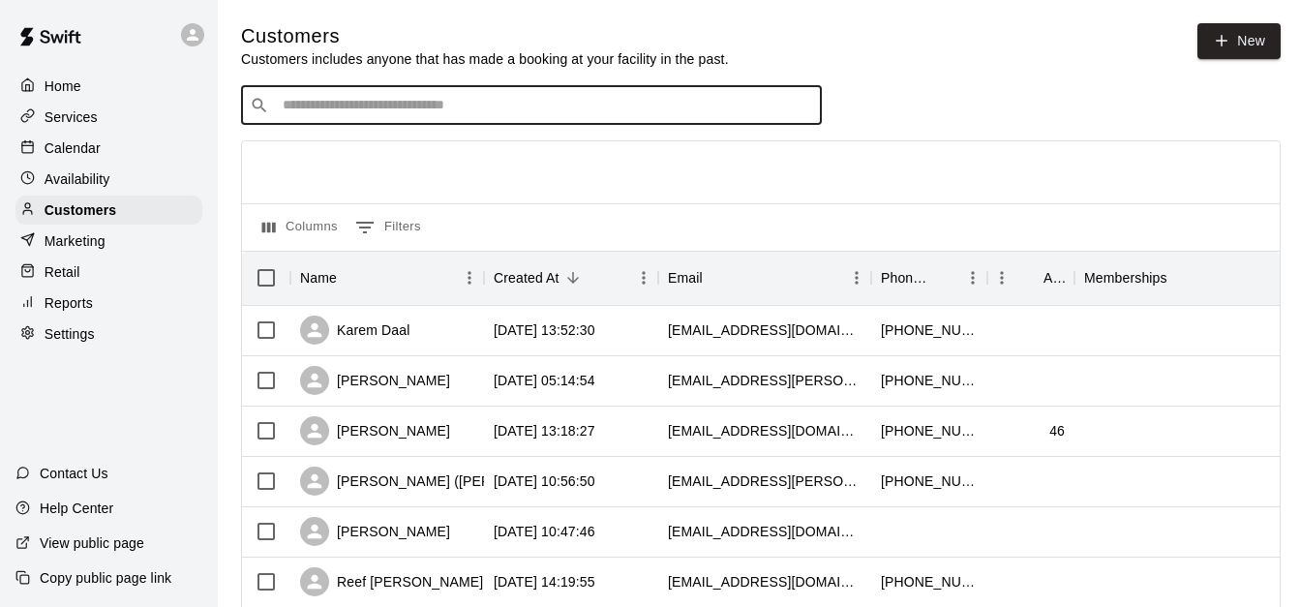
click at [398, 109] on input "Search customers by name or email" at bounding box center [545, 105] width 536 height 19
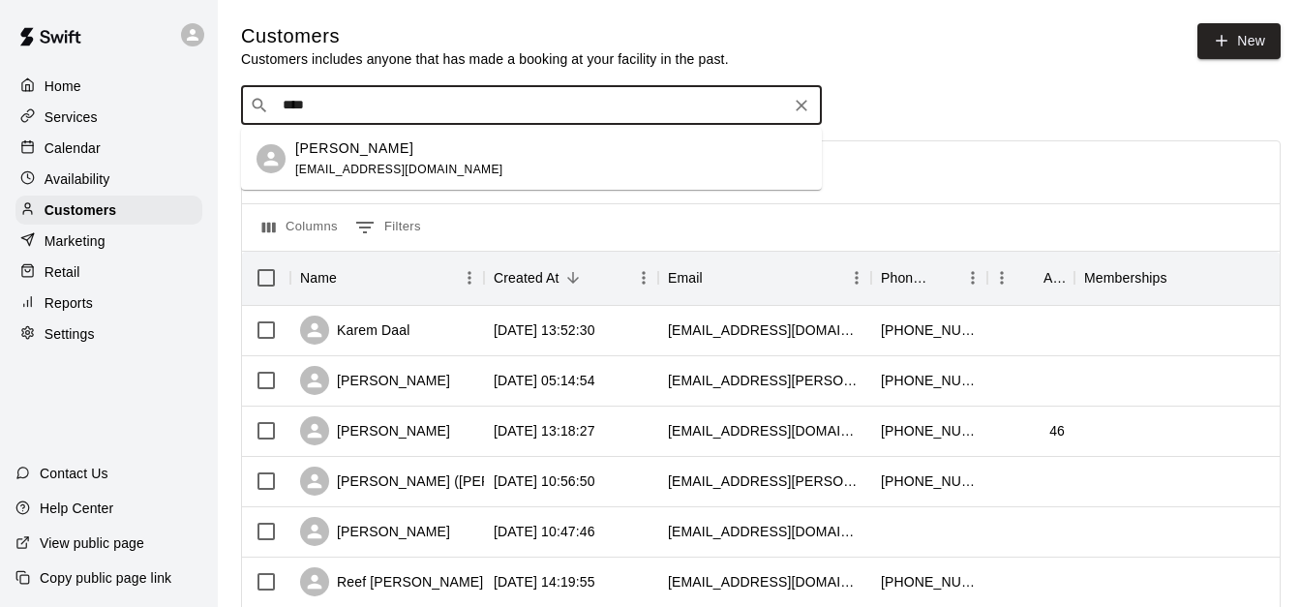
type input "*****"
click at [487, 175] on div "Alexandria Yoder steveryoder@aol.com" at bounding box center [550, 159] width 511 height 42
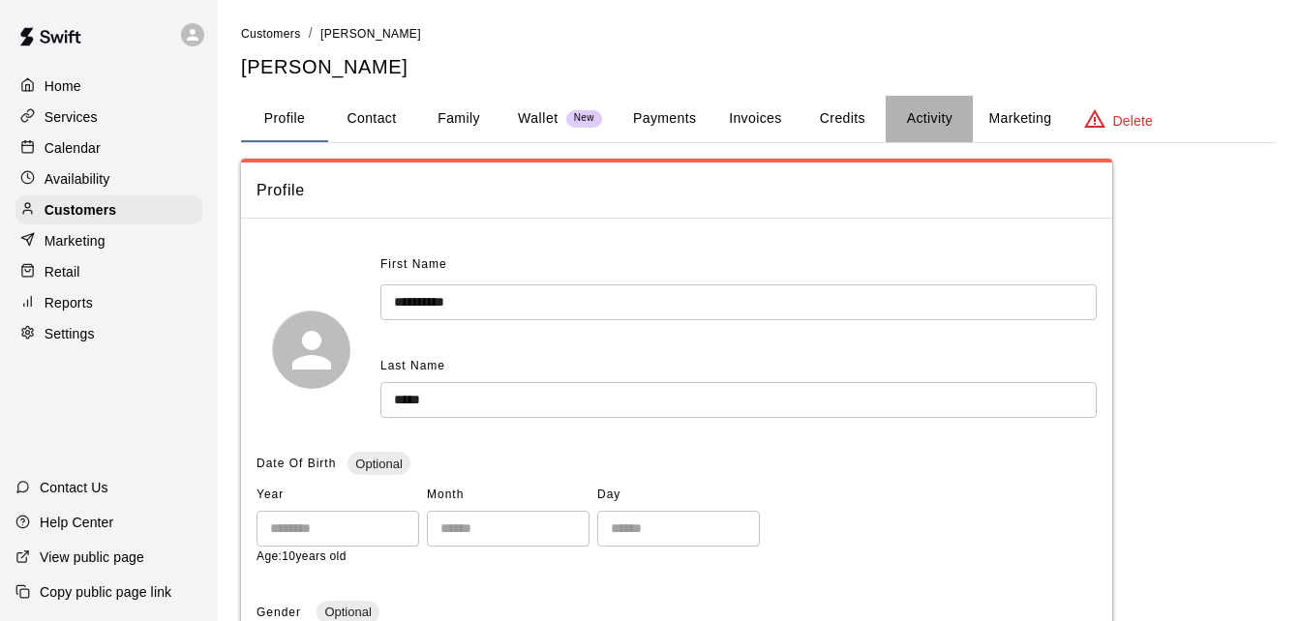
click at [915, 118] on button "Activity" at bounding box center [928, 119] width 87 height 46
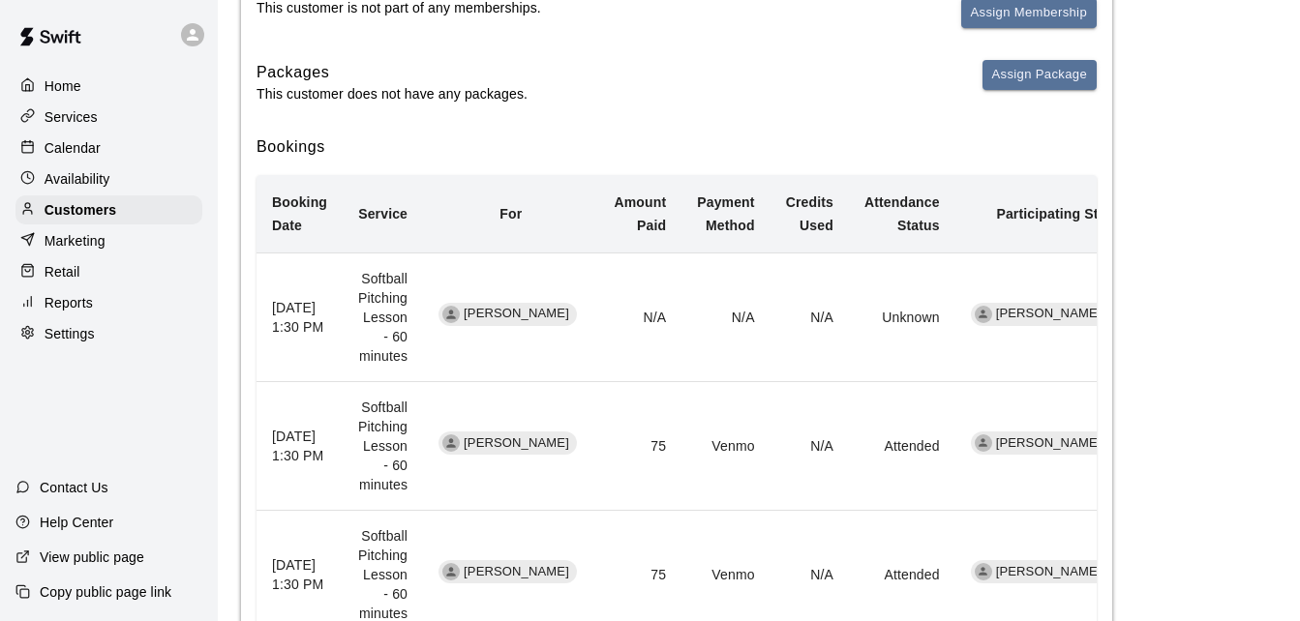
scroll to position [310, 0]
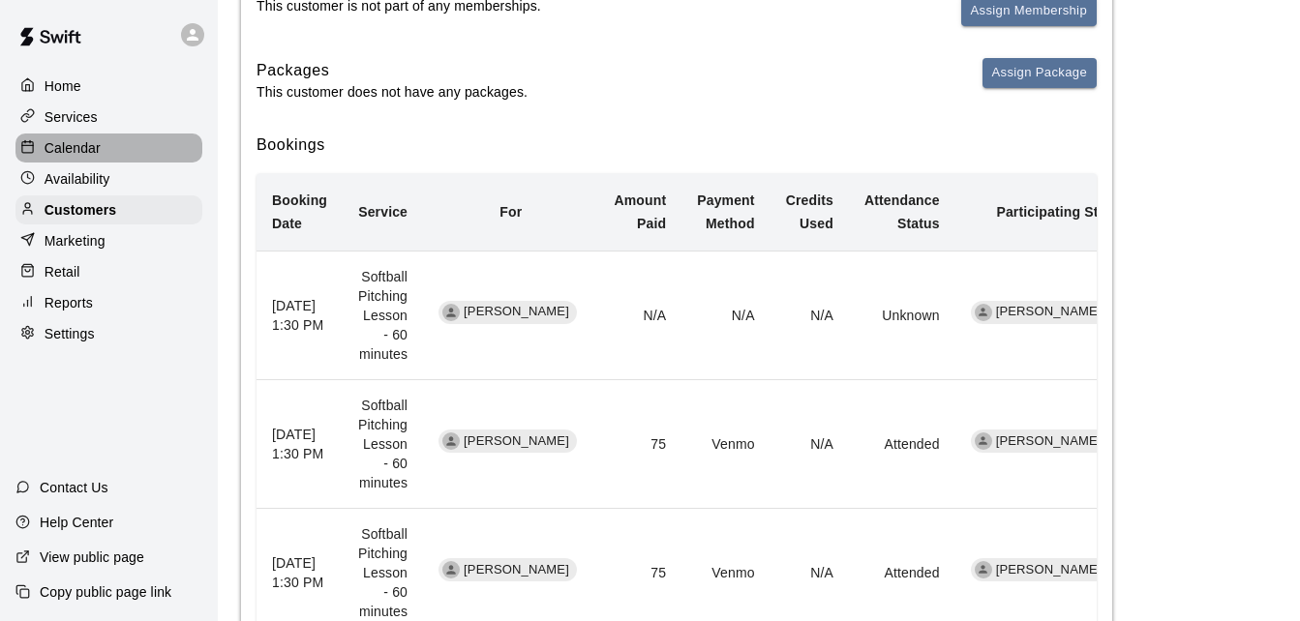
click at [115, 154] on div "Calendar" at bounding box center [108, 148] width 187 height 29
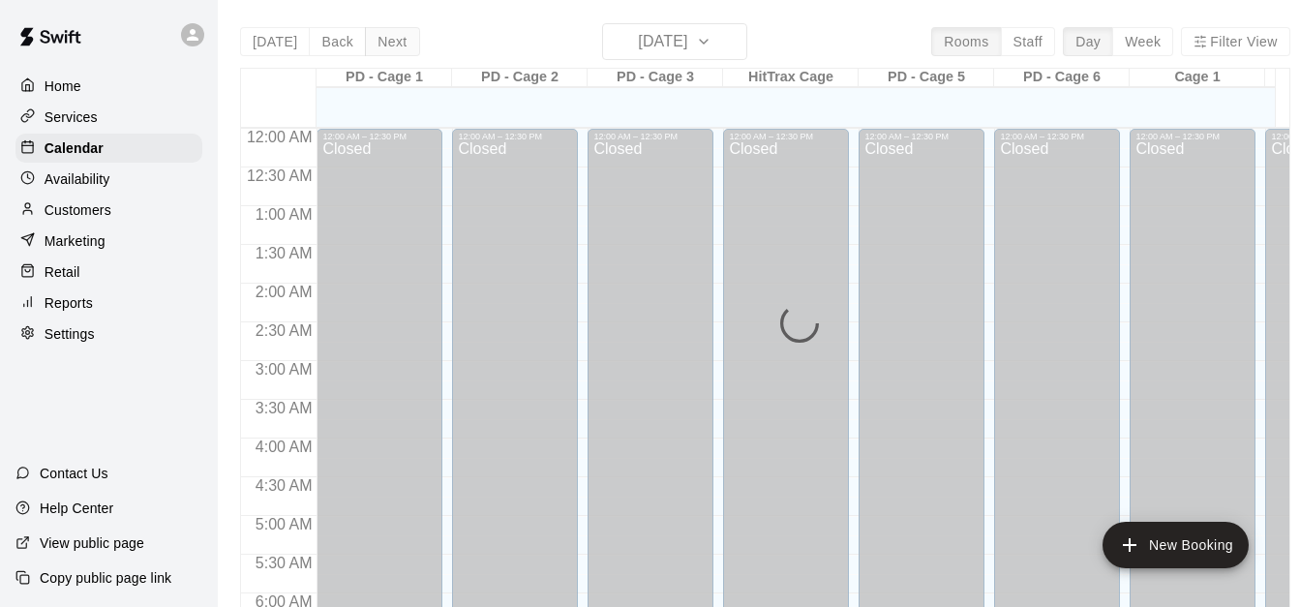
scroll to position [1177, 0]
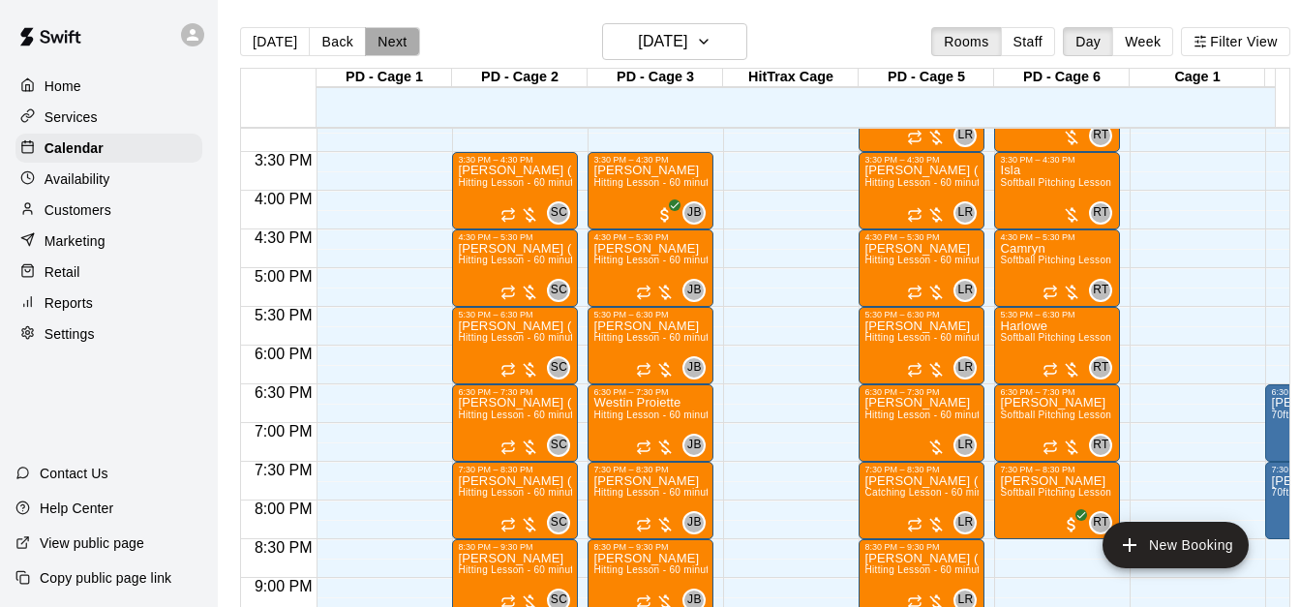
click at [400, 43] on button "Next" at bounding box center [392, 41] width 54 height 29
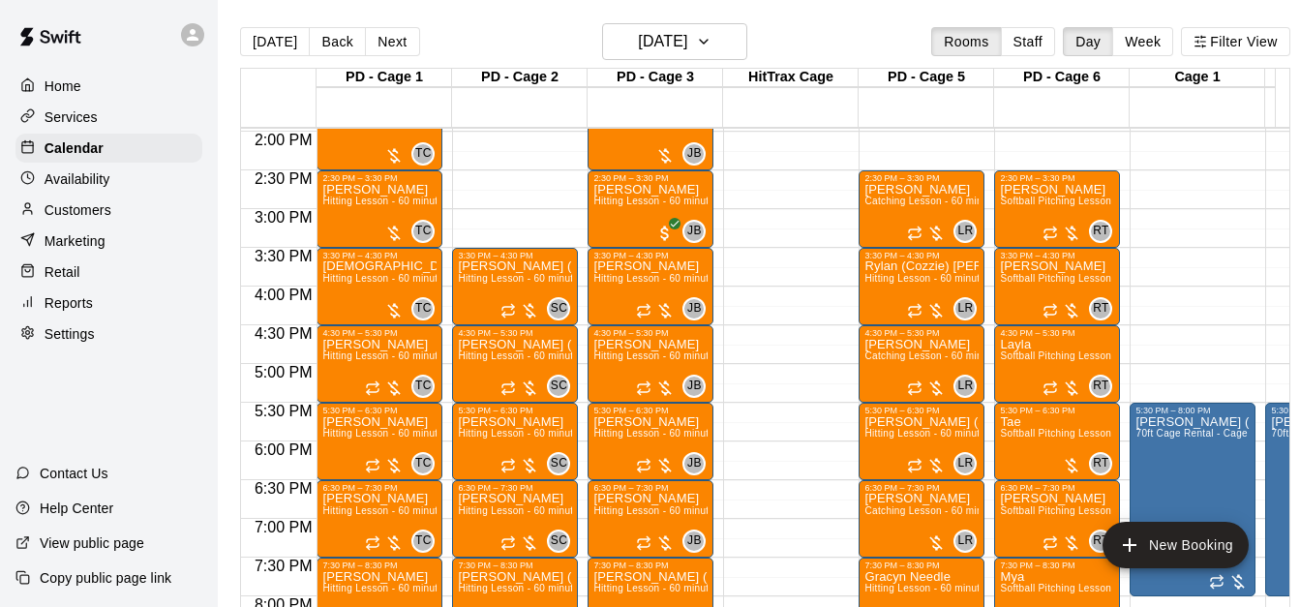
scroll to position [1061, 0]
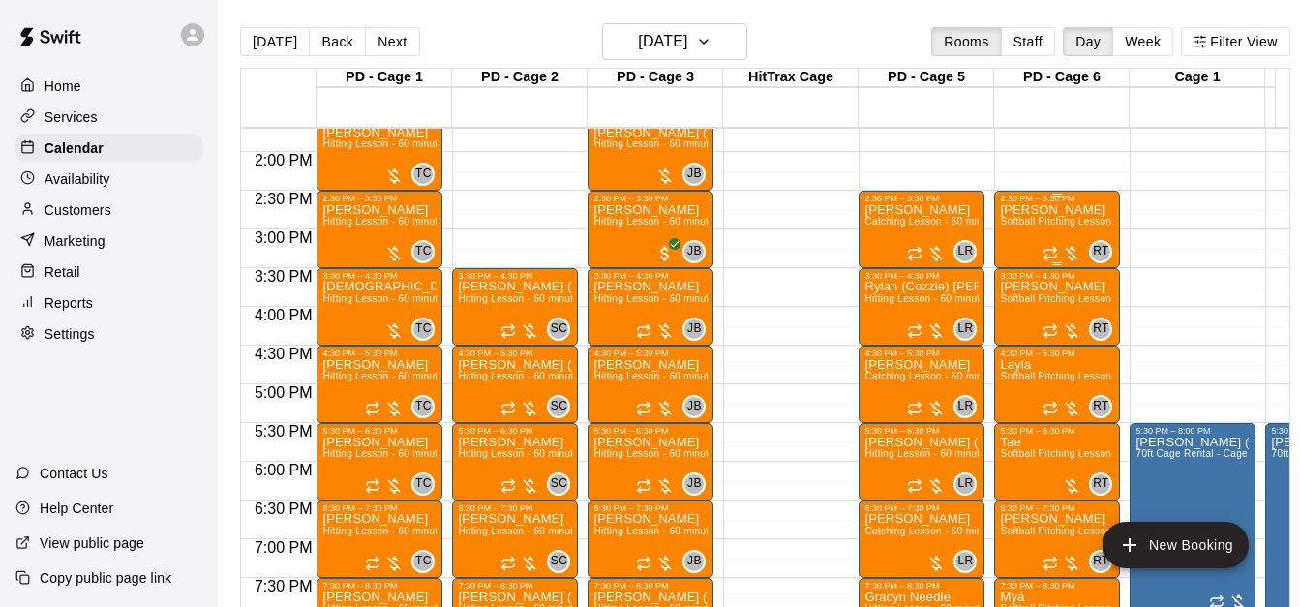
click at [1053, 222] on span "Softball Pitching Lesson - 60 minutes" at bounding box center [1085, 221] width 171 height 11
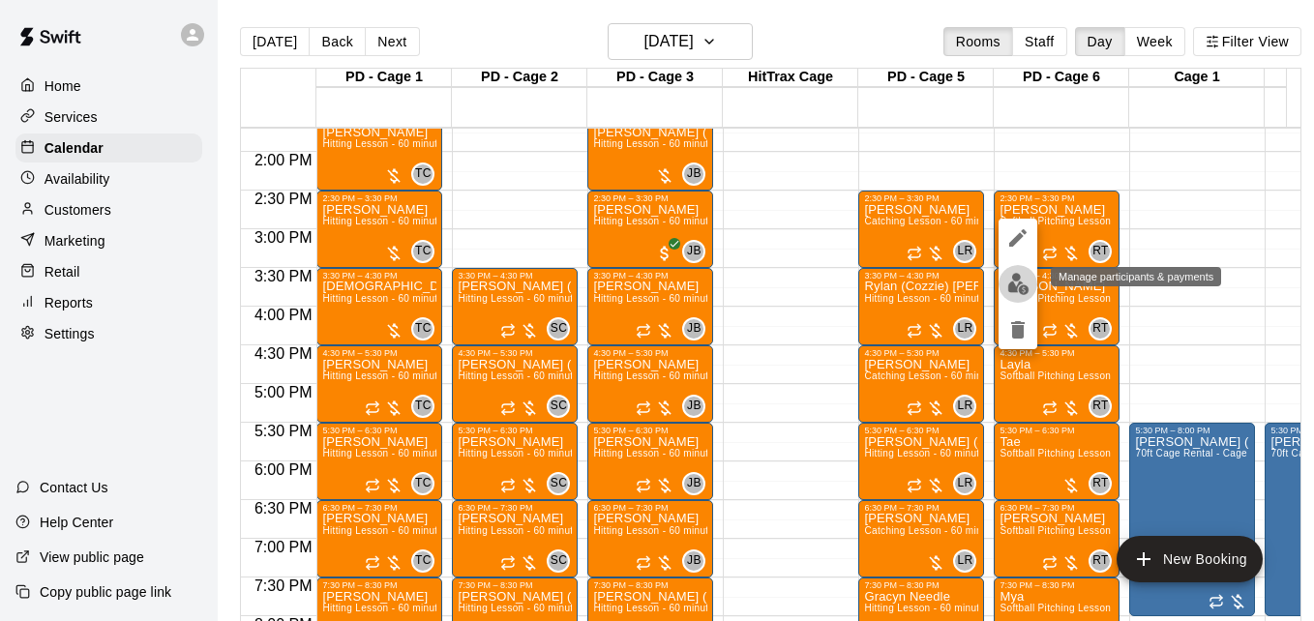
click at [1024, 284] on img "edit" at bounding box center [1018, 284] width 22 height 22
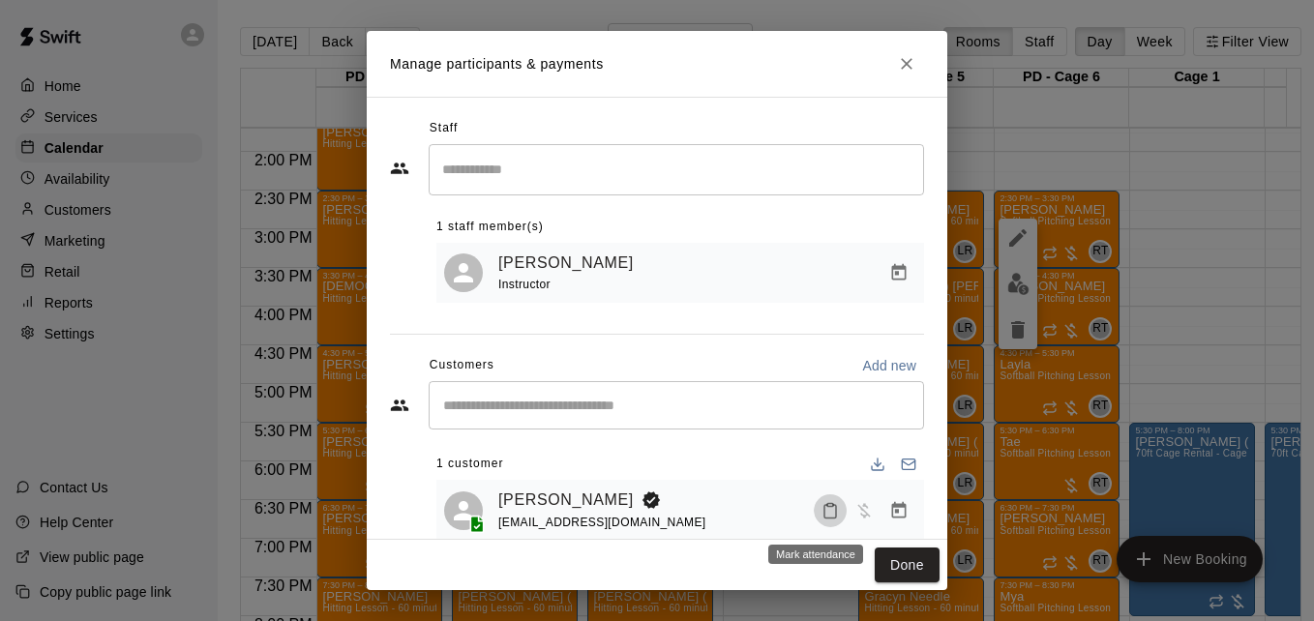
click at [825, 517] on icon "Mark attendance" at bounding box center [831, 512] width 12 height 14
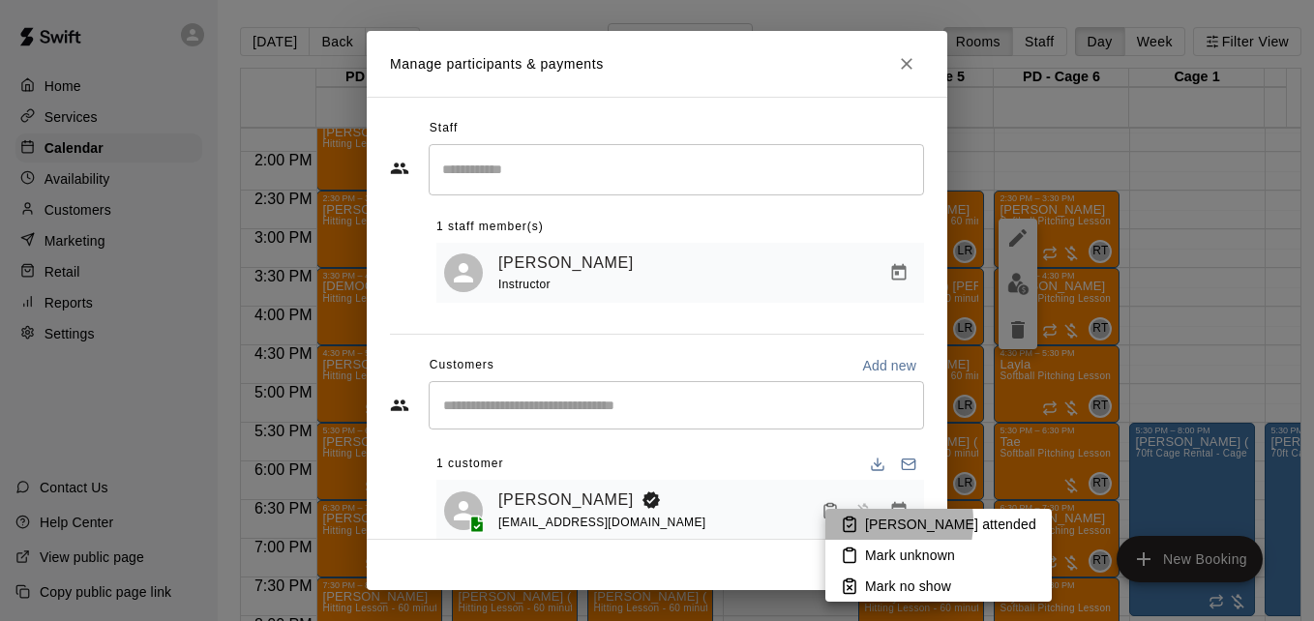
click at [863, 522] on li "[PERSON_NAME] attended" at bounding box center [938, 524] width 226 height 31
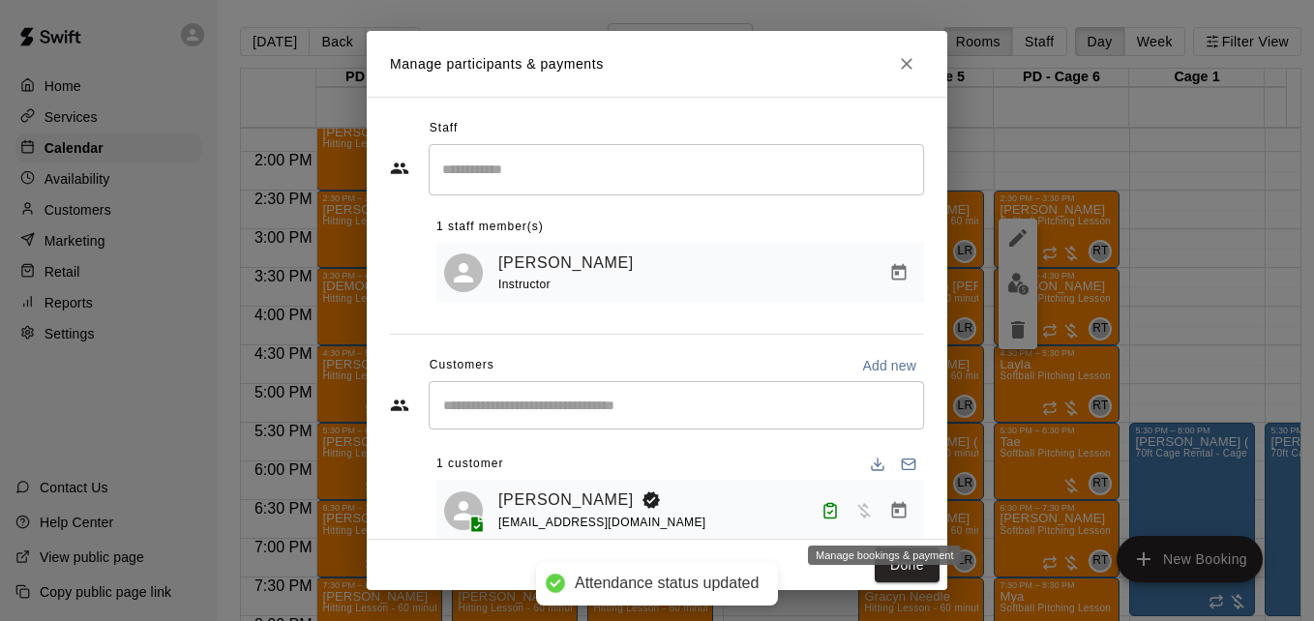
click at [889, 521] on icon "Manage bookings & payment" at bounding box center [898, 510] width 19 height 19
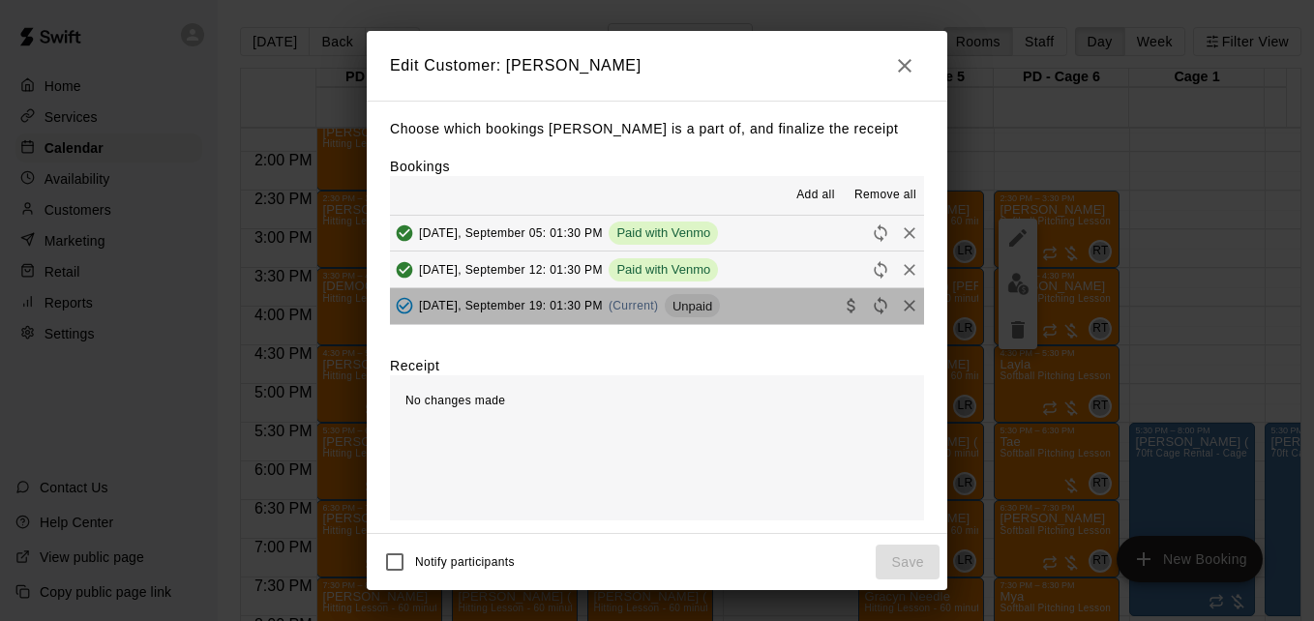
click at [750, 315] on button "Friday, September 19: 01:30 PM (Current) Unpaid" at bounding box center [657, 306] width 534 height 36
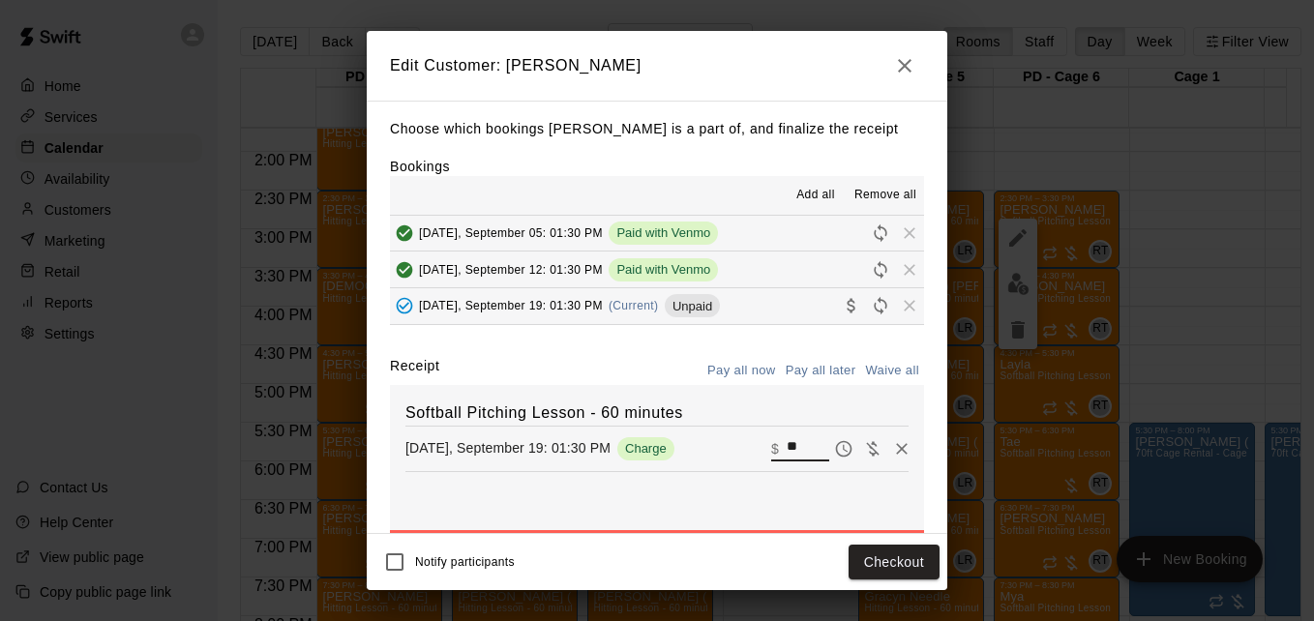
click at [787, 448] on input "**" at bounding box center [808, 448] width 43 height 25
type input "*"
type input "**"
click at [887, 579] on button "Checkout" at bounding box center [894, 563] width 91 height 36
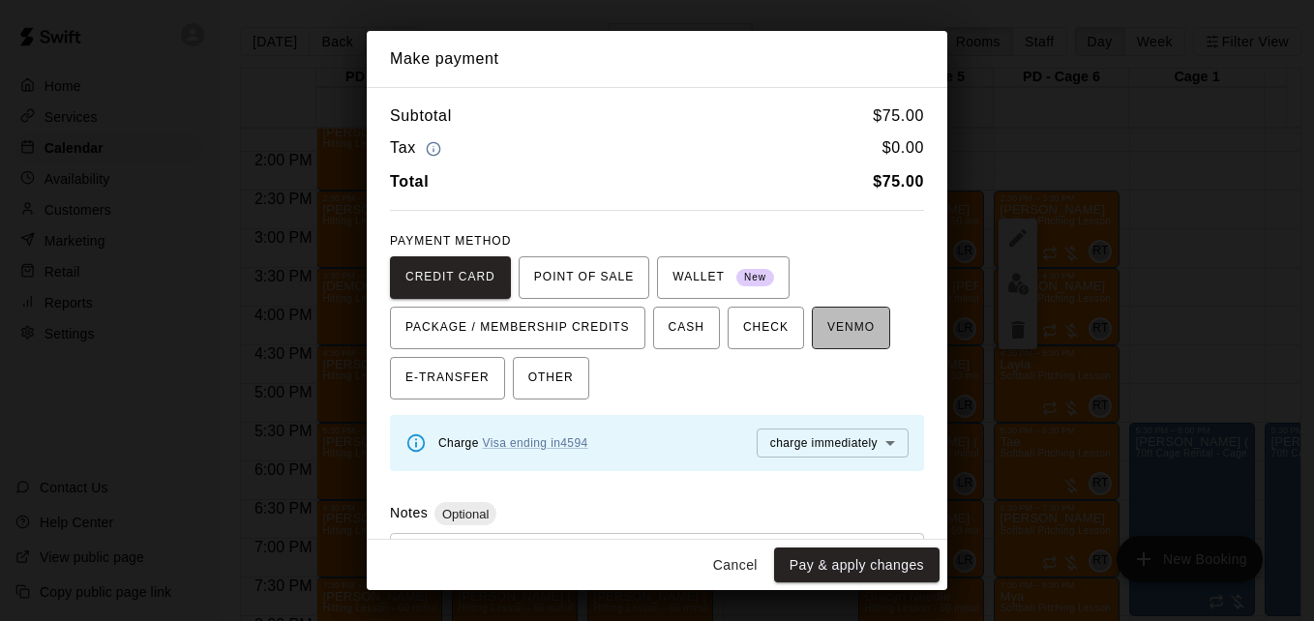
click at [827, 337] on span "VENMO" at bounding box center [850, 328] width 47 height 31
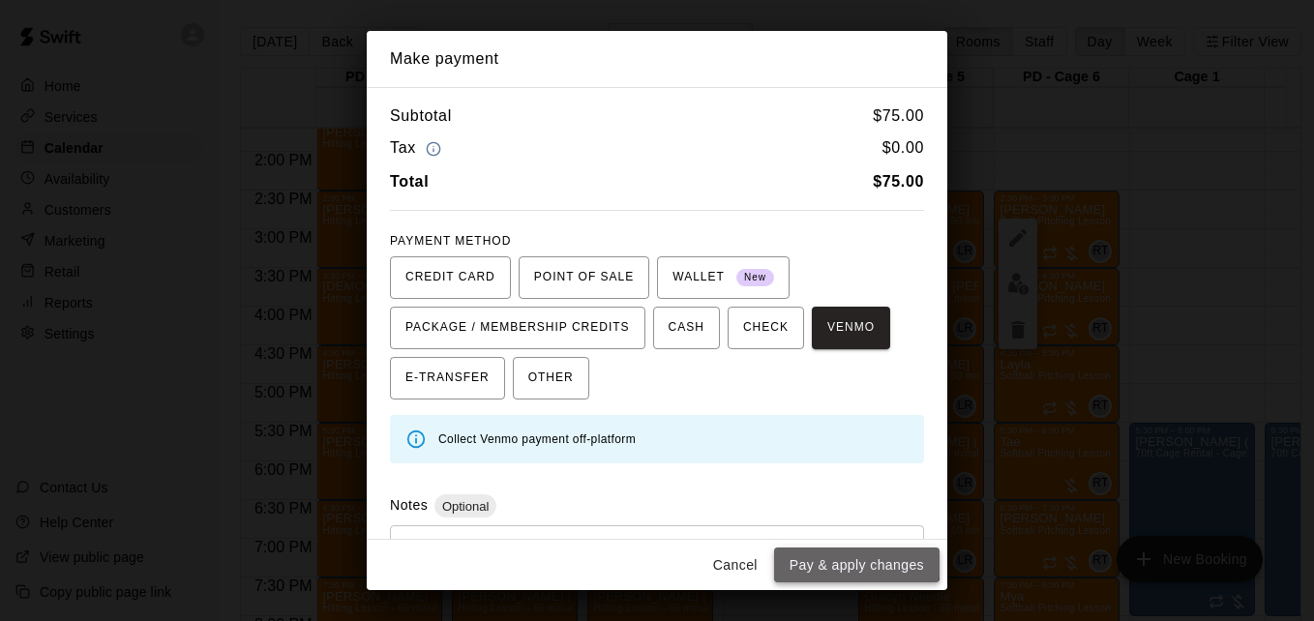
click at [838, 556] on button "Pay & apply changes" at bounding box center [856, 566] width 165 height 36
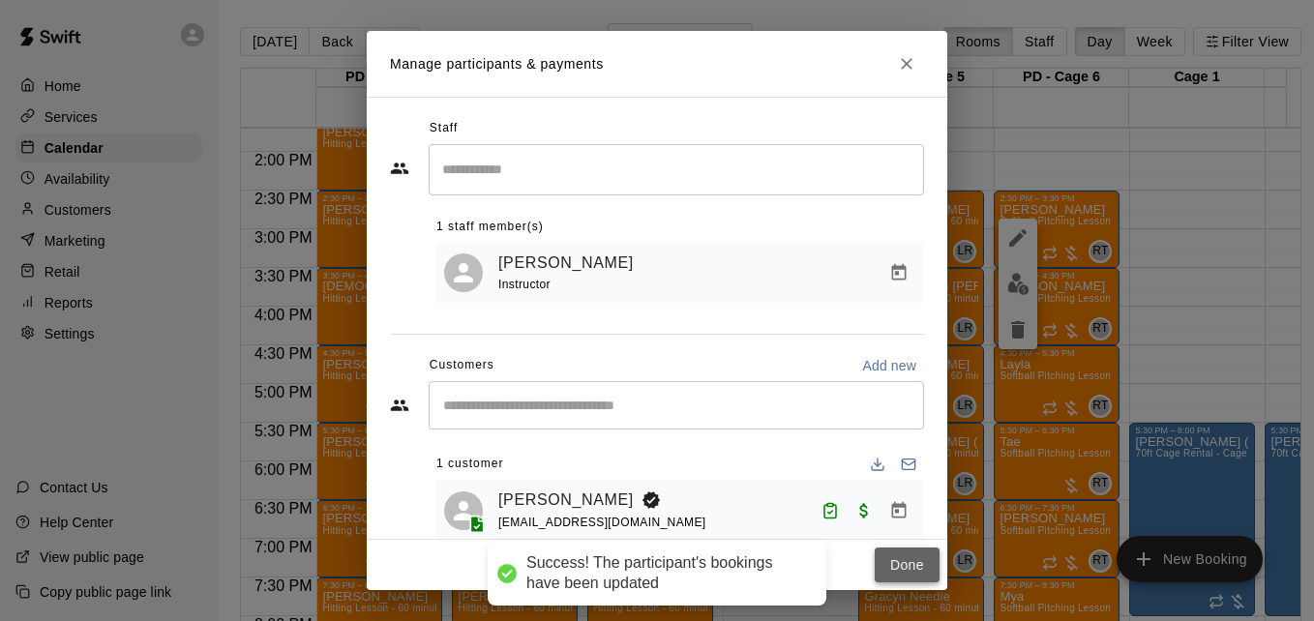
click at [899, 570] on button "Done" at bounding box center [907, 566] width 65 height 36
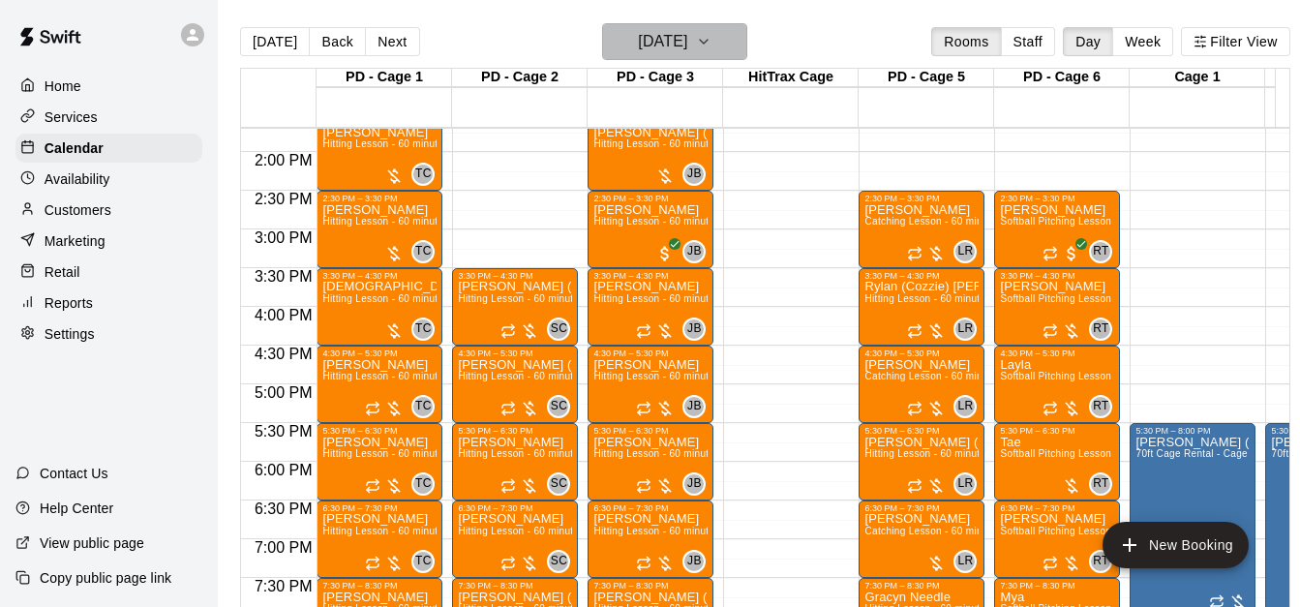
click at [687, 46] on h6 "Friday Sep 19" at bounding box center [662, 41] width 49 height 27
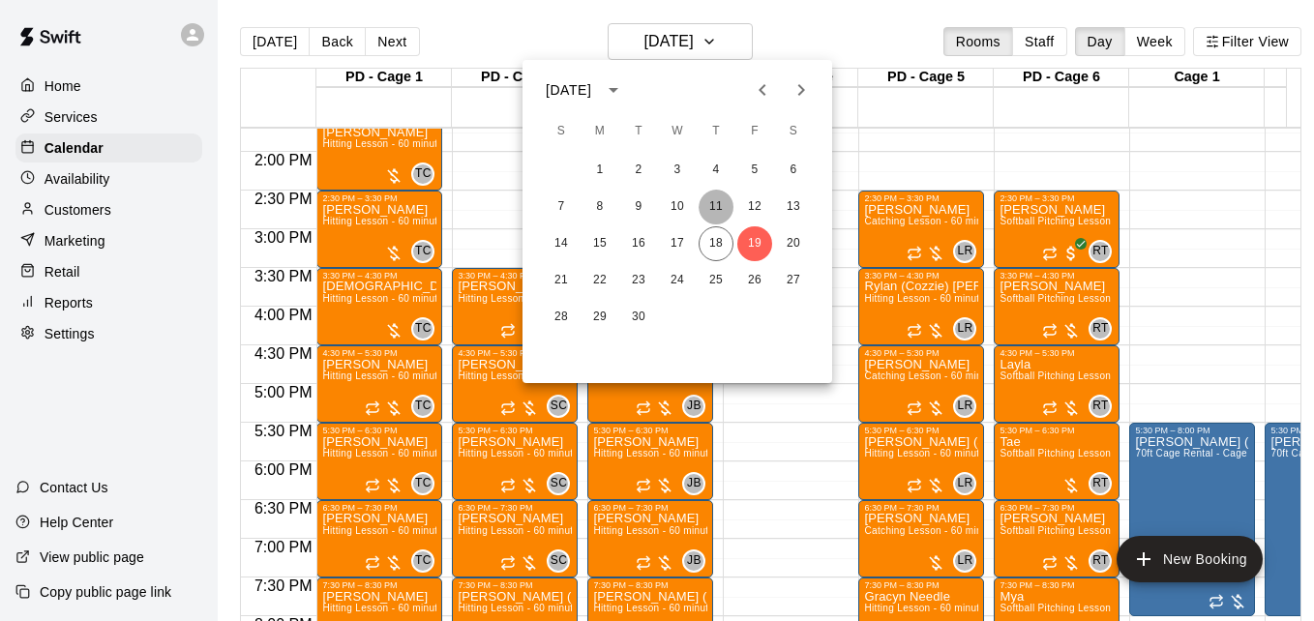
click at [714, 195] on button "11" at bounding box center [716, 207] width 35 height 35
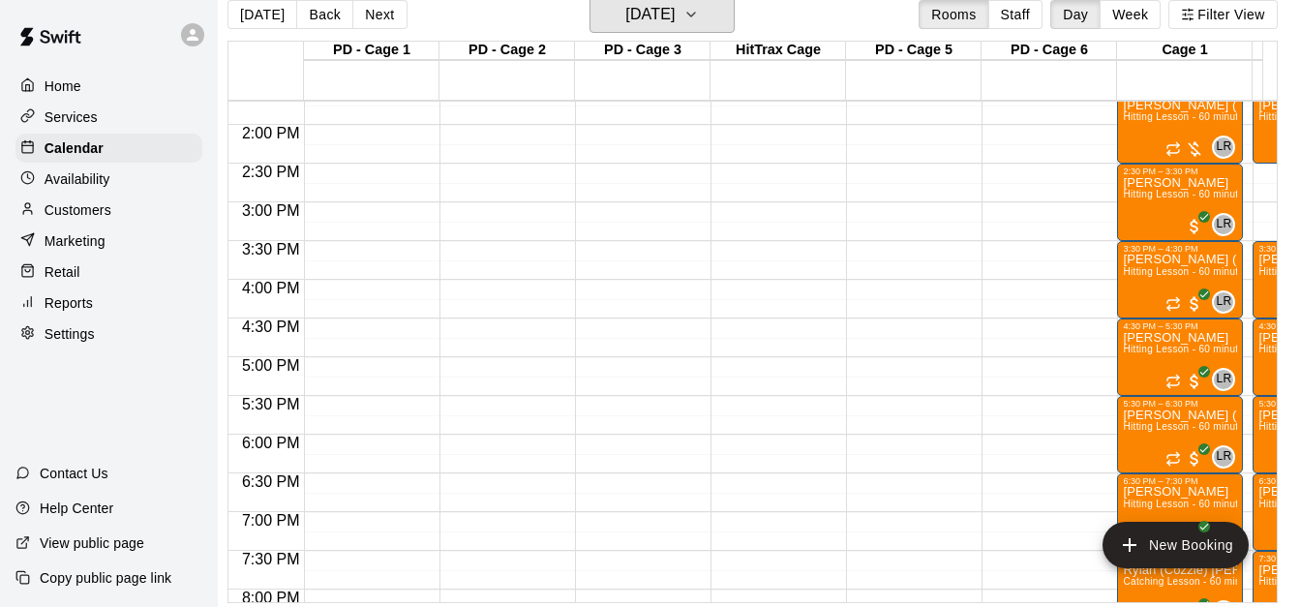
scroll to position [39, 24]
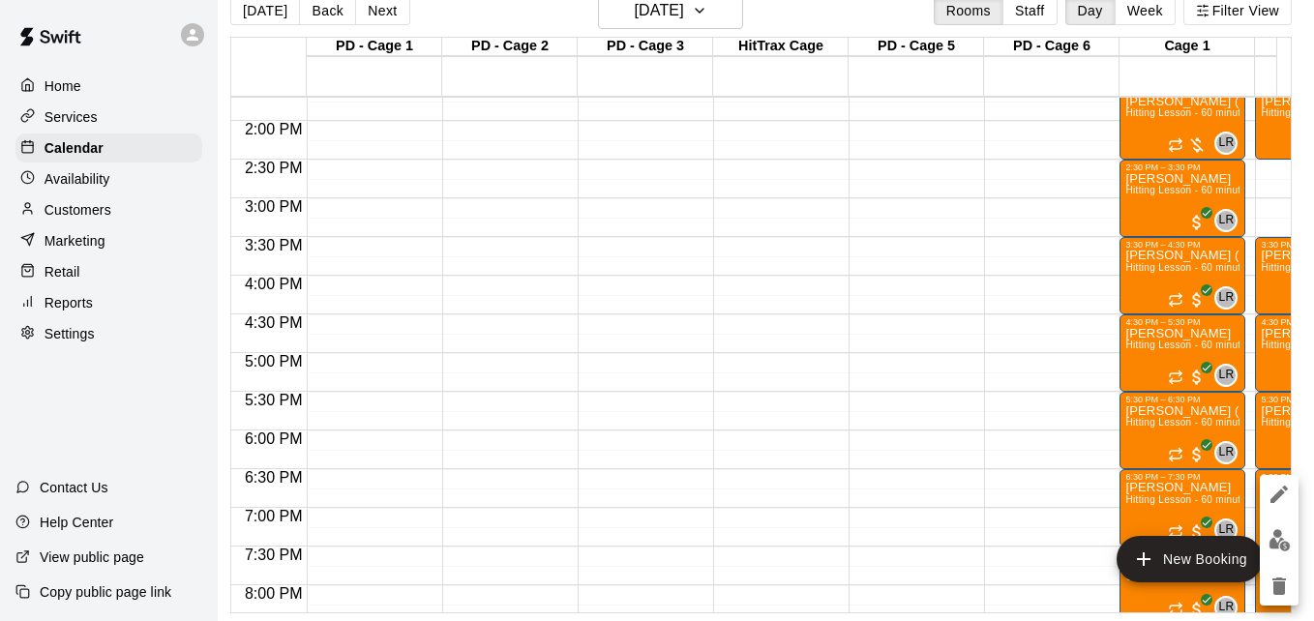
click at [862, 537] on div at bounding box center [657, 310] width 1314 height 621
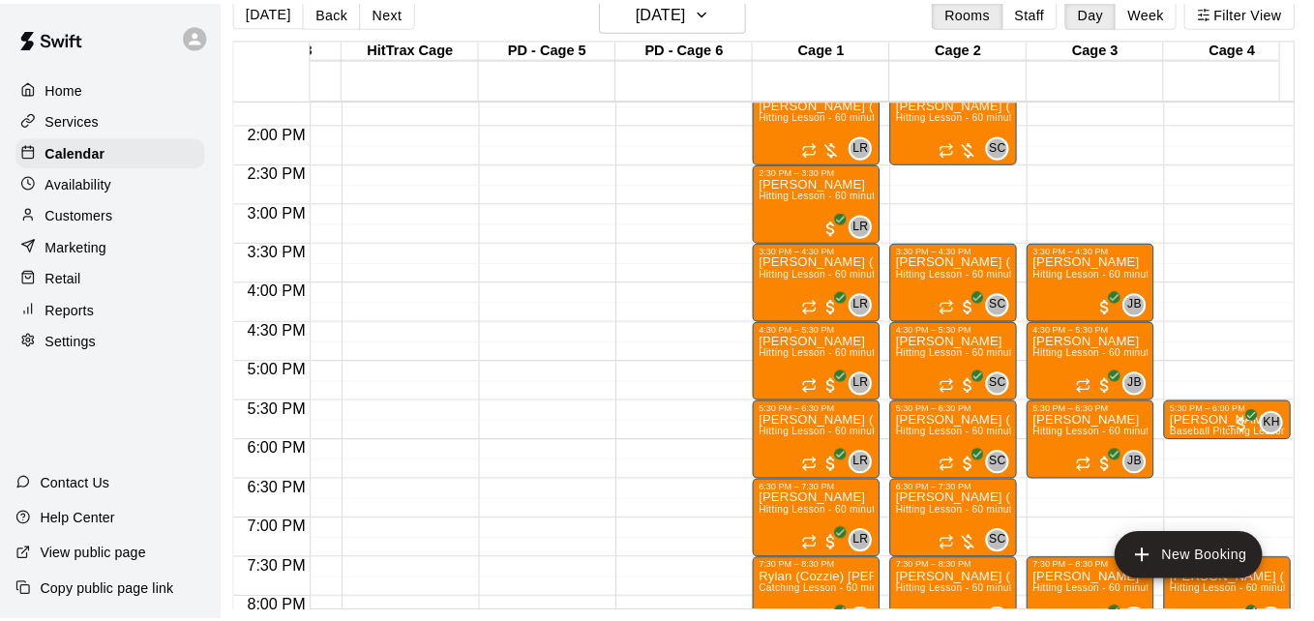
scroll to position [0, 387]
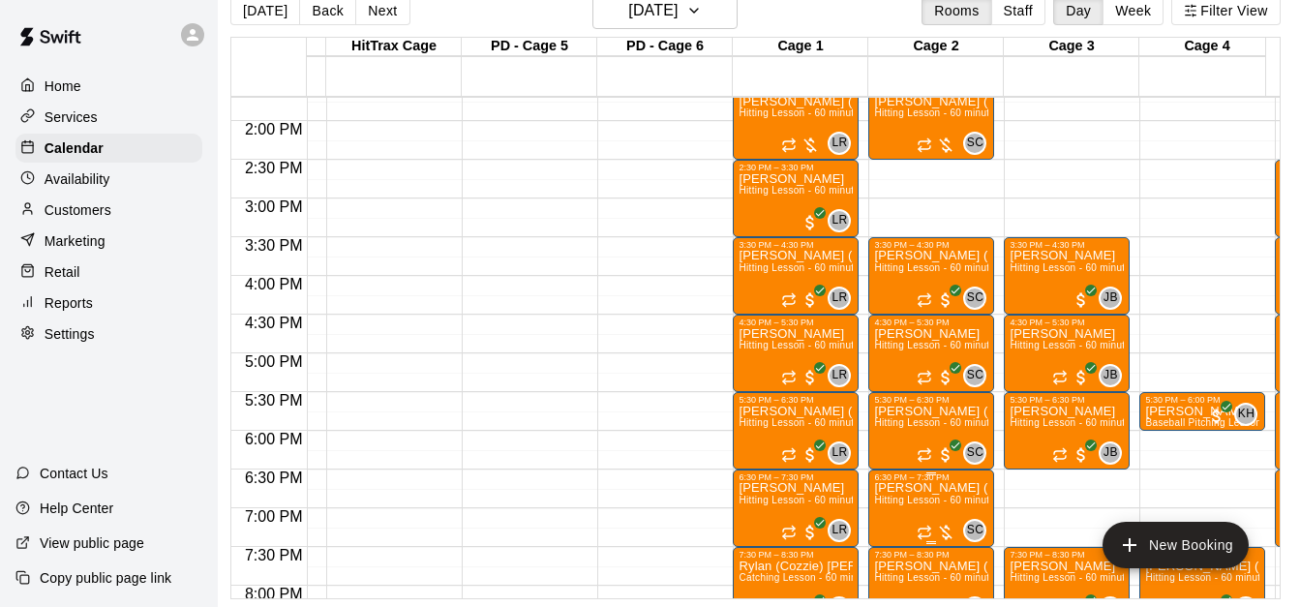
click at [922, 503] on span "Hitting Lesson - 60 minutes" at bounding box center [937, 500] width 126 height 11
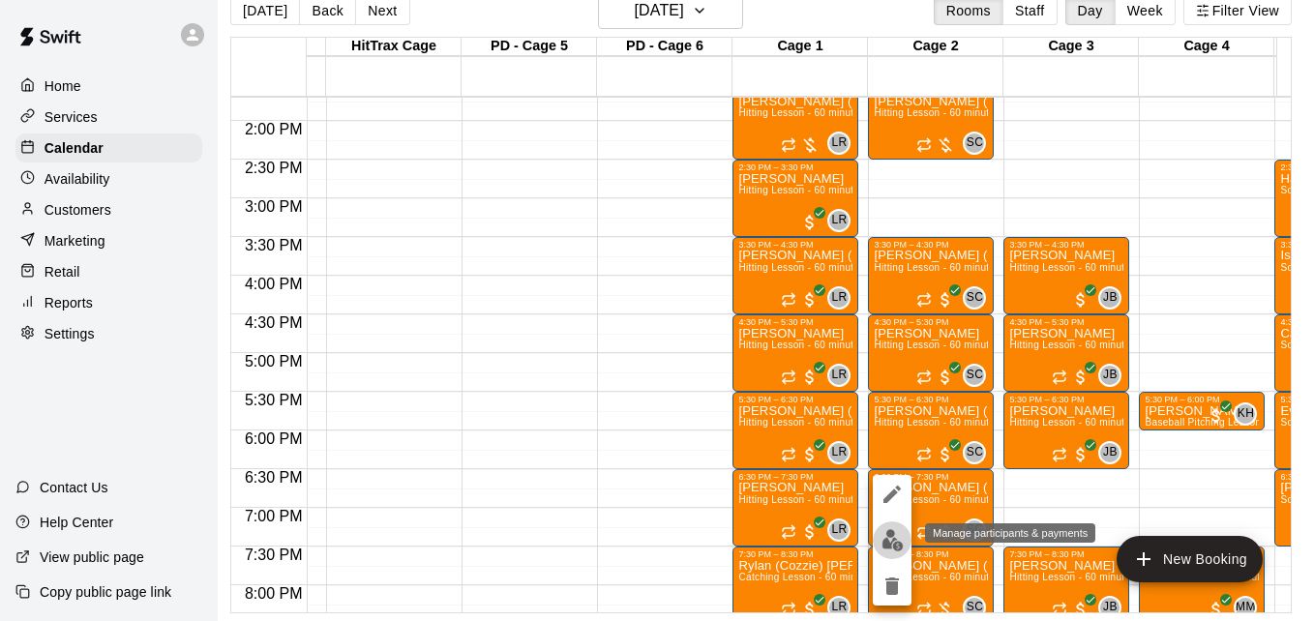
click at [887, 548] on img "edit" at bounding box center [893, 540] width 22 height 22
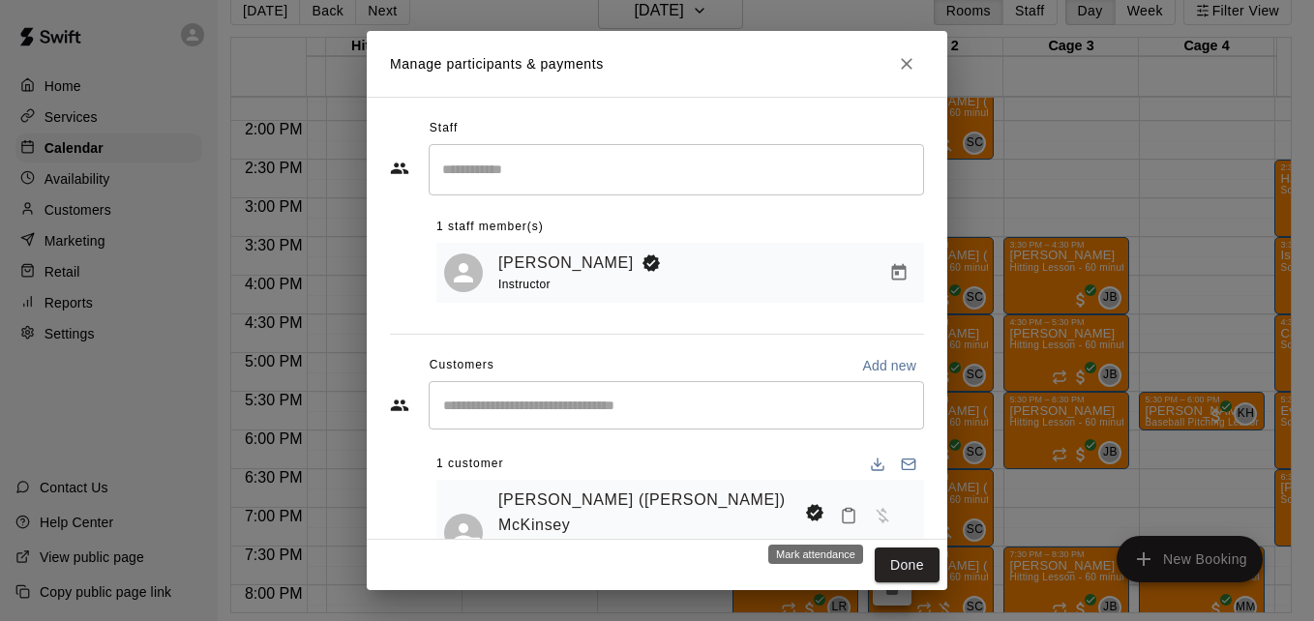
click at [840, 513] on icon "Mark attendance" at bounding box center [848, 515] width 17 height 17
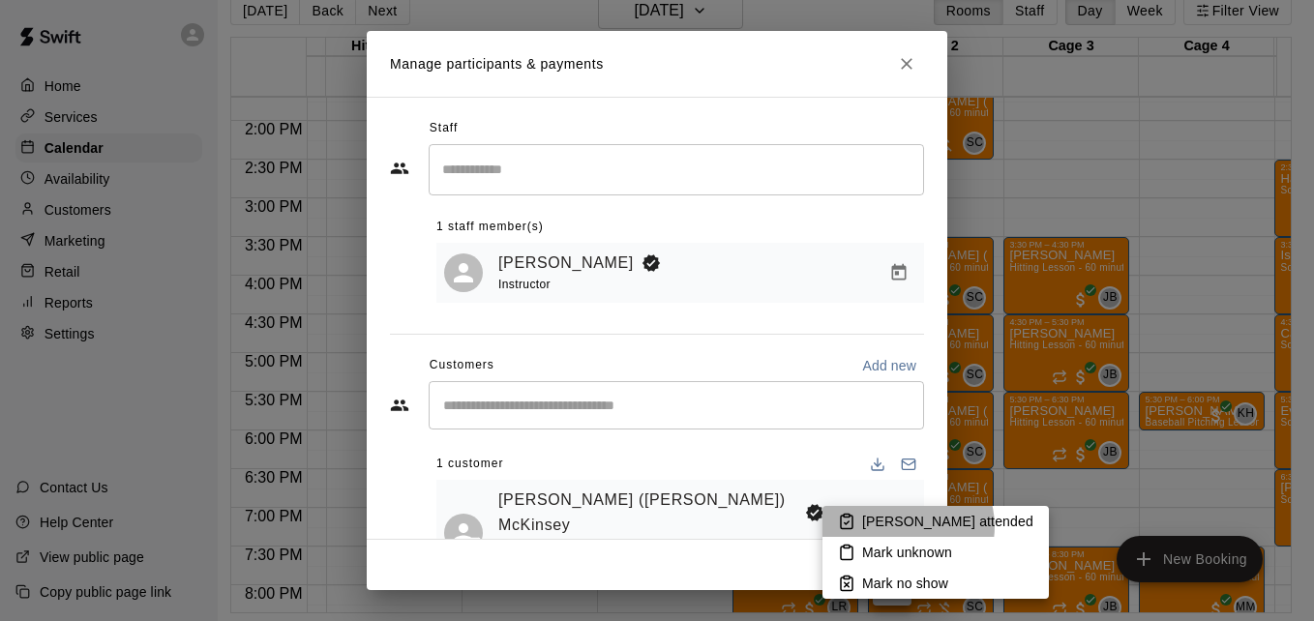
click at [907, 526] on p "[PERSON_NAME] attended" at bounding box center [947, 521] width 171 height 19
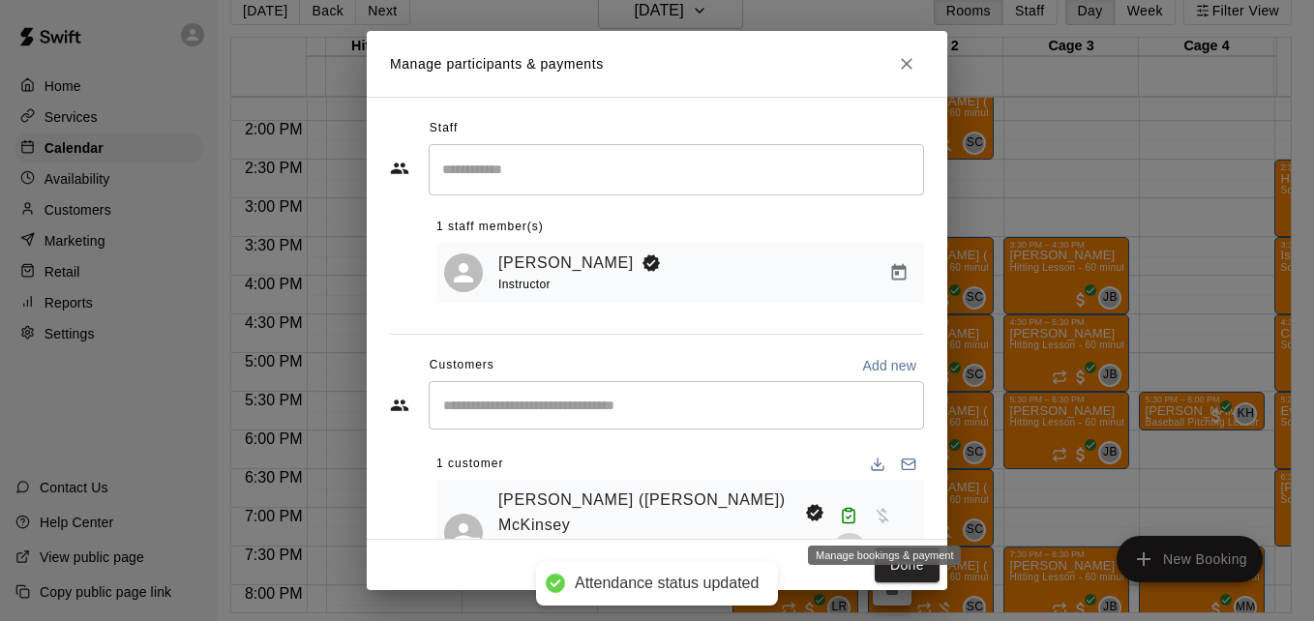
click at [859, 541] on icon "Manage bookings & payment" at bounding box center [849, 550] width 19 height 19
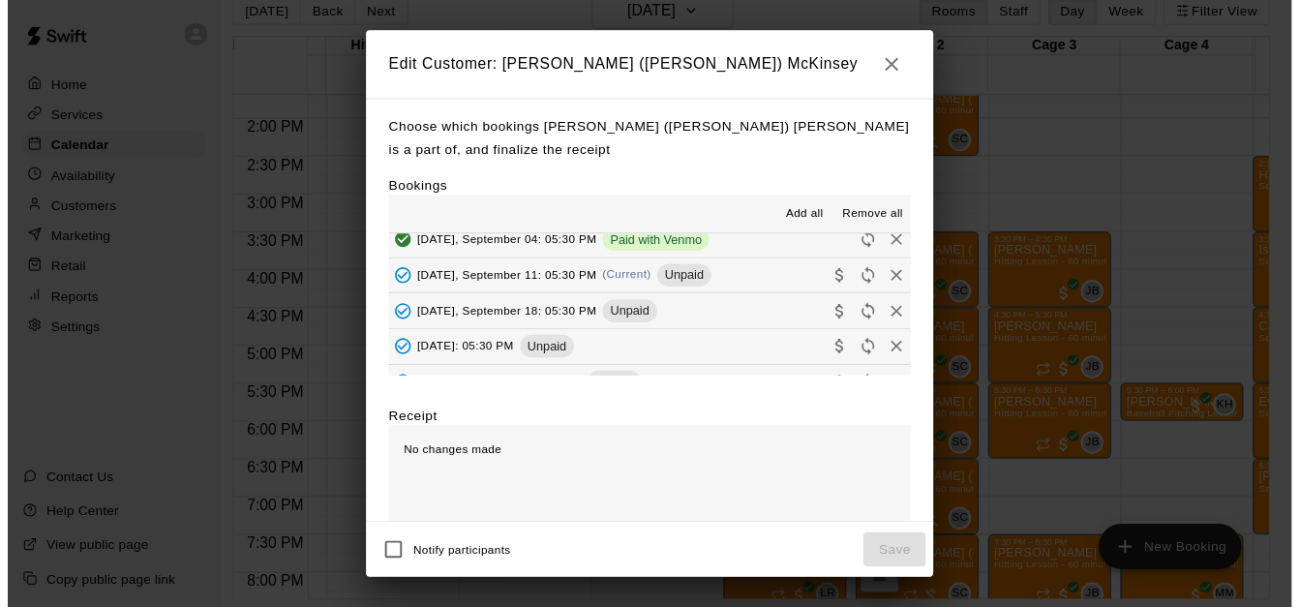
scroll to position [477, 0]
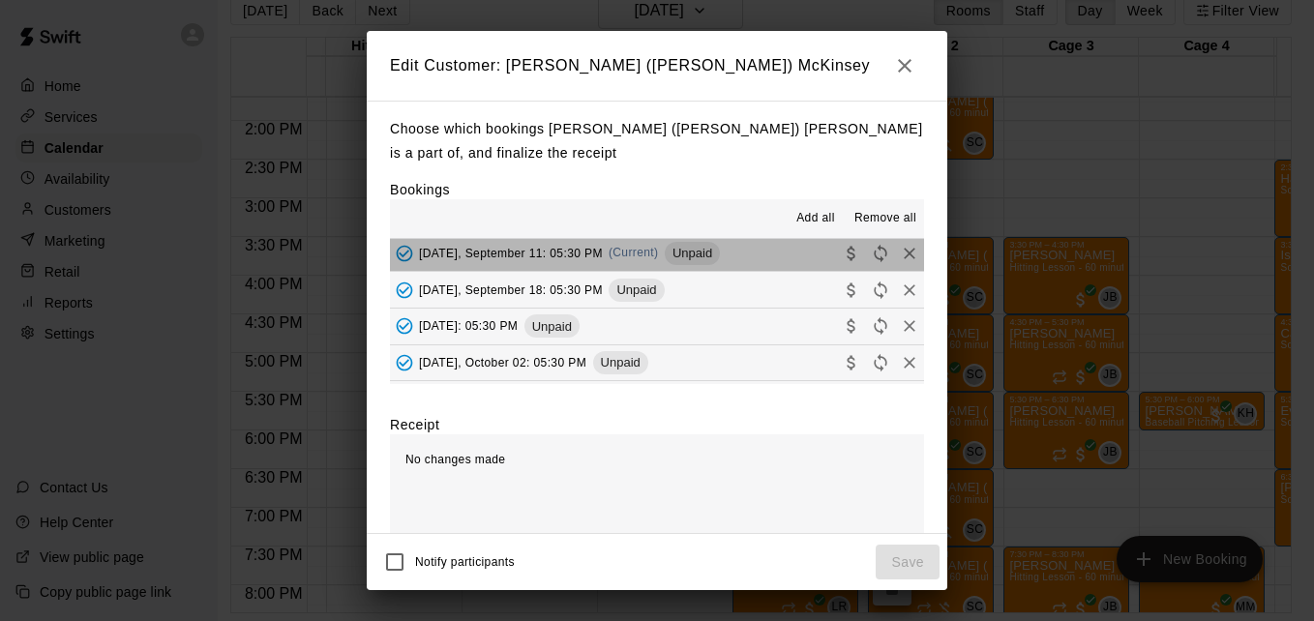
click at [771, 258] on button "Thursday, September 11: 05:30 PM (Current) Unpaid" at bounding box center [657, 254] width 534 height 36
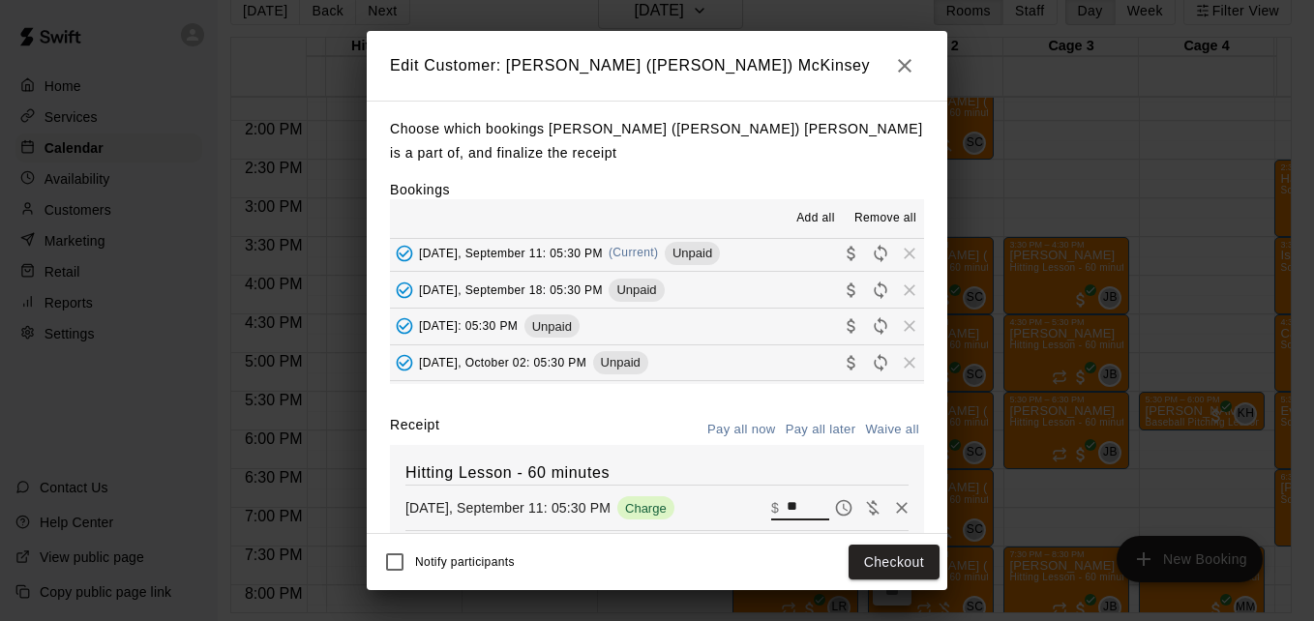
click at [787, 503] on input "**" at bounding box center [808, 507] width 43 height 25
type input "*"
type input "**"
click at [893, 571] on button "Checkout" at bounding box center [894, 563] width 91 height 36
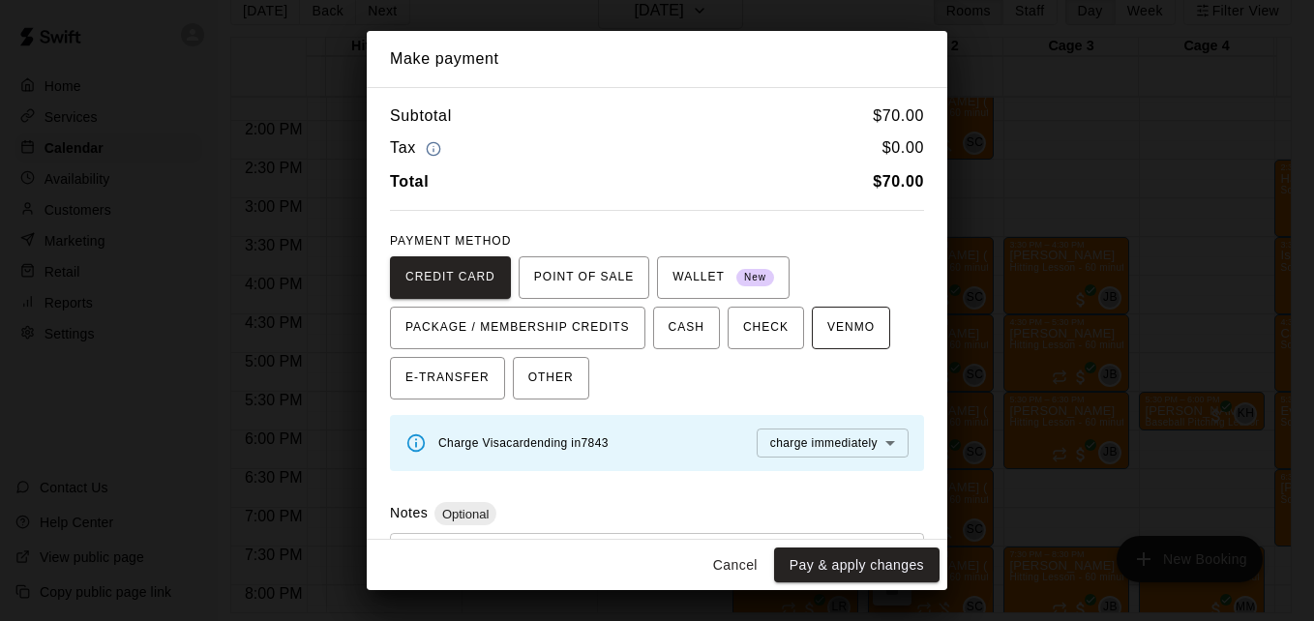
click at [835, 335] on span "VENMO" at bounding box center [850, 328] width 47 height 31
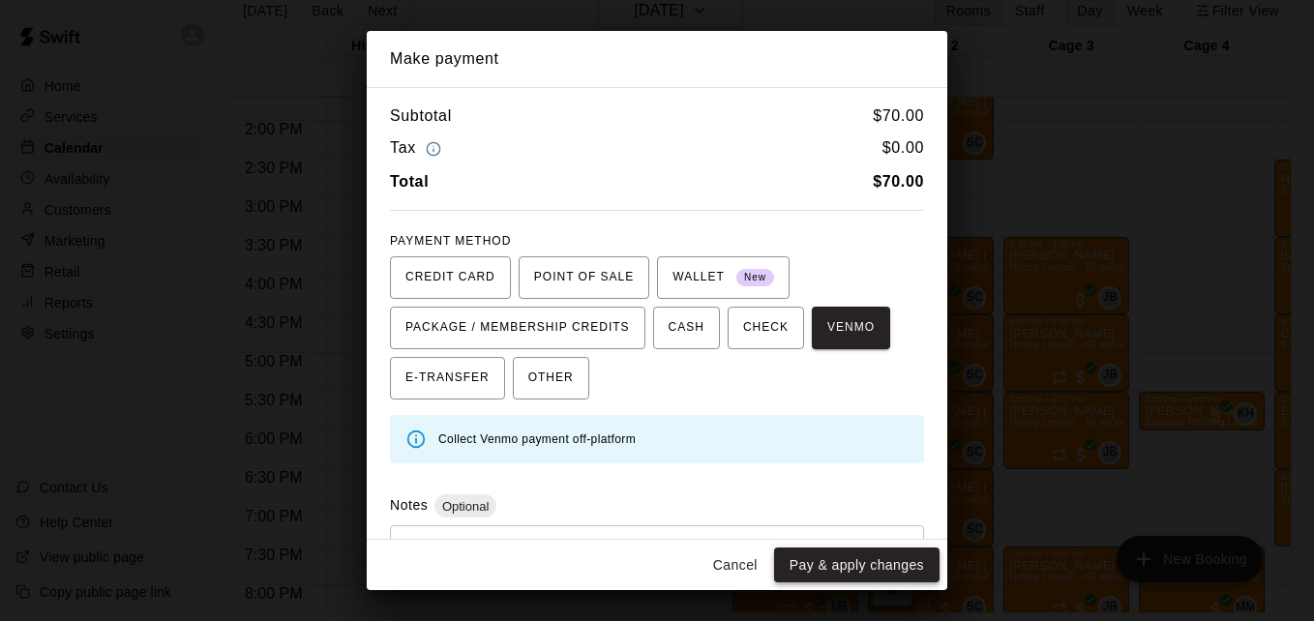
click at [855, 564] on button "Pay & apply changes" at bounding box center [856, 566] width 165 height 36
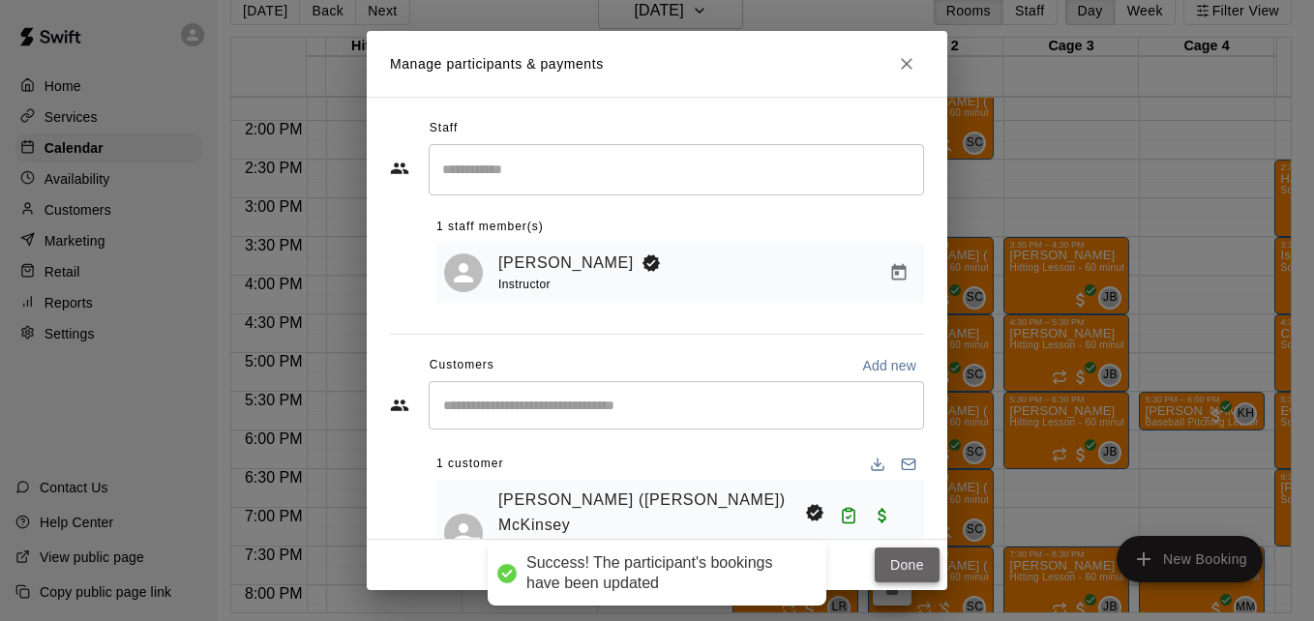
click at [918, 562] on button "Done" at bounding box center [907, 566] width 65 height 36
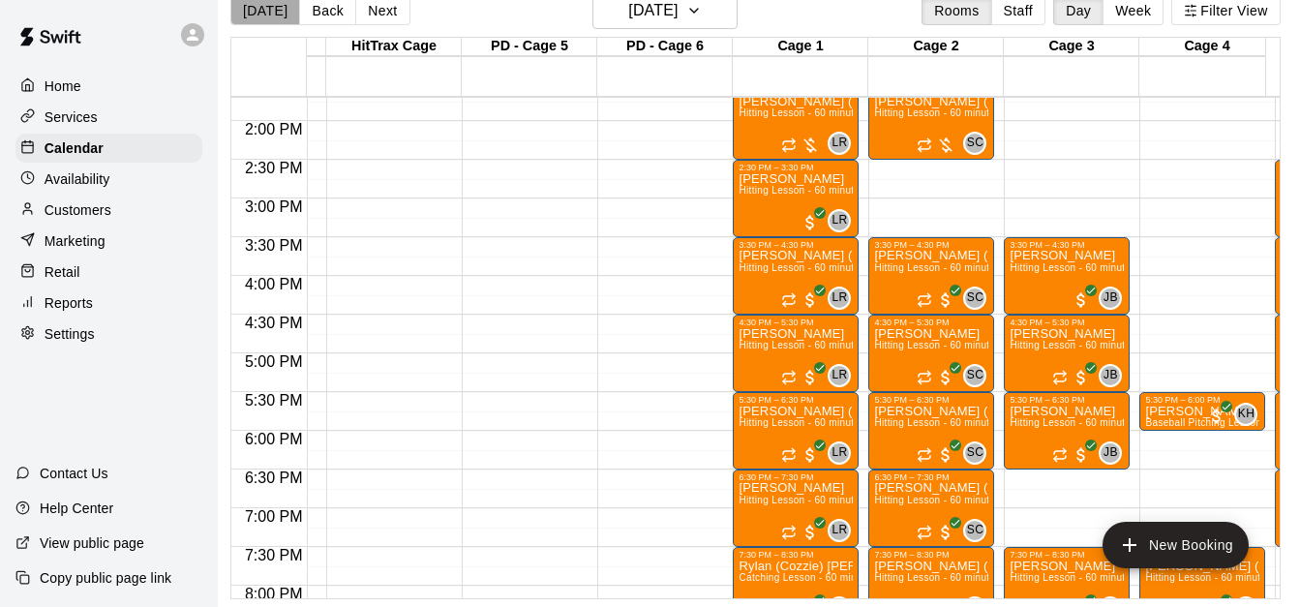
click at [281, 8] on button "[DATE]" at bounding box center [265, 10] width 70 height 29
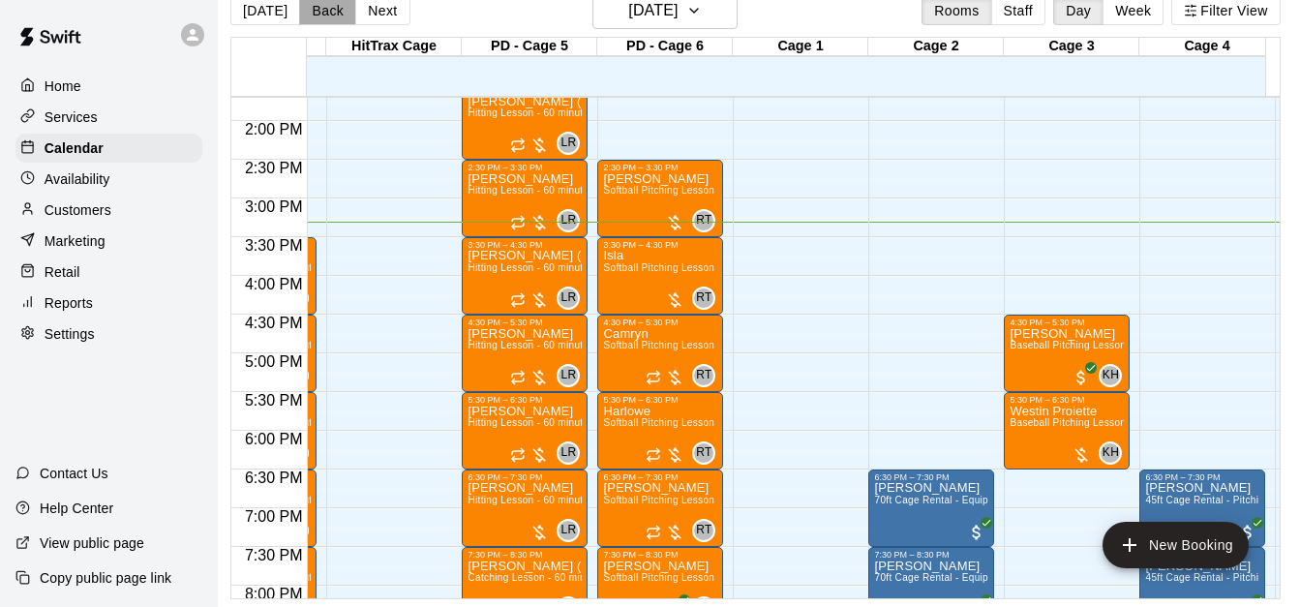
click at [316, 15] on button "Back" at bounding box center [327, 10] width 57 height 29
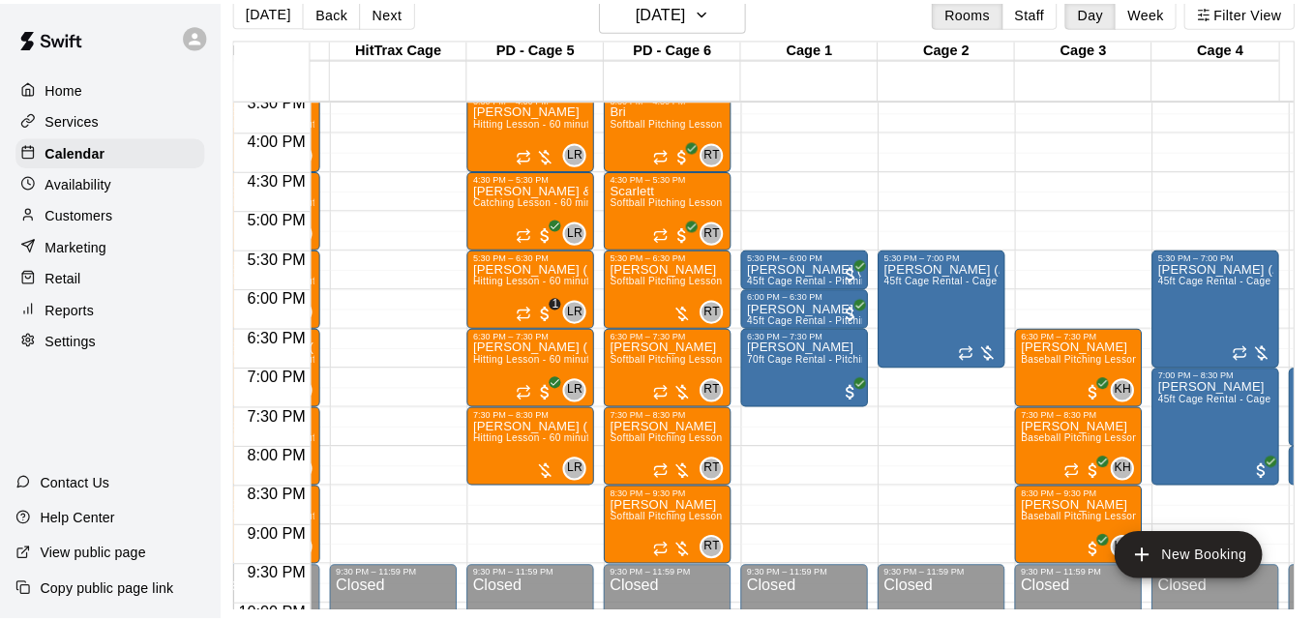
scroll to position [1215, 387]
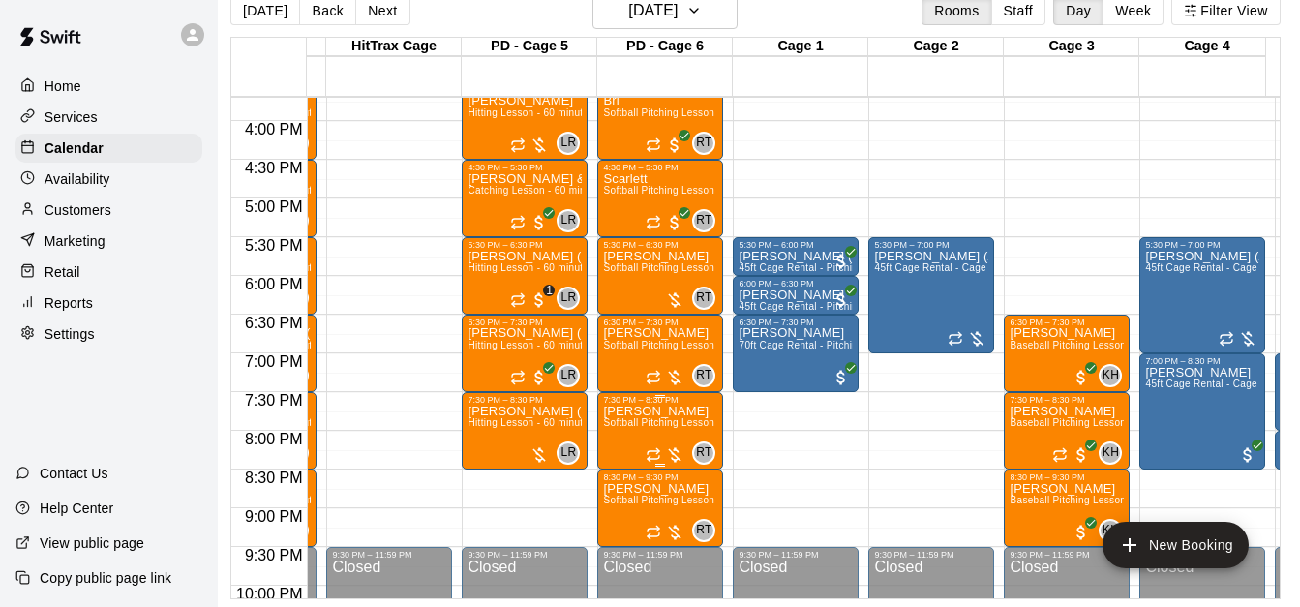
click at [622, 428] on span "Softball Pitching Lesson - 60 minutes" at bounding box center [688, 422] width 171 height 11
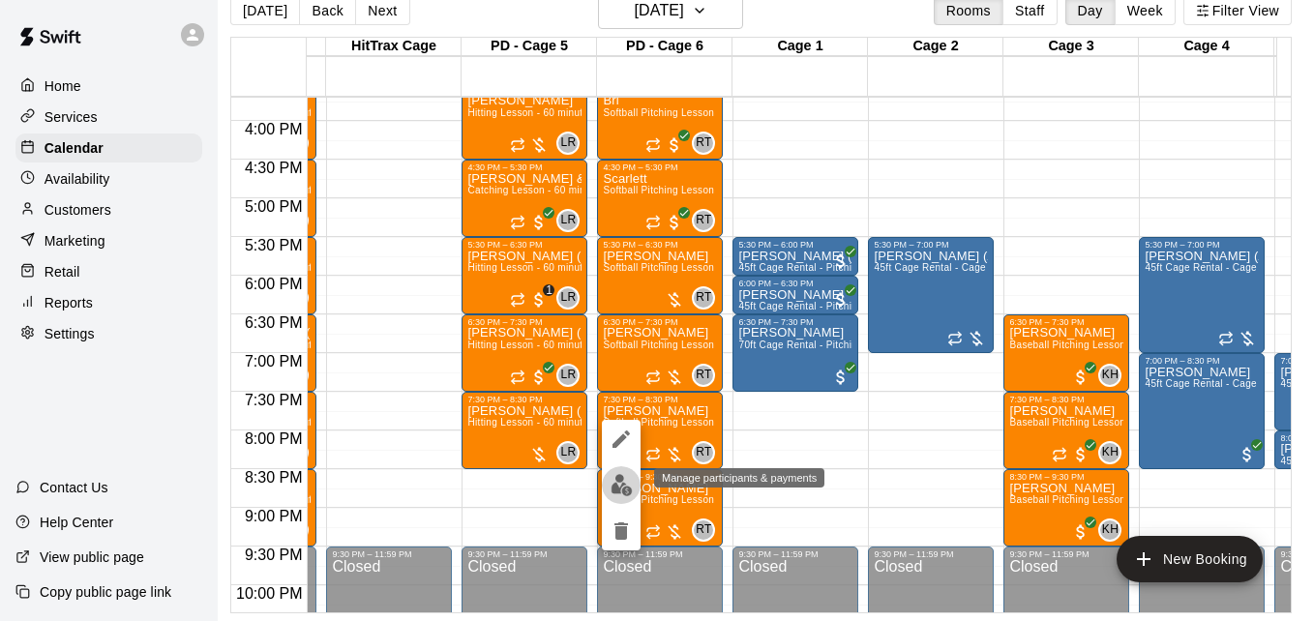
click at [616, 481] on img "edit" at bounding box center [622, 485] width 22 height 22
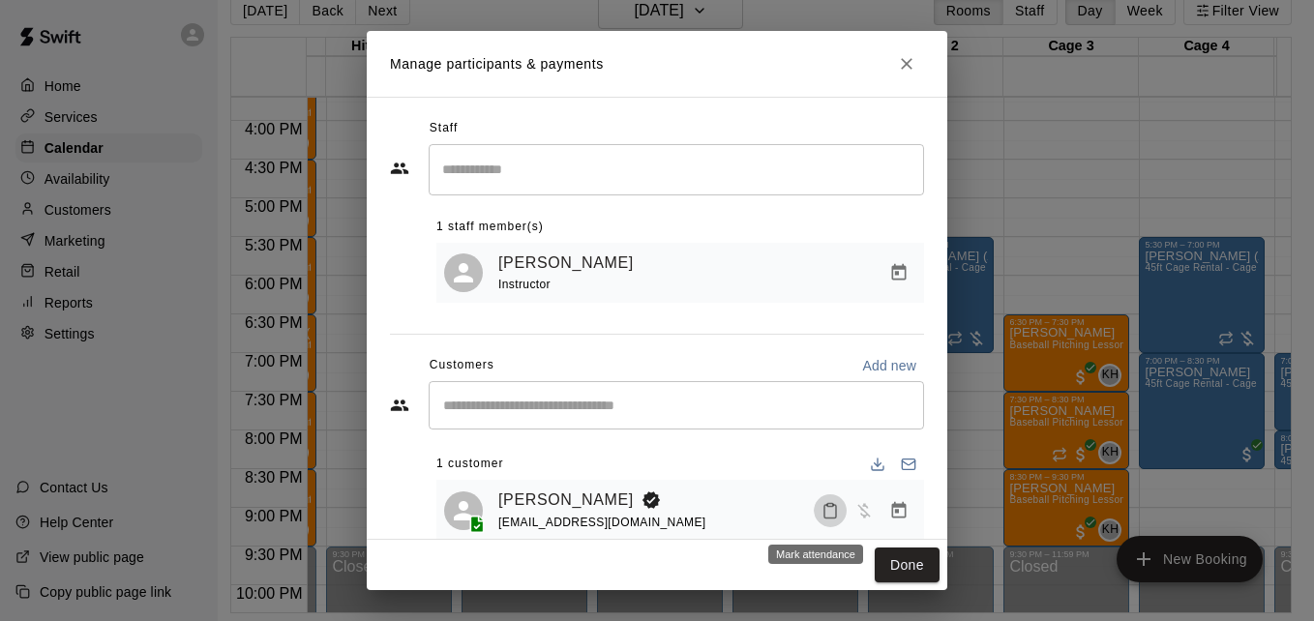
click at [822, 515] on icon "Mark attendance" at bounding box center [830, 510] width 17 height 17
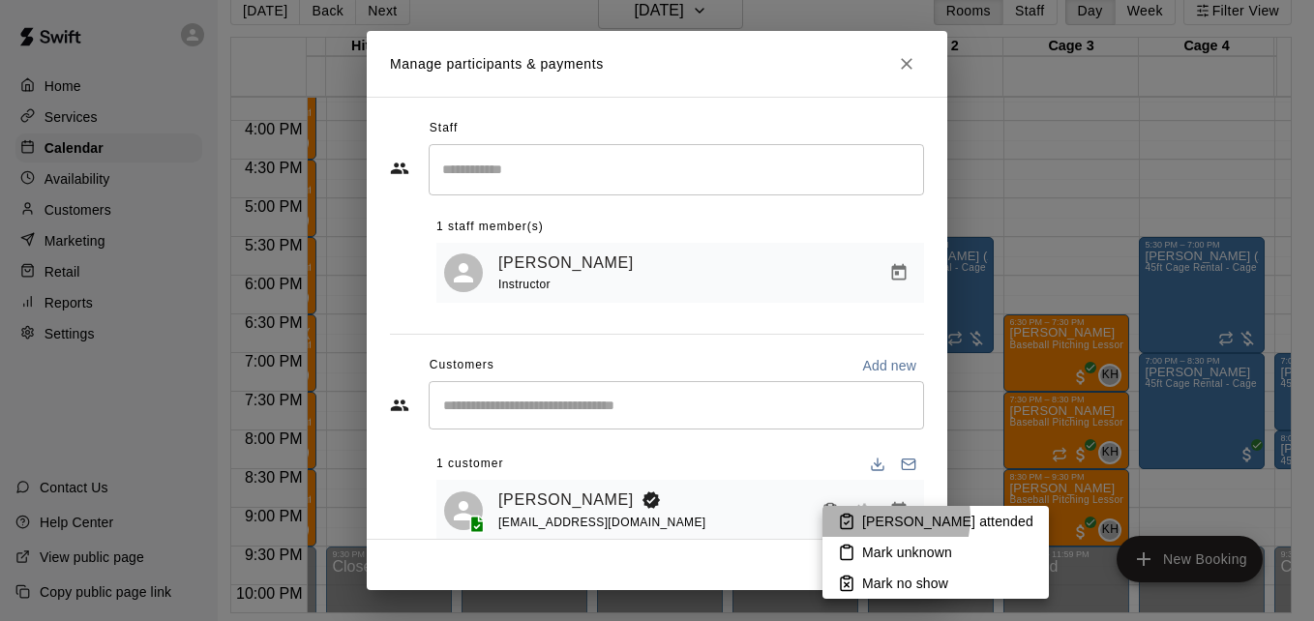
click at [878, 518] on p "[PERSON_NAME] attended" at bounding box center [947, 521] width 171 height 19
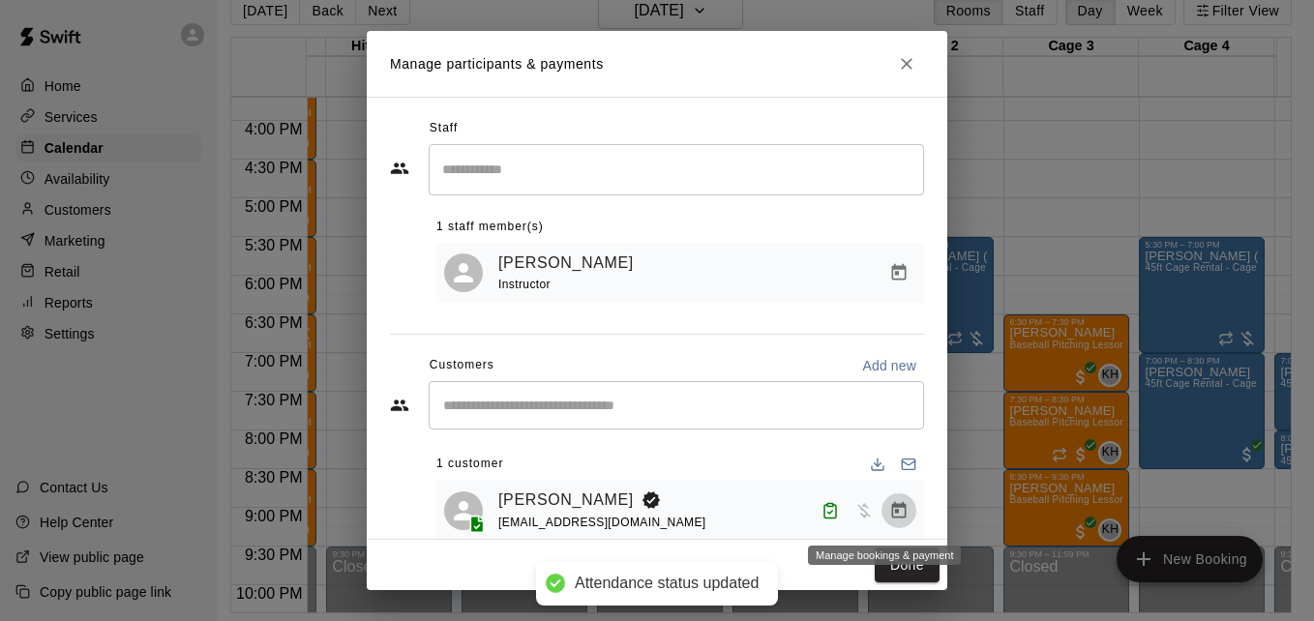
click at [892, 518] on icon "Manage bookings & payment" at bounding box center [899, 509] width 15 height 16
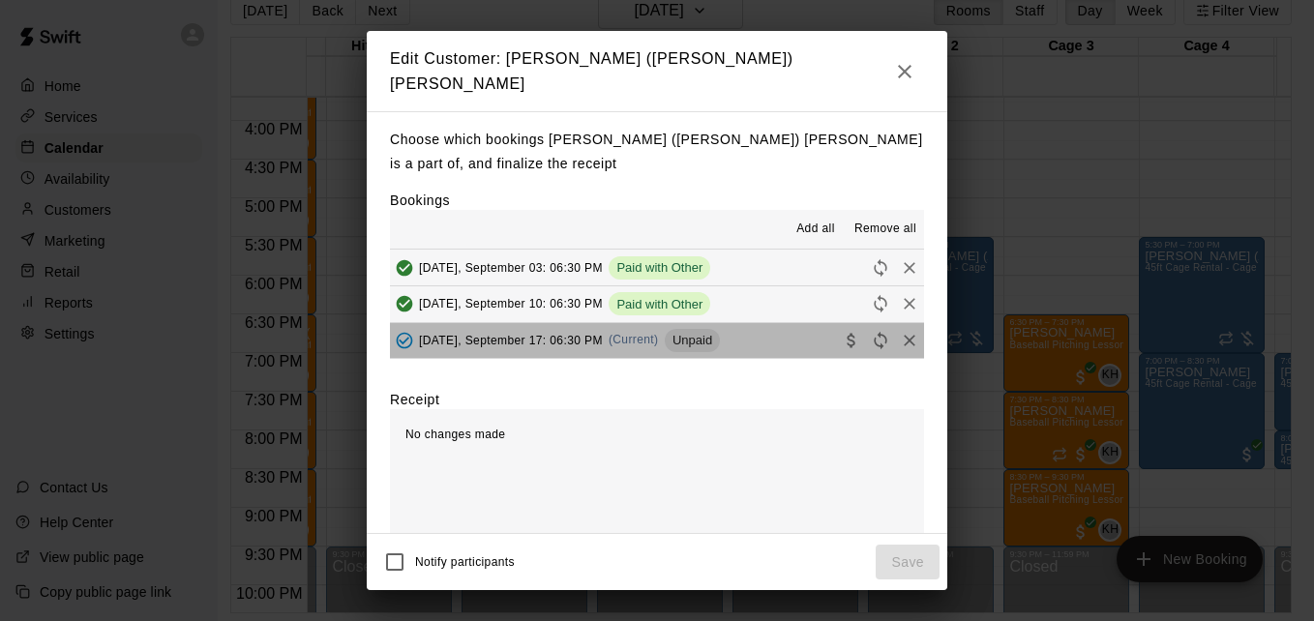
click at [765, 333] on button "Wednesday, September 17: 06:30 PM (Current) Unpaid" at bounding box center [657, 341] width 534 height 36
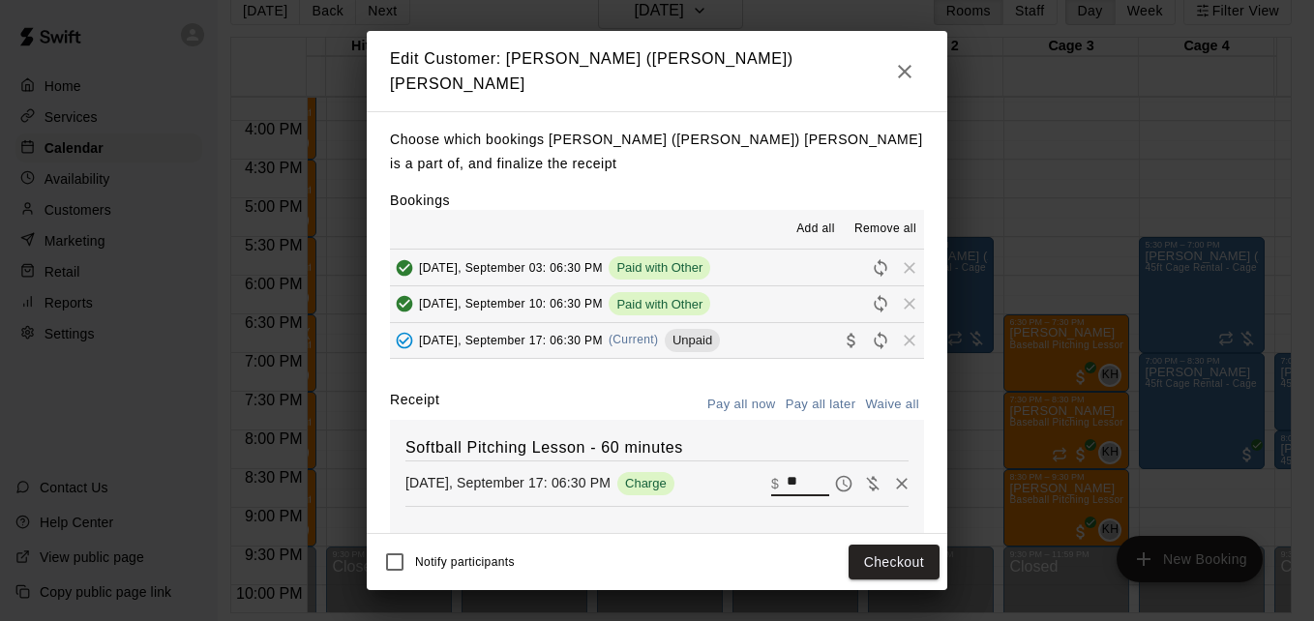
click at [787, 472] on input "**" at bounding box center [808, 482] width 43 height 25
type input "*"
type input "***"
click at [884, 557] on button "Checkout" at bounding box center [894, 563] width 91 height 36
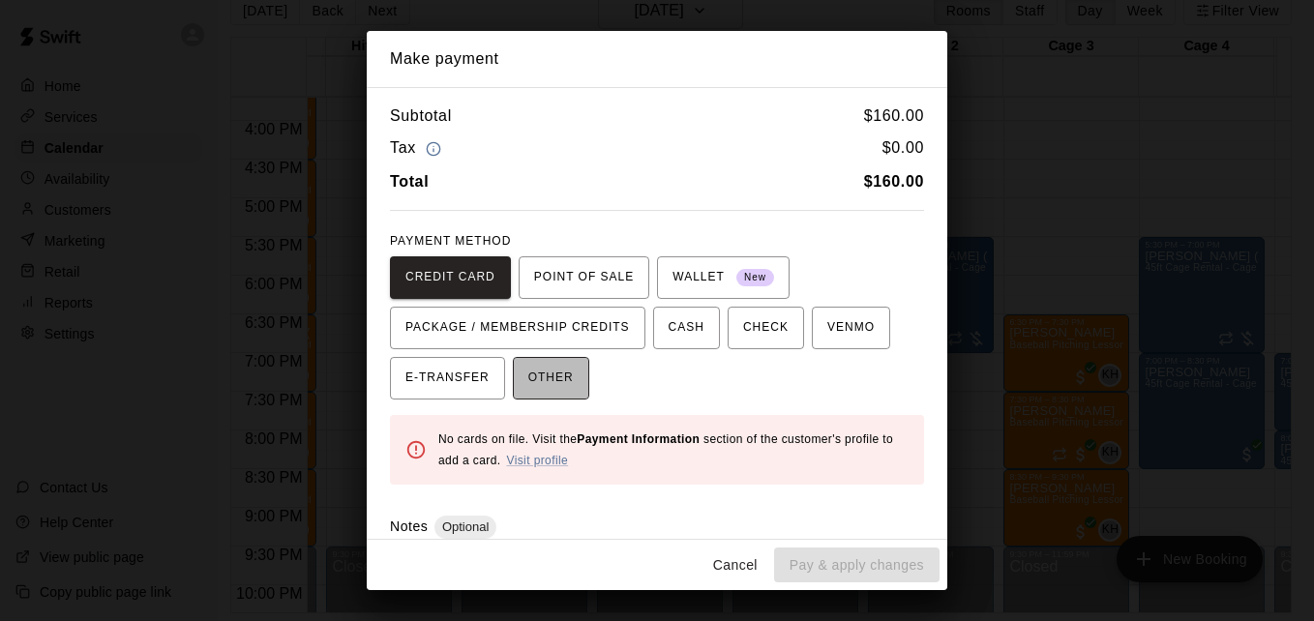
click at [544, 388] on span "OTHER" at bounding box center [550, 378] width 45 height 31
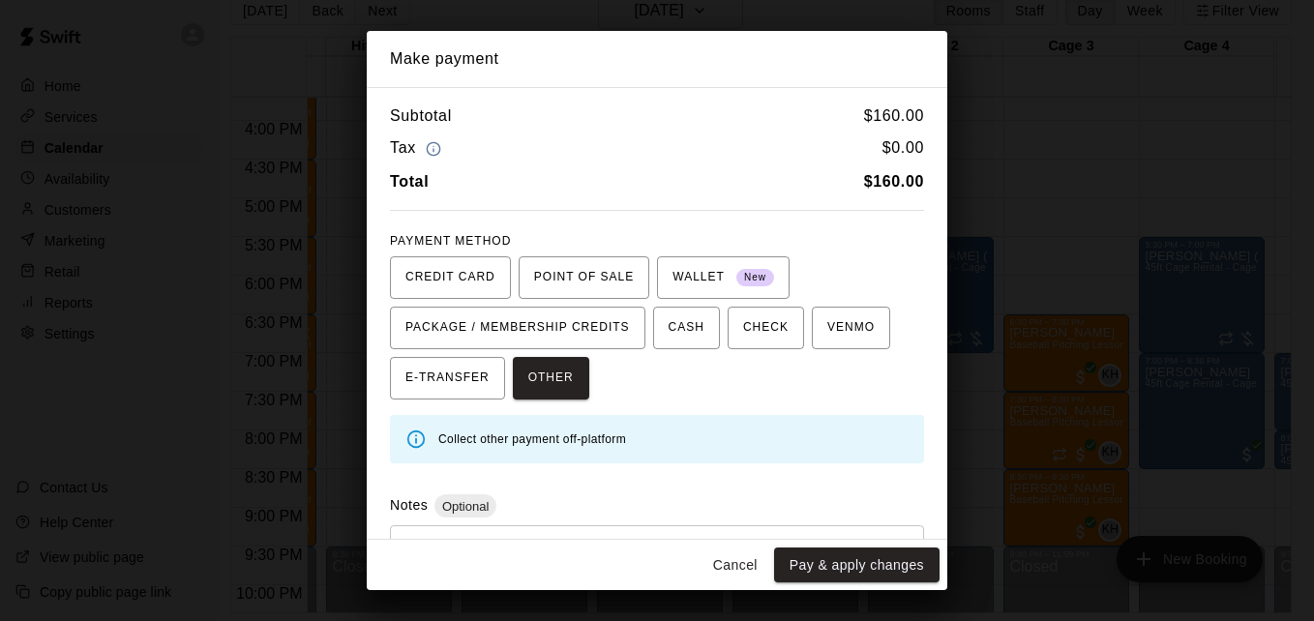
click at [574, 534] on div "* ​" at bounding box center [657, 570] width 534 height 90
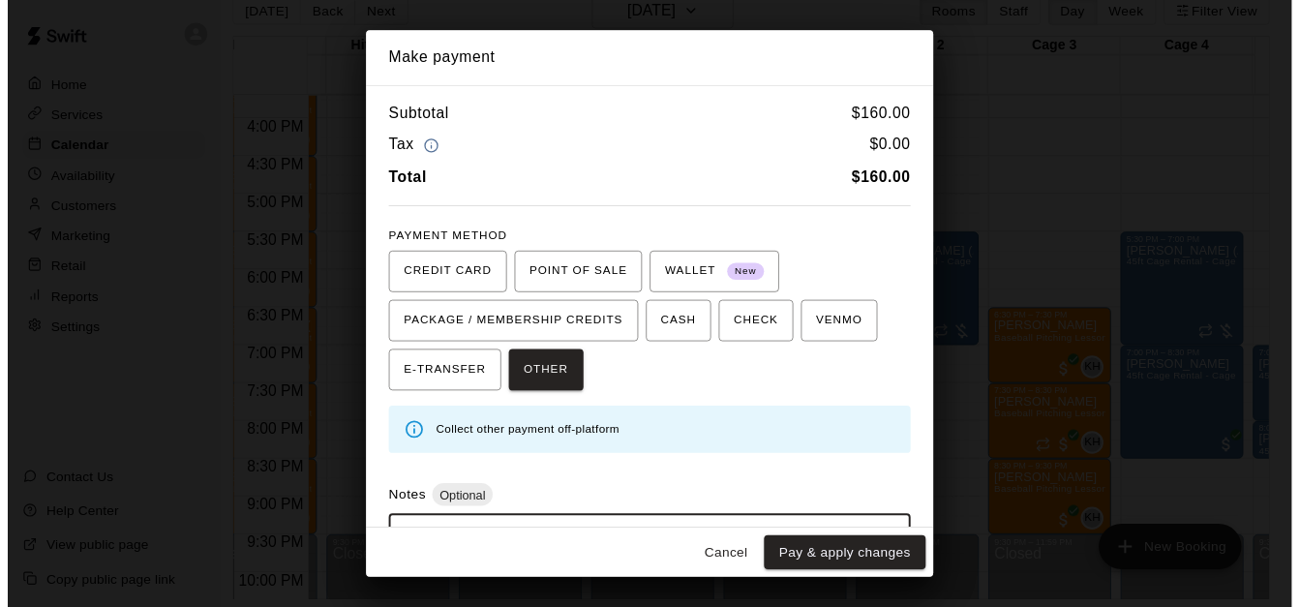
scroll to position [92, 0]
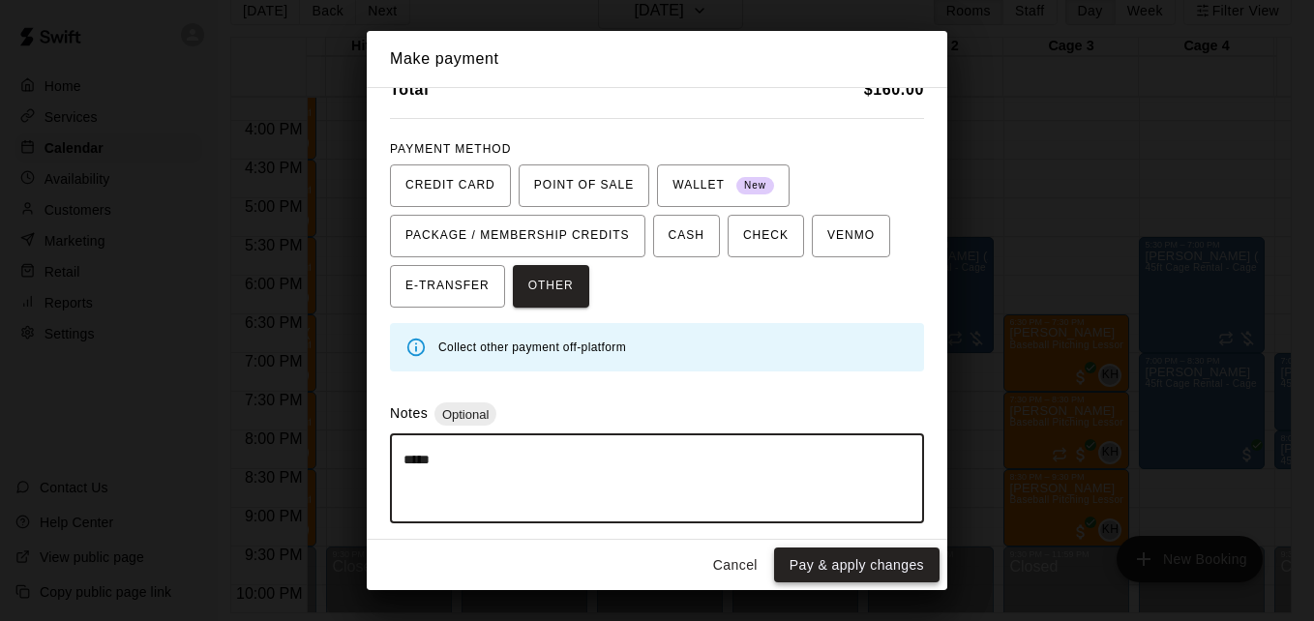
type textarea "*****"
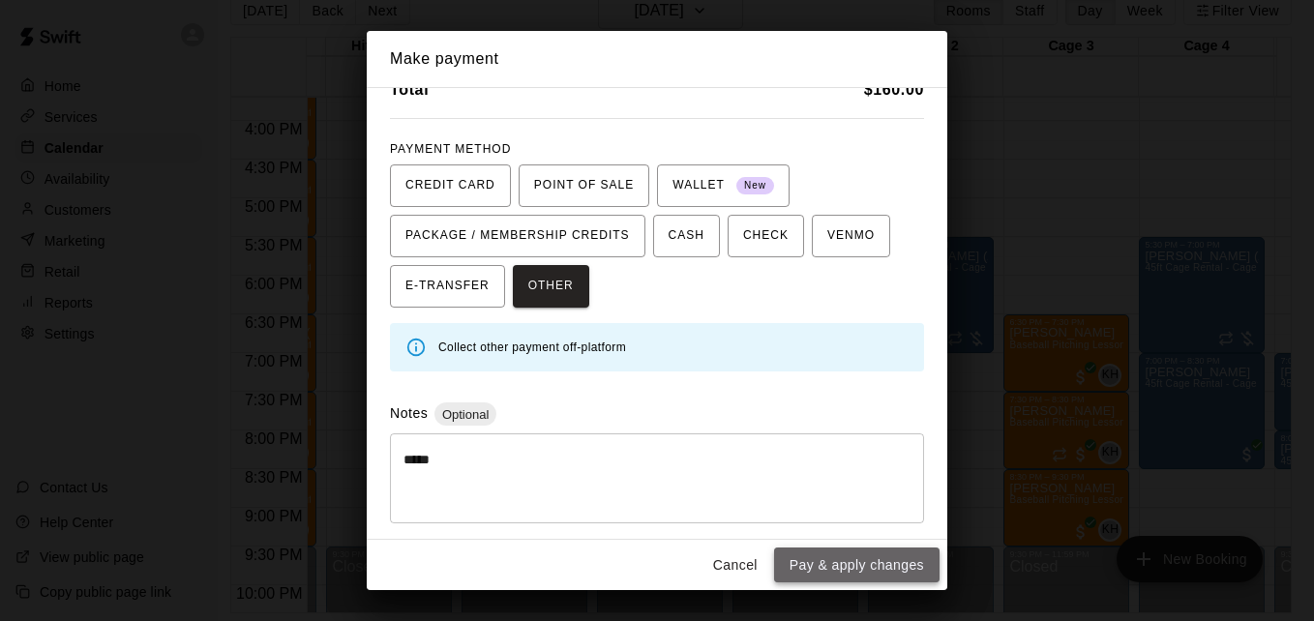
click at [866, 560] on button "Pay & apply changes" at bounding box center [856, 566] width 165 height 36
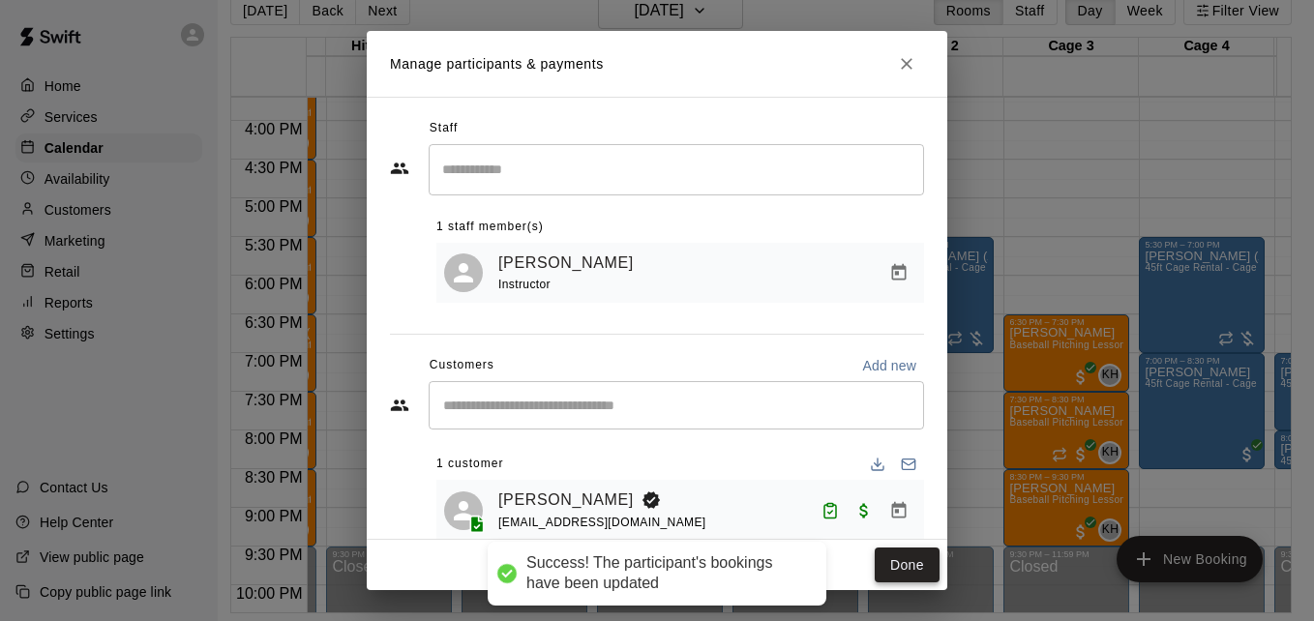
click at [913, 566] on button "Done" at bounding box center [907, 566] width 65 height 36
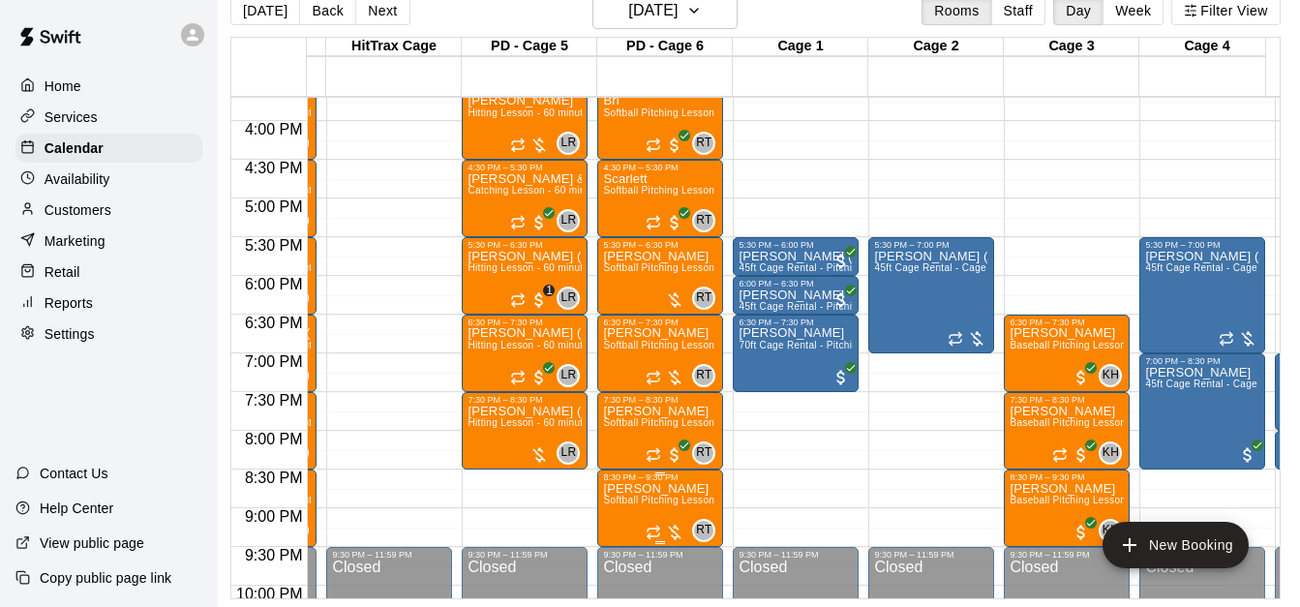
click at [636, 489] on p "Addison" at bounding box center [660, 489] width 114 height 0
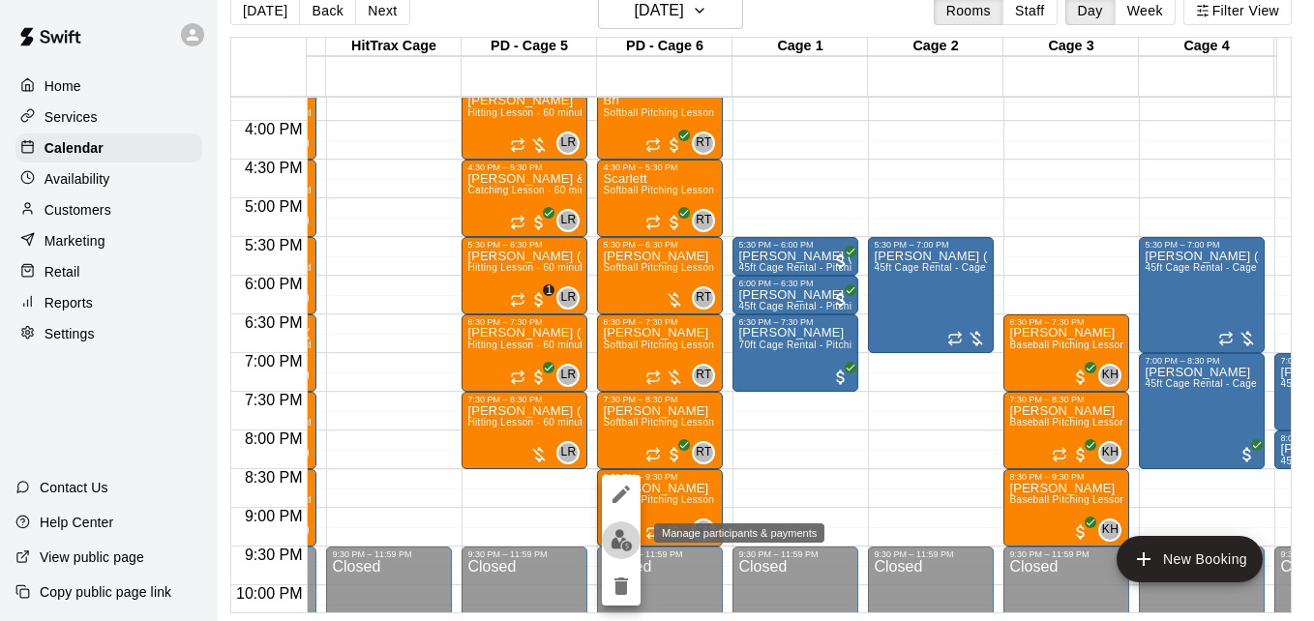
click at [620, 540] on img "edit" at bounding box center [622, 540] width 22 height 22
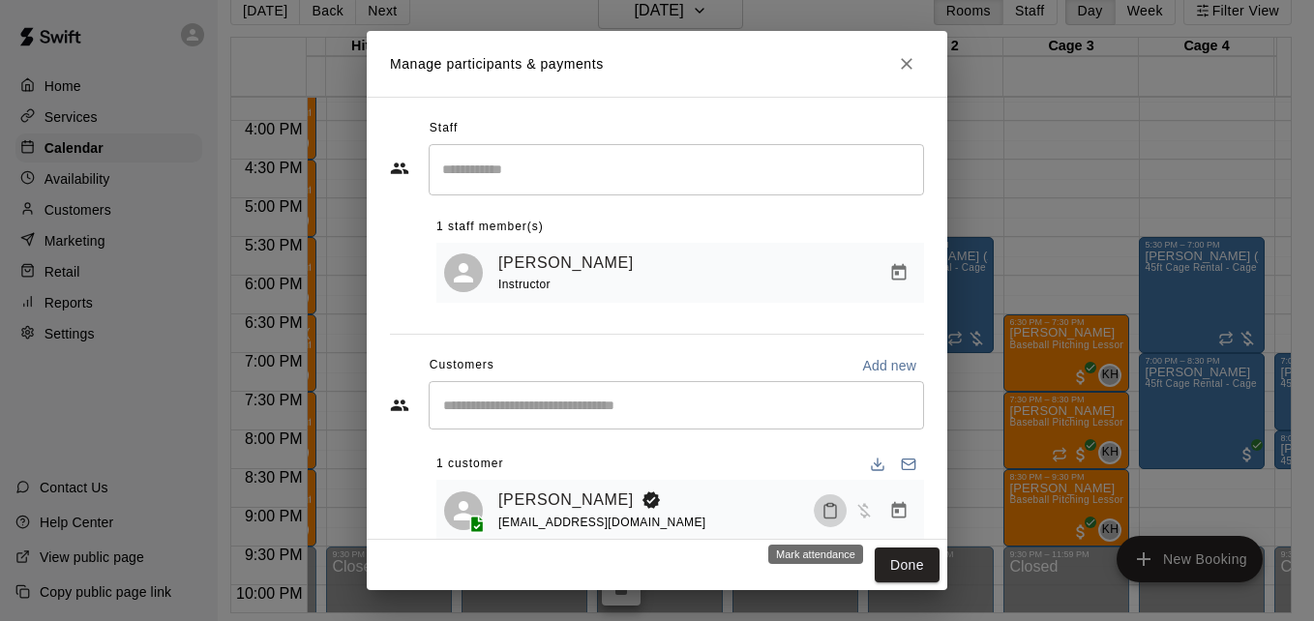
click at [827, 506] on rect "Mark attendance" at bounding box center [830, 504] width 6 height 3
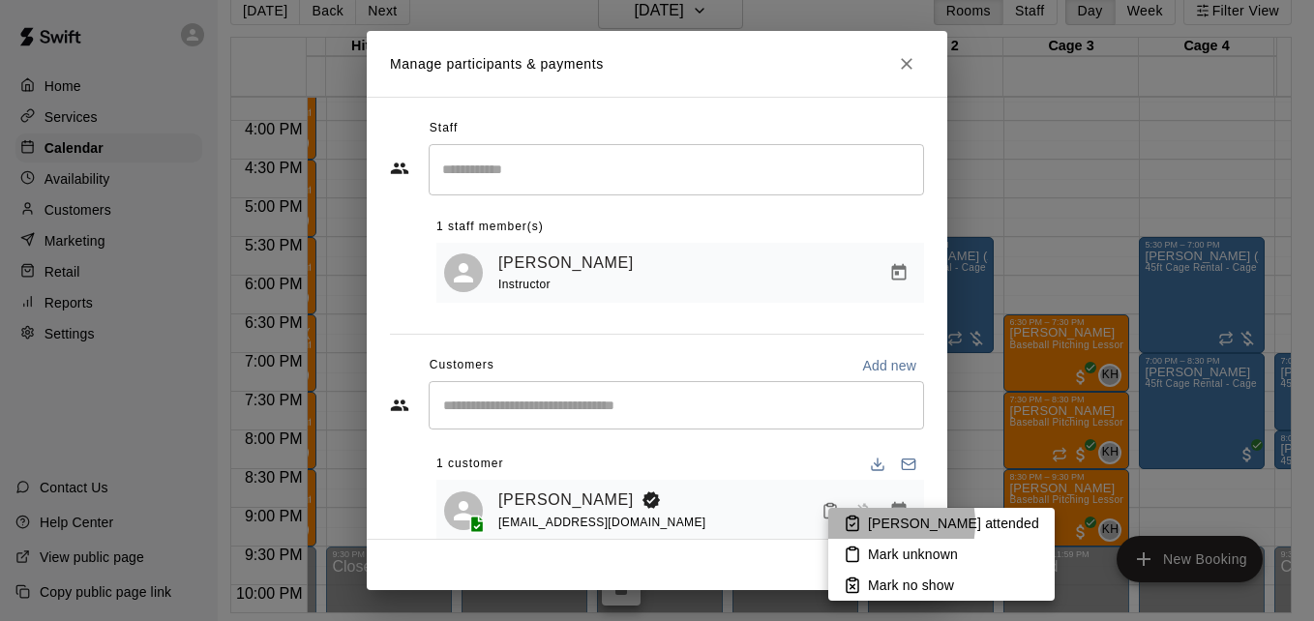
click at [871, 524] on p "[PERSON_NAME] attended" at bounding box center [953, 523] width 171 height 19
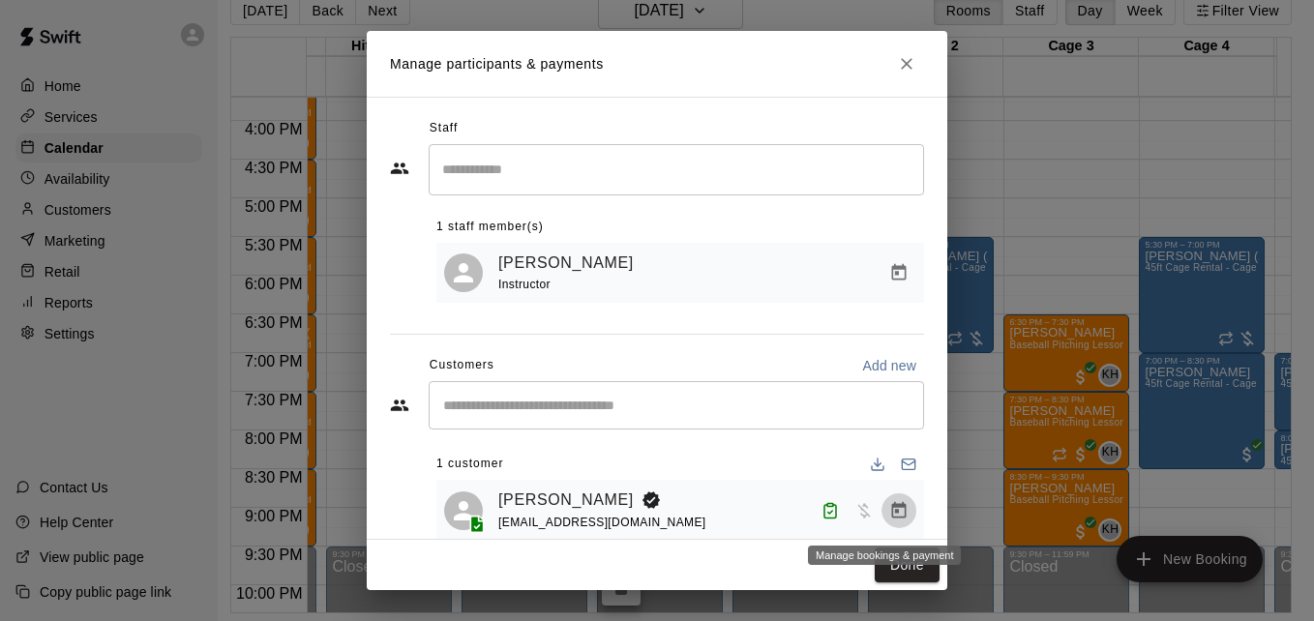
click at [892, 515] on icon "Manage bookings & payment" at bounding box center [899, 509] width 15 height 16
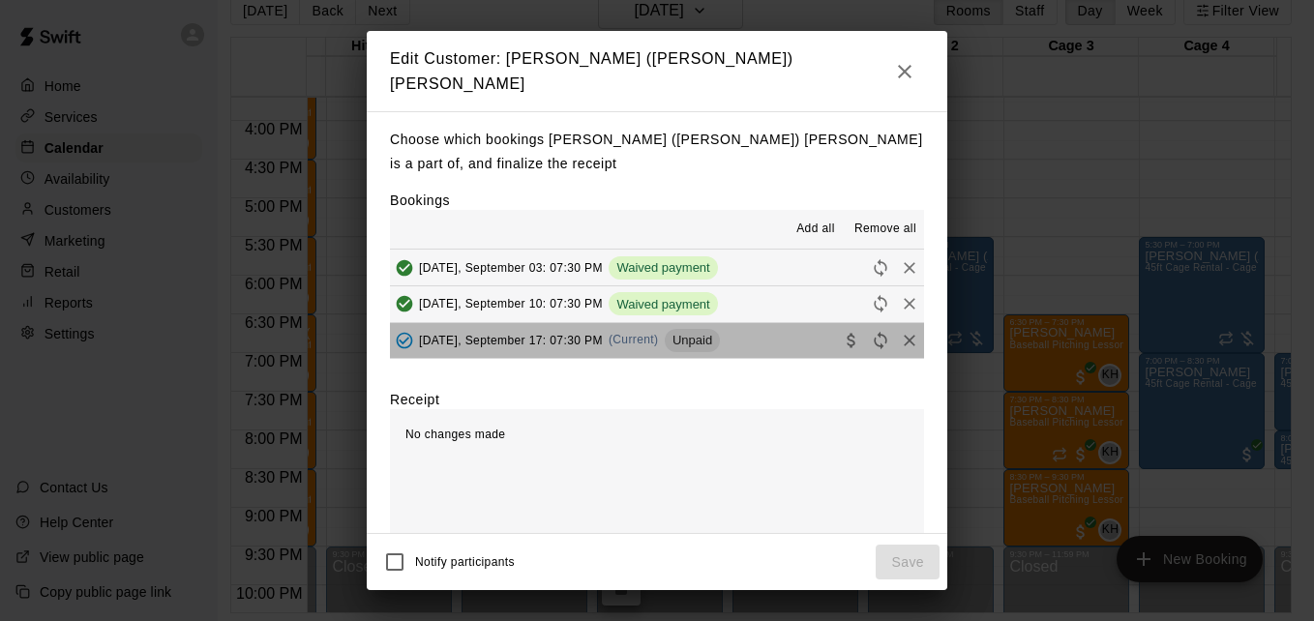
click at [767, 333] on button "Wednesday, September 17: 07:30 PM (Current) Unpaid" at bounding box center [657, 341] width 534 height 36
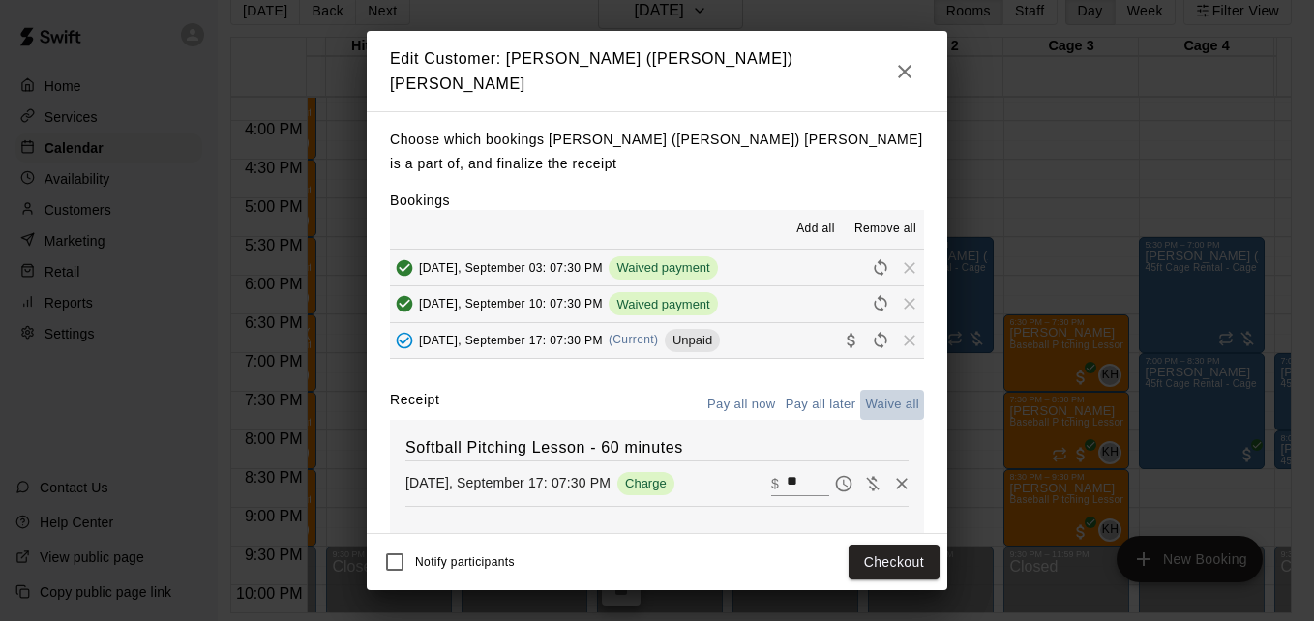
click at [865, 402] on button "Waive all" at bounding box center [892, 405] width 64 height 30
type input "*"
click at [899, 555] on button "Save" at bounding box center [908, 563] width 64 height 36
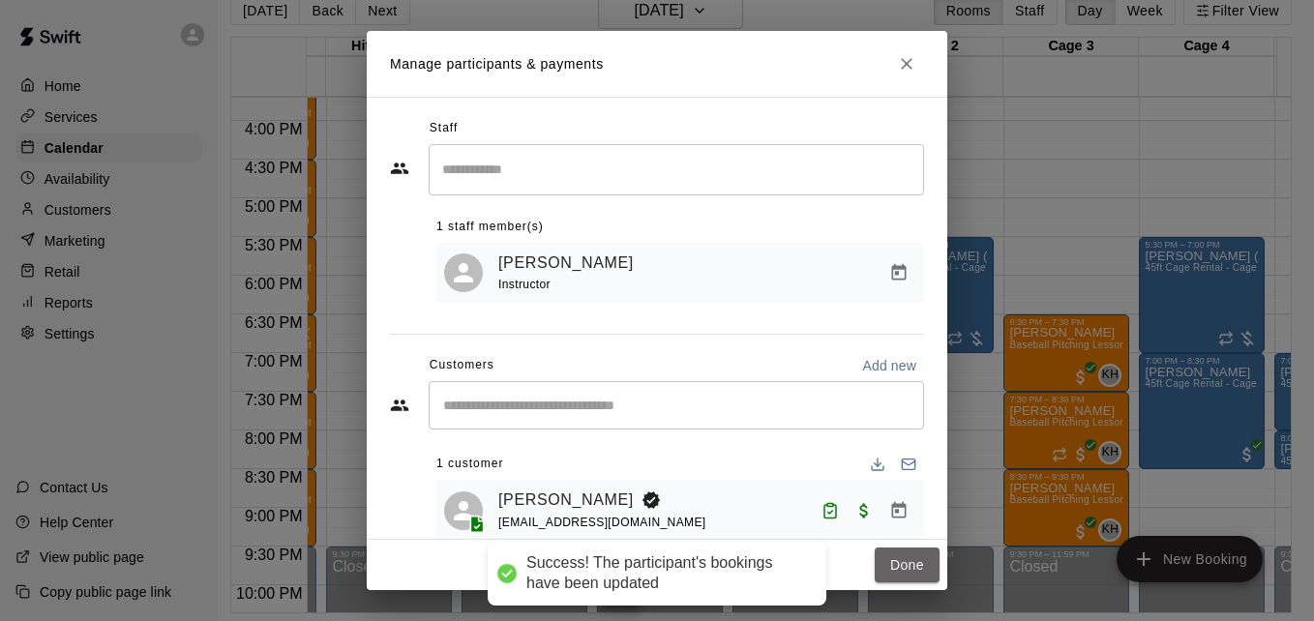
click at [899, 555] on button "Done" at bounding box center [907, 566] width 65 height 36
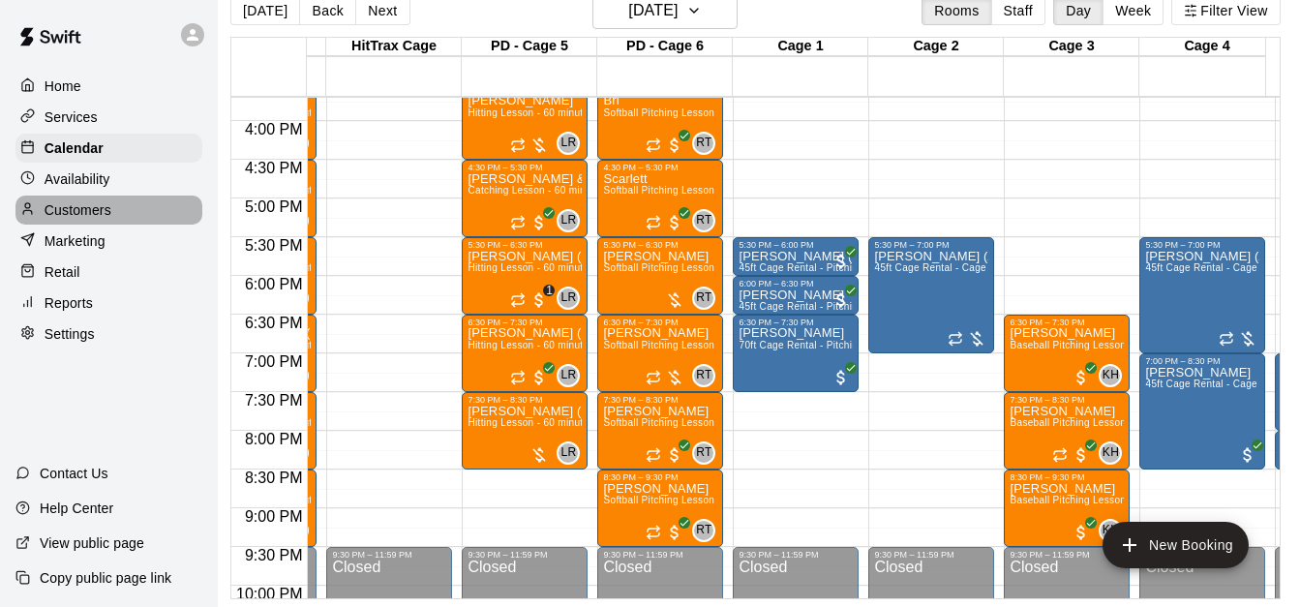
click at [113, 220] on div "Customers" at bounding box center [108, 209] width 187 height 29
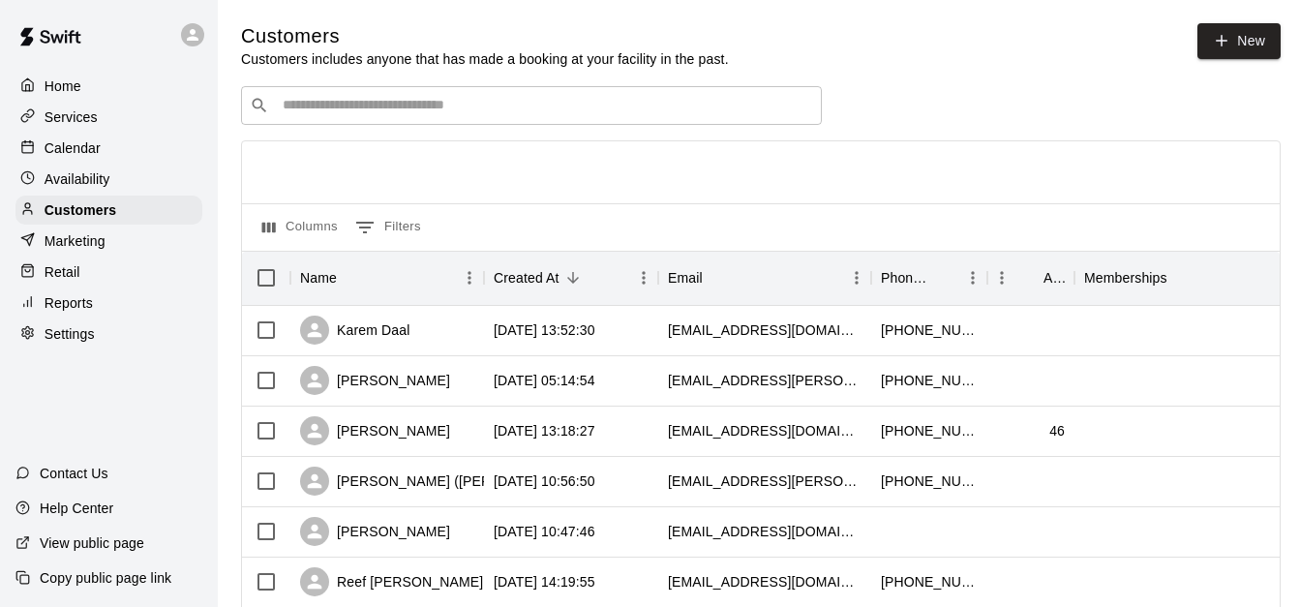
click at [344, 105] on input "Search customers by name or email" at bounding box center [545, 105] width 536 height 19
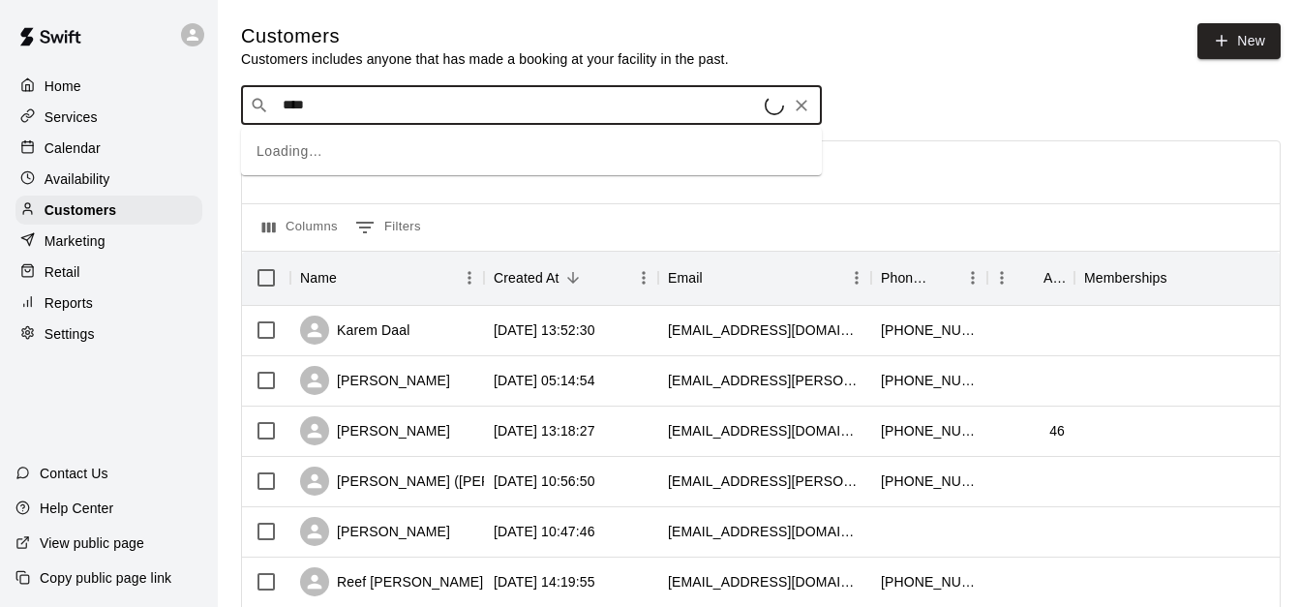
type input "*****"
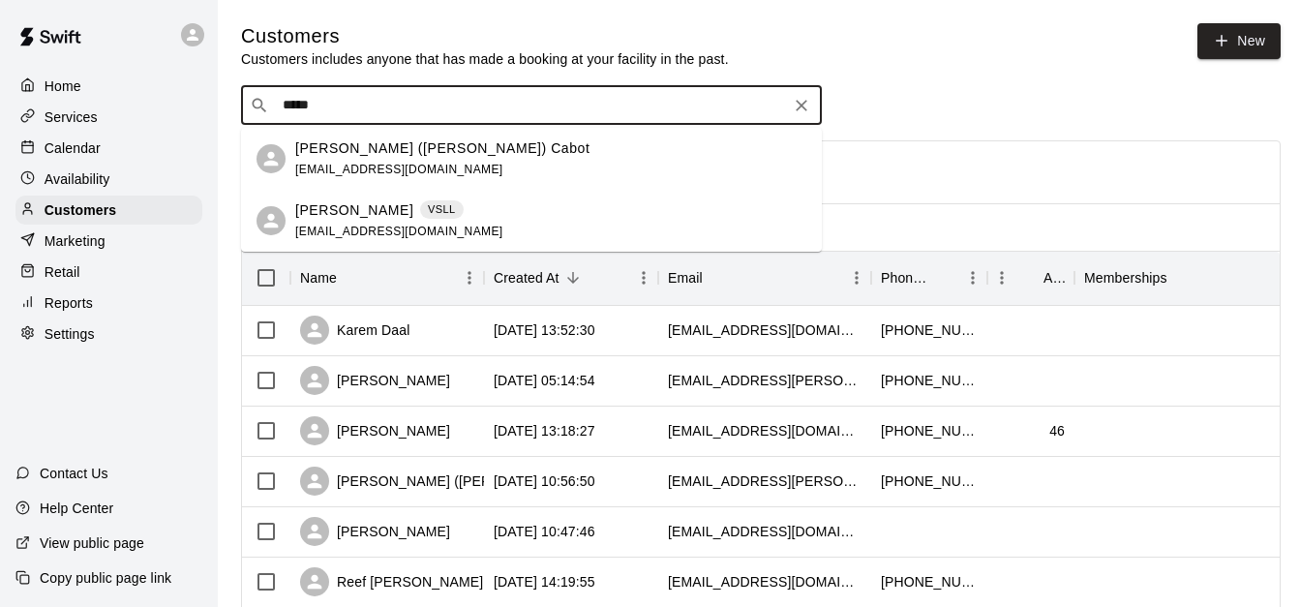
click at [468, 161] on div "Elisa (John- Brayden) Cabot ecab16@gmail.com" at bounding box center [442, 159] width 294 height 42
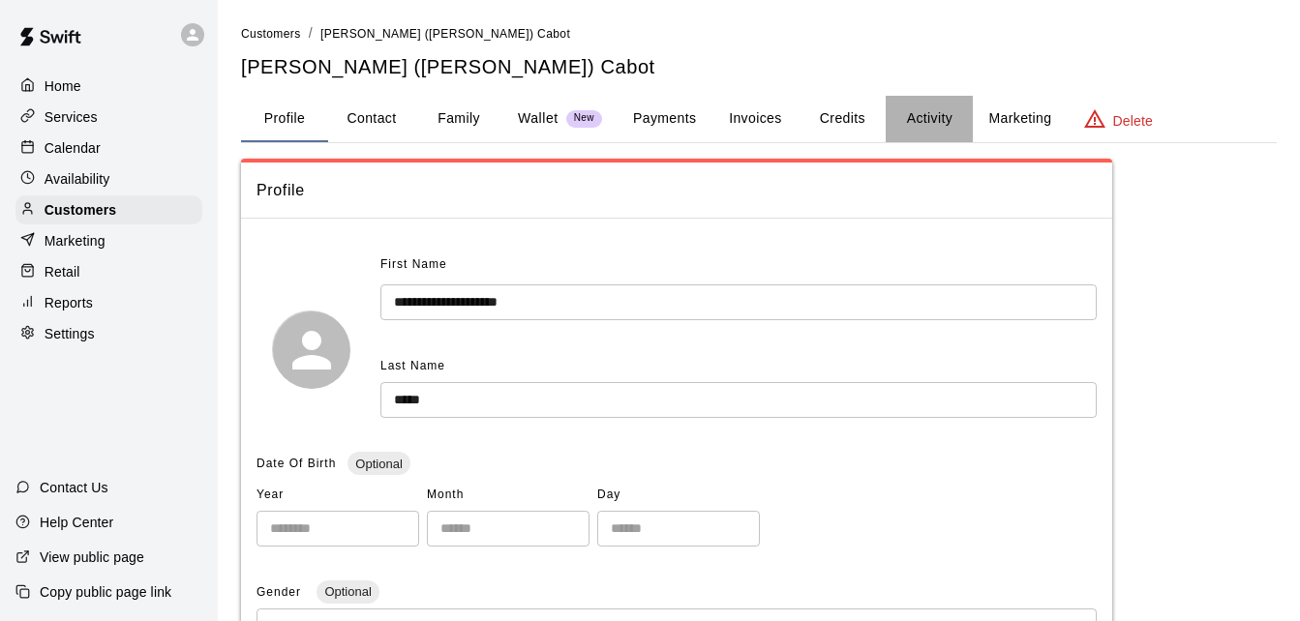
click at [917, 122] on button "Activity" at bounding box center [928, 119] width 87 height 46
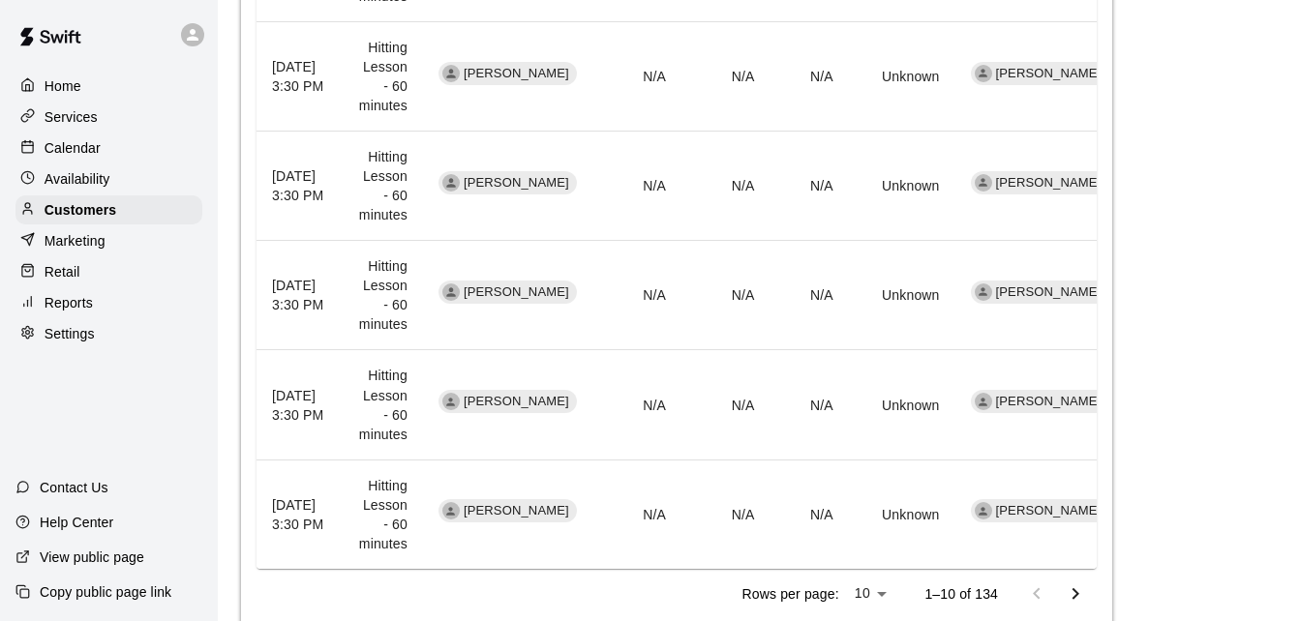
scroll to position [1160, 0]
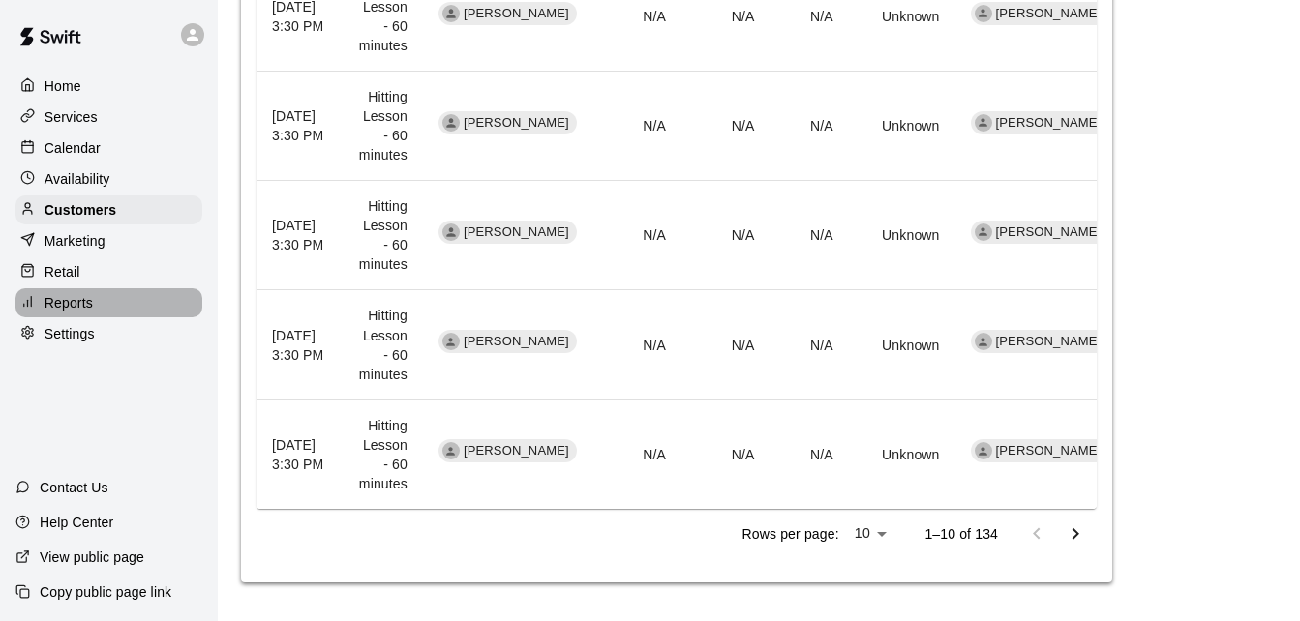
click at [109, 317] on div "Reports" at bounding box center [108, 302] width 187 height 29
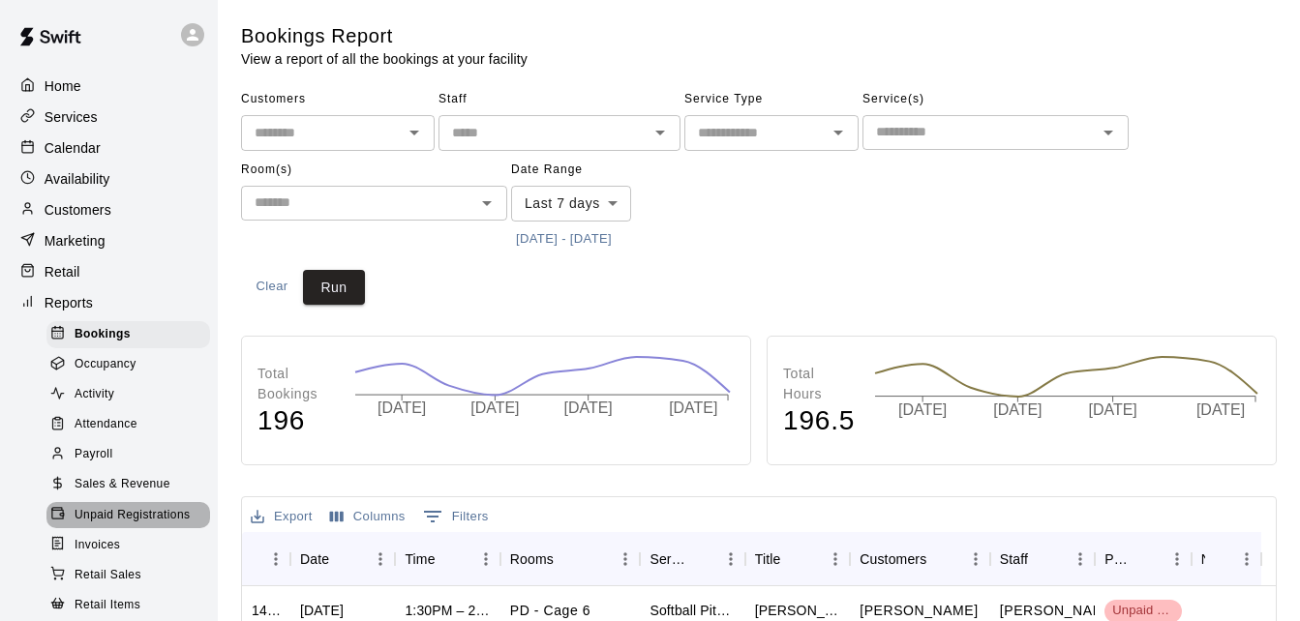
click at [155, 525] on span "Unpaid Registrations" at bounding box center [132, 515] width 115 height 19
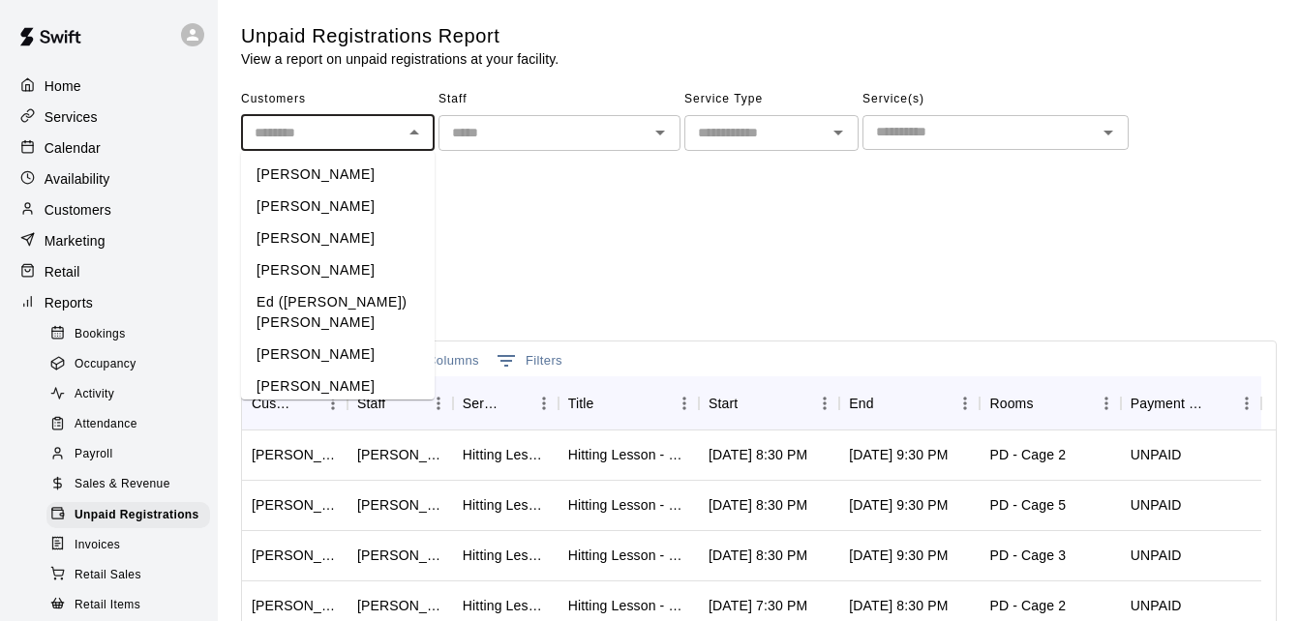
click at [356, 143] on input "text" at bounding box center [322, 133] width 150 height 24
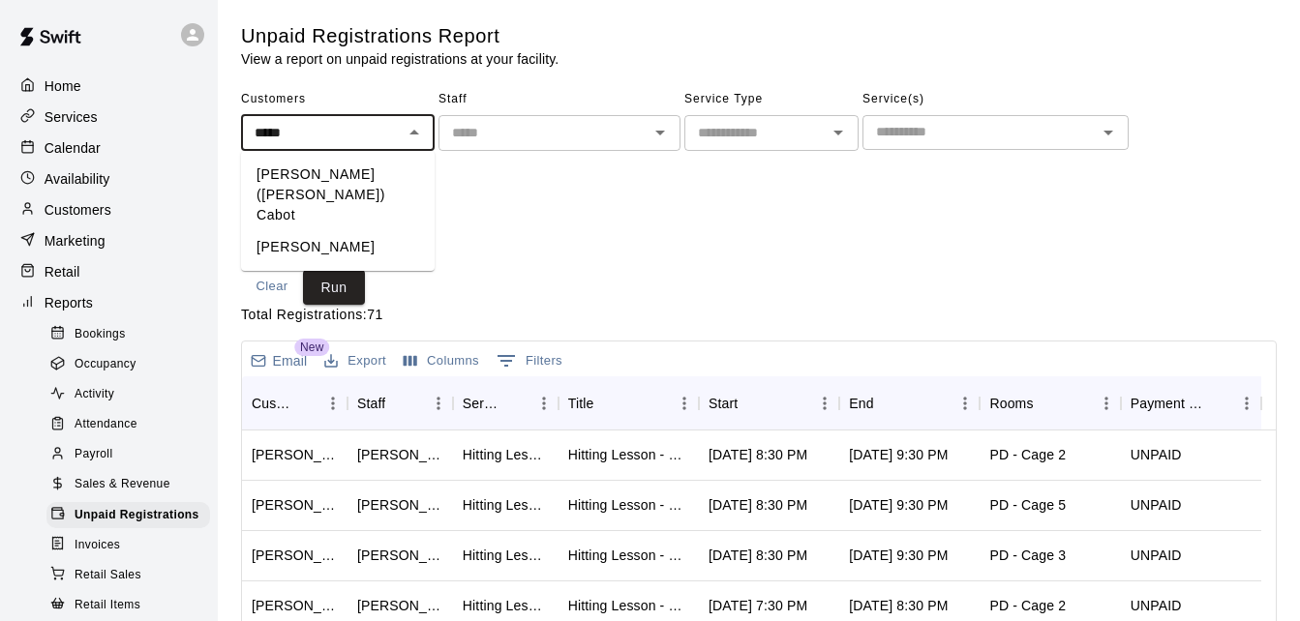
click at [362, 182] on li "Elisa (John- Brayden) Cabot" at bounding box center [338, 195] width 194 height 73
type input "**********"
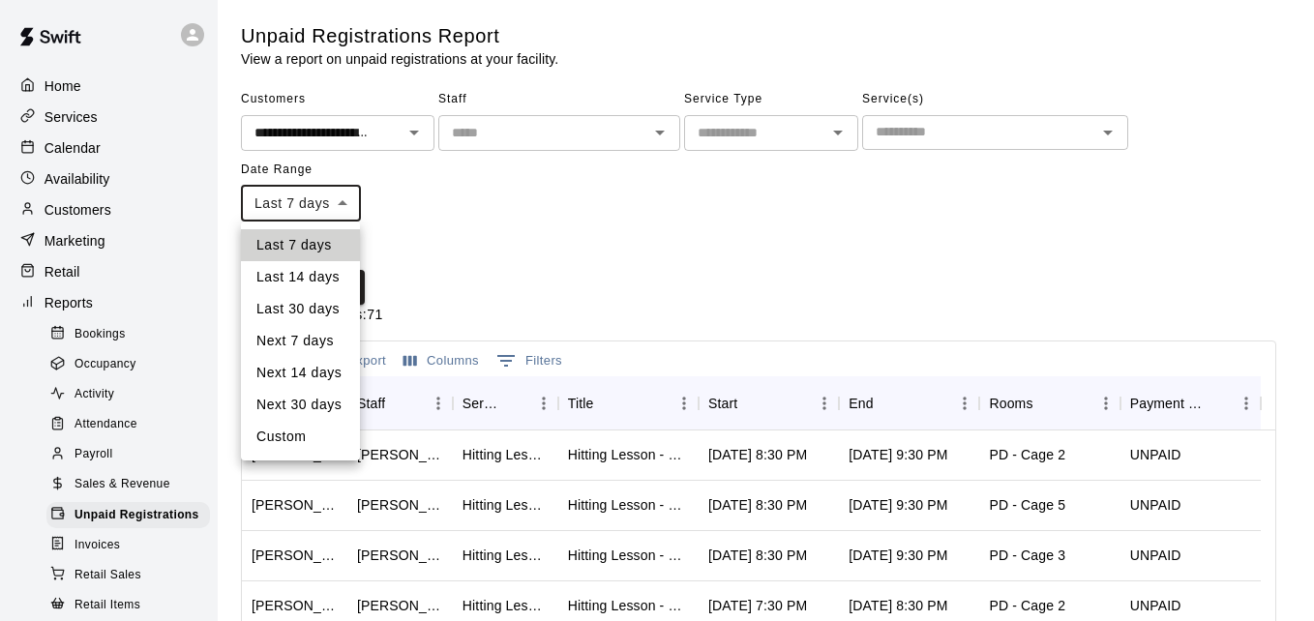
click at [341, 210] on body "**********" at bounding box center [657, 513] width 1314 height 1026
click at [318, 317] on li "Last 30 days" at bounding box center [300, 309] width 119 height 32
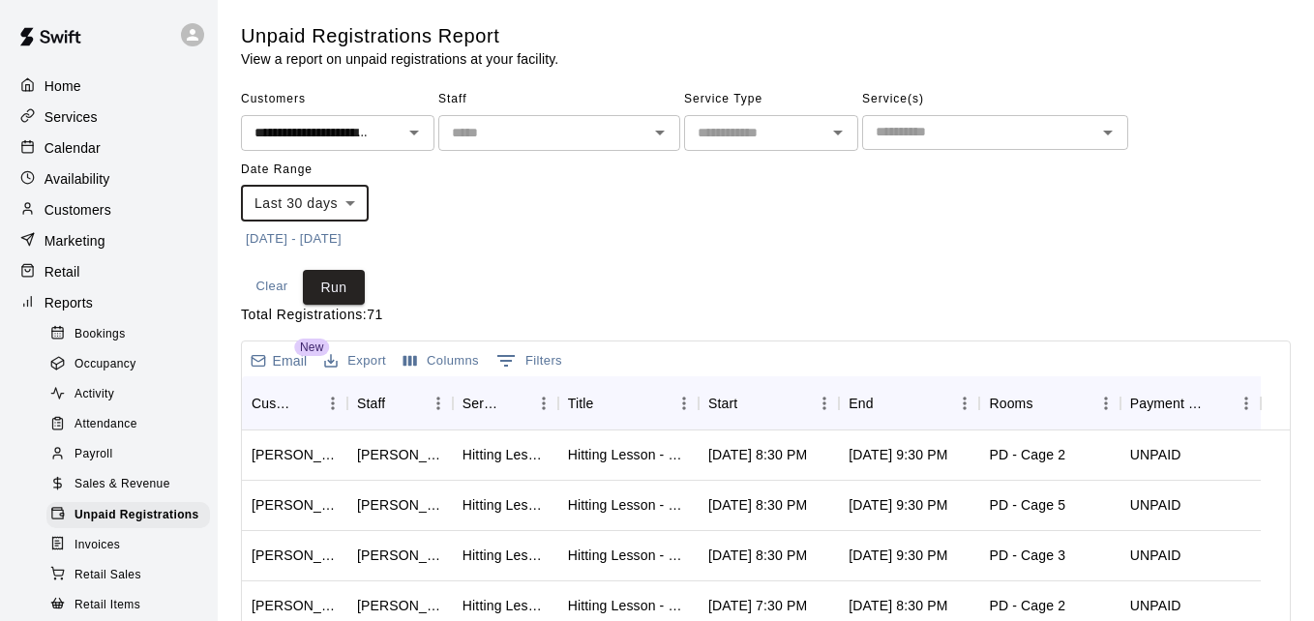
type input "*****"
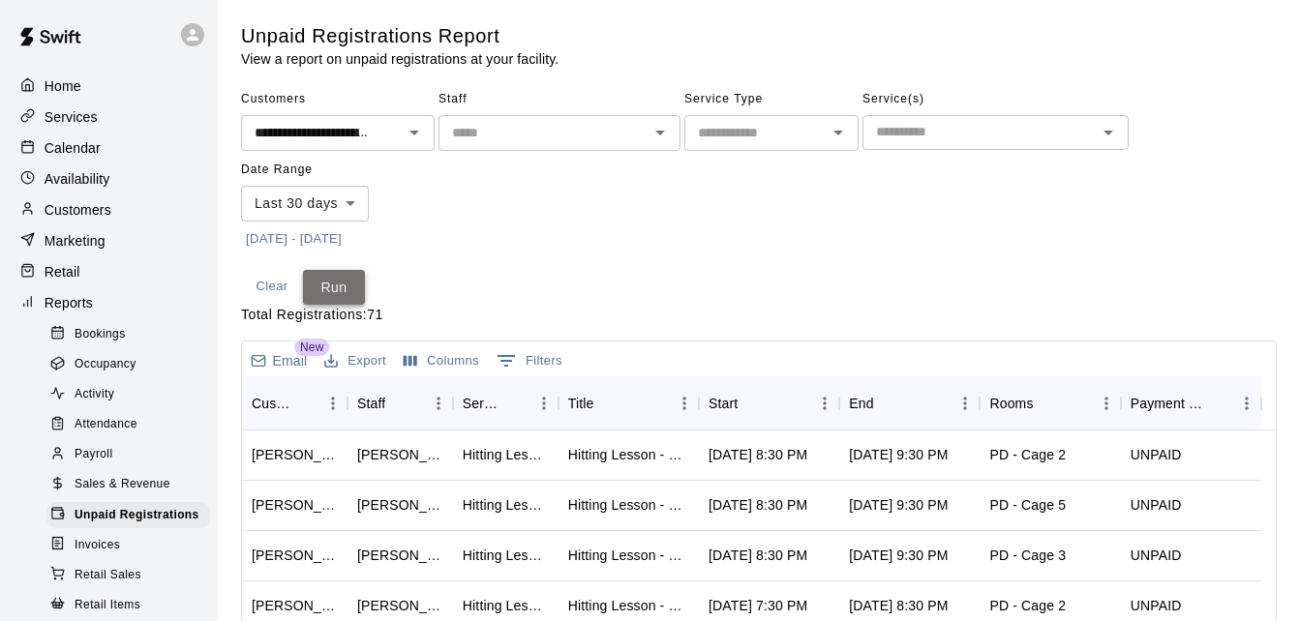
click at [337, 290] on button "Run" at bounding box center [334, 288] width 62 height 36
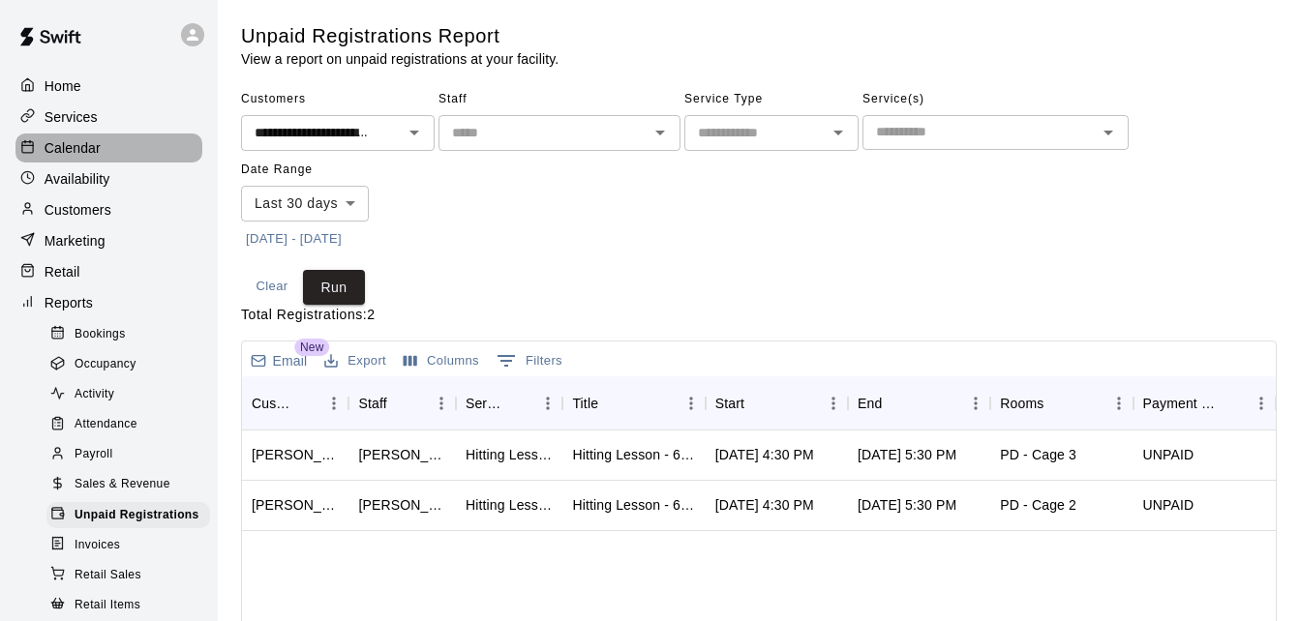
click at [115, 138] on div "Calendar" at bounding box center [108, 148] width 187 height 29
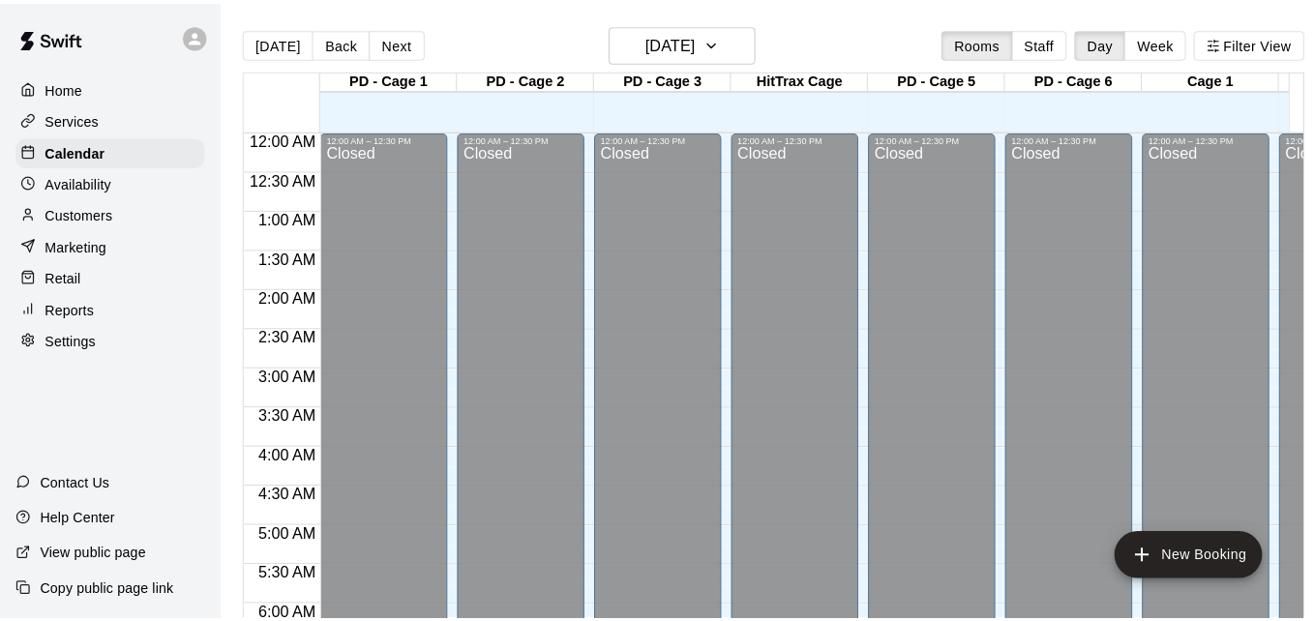
scroll to position [1189, 0]
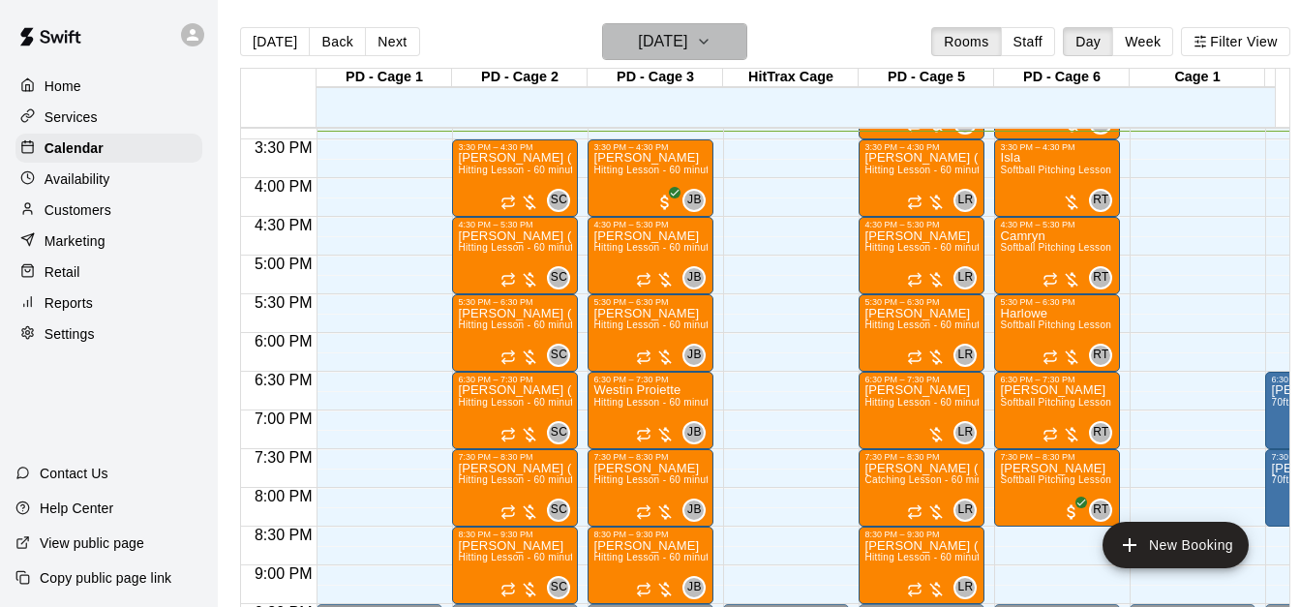
click at [707, 40] on icon "button" at bounding box center [704, 42] width 8 height 4
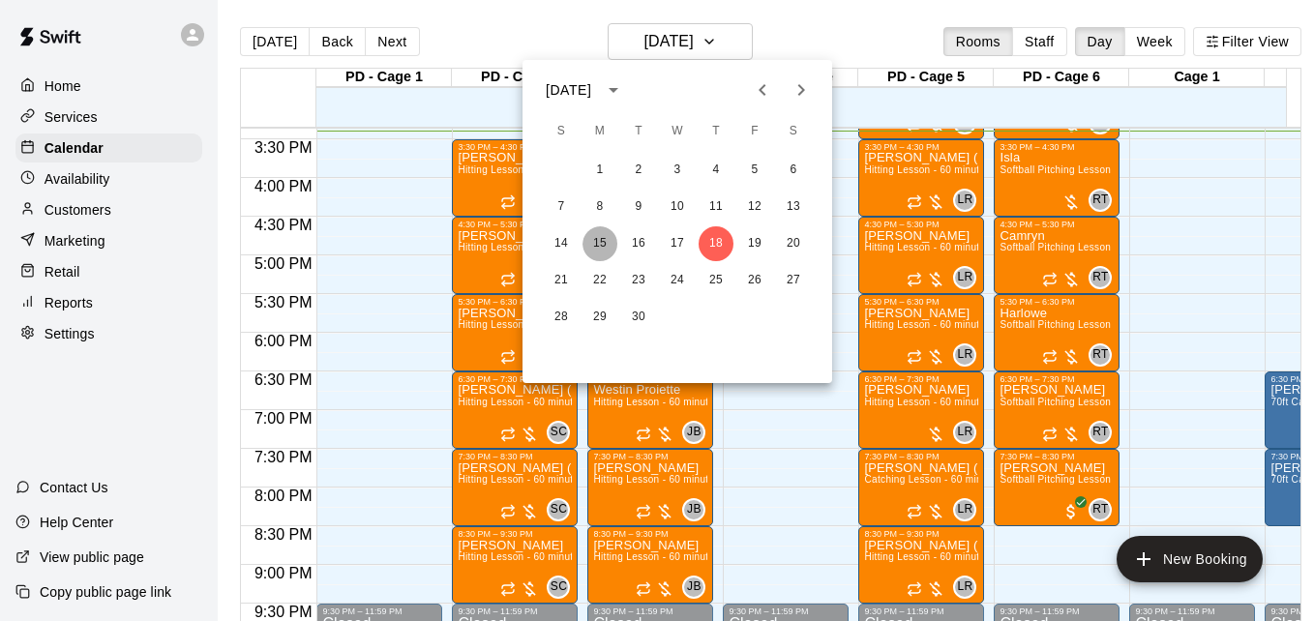
click at [600, 241] on button "15" at bounding box center [600, 243] width 35 height 35
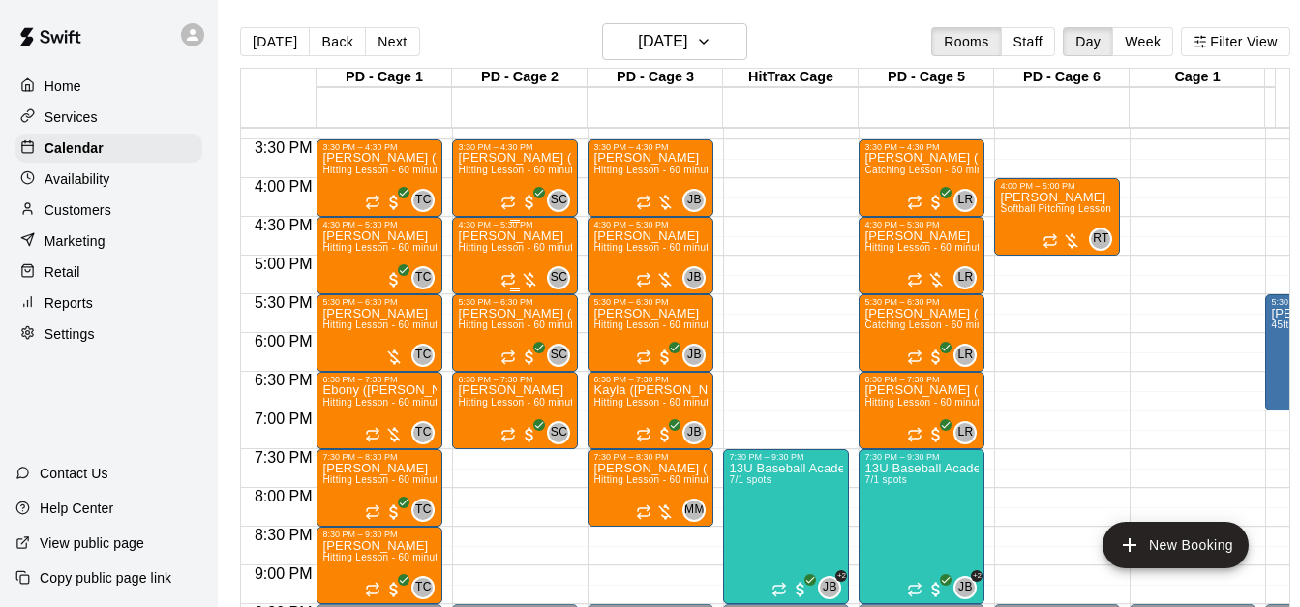
click at [525, 246] on span "Hitting Lesson - 60 minutes" at bounding box center [521, 247] width 126 height 11
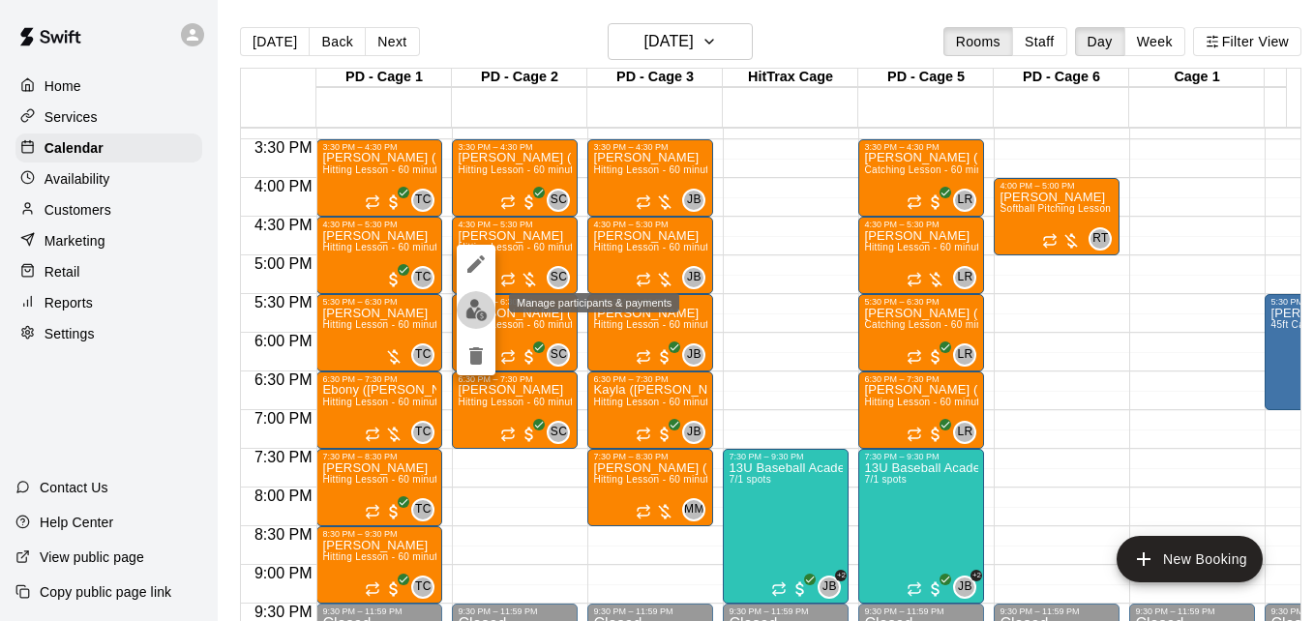
click at [470, 310] on img "edit" at bounding box center [476, 310] width 22 height 22
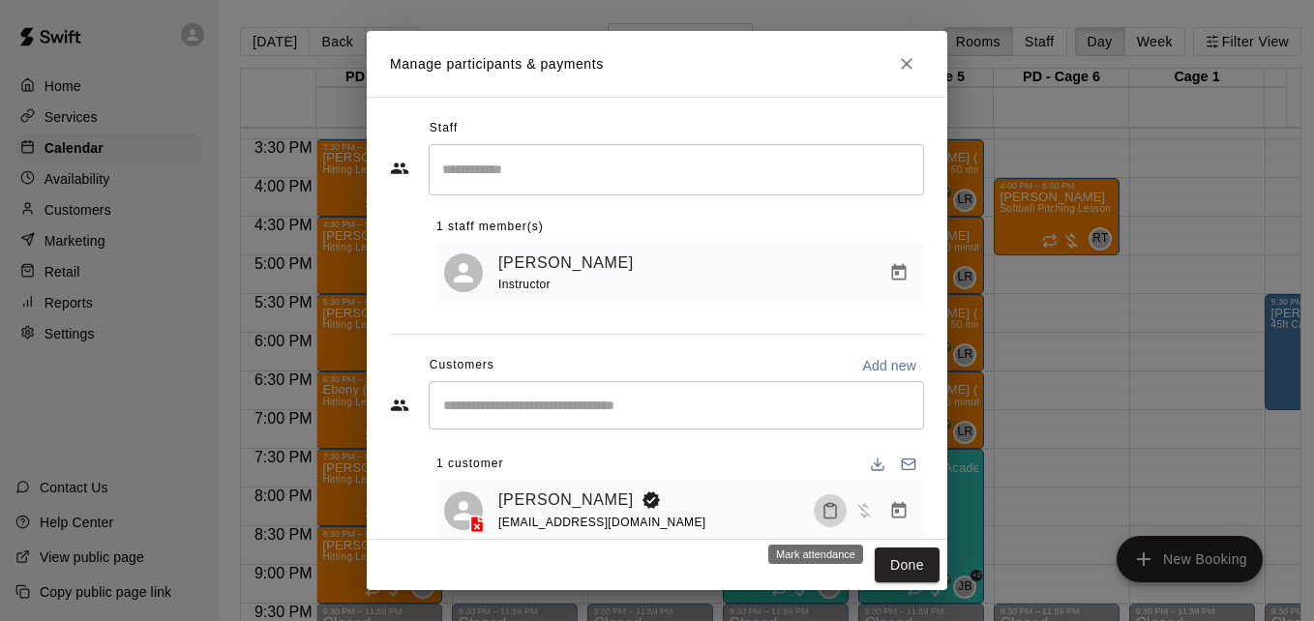
click at [828, 516] on button "Mark attendance" at bounding box center [830, 511] width 33 height 33
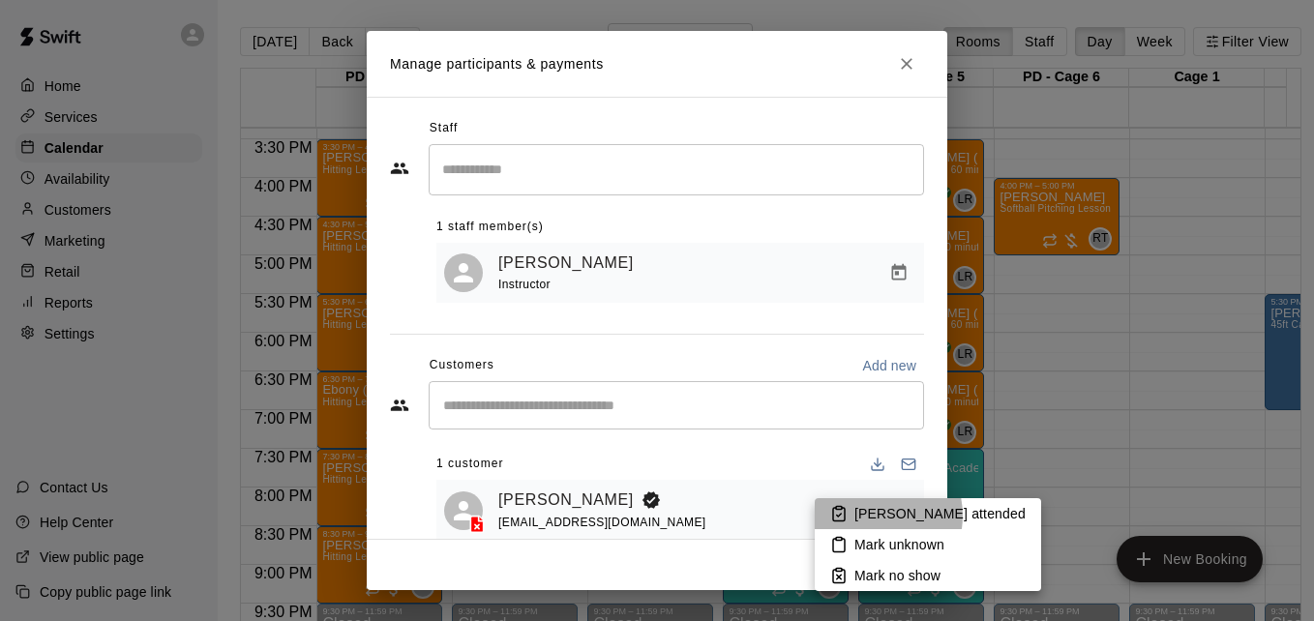
click at [871, 516] on p "[PERSON_NAME] attended" at bounding box center [940, 513] width 171 height 19
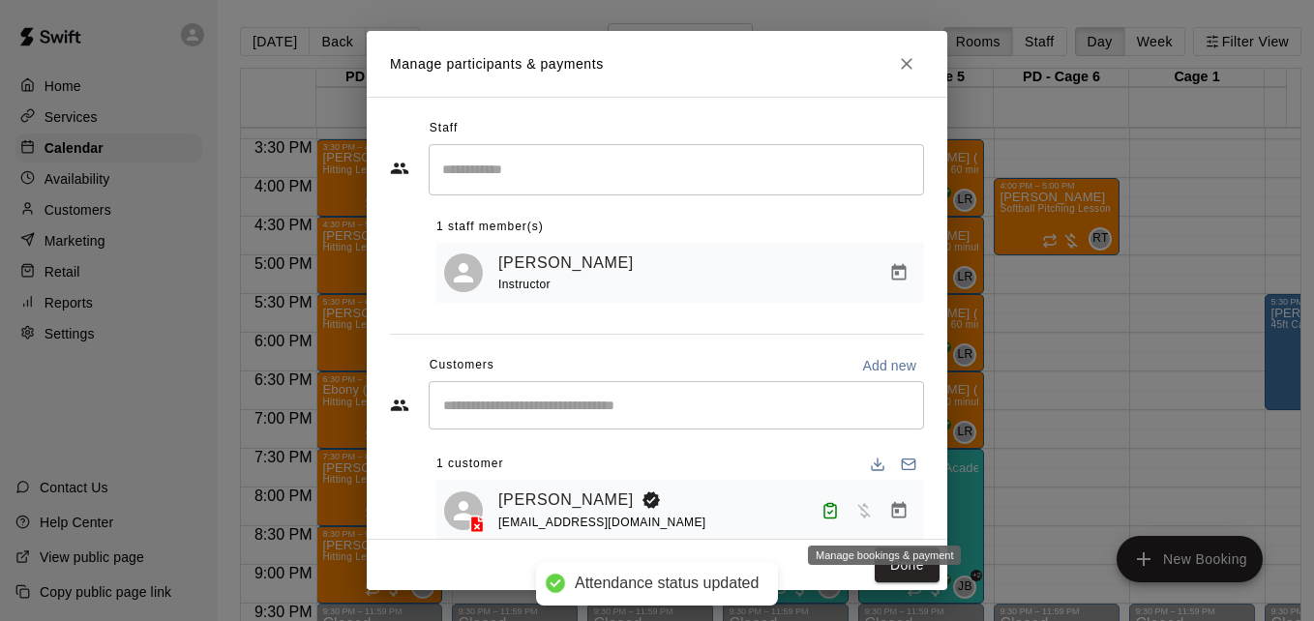
click at [889, 516] on icon "Manage bookings & payment" at bounding box center [898, 510] width 19 height 19
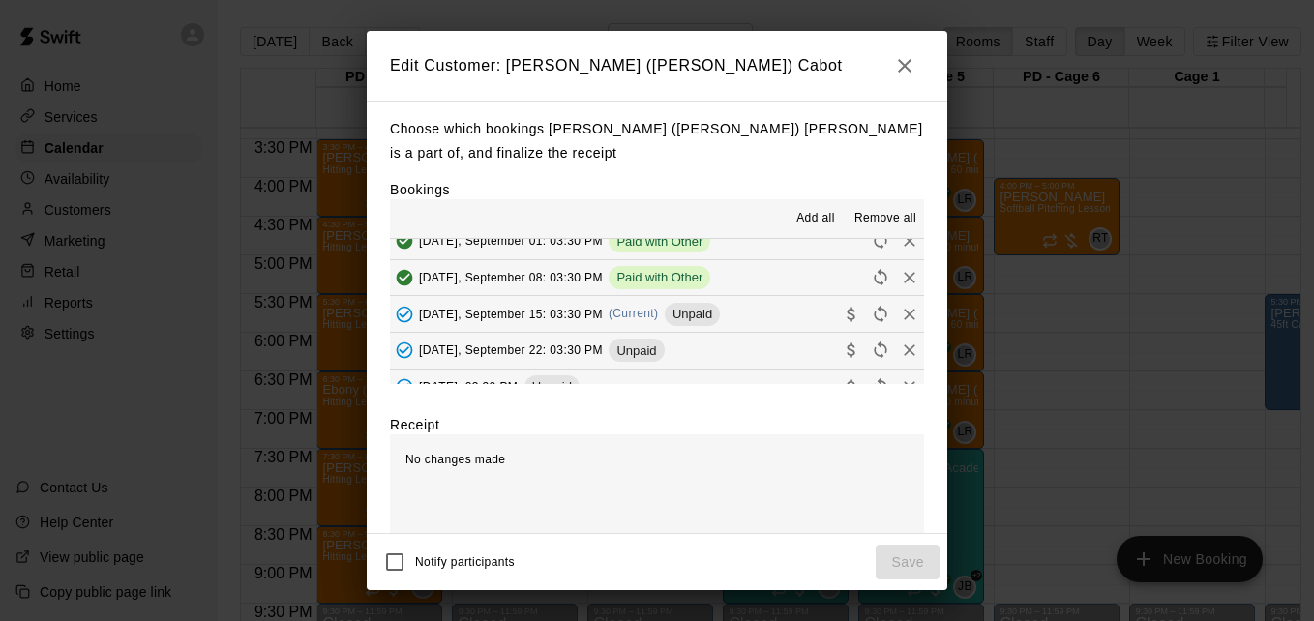
scroll to position [503, 0]
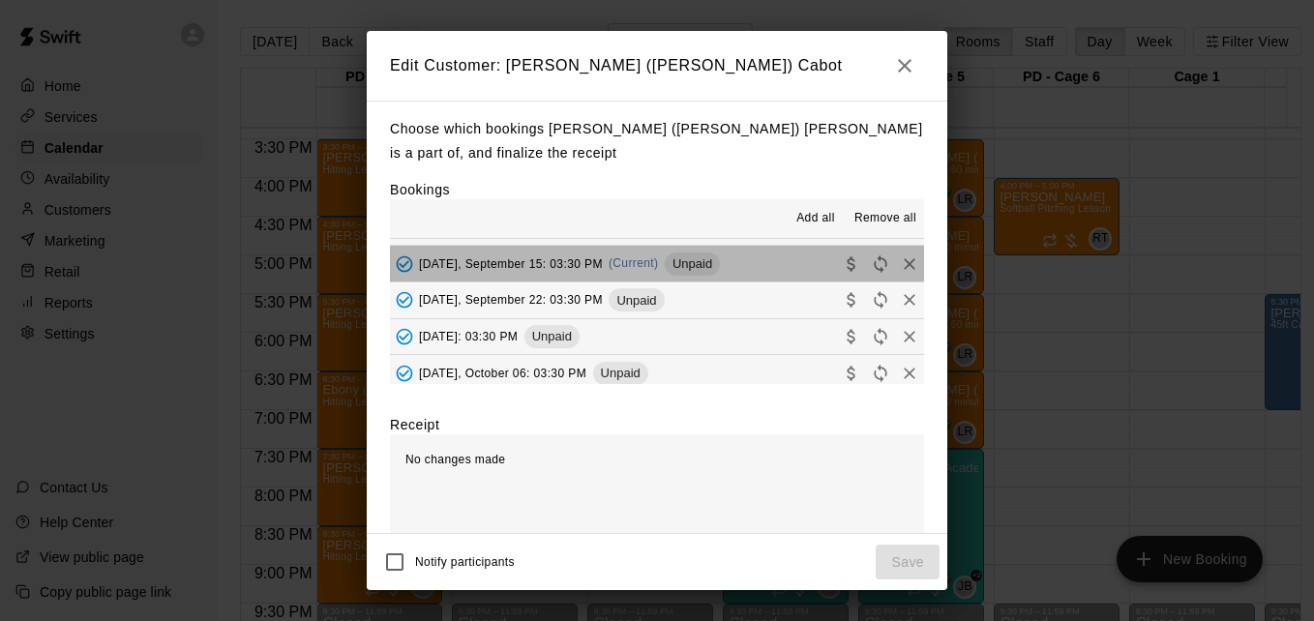
click at [755, 273] on button "Monday, September 15: 03:30 PM (Current) Unpaid" at bounding box center [657, 264] width 534 height 36
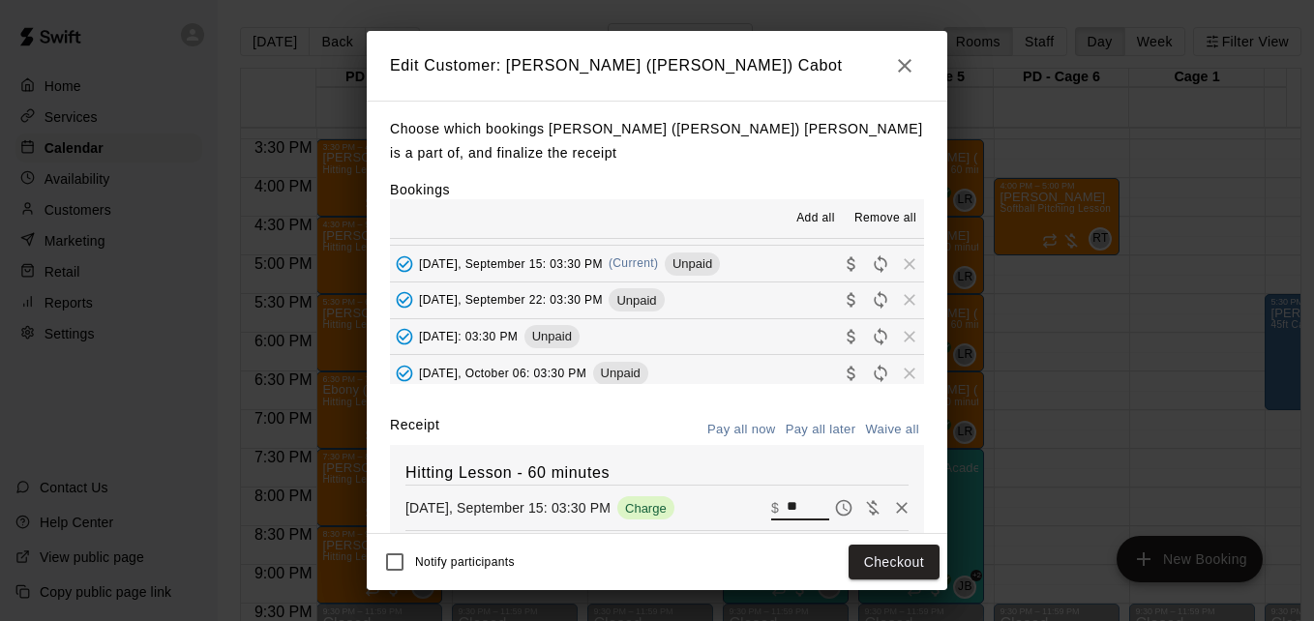
click at [787, 509] on input "**" at bounding box center [808, 507] width 43 height 25
type input "*"
type input "***"
click at [902, 562] on button "Checkout" at bounding box center [894, 563] width 91 height 36
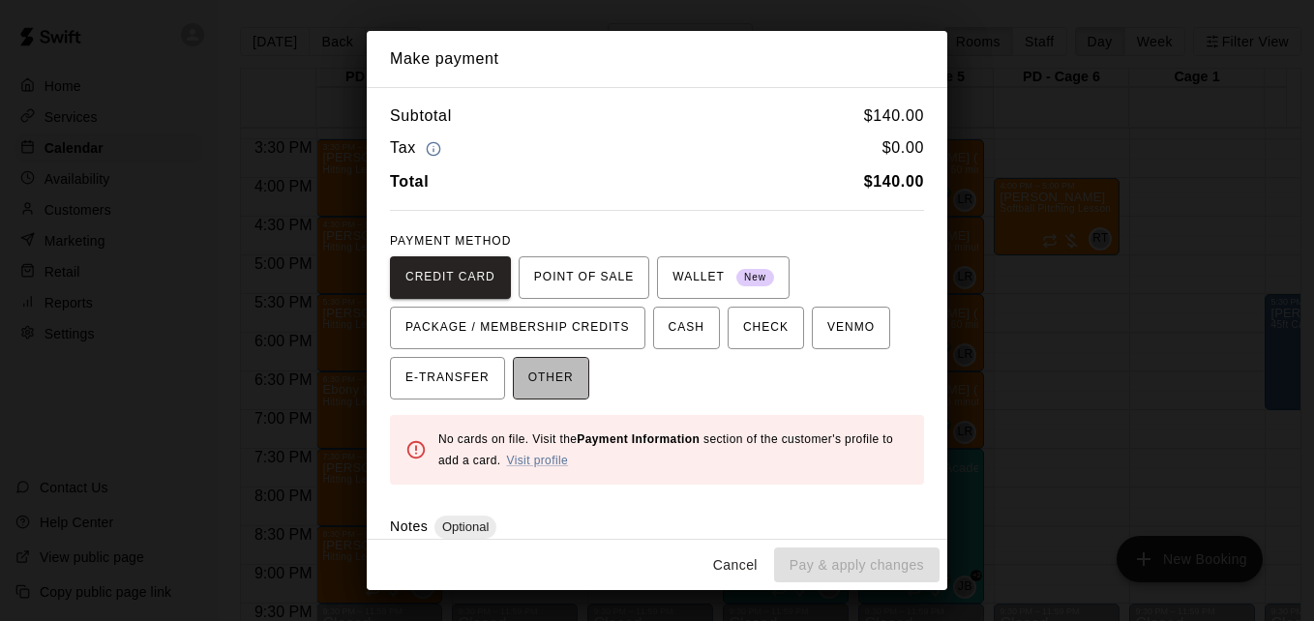
click at [561, 375] on span "OTHER" at bounding box center [550, 378] width 45 height 31
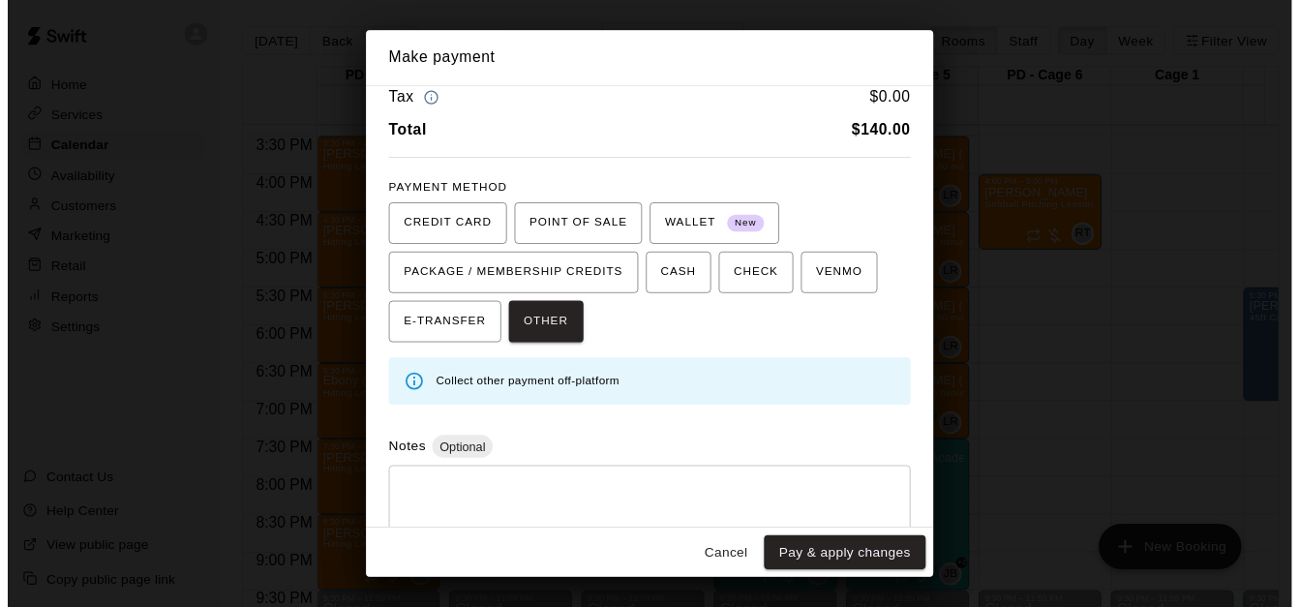
scroll to position [92, 0]
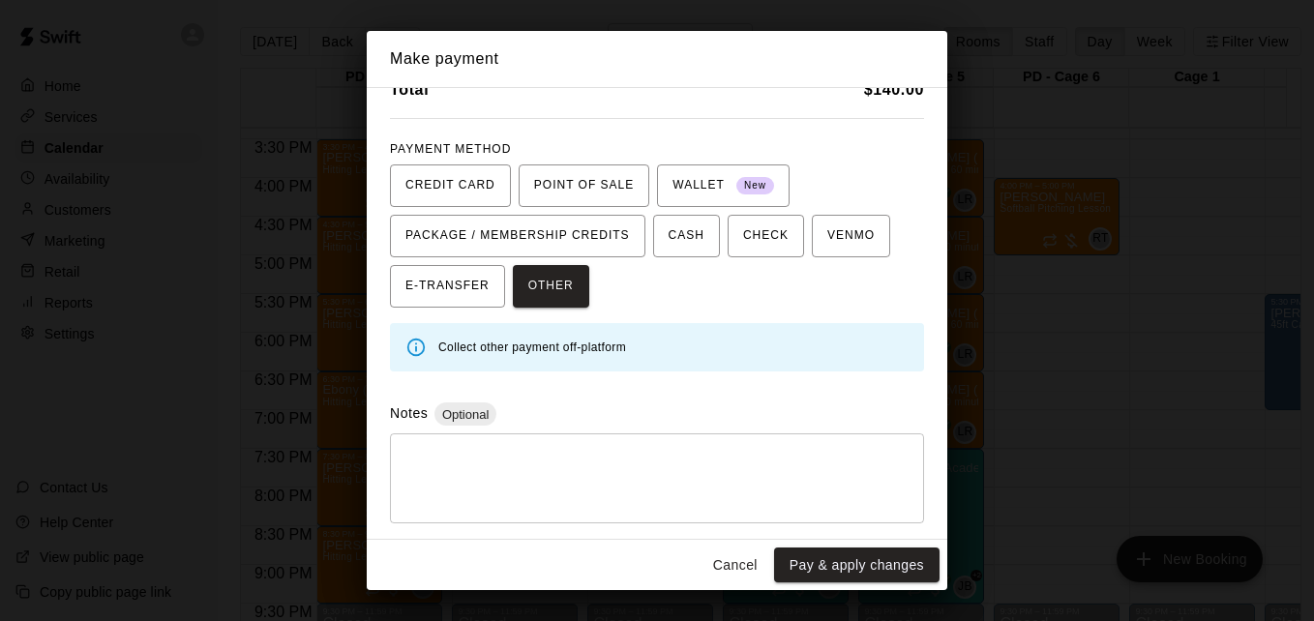
click at [701, 446] on div "* ​" at bounding box center [657, 479] width 534 height 90
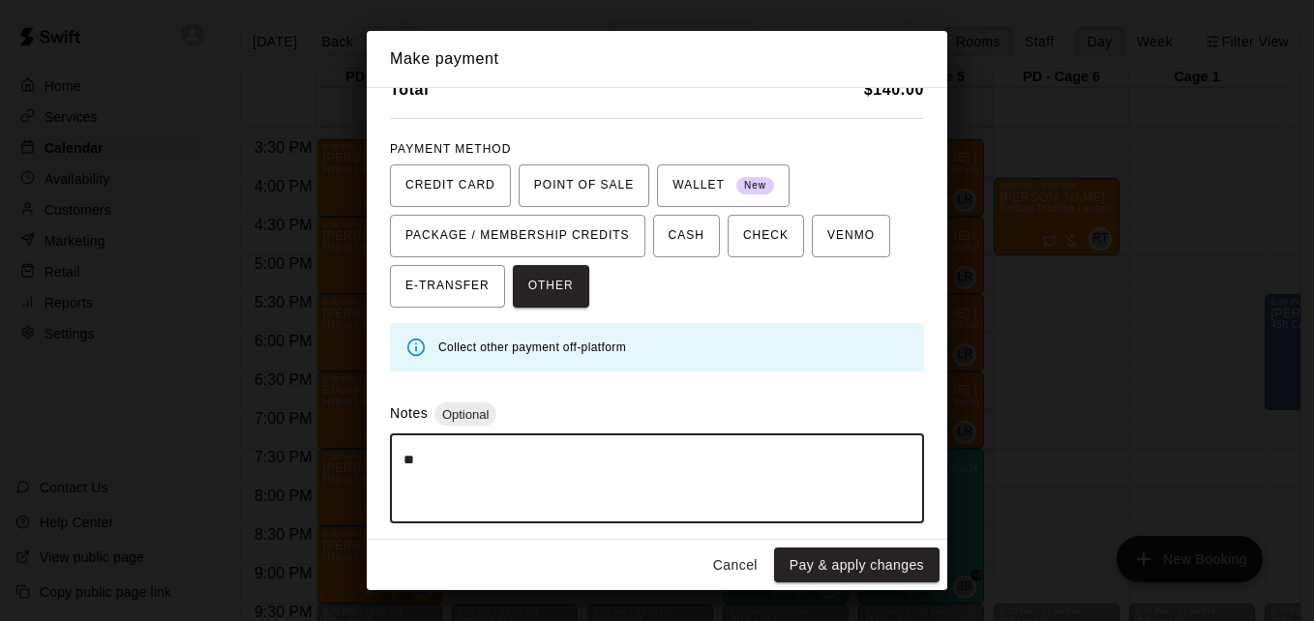
type textarea "*"
type textarea "*****"
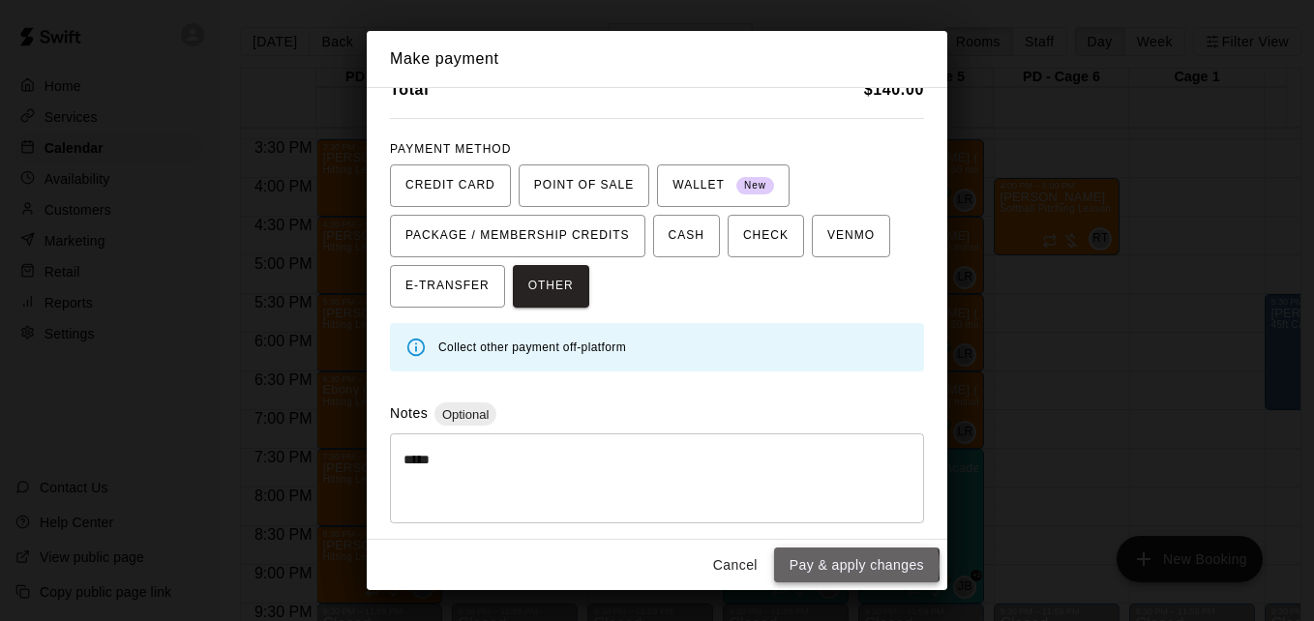
click at [856, 565] on button "Pay & apply changes" at bounding box center [856, 566] width 165 height 36
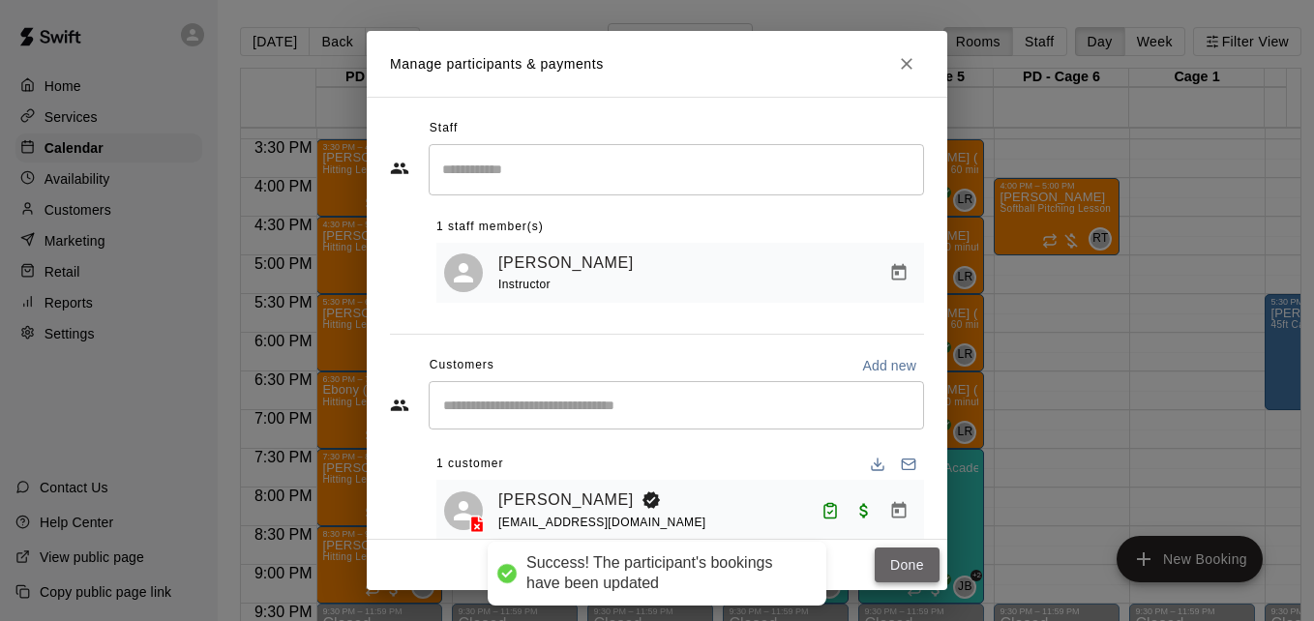
click at [890, 566] on button "Done" at bounding box center [907, 566] width 65 height 36
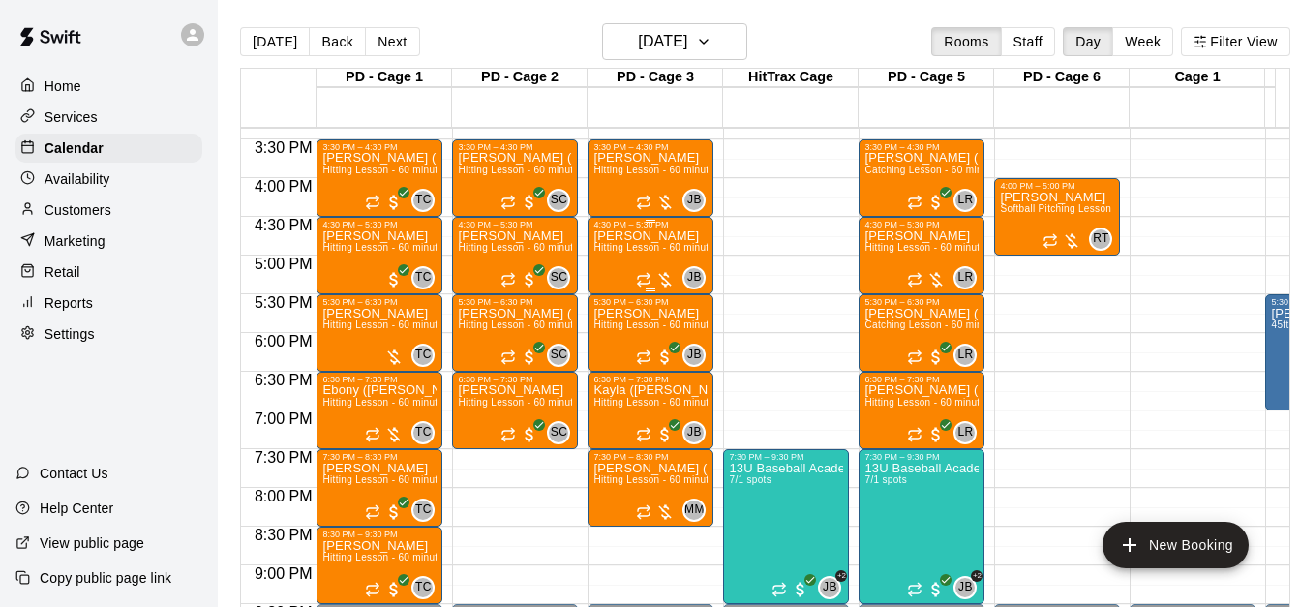
click at [648, 253] on span "Hitting Lesson - 60 minutes" at bounding box center [656, 247] width 126 height 11
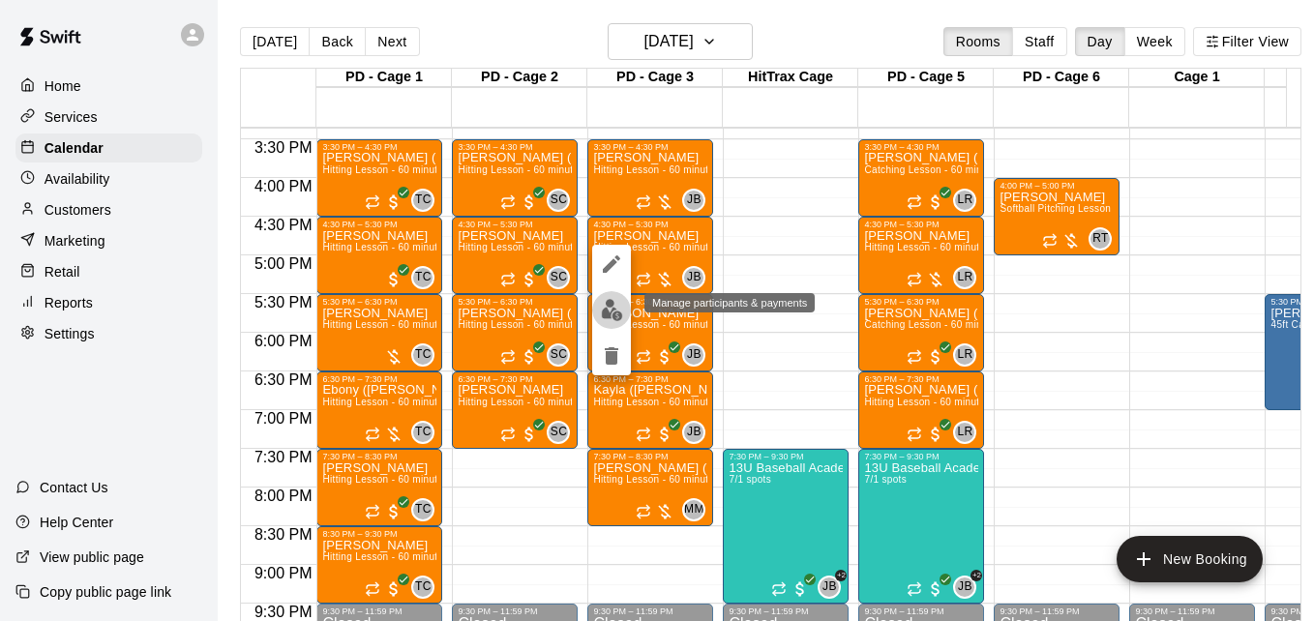
click at [612, 313] on img "edit" at bounding box center [612, 310] width 22 height 22
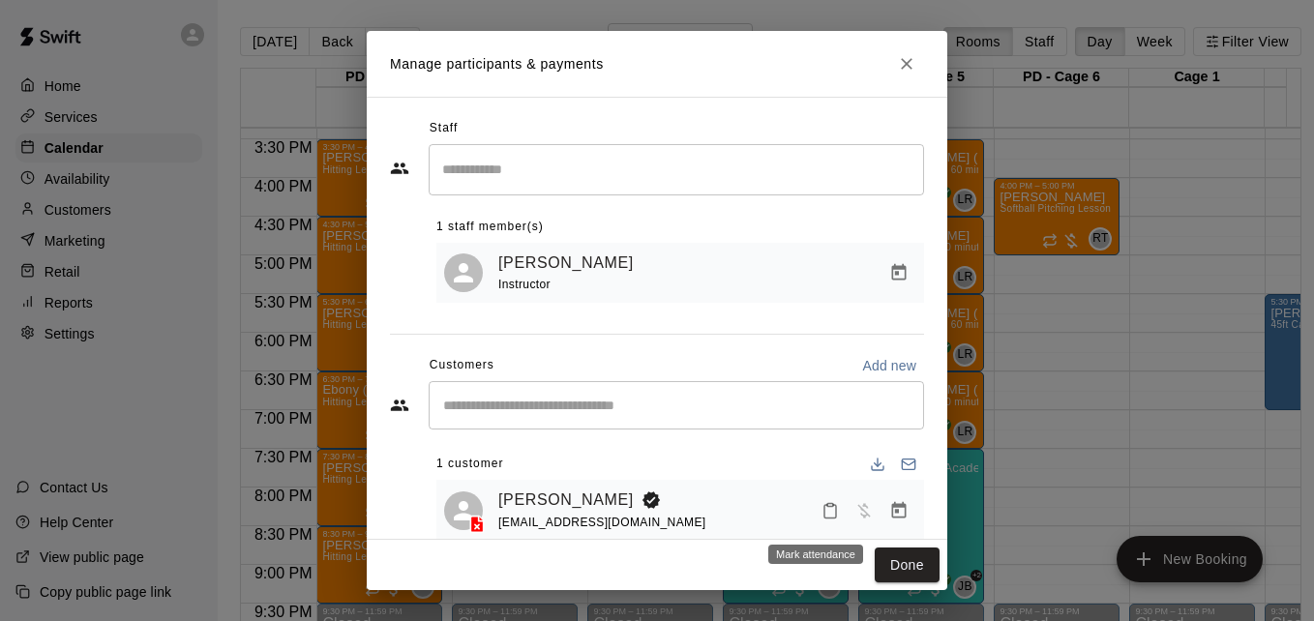
click at [822, 514] on icon "Mark attendance" at bounding box center [830, 510] width 17 height 17
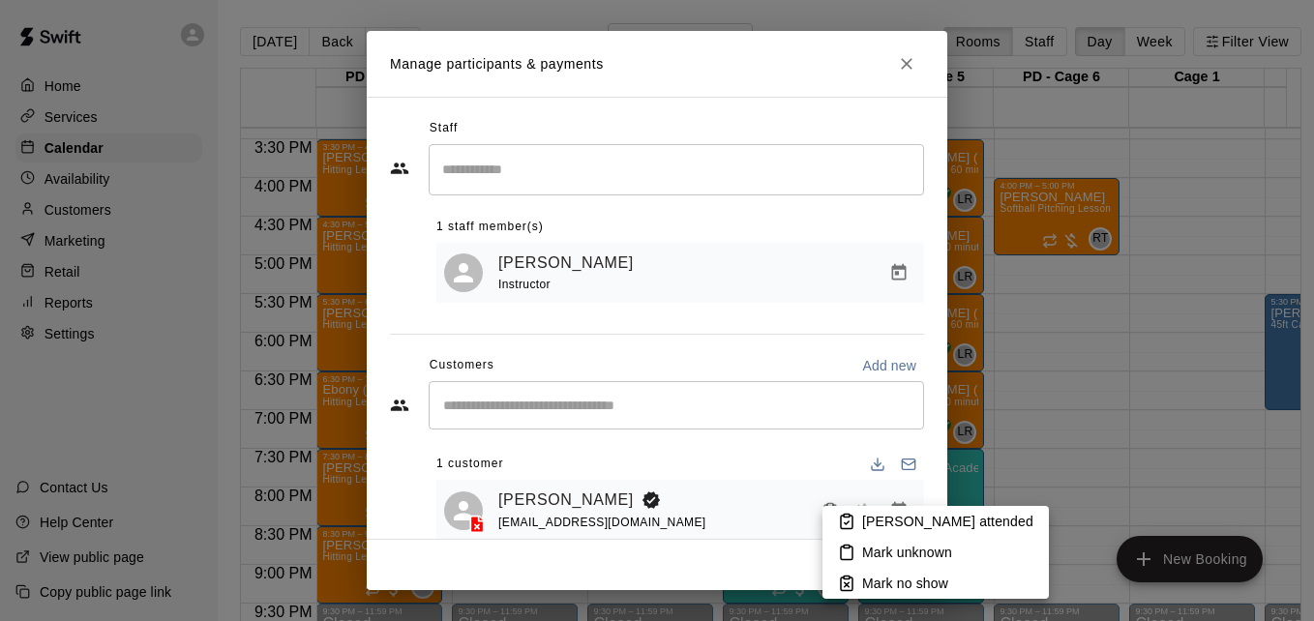
click at [891, 521] on p "[PERSON_NAME] attended" at bounding box center [947, 521] width 171 height 19
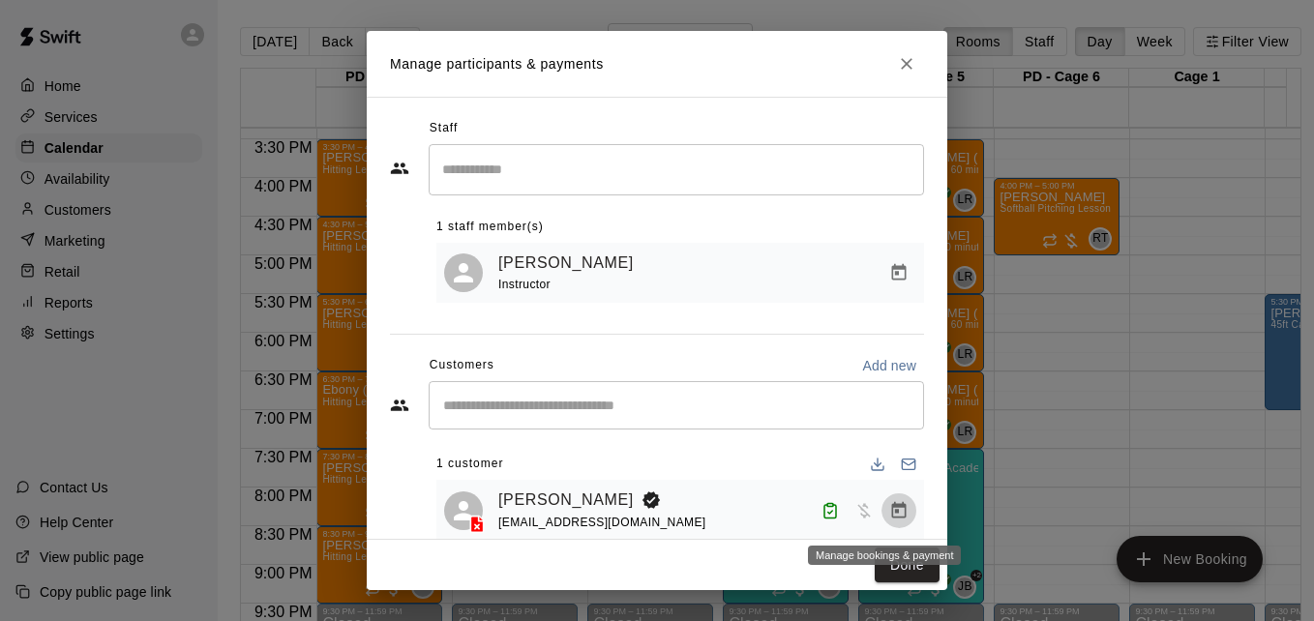
click at [889, 512] on icon "Manage bookings & payment" at bounding box center [898, 510] width 19 height 19
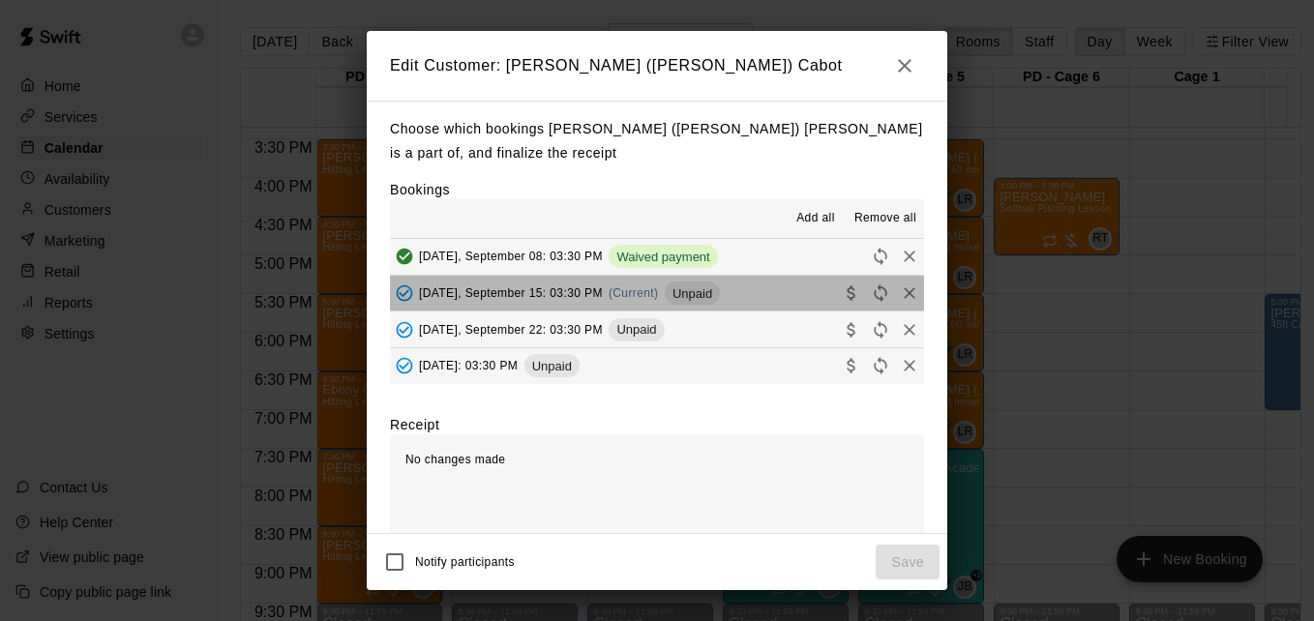
click at [741, 302] on button "Monday, September 15: 03:30 PM (Current) Unpaid" at bounding box center [657, 294] width 534 height 36
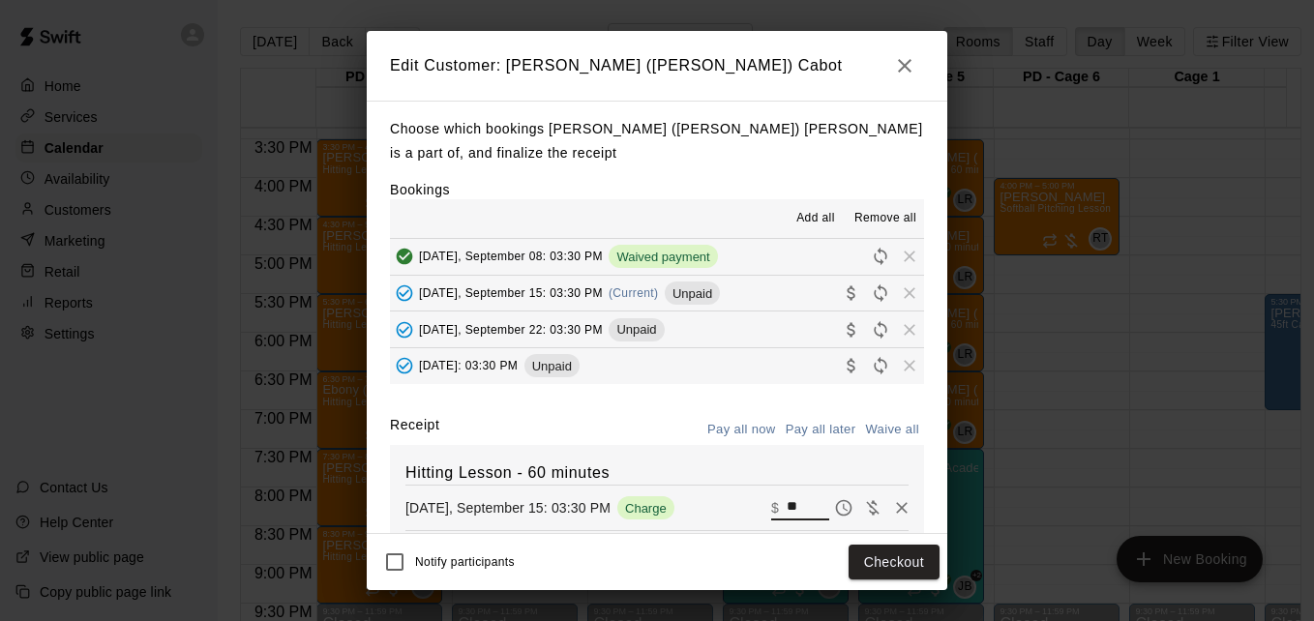
click at [787, 502] on input "**" at bounding box center [808, 507] width 43 height 25
click at [885, 430] on button "Waive all" at bounding box center [892, 430] width 64 height 30
type input "*"
click at [921, 570] on button "Save" at bounding box center [908, 563] width 64 height 36
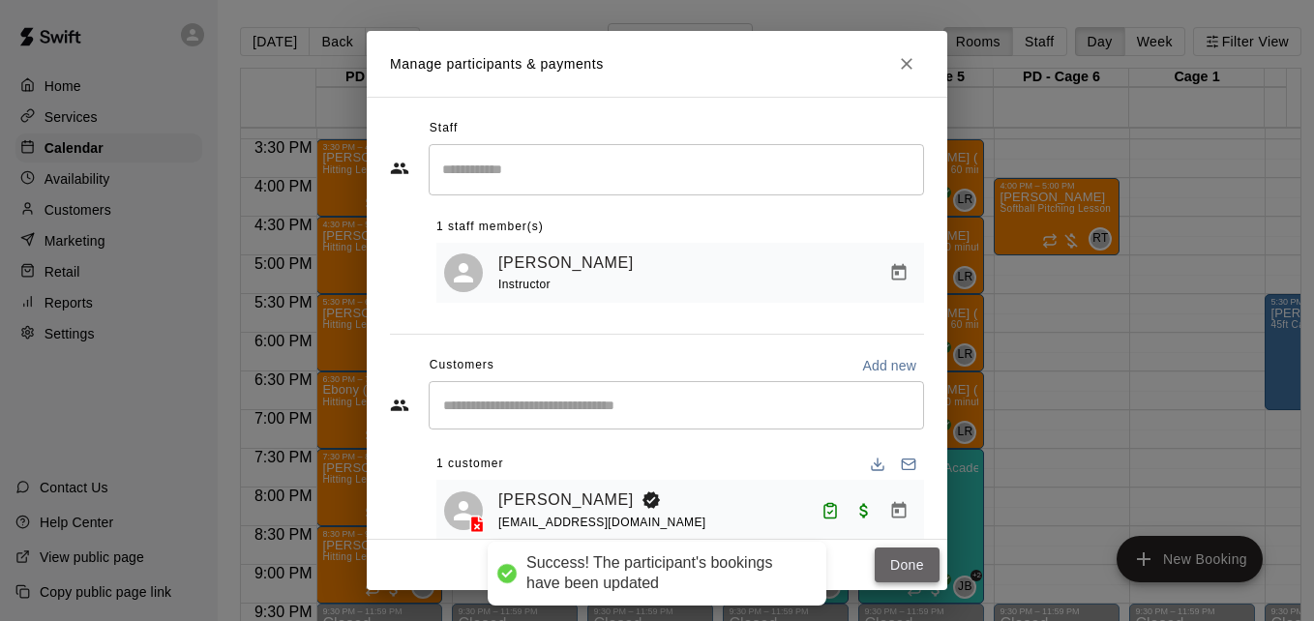
click at [889, 565] on button "Done" at bounding box center [907, 566] width 65 height 36
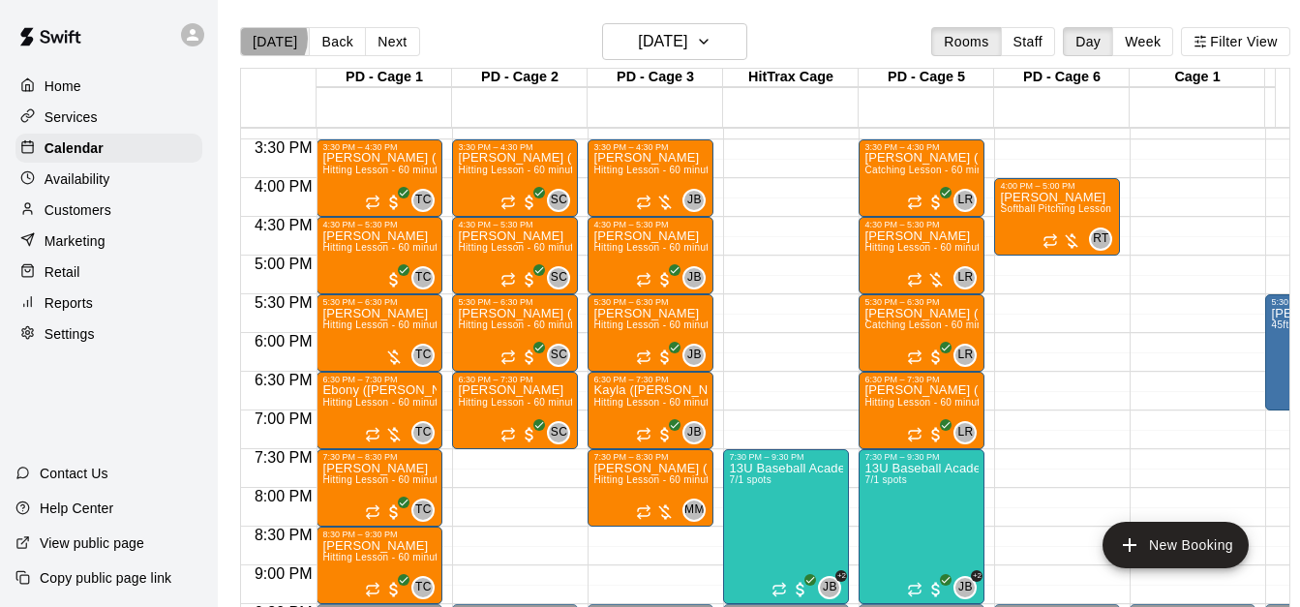
click at [264, 38] on button "[DATE]" at bounding box center [275, 41] width 70 height 29
